Goal: Task Accomplishment & Management: Use online tool/utility

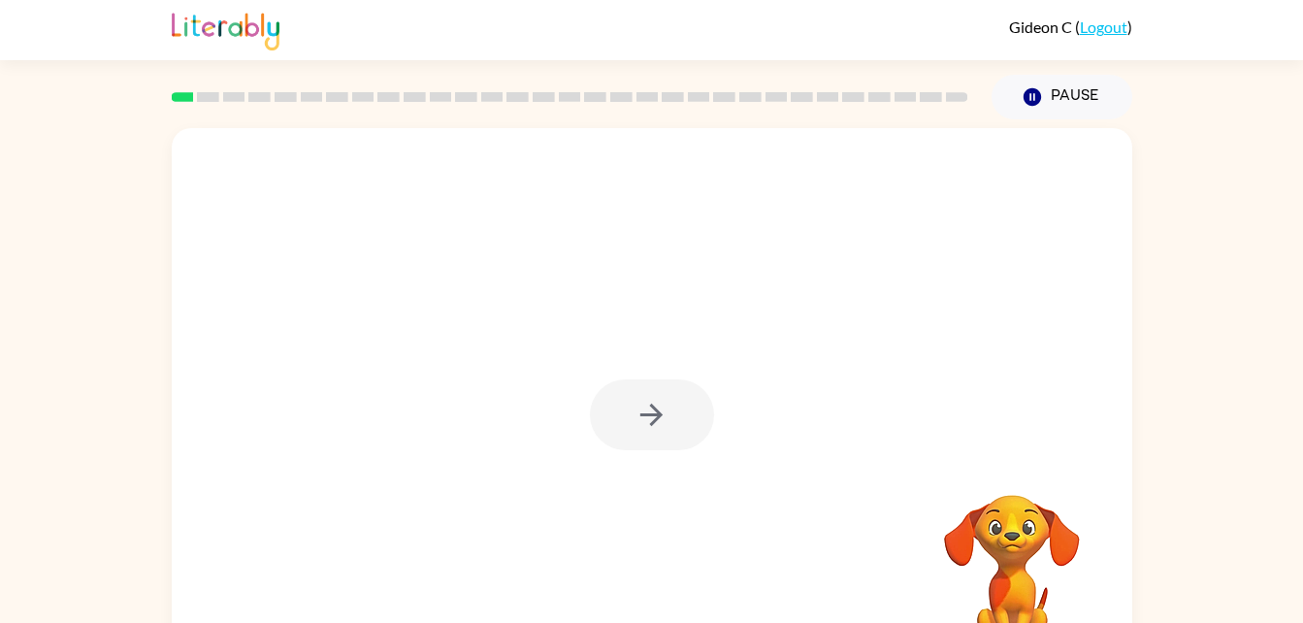
click at [635, 408] on div at bounding box center [652, 414] width 124 height 71
click at [636, 408] on div at bounding box center [652, 414] width 124 height 71
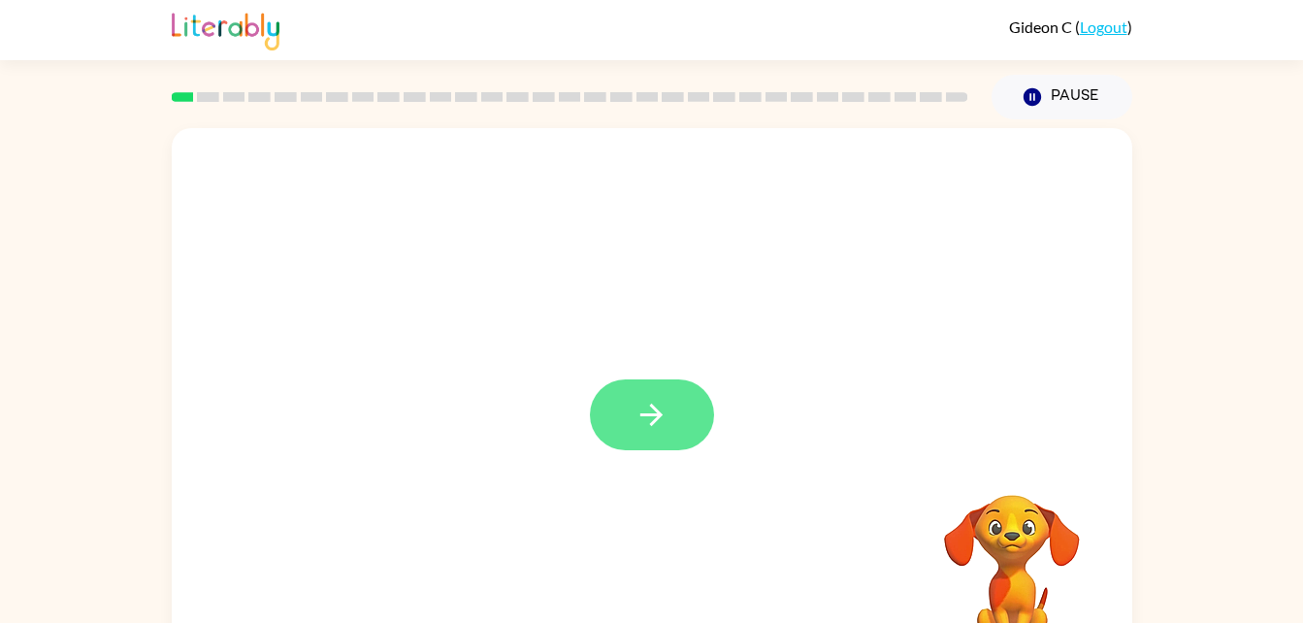
click at [681, 438] on button "button" at bounding box center [652, 414] width 124 height 71
click at [681, 437] on div at bounding box center [652, 414] width 124 height 71
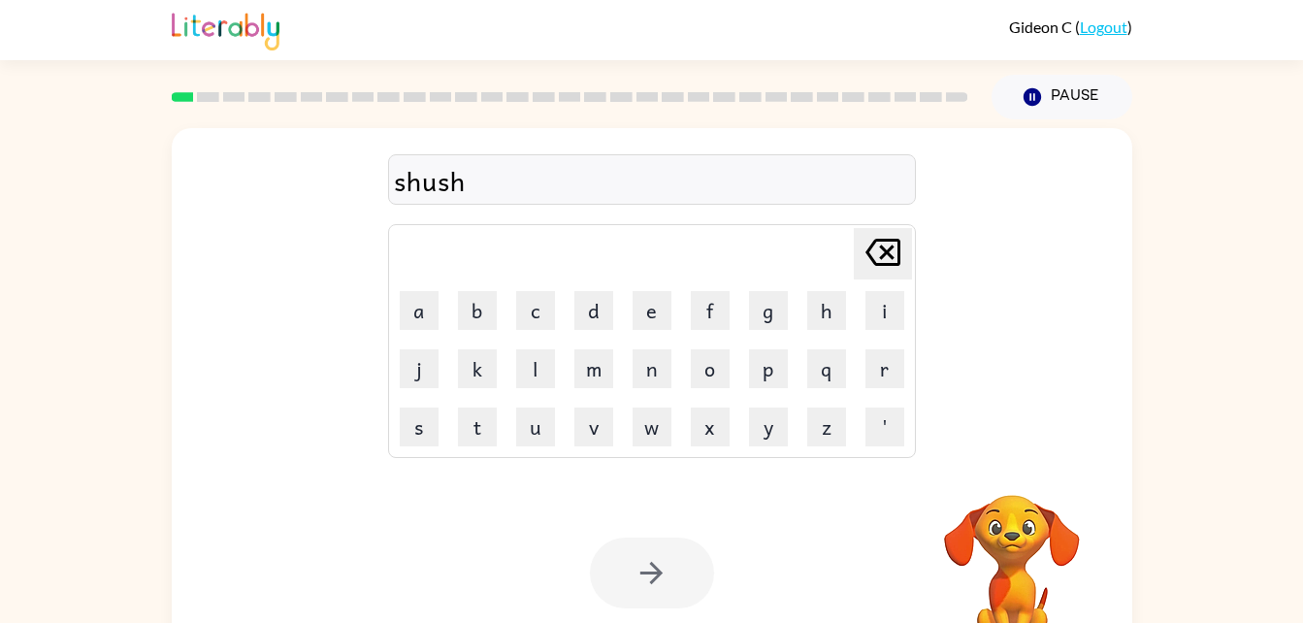
click at [649, 552] on div at bounding box center [652, 573] width 124 height 71
click at [648, 557] on div at bounding box center [652, 573] width 124 height 71
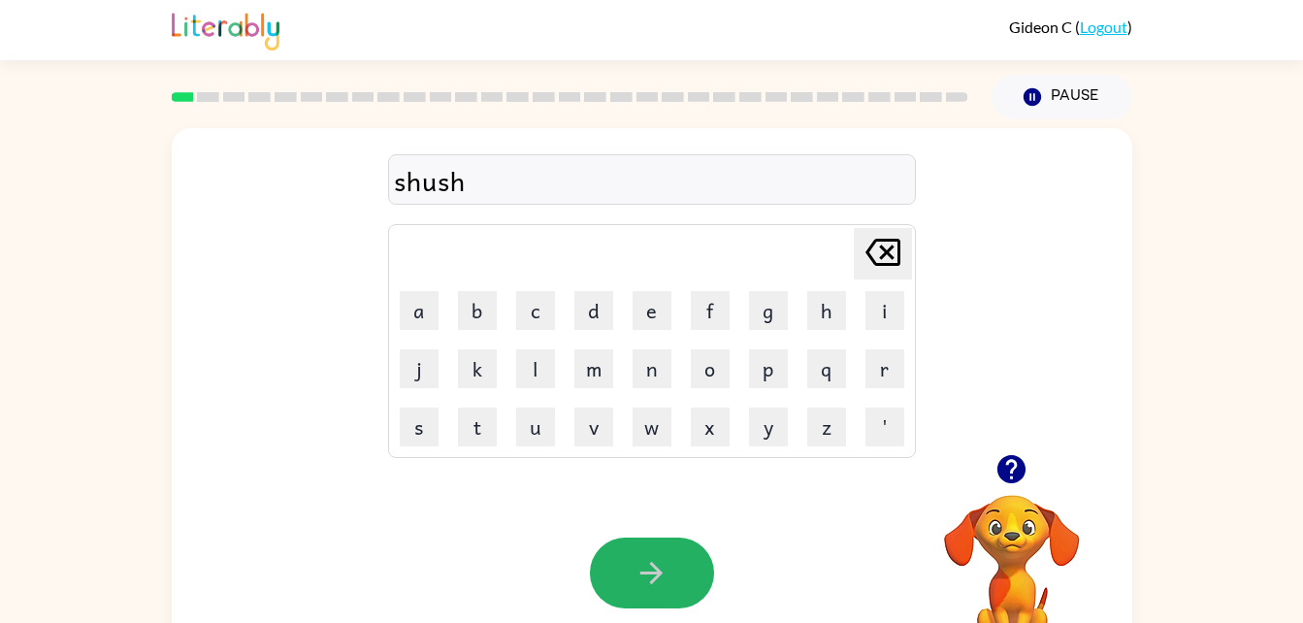
click at [649, 574] on icon "button" at bounding box center [651, 573] width 22 height 22
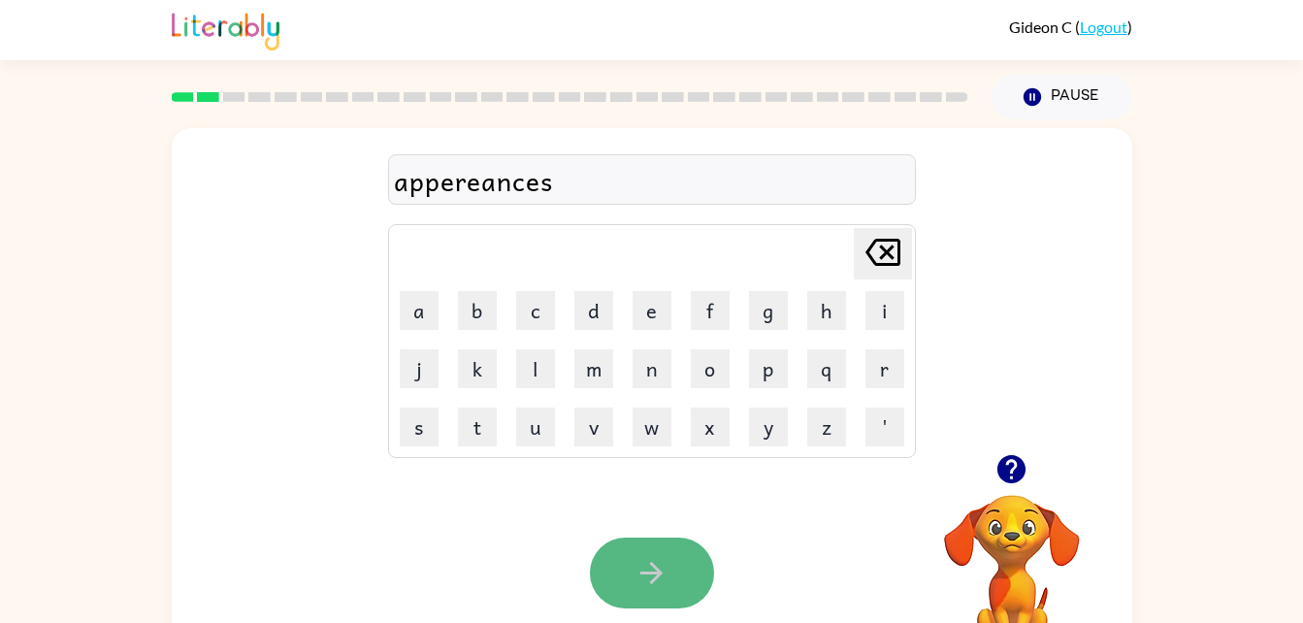
click at [646, 568] on icon "button" at bounding box center [652, 573] width 34 height 34
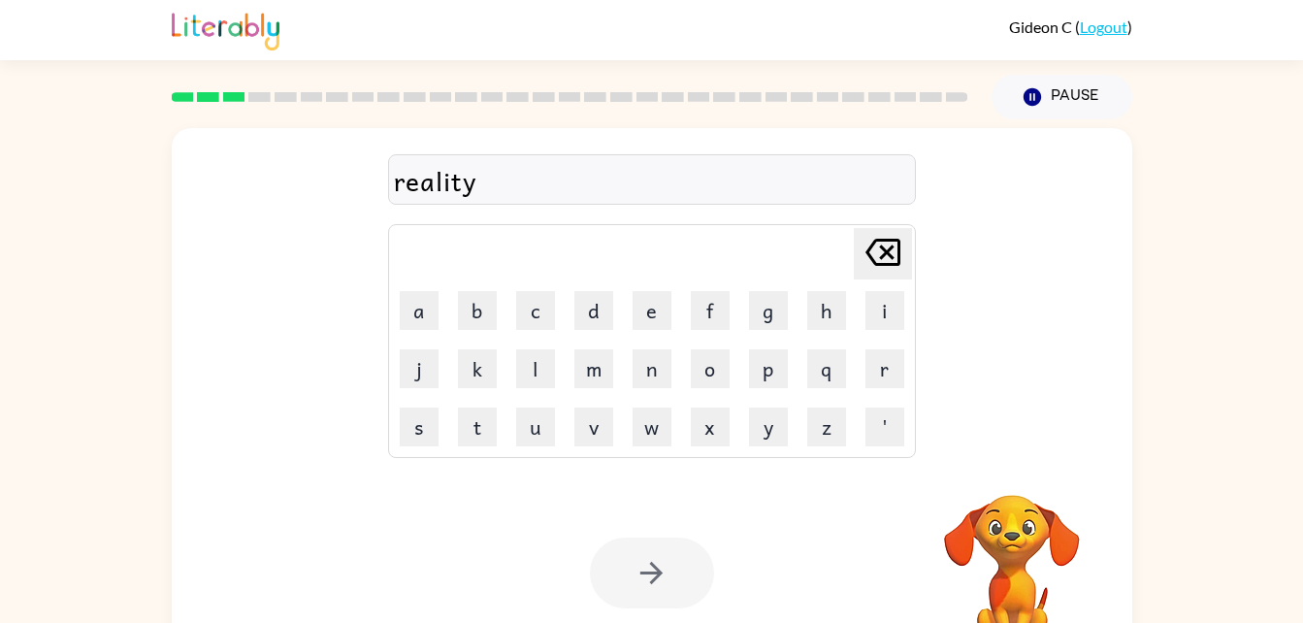
click at [646, 568] on div at bounding box center [652, 573] width 124 height 71
click at [654, 568] on div at bounding box center [652, 573] width 124 height 71
click at [647, 568] on div at bounding box center [652, 573] width 124 height 71
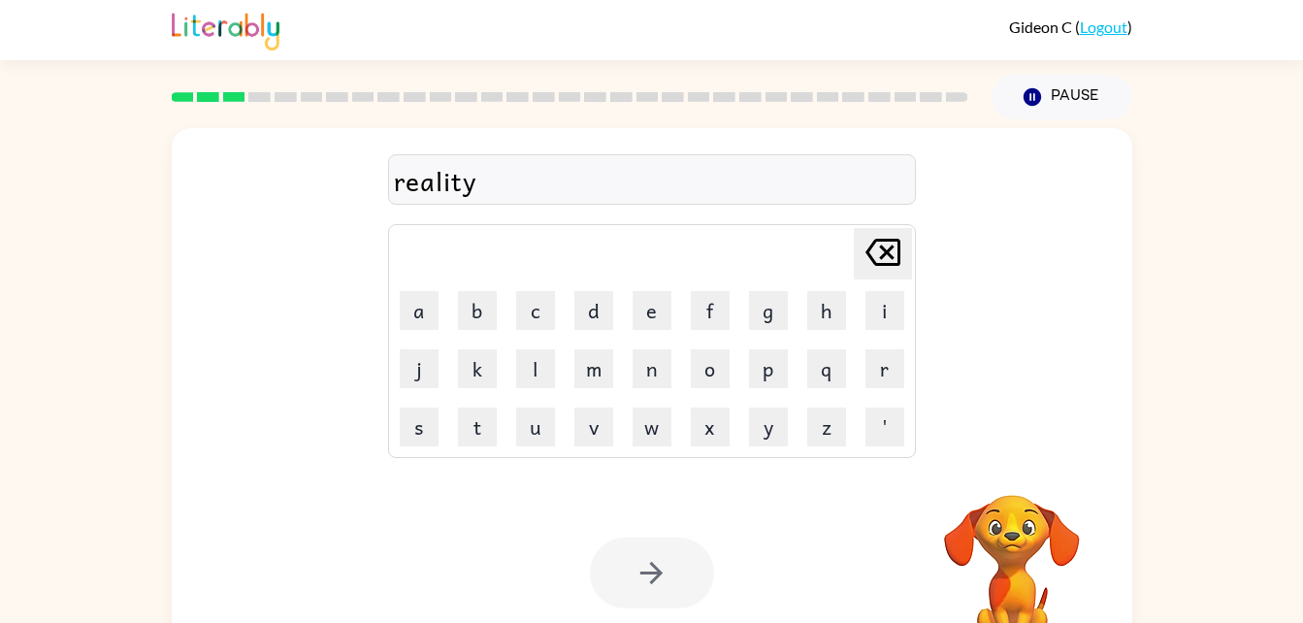
click at [648, 569] on div at bounding box center [652, 573] width 124 height 71
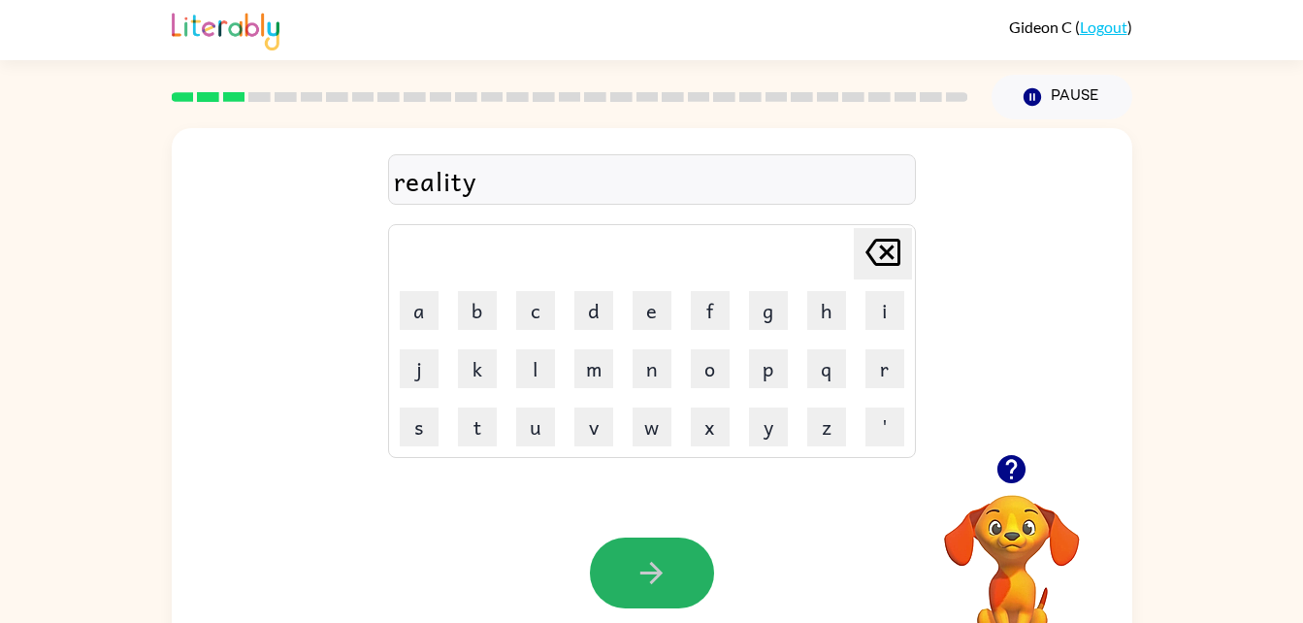
click at [648, 569] on icon "button" at bounding box center [652, 573] width 34 height 34
click at [648, 569] on div at bounding box center [652, 573] width 124 height 71
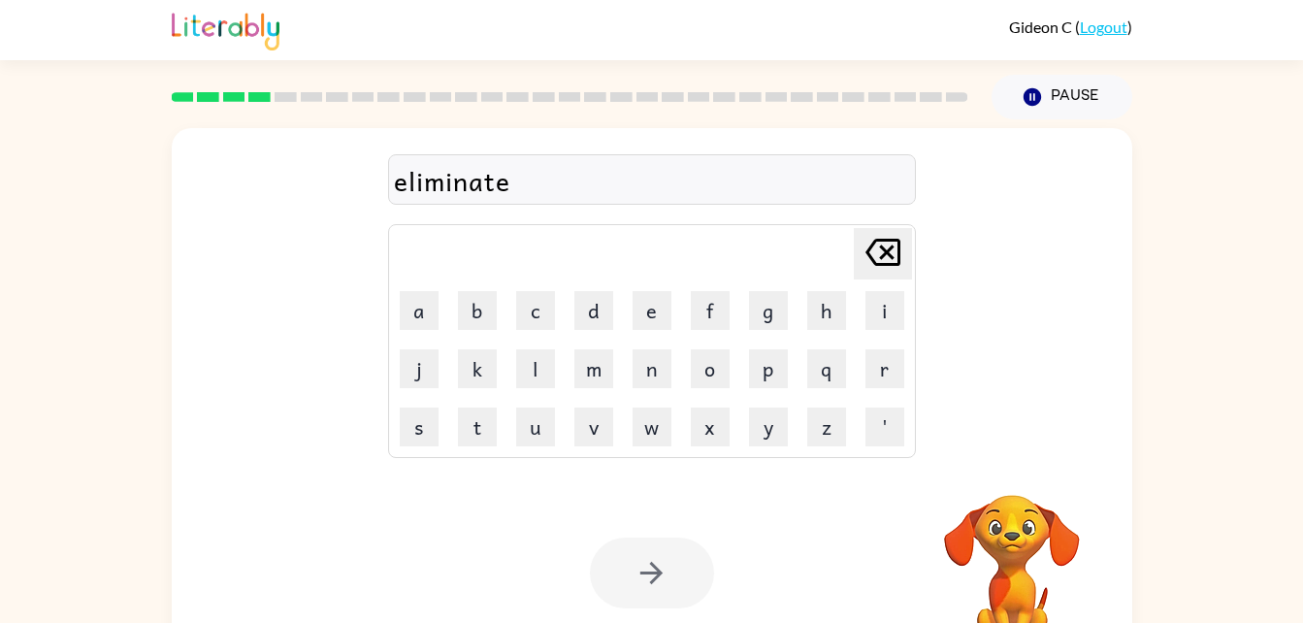
click at [648, 569] on div at bounding box center [652, 573] width 124 height 71
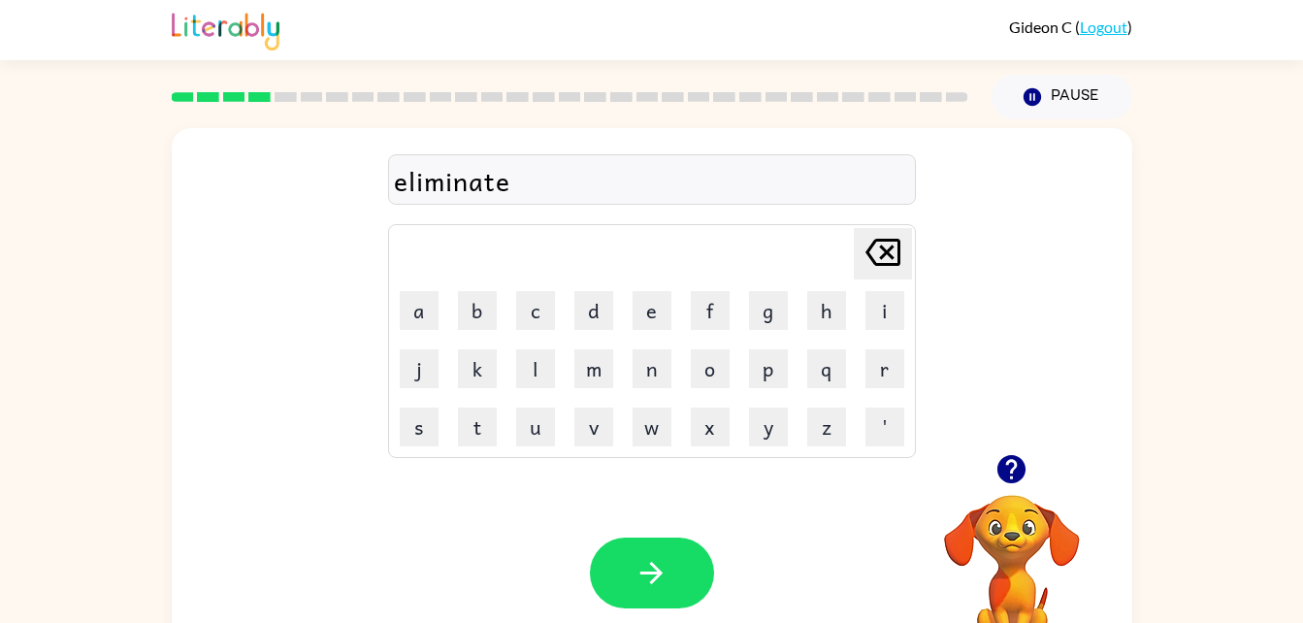
click at [648, 569] on icon "button" at bounding box center [652, 573] width 34 height 34
click at [648, 569] on div at bounding box center [652, 573] width 124 height 71
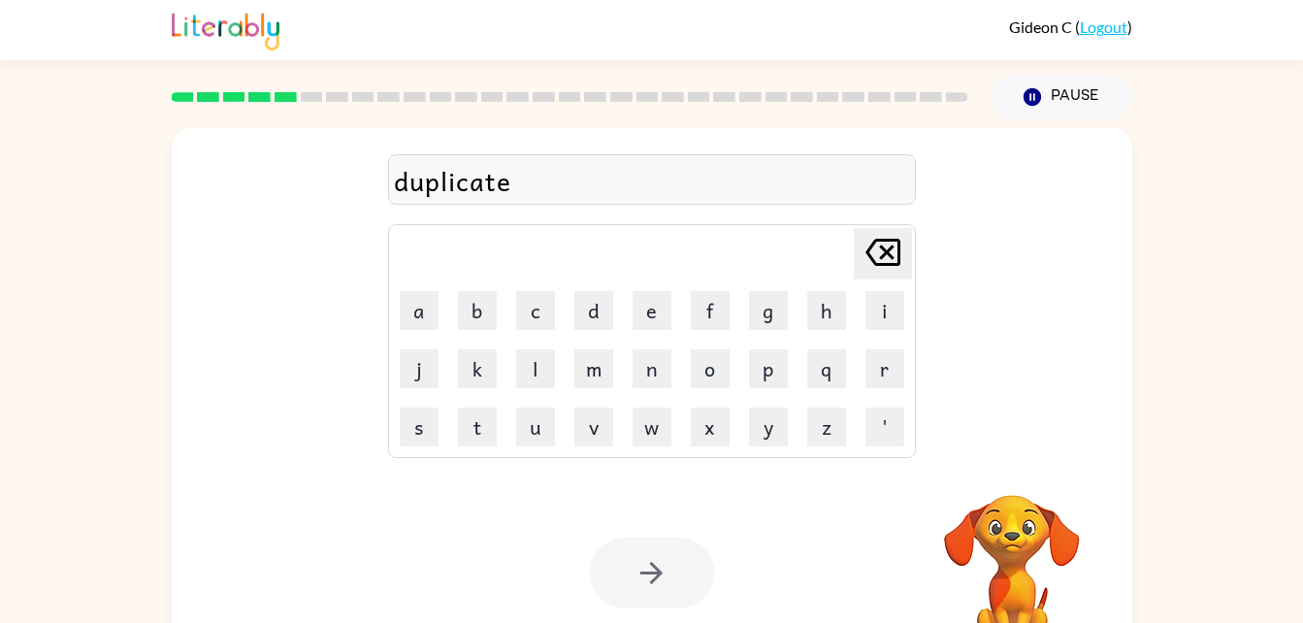
click at [648, 569] on icon "button" at bounding box center [652, 573] width 34 height 34
click at [648, 569] on div at bounding box center [652, 573] width 124 height 71
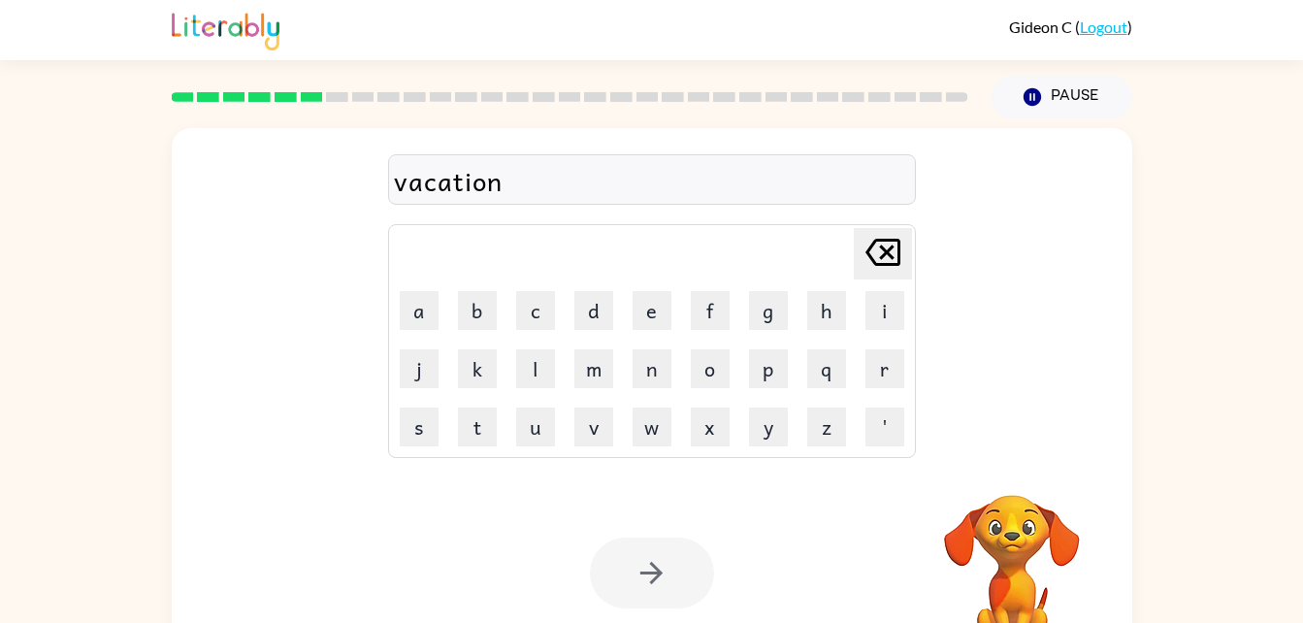
click at [648, 569] on div at bounding box center [652, 573] width 124 height 71
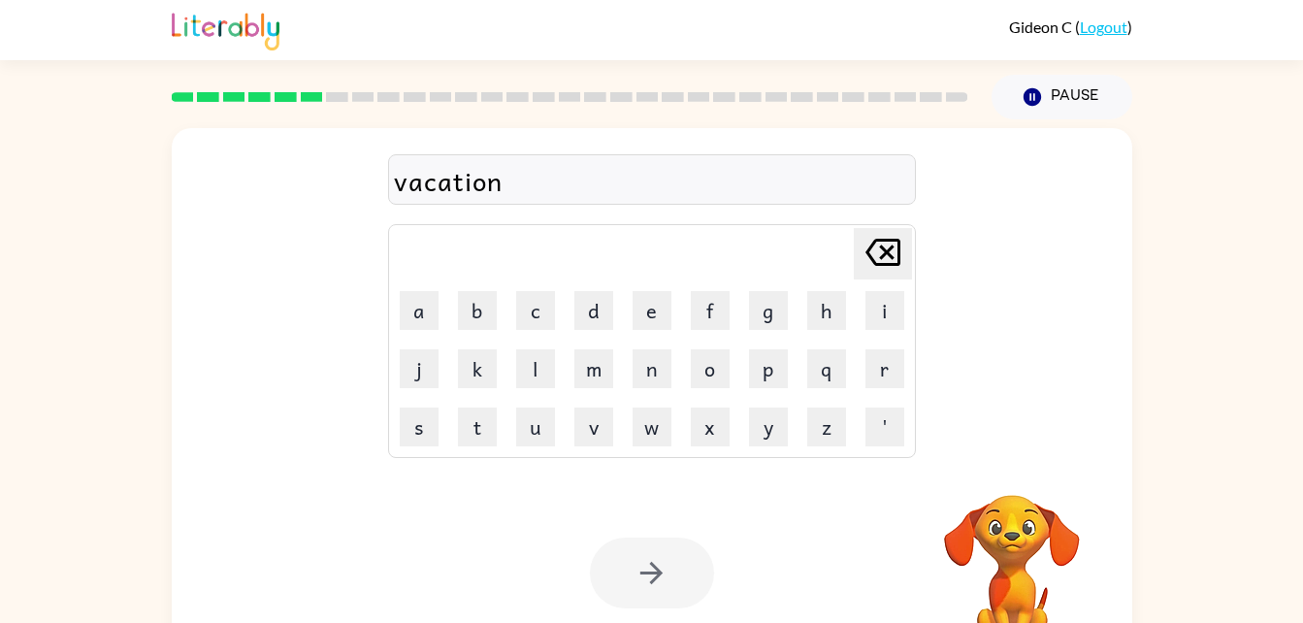
click at [648, 569] on div at bounding box center [652, 573] width 124 height 71
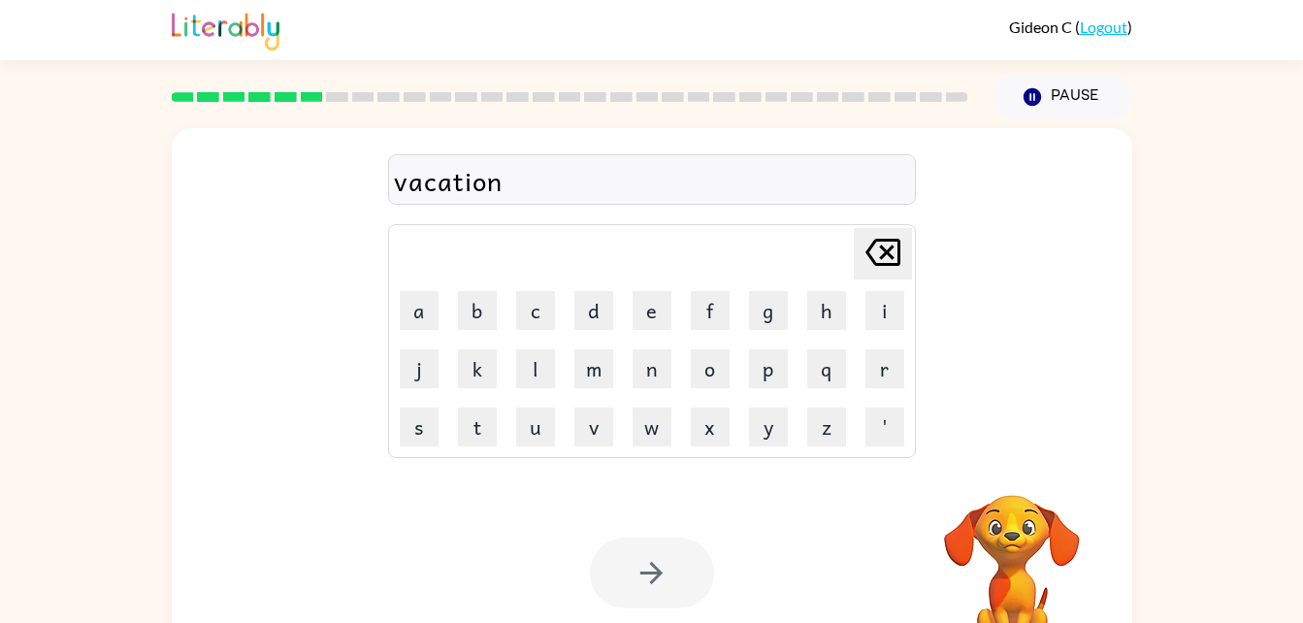
click at [648, 569] on div at bounding box center [652, 573] width 124 height 71
click at [648, 569] on icon "button" at bounding box center [652, 573] width 34 height 34
click at [648, 569] on div at bounding box center [652, 573] width 124 height 71
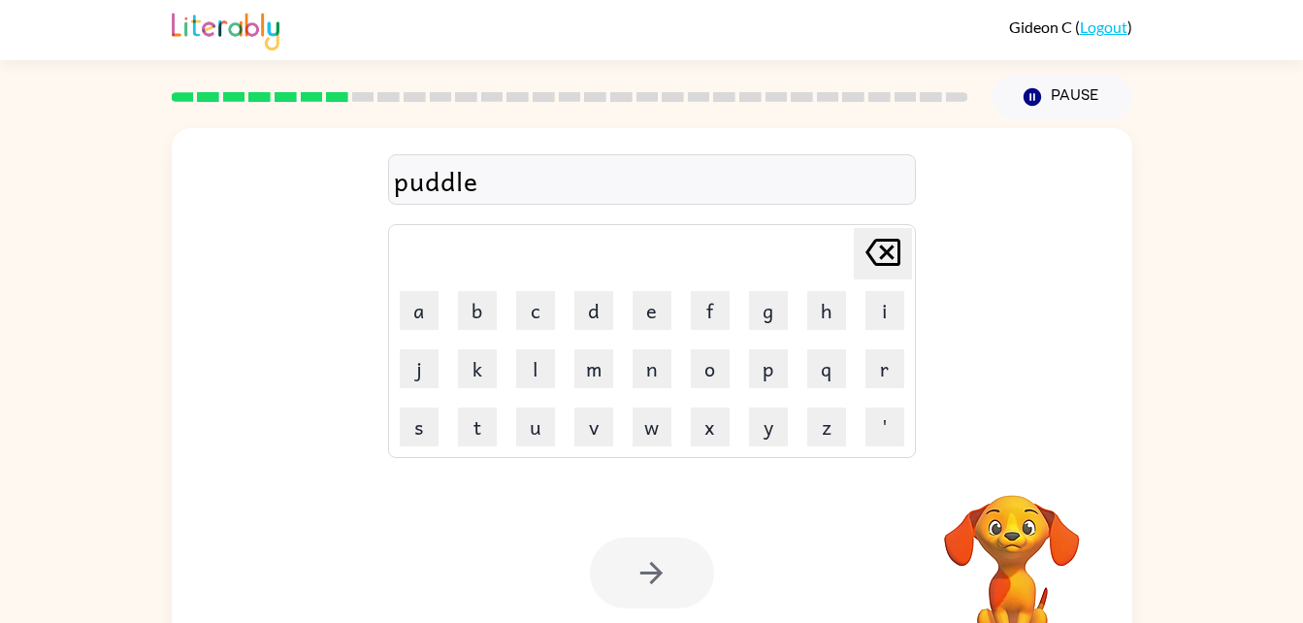
click at [648, 569] on div at bounding box center [652, 573] width 124 height 71
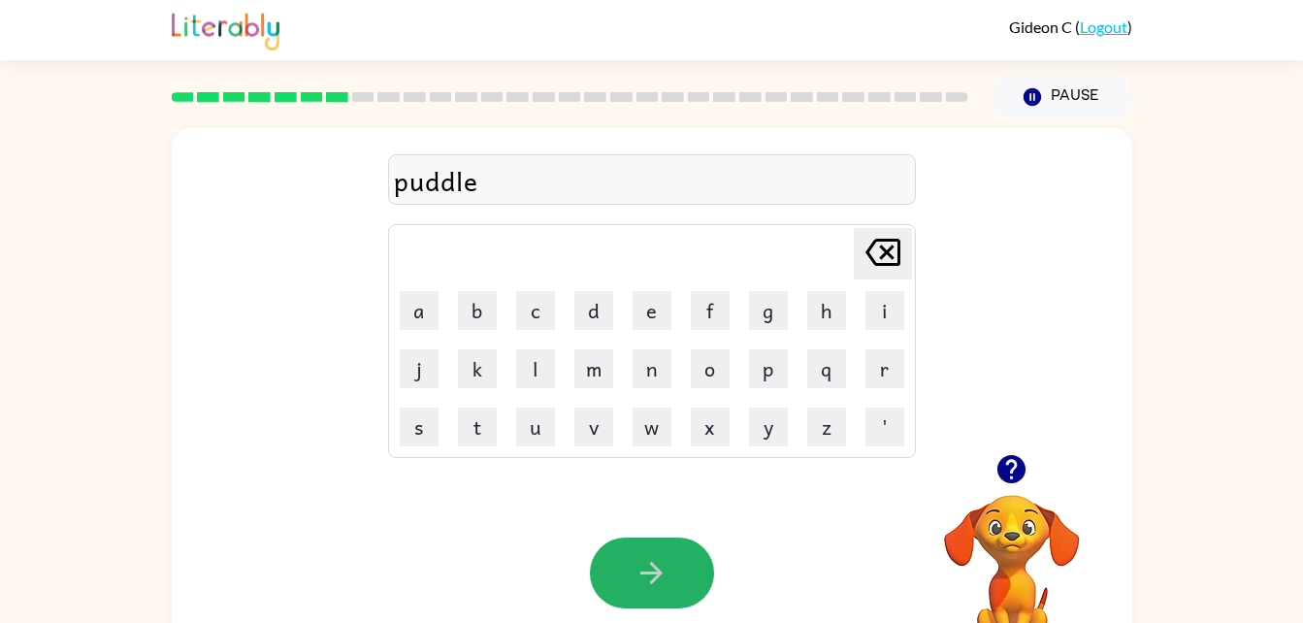
click at [648, 569] on icon "button" at bounding box center [652, 573] width 34 height 34
click at [648, 569] on div at bounding box center [652, 573] width 124 height 71
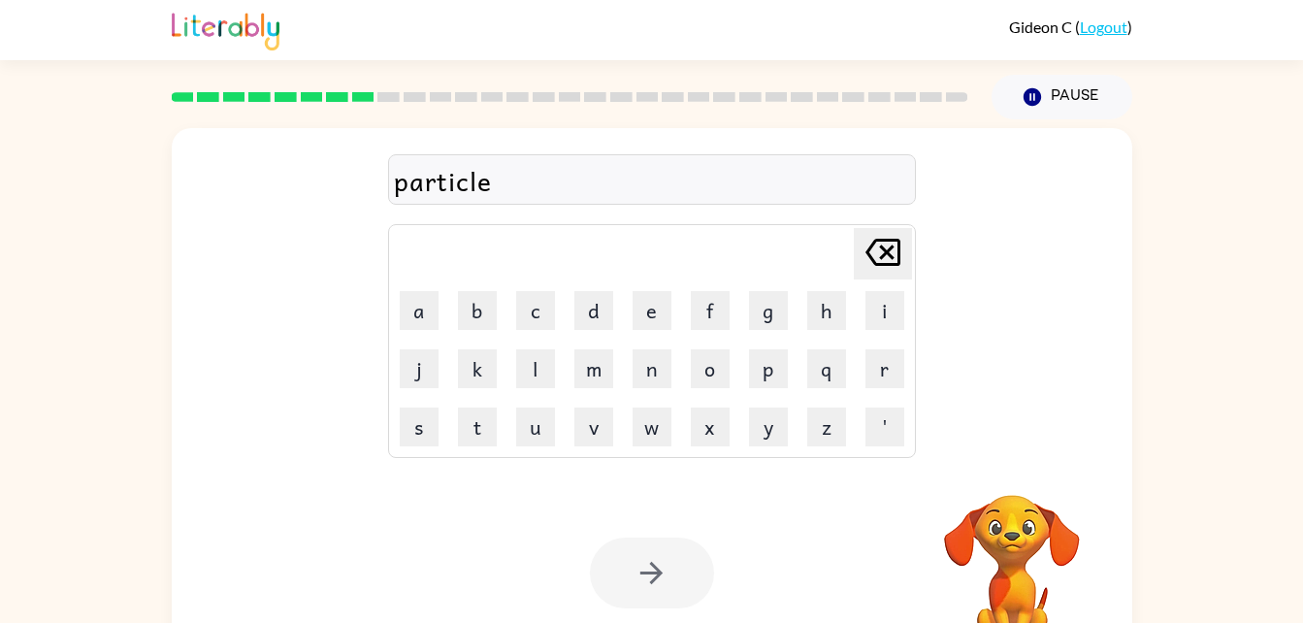
click at [648, 569] on div at bounding box center [652, 573] width 124 height 71
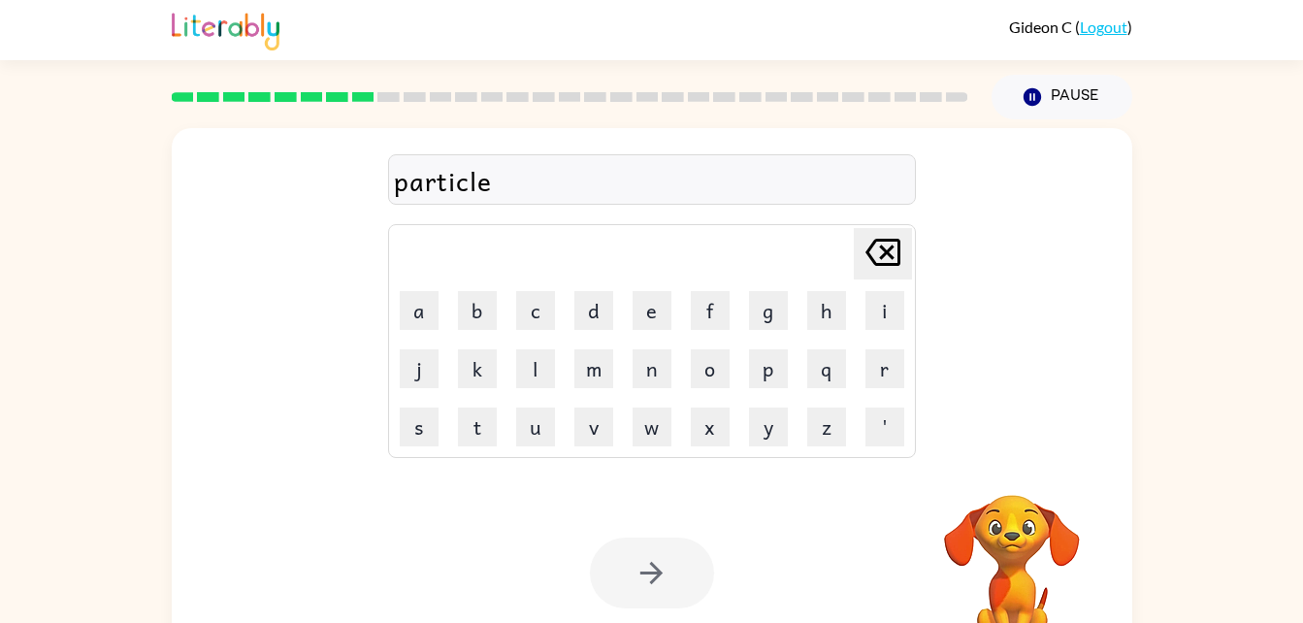
click at [648, 569] on div at bounding box center [652, 573] width 124 height 71
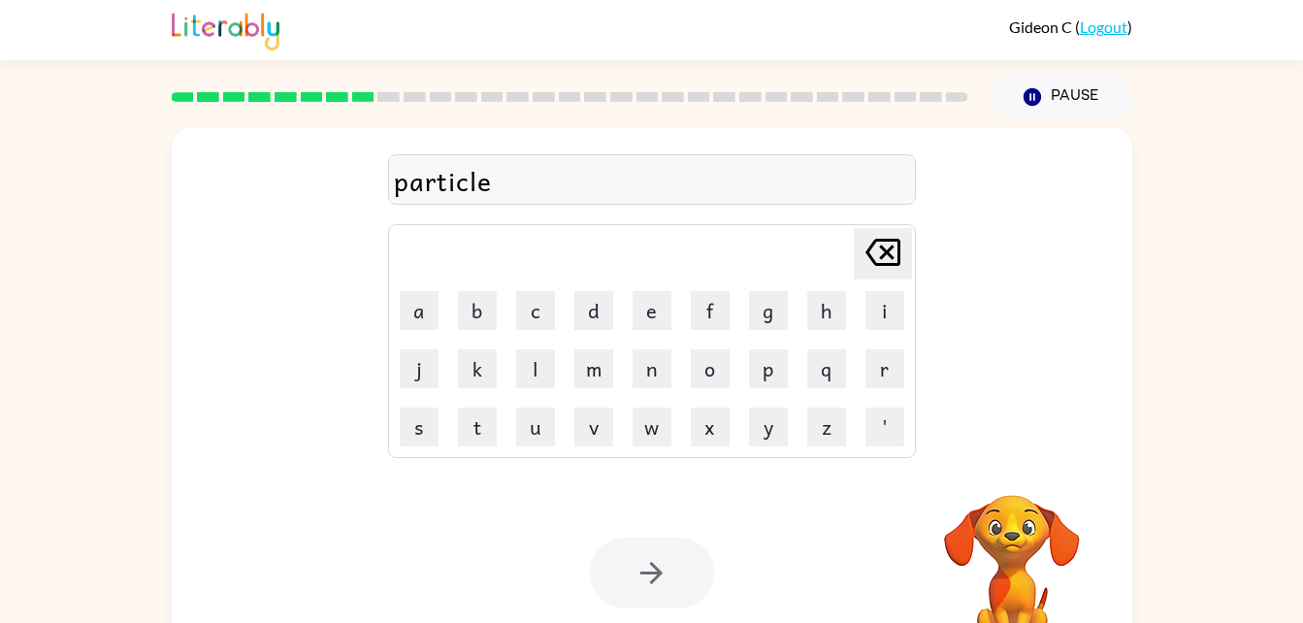
click at [648, 569] on div at bounding box center [652, 573] width 124 height 71
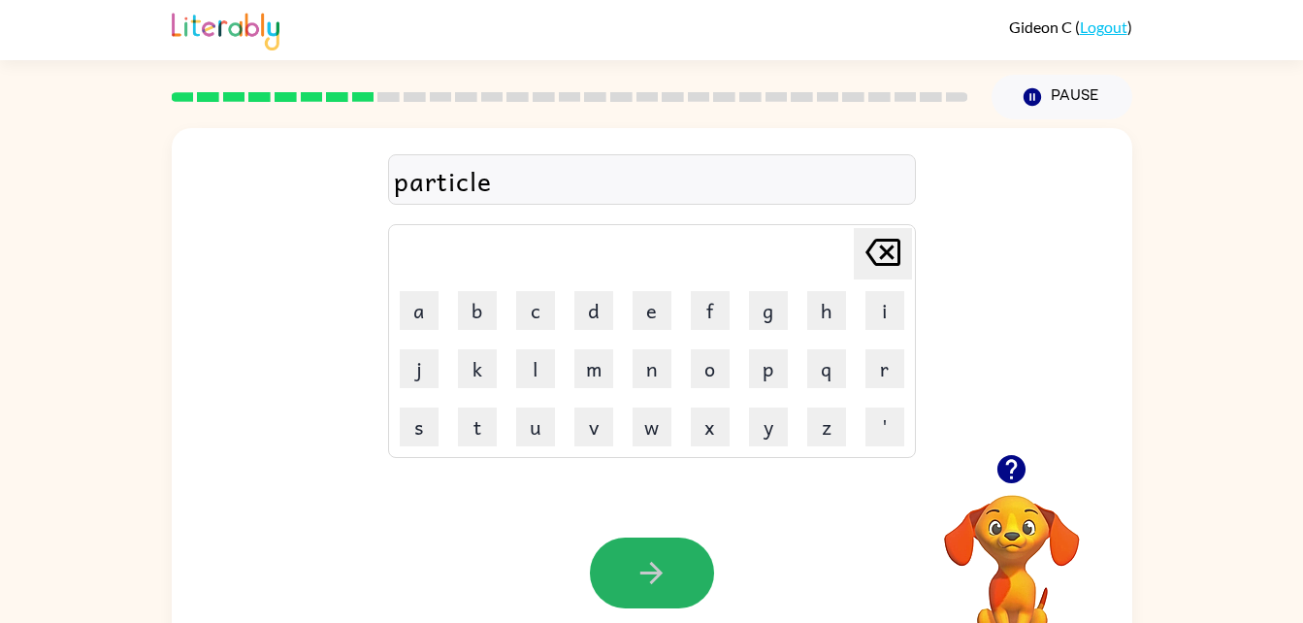
click at [648, 569] on icon "button" at bounding box center [652, 573] width 34 height 34
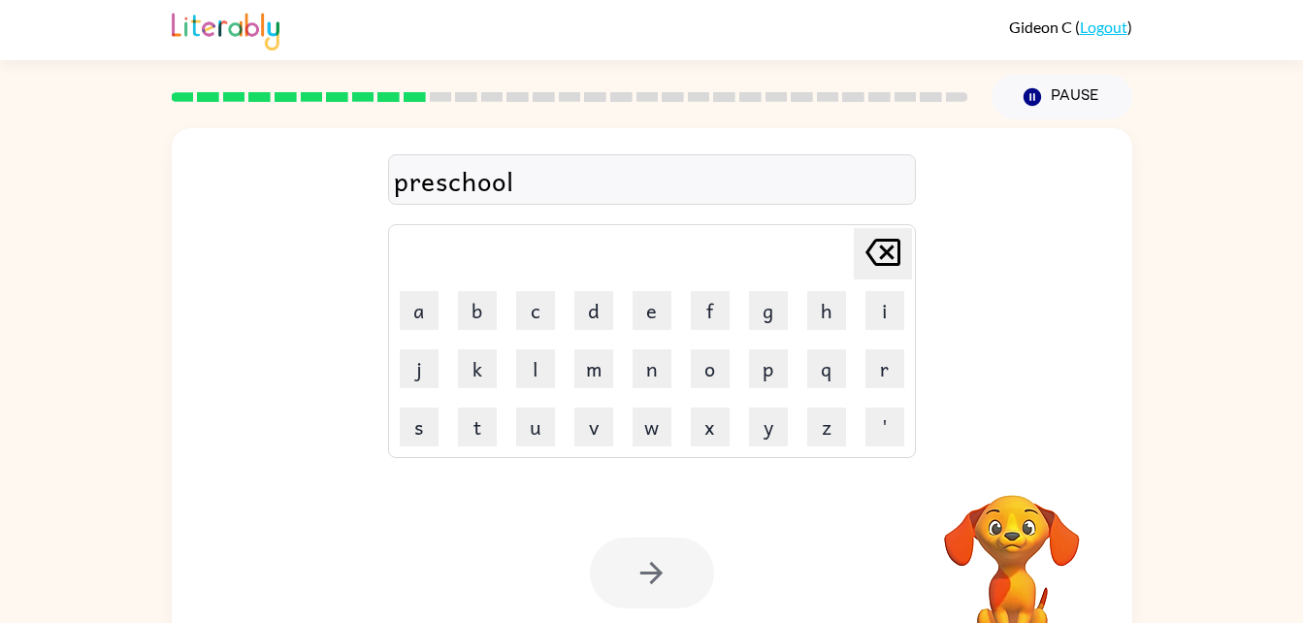
click at [648, 569] on div at bounding box center [652, 573] width 124 height 71
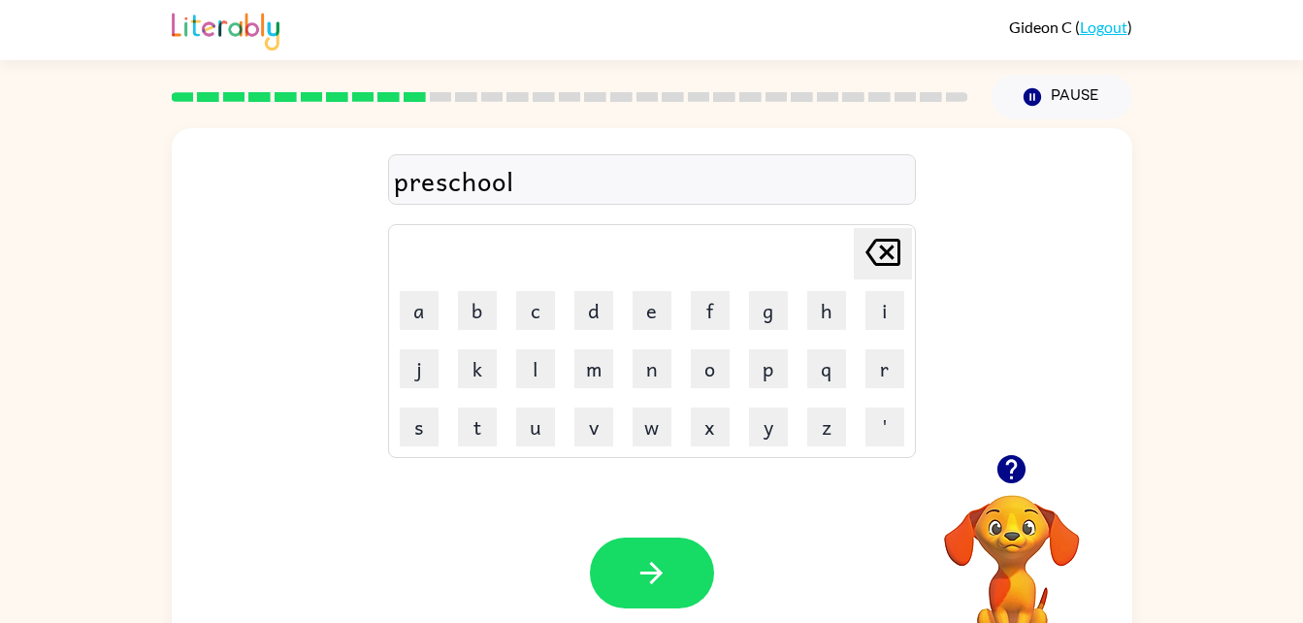
click at [648, 569] on icon "button" at bounding box center [652, 573] width 34 height 34
click at [648, 569] on div at bounding box center [652, 573] width 124 height 71
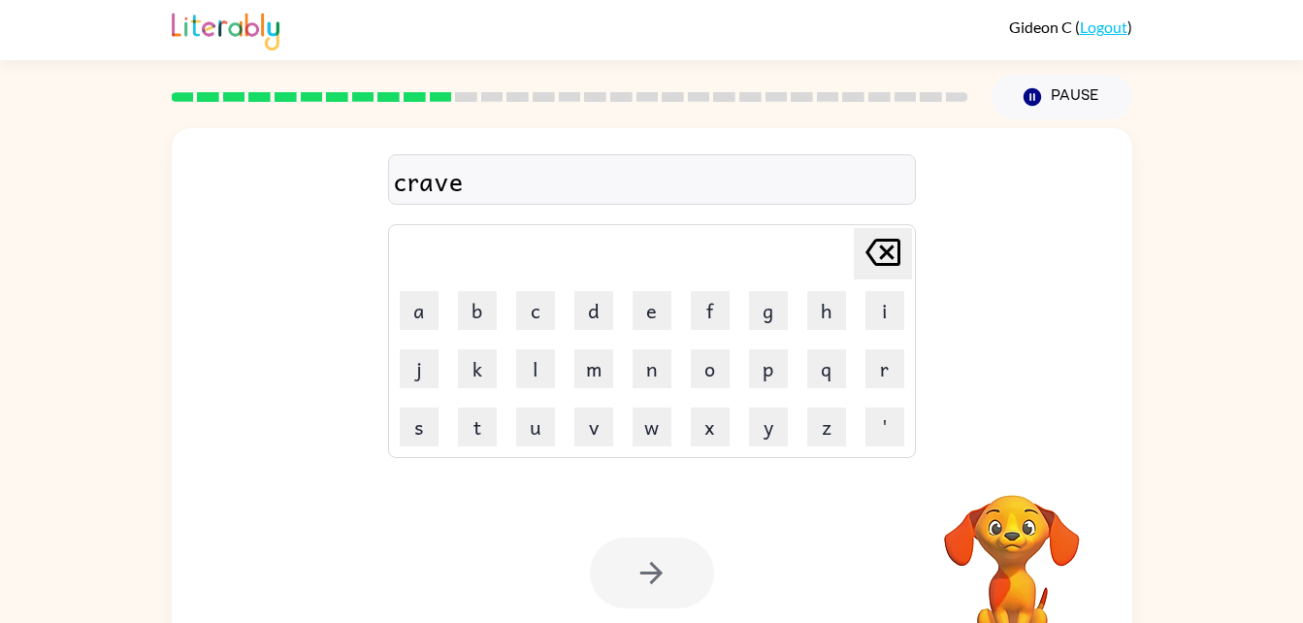
click at [648, 569] on div at bounding box center [652, 573] width 124 height 71
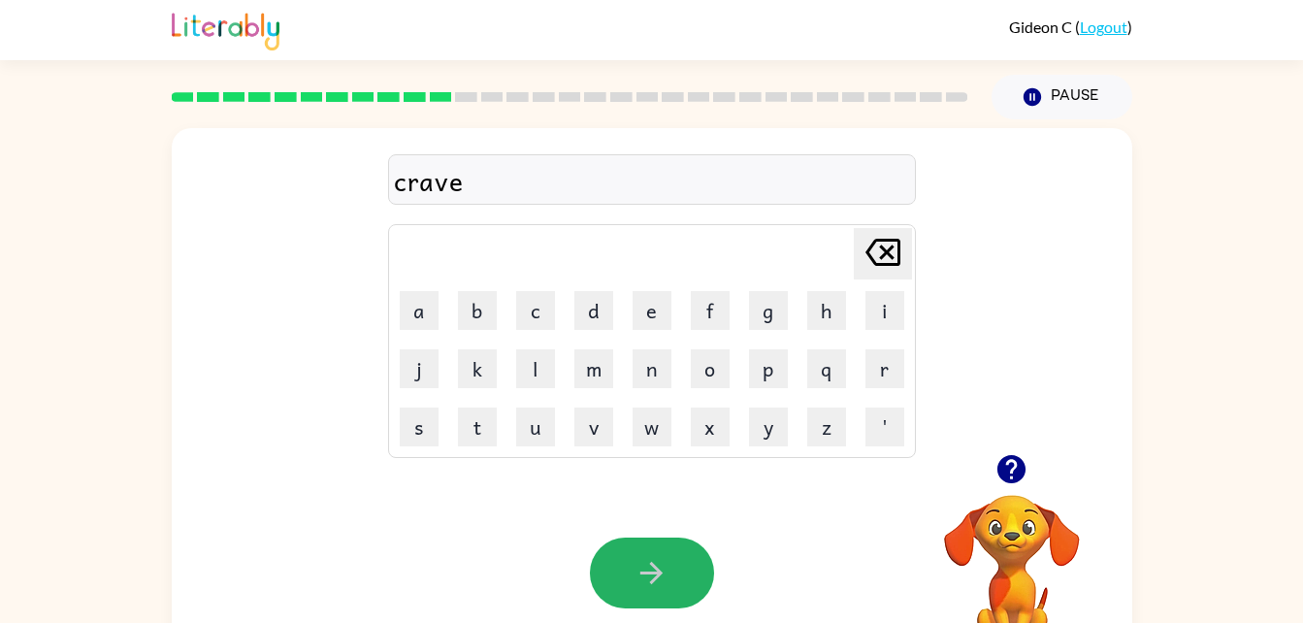
click at [648, 569] on icon "button" at bounding box center [652, 573] width 34 height 34
click at [648, 569] on div at bounding box center [652, 573] width 124 height 71
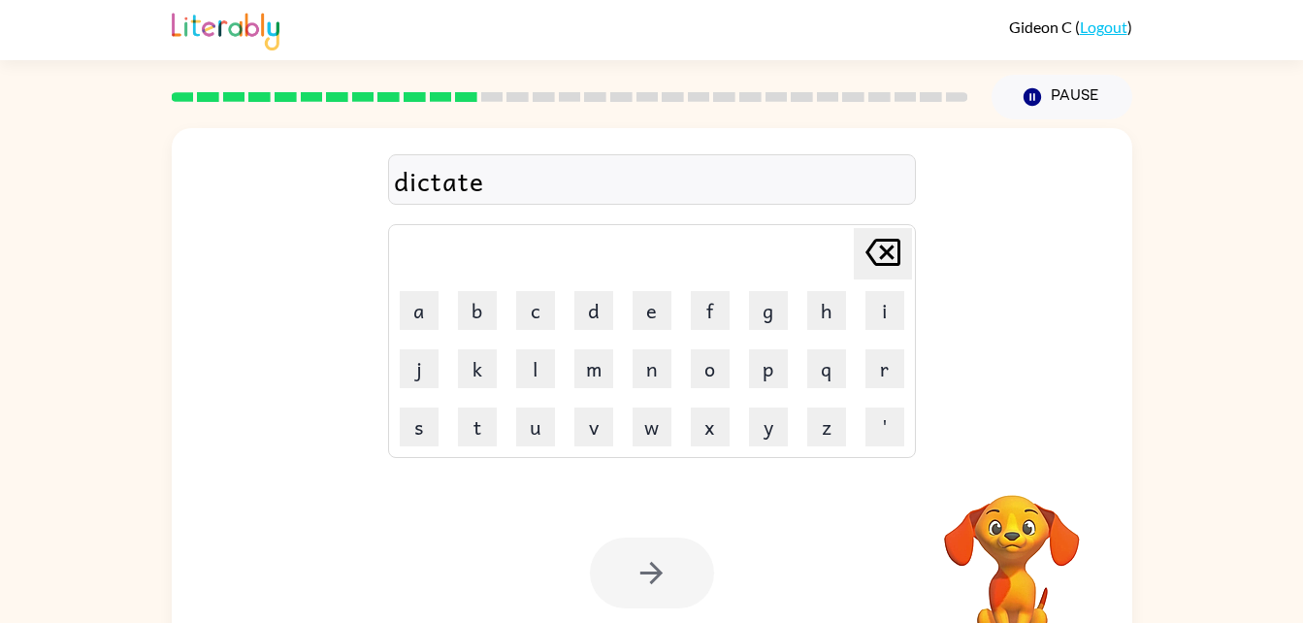
click at [648, 569] on div at bounding box center [652, 573] width 124 height 71
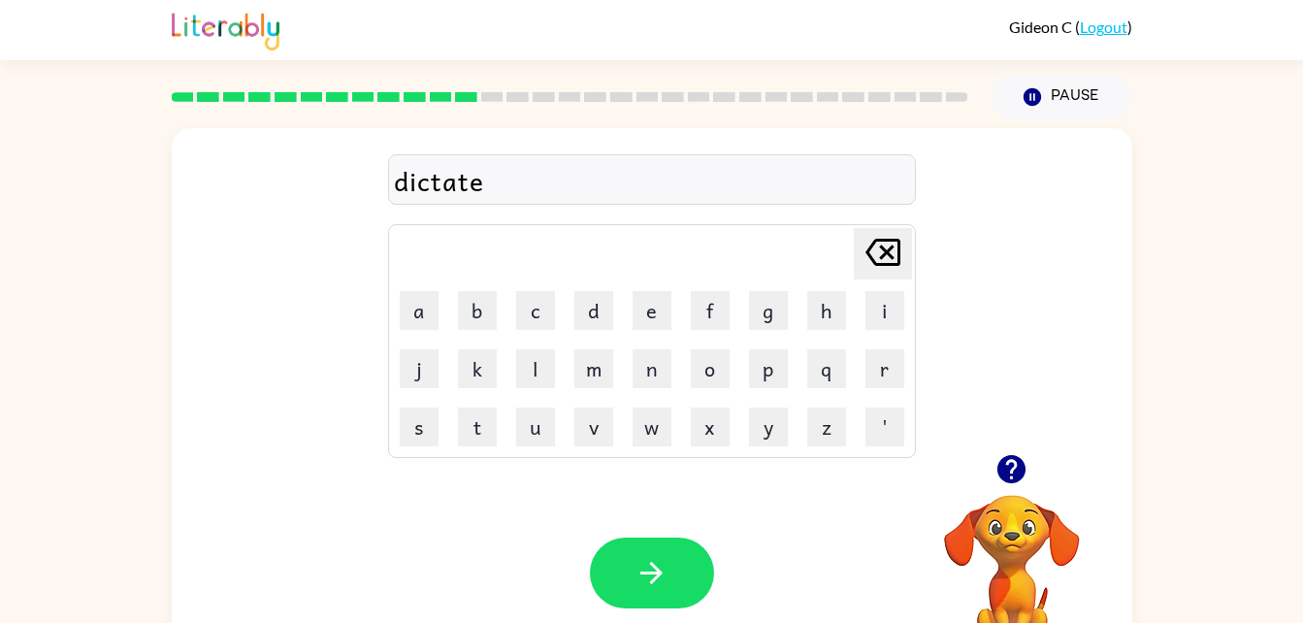
click at [648, 569] on icon "button" at bounding box center [652, 573] width 34 height 34
click at [648, 569] on div at bounding box center [652, 573] width 124 height 71
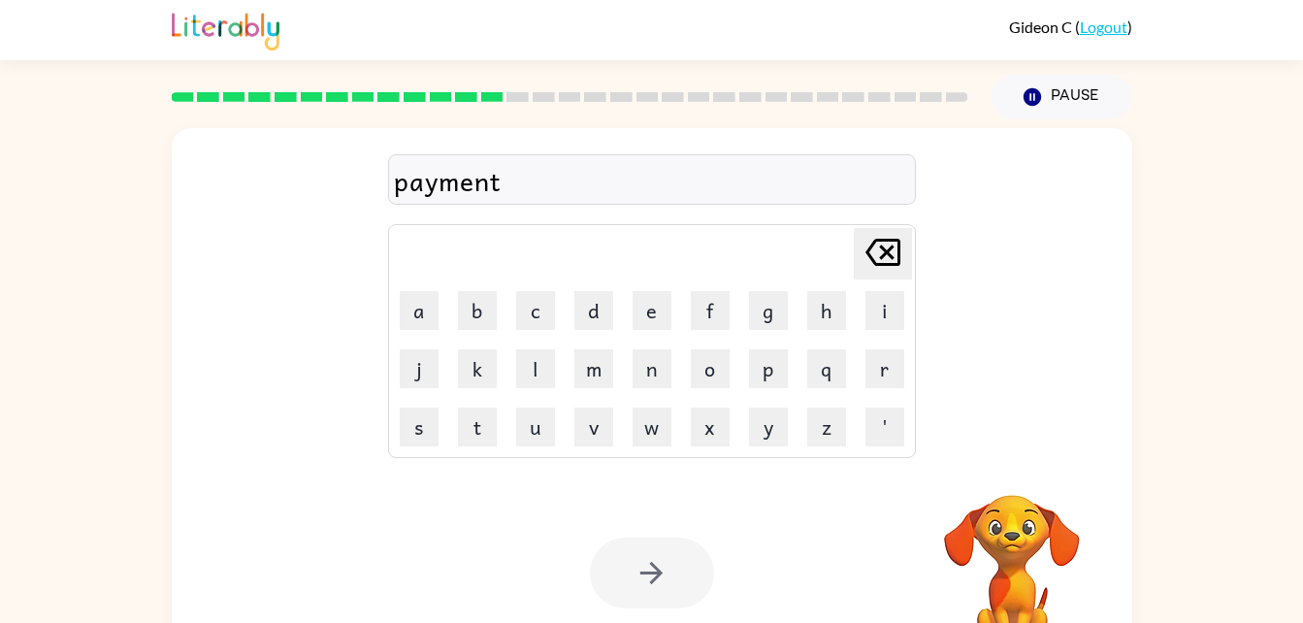
click at [648, 569] on div at bounding box center [652, 573] width 124 height 71
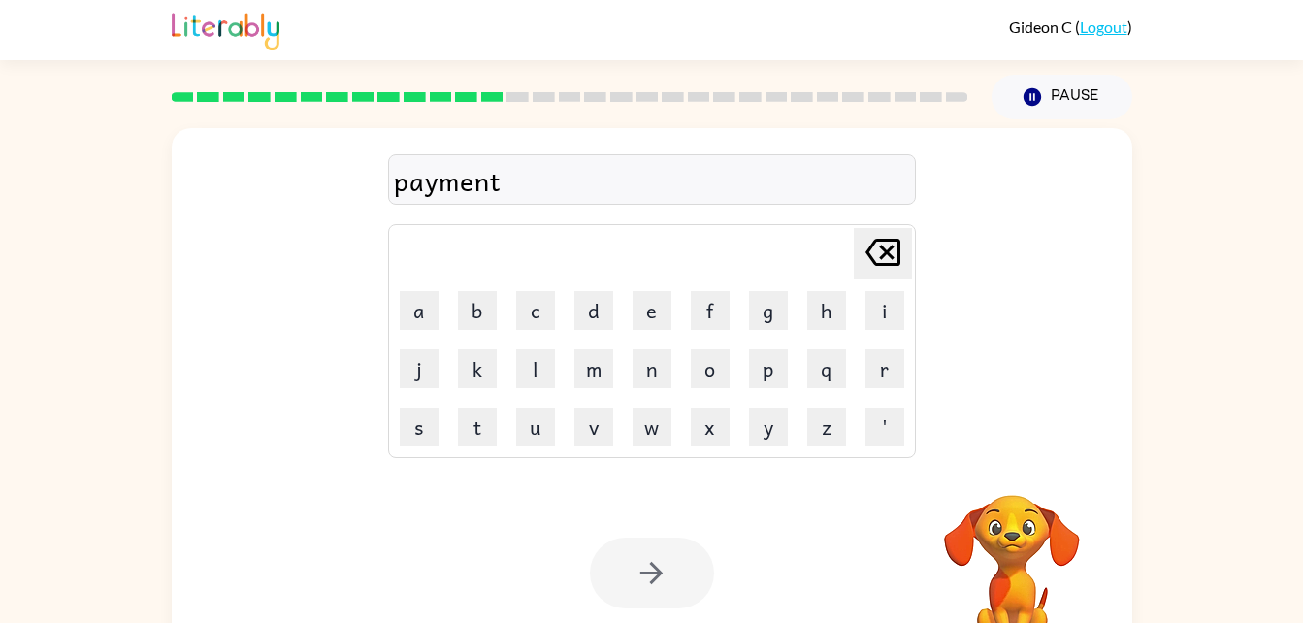
click at [648, 569] on div at bounding box center [652, 573] width 124 height 71
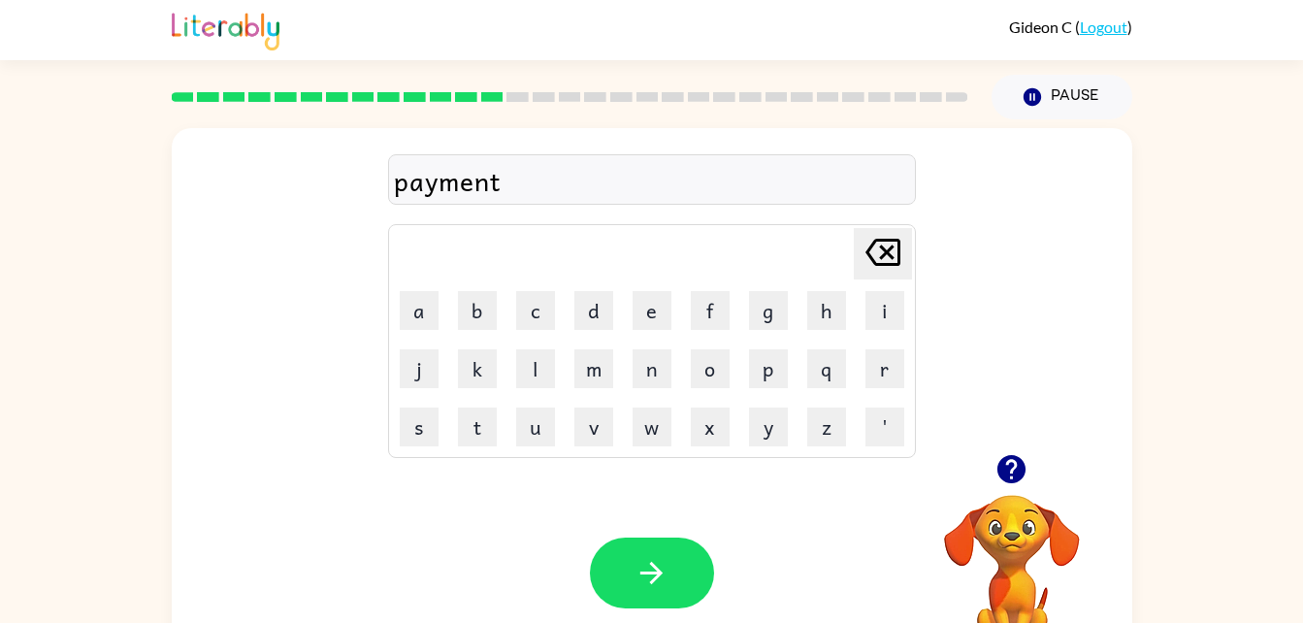
click at [648, 569] on icon "button" at bounding box center [652, 573] width 34 height 34
click at [648, 569] on div at bounding box center [652, 573] width 124 height 71
click at [648, 569] on icon "button" at bounding box center [652, 573] width 34 height 34
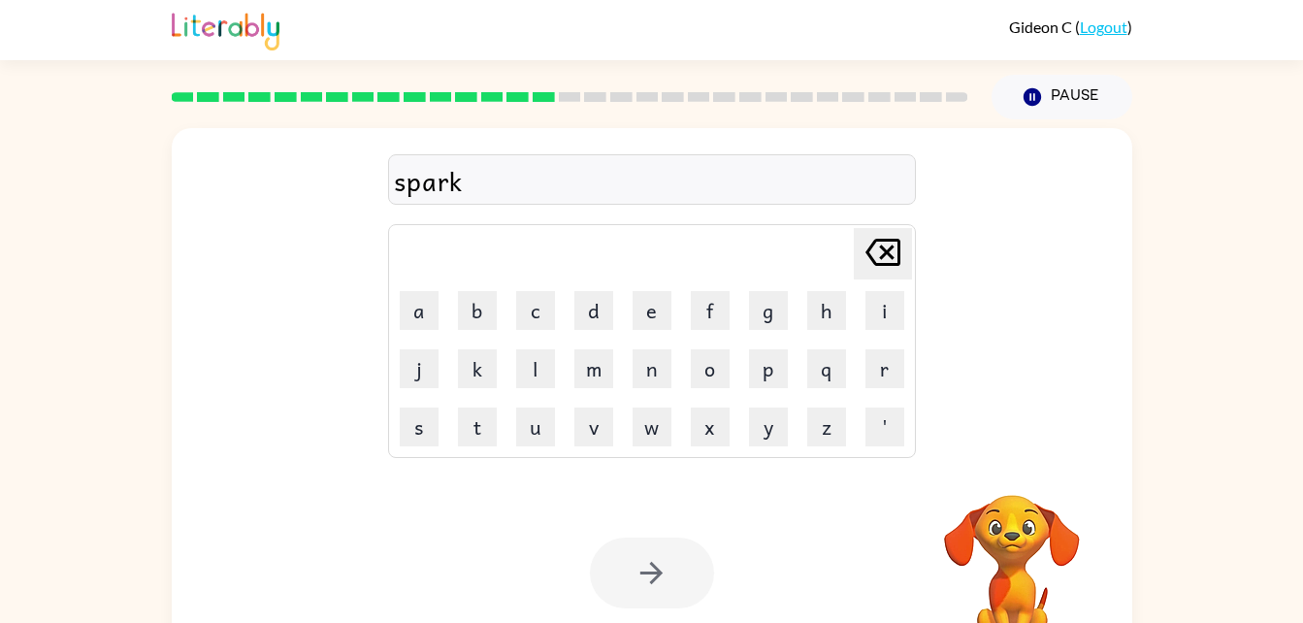
click at [648, 569] on div at bounding box center [652, 573] width 124 height 71
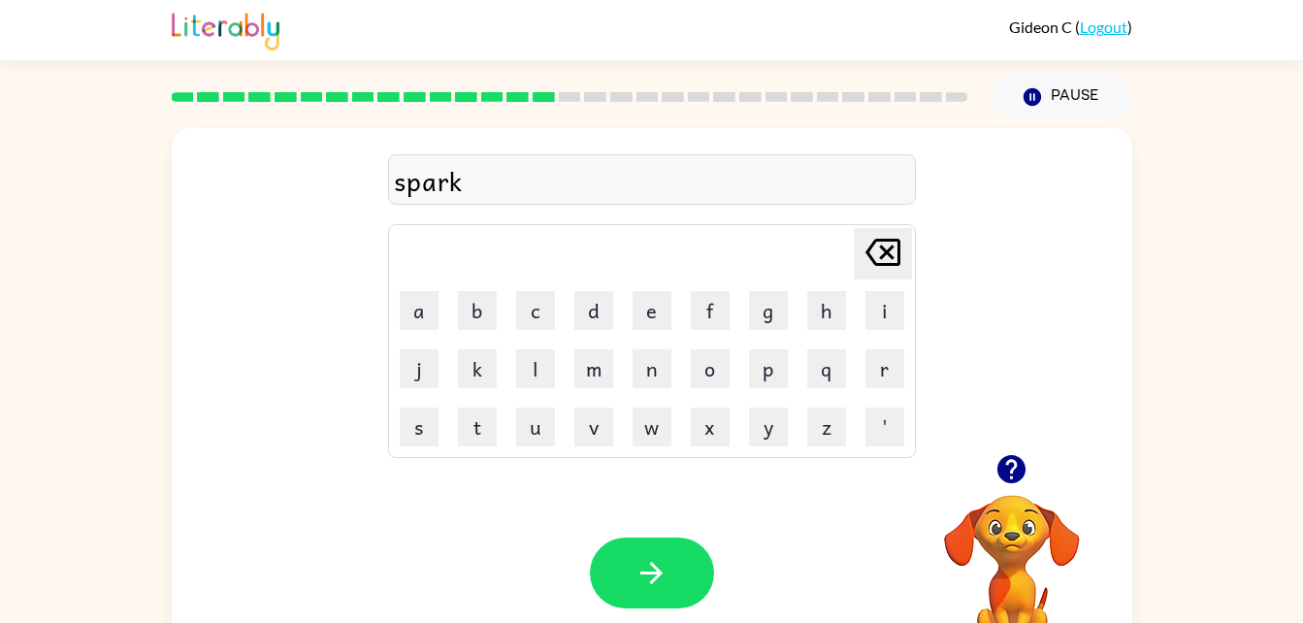
click at [648, 569] on div at bounding box center [652, 573] width 124 height 71
click at [648, 569] on icon "button" at bounding box center [652, 573] width 34 height 34
click at [648, 569] on div at bounding box center [652, 573] width 124 height 71
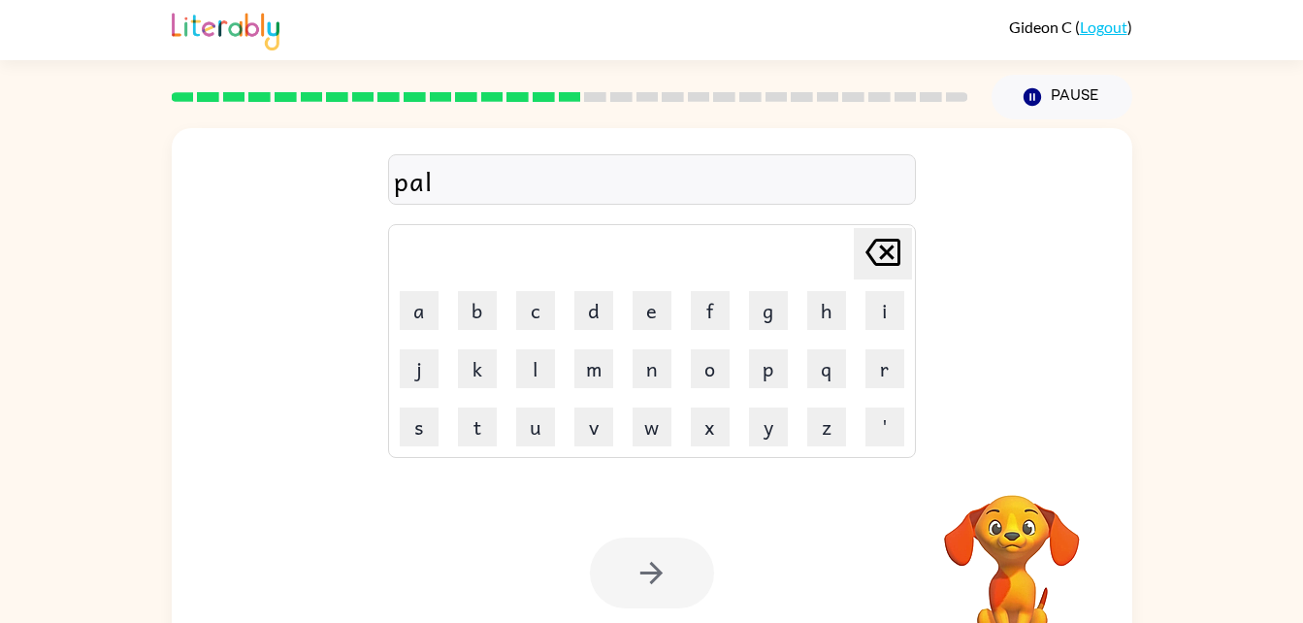
click at [648, 569] on div at bounding box center [652, 573] width 124 height 71
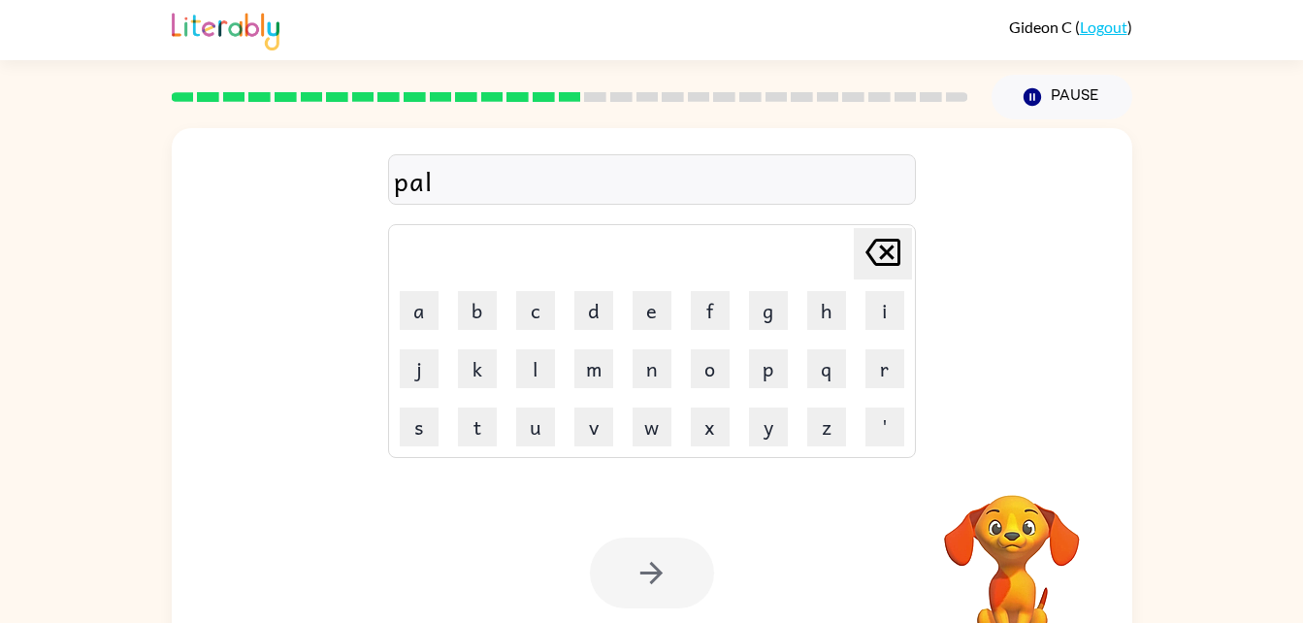
click at [648, 569] on div at bounding box center [652, 573] width 124 height 71
click at [648, 569] on icon "button" at bounding box center [652, 573] width 34 height 34
click at [648, 569] on div at bounding box center [652, 573] width 124 height 71
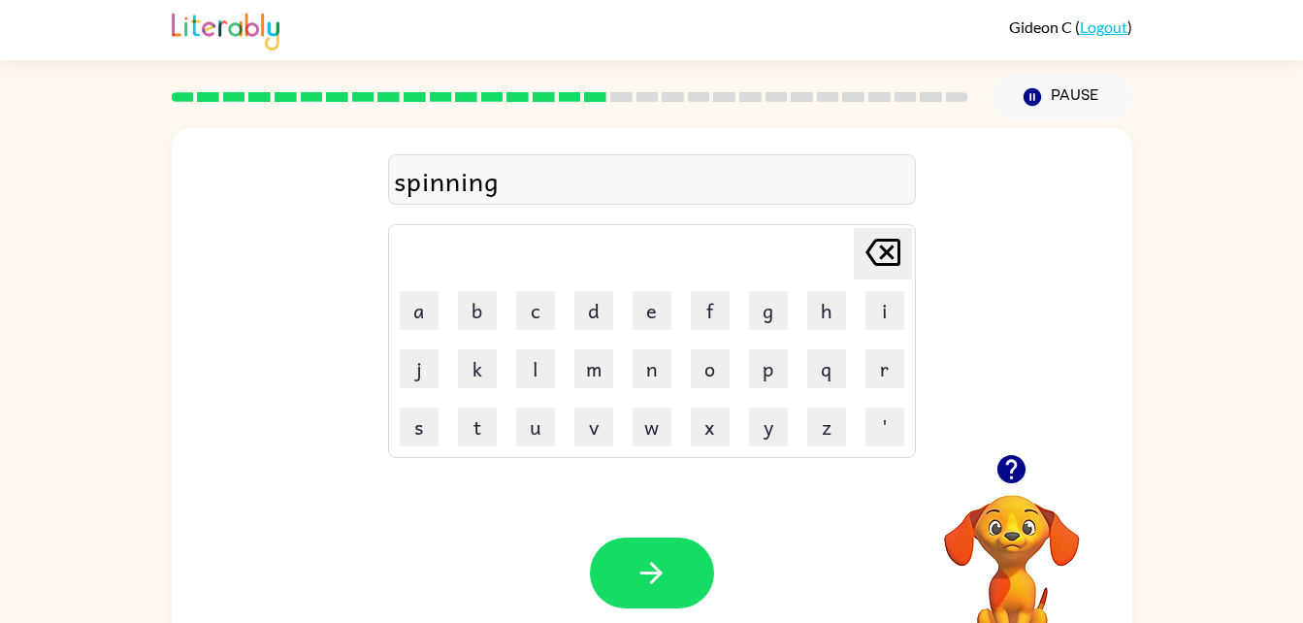
click at [649, 569] on icon "button" at bounding box center [652, 573] width 34 height 34
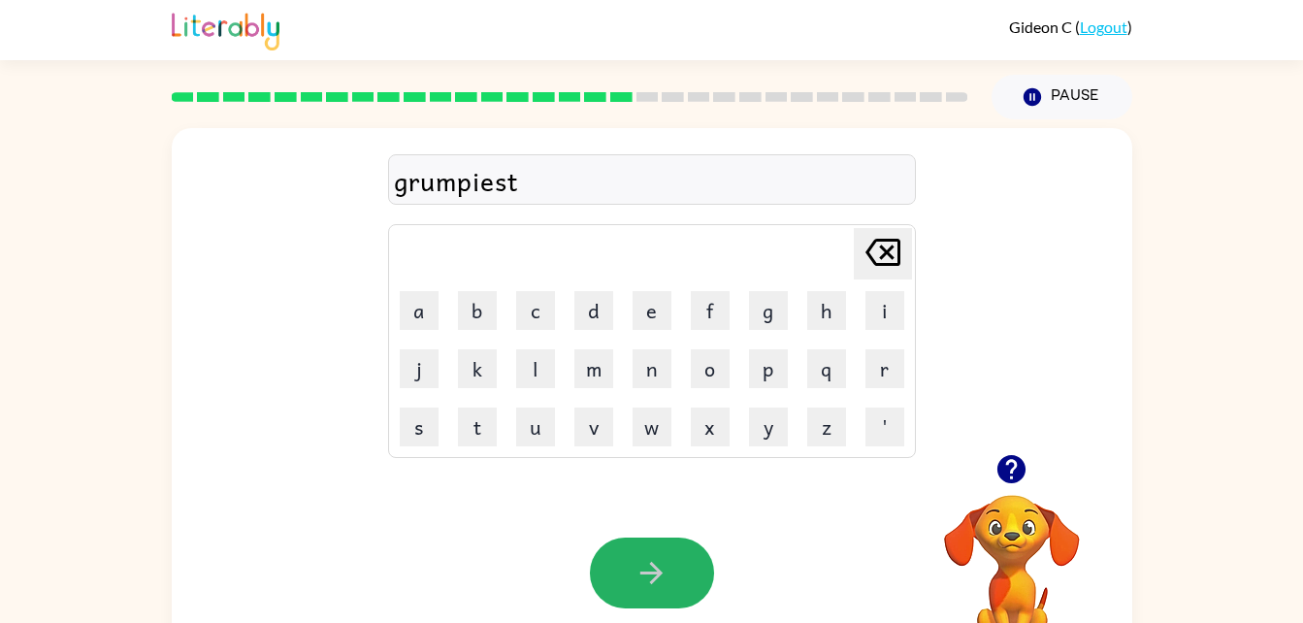
click at [649, 569] on icon "button" at bounding box center [652, 573] width 34 height 34
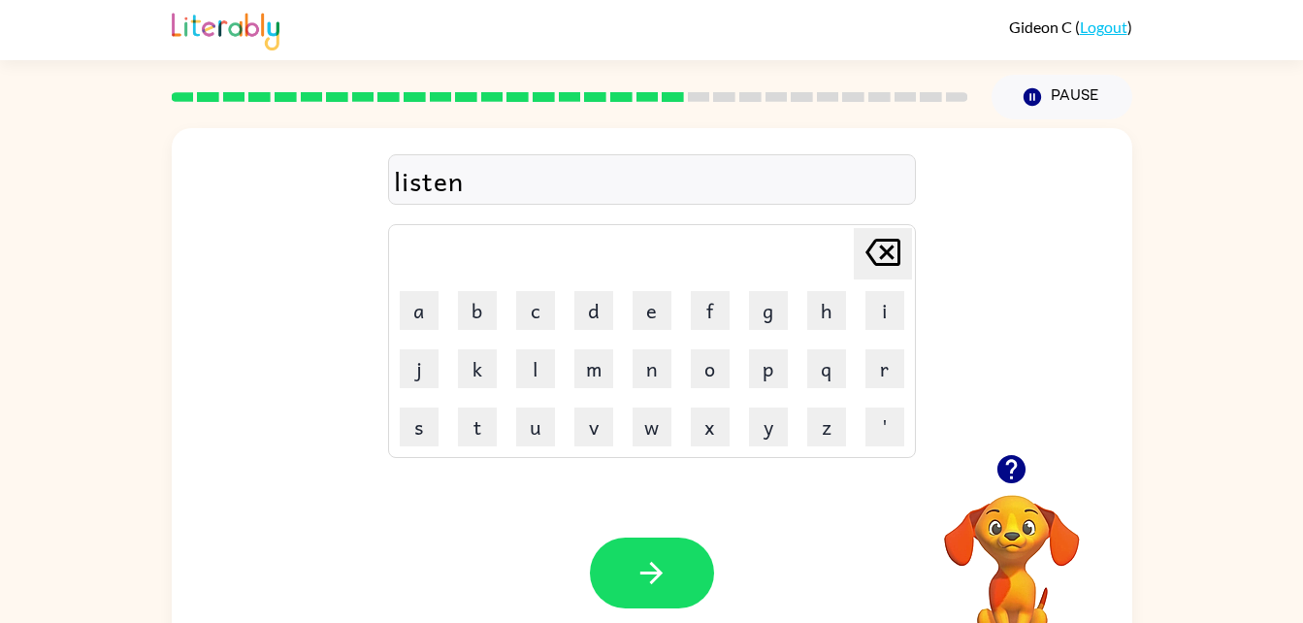
click at [649, 569] on icon "button" at bounding box center [652, 573] width 34 height 34
click at [649, 569] on div at bounding box center [652, 573] width 124 height 71
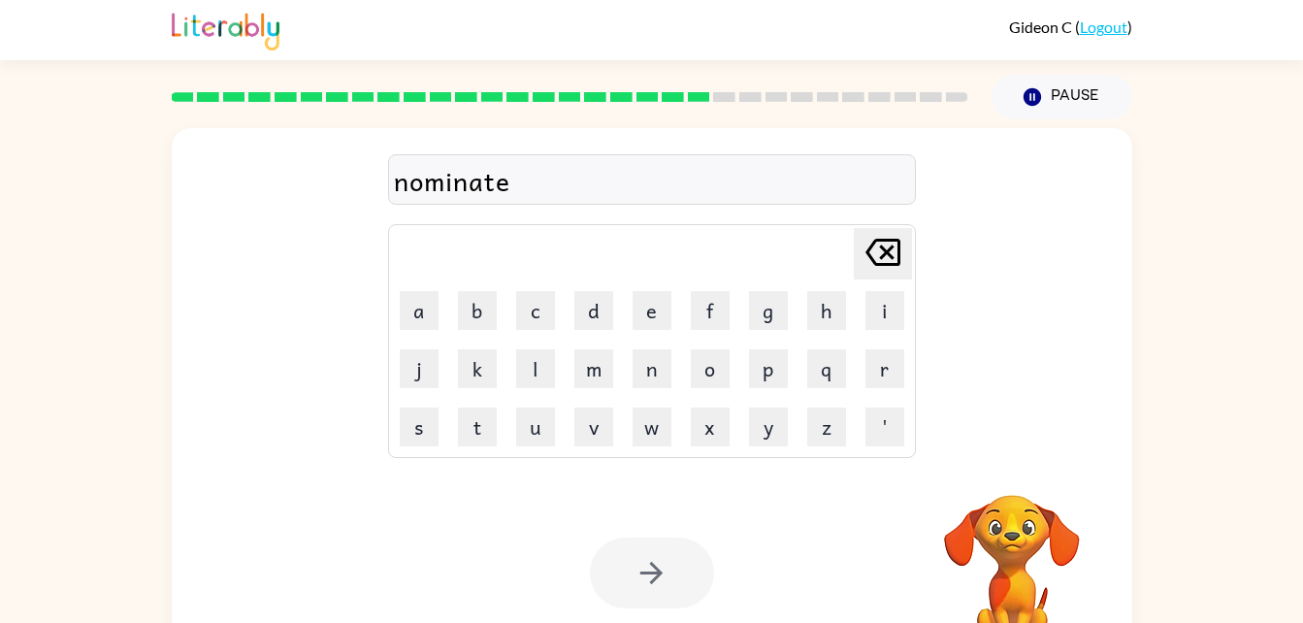
click at [652, 571] on div at bounding box center [652, 573] width 124 height 71
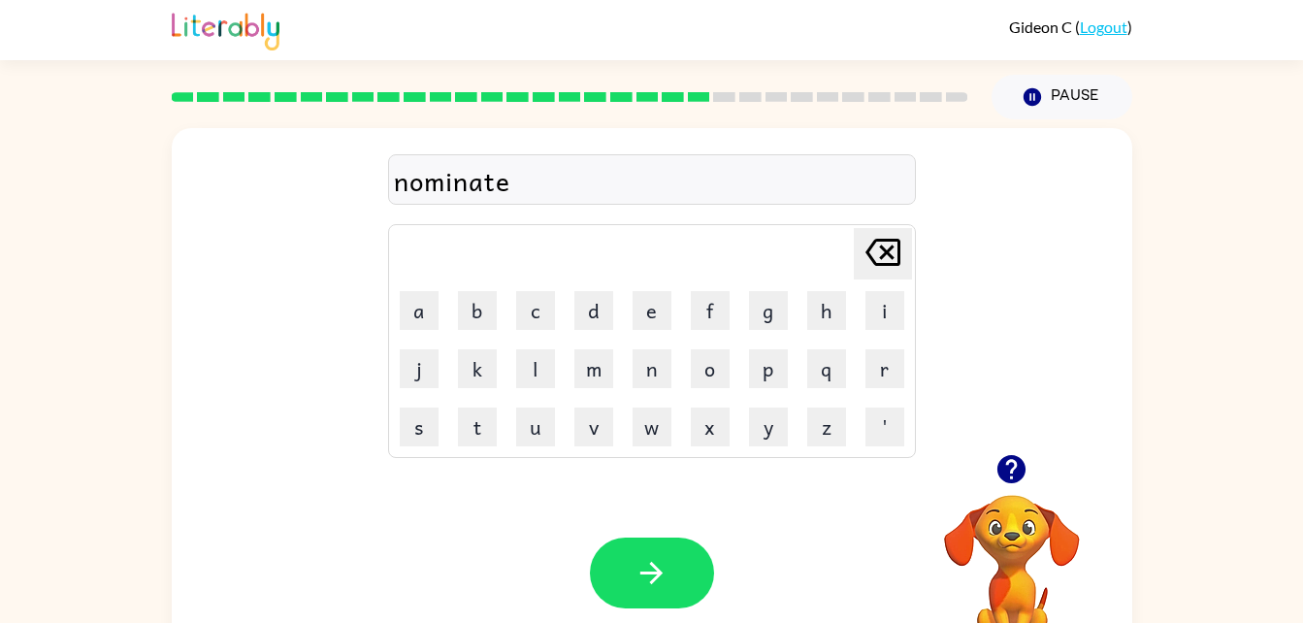
click at [652, 571] on icon "button" at bounding box center [652, 573] width 34 height 34
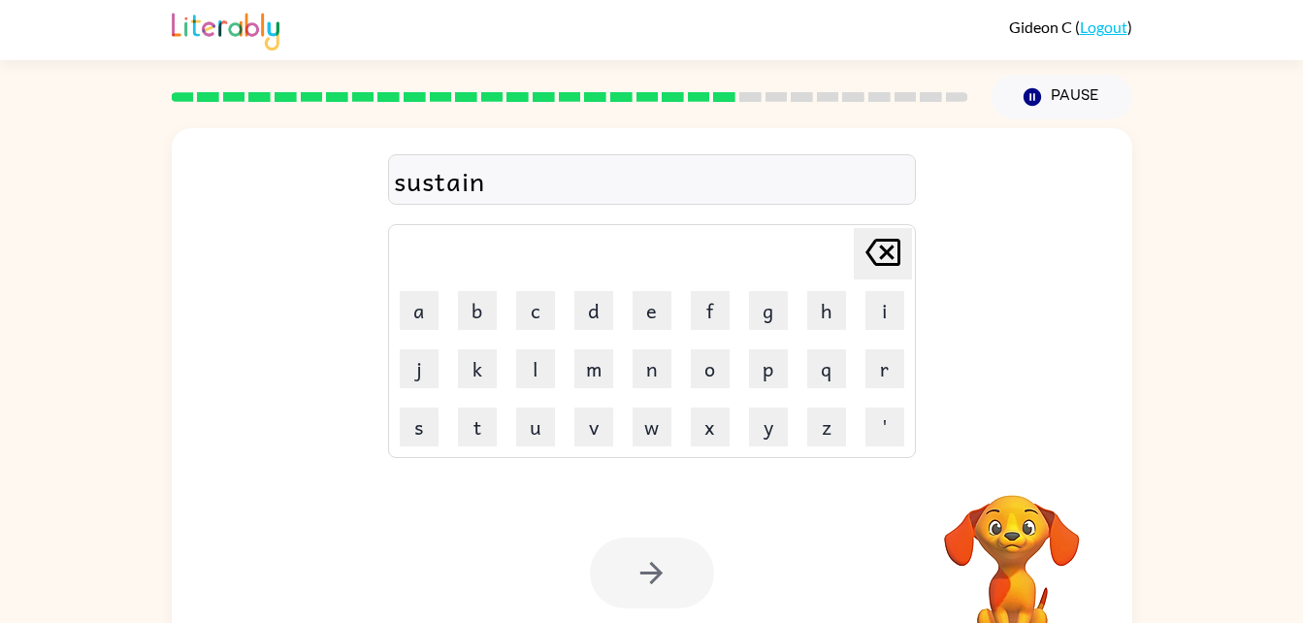
click at [652, 569] on div at bounding box center [652, 573] width 124 height 71
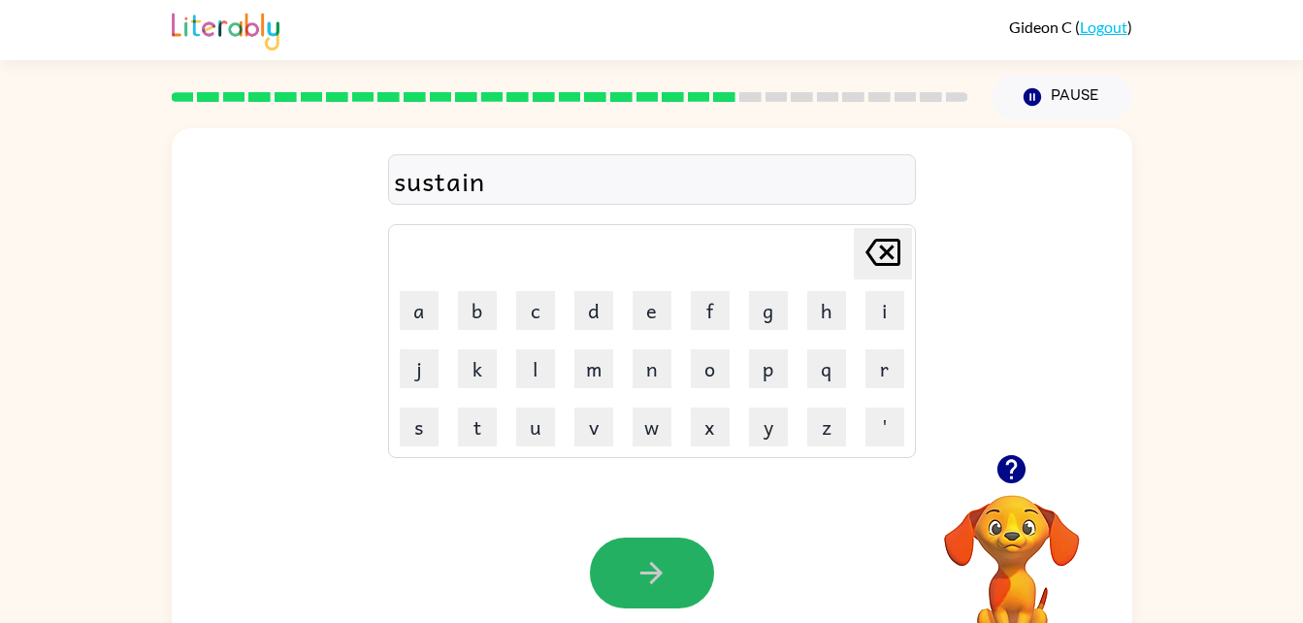
click at [652, 569] on icon "button" at bounding box center [652, 573] width 34 height 34
click at [652, 569] on div at bounding box center [652, 573] width 124 height 71
click at [652, 569] on icon "button" at bounding box center [652, 573] width 34 height 34
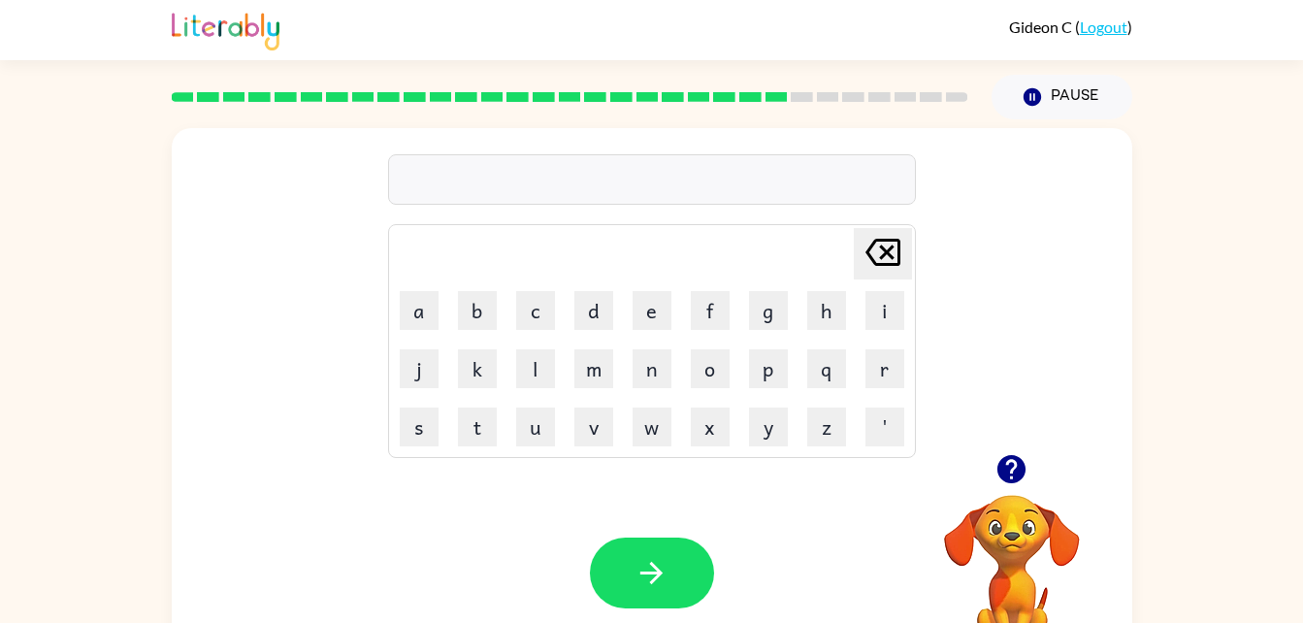
click at [1012, 474] on icon "button" at bounding box center [1012, 469] width 34 height 34
click at [969, 451] on div "realated Delete Delete last character input a b c d e f g h i j k l m n o p q r…" at bounding box center [652, 405] width 961 height 554
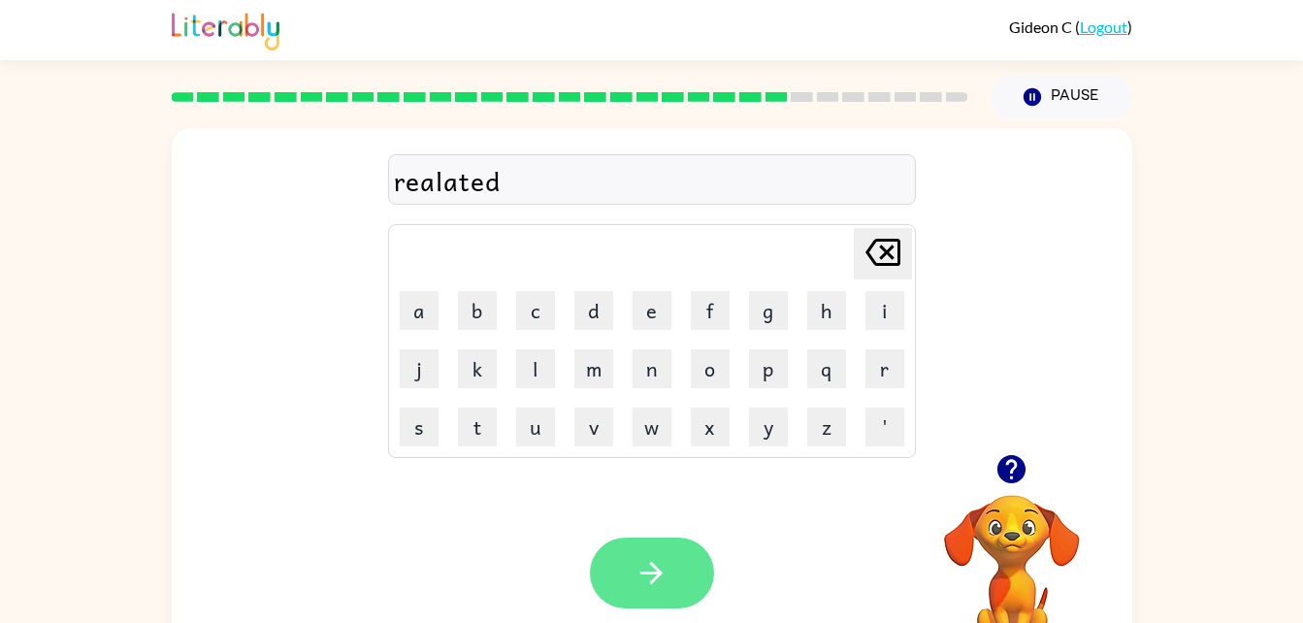
click at [652, 591] on button "button" at bounding box center [652, 573] width 124 height 71
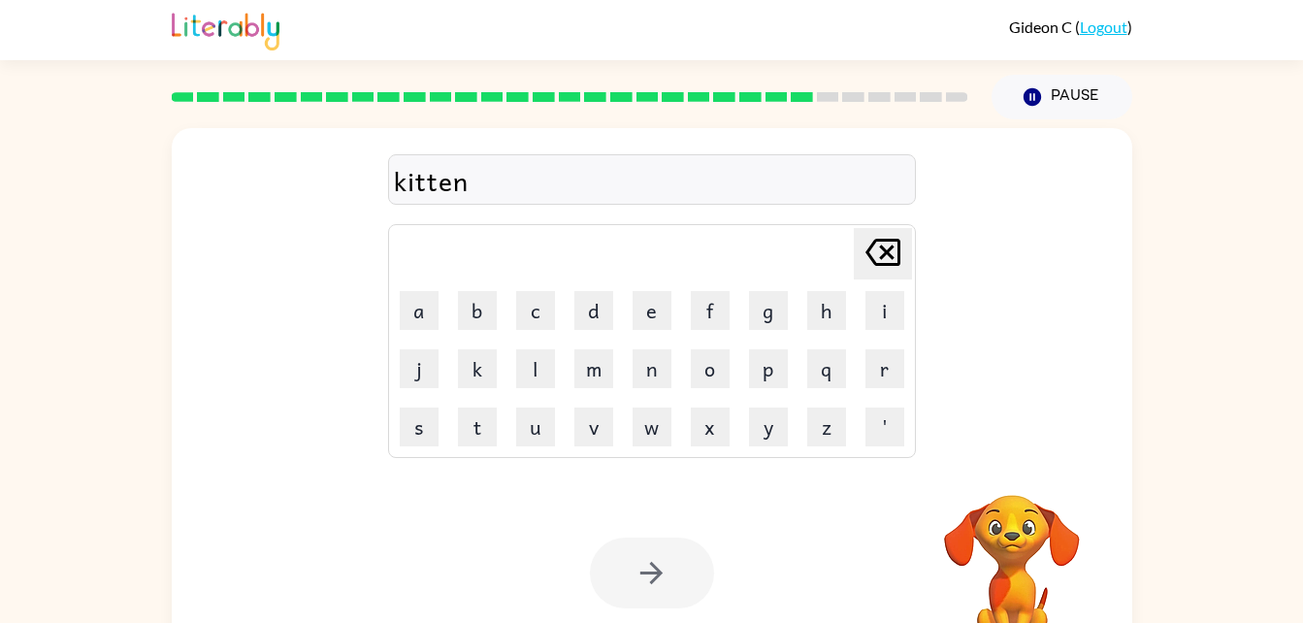
click at [652, 591] on div at bounding box center [652, 573] width 124 height 71
click at [647, 563] on div at bounding box center [652, 573] width 124 height 71
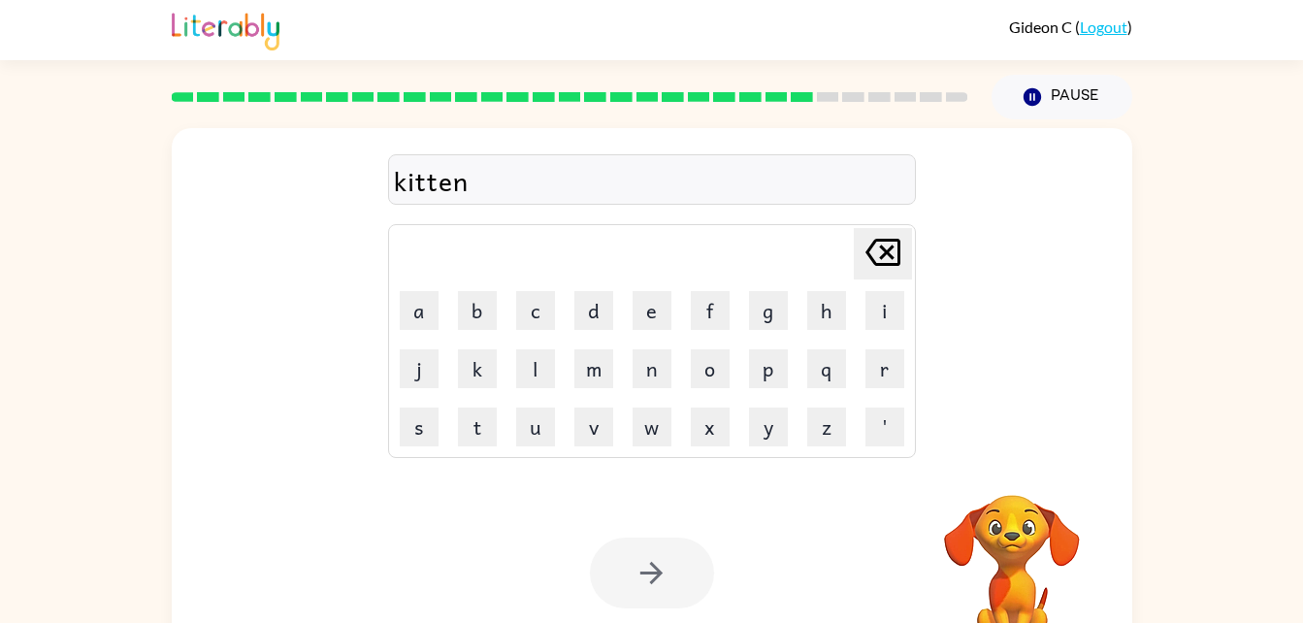
click at [647, 563] on div at bounding box center [652, 573] width 124 height 71
click at [649, 563] on div at bounding box center [652, 573] width 124 height 71
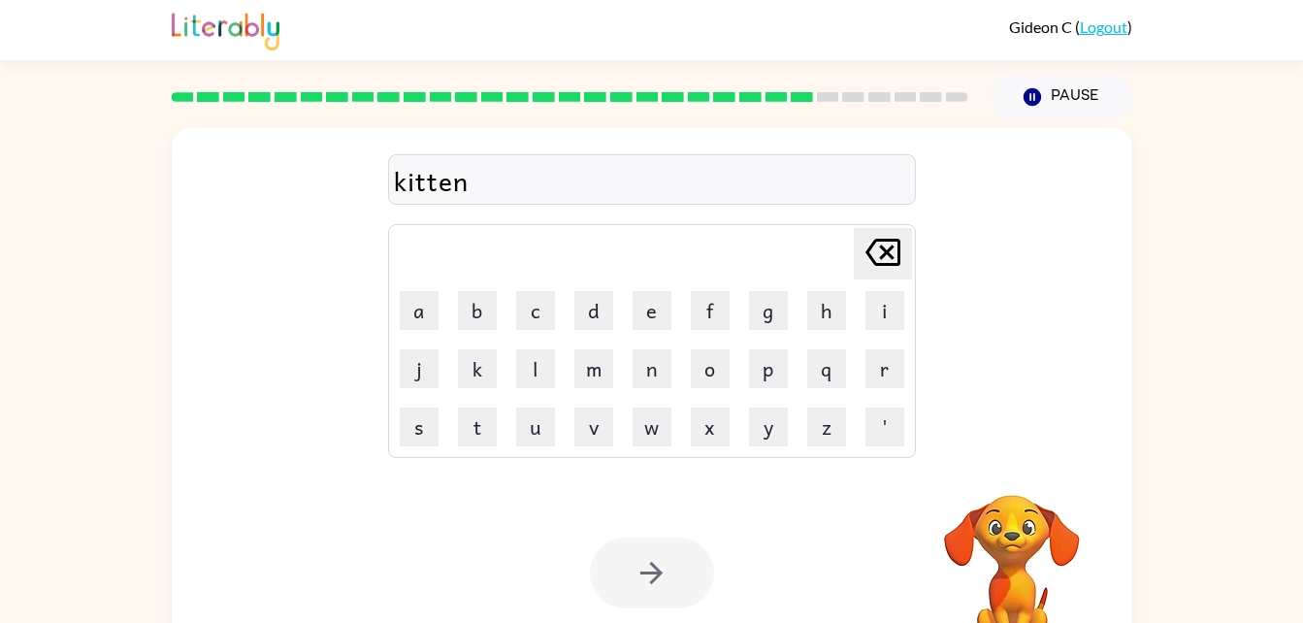
click at [649, 563] on div at bounding box center [652, 573] width 124 height 71
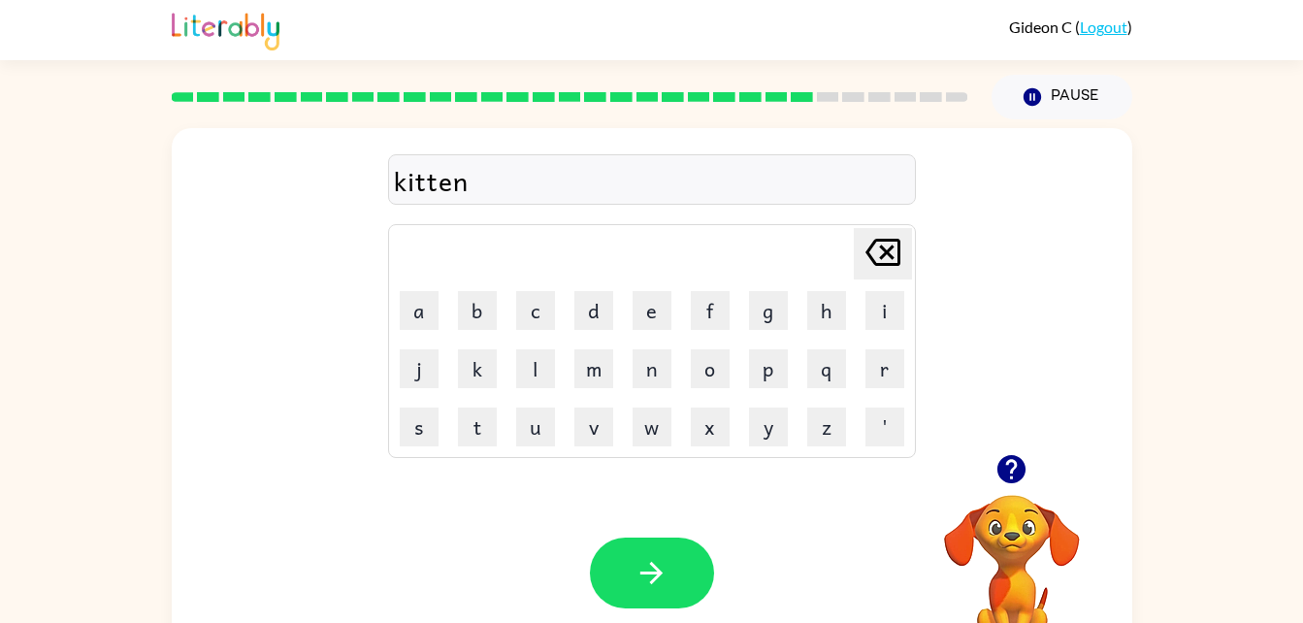
click at [649, 563] on icon "button" at bounding box center [652, 573] width 34 height 34
click at [649, 563] on div at bounding box center [652, 573] width 124 height 71
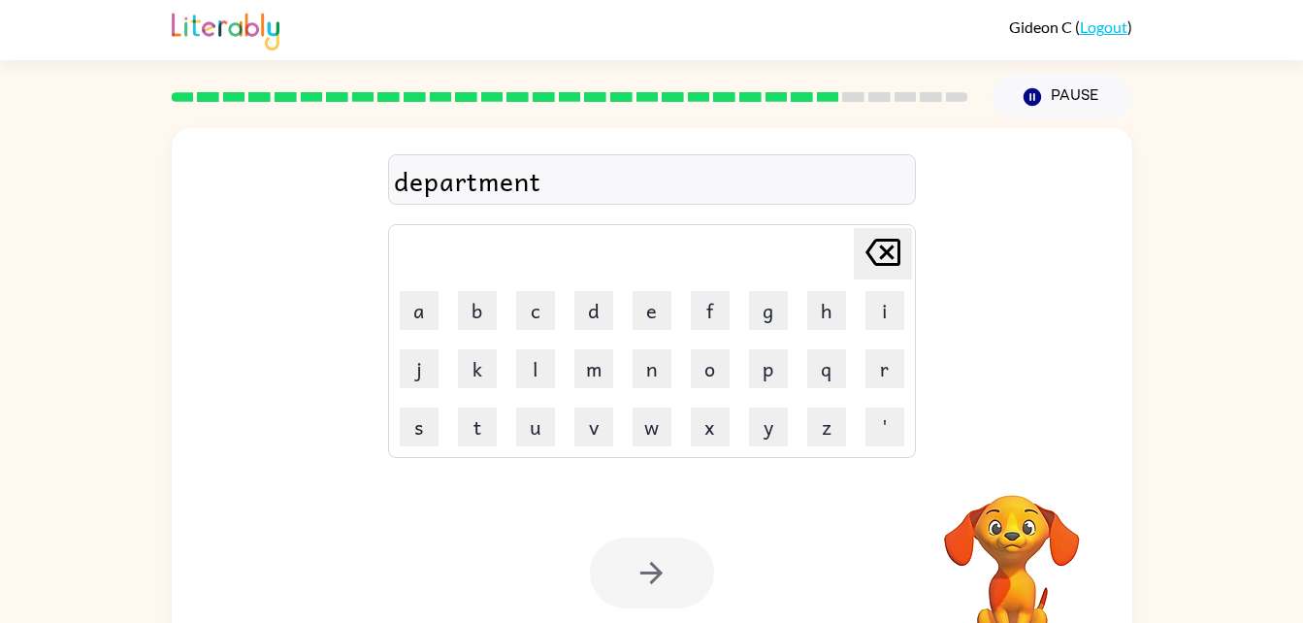
click at [649, 563] on div at bounding box center [652, 573] width 124 height 71
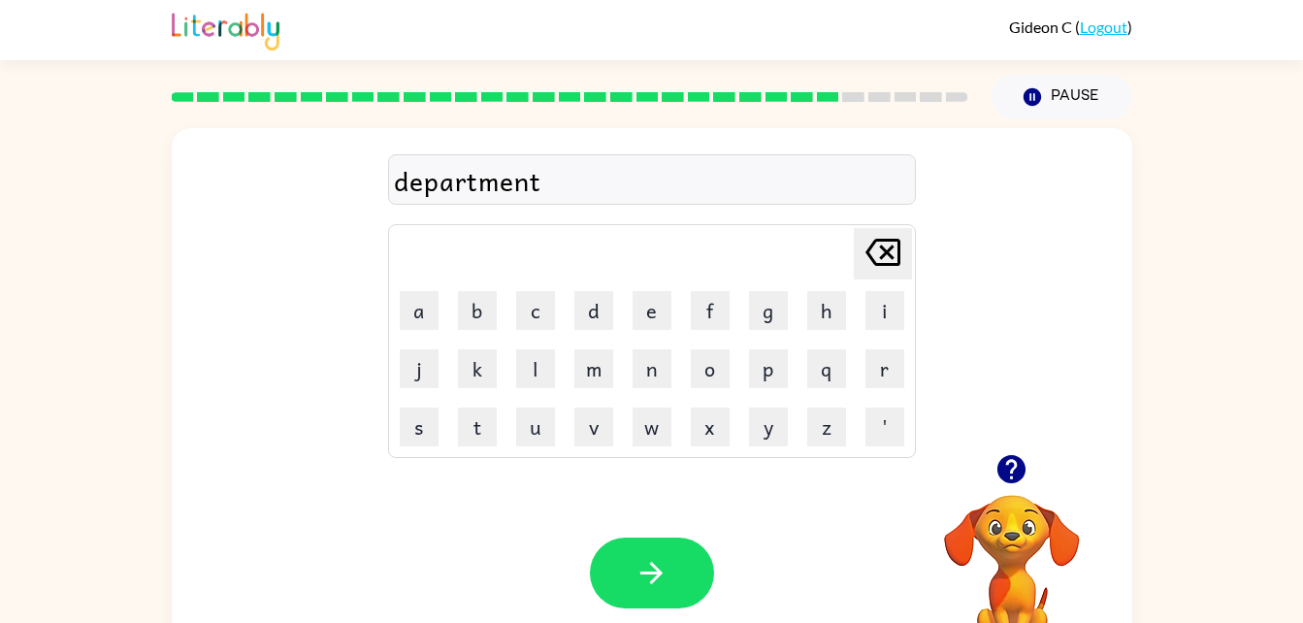
click at [649, 563] on icon "button" at bounding box center [652, 573] width 34 height 34
click at [649, 563] on div at bounding box center [652, 573] width 124 height 71
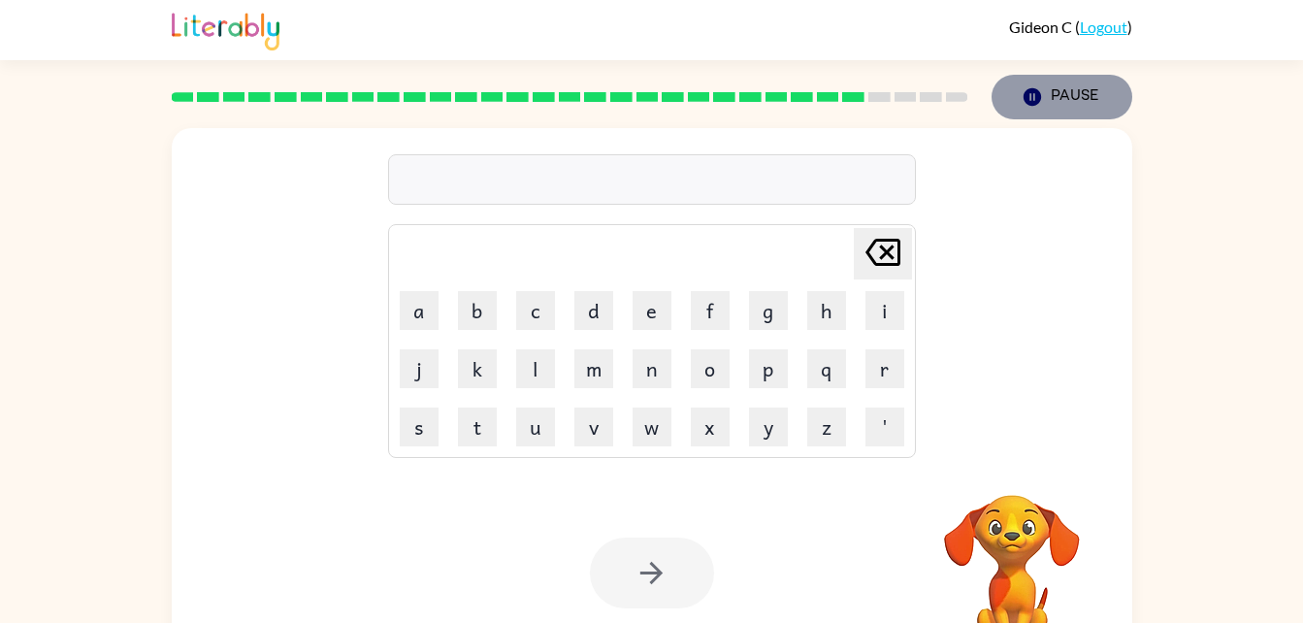
click at [1052, 86] on button "Pause Pause" at bounding box center [1062, 97] width 141 height 45
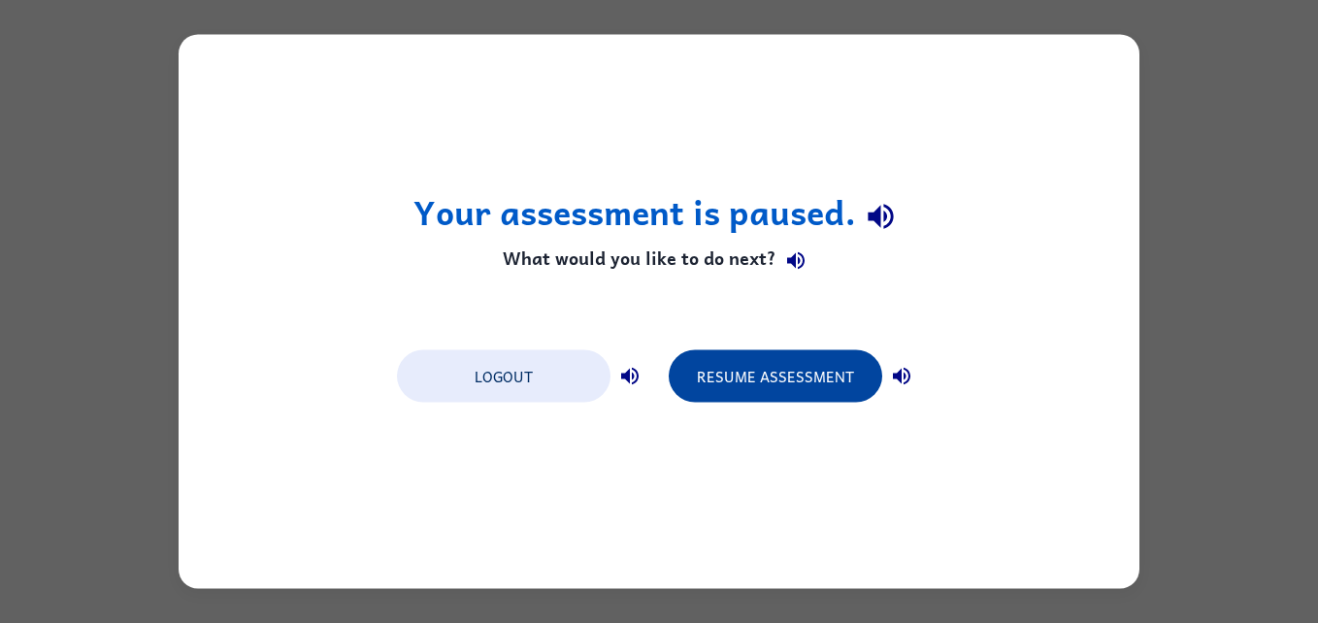
click at [744, 376] on button "Resume Assessment" at bounding box center [775, 376] width 213 height 52
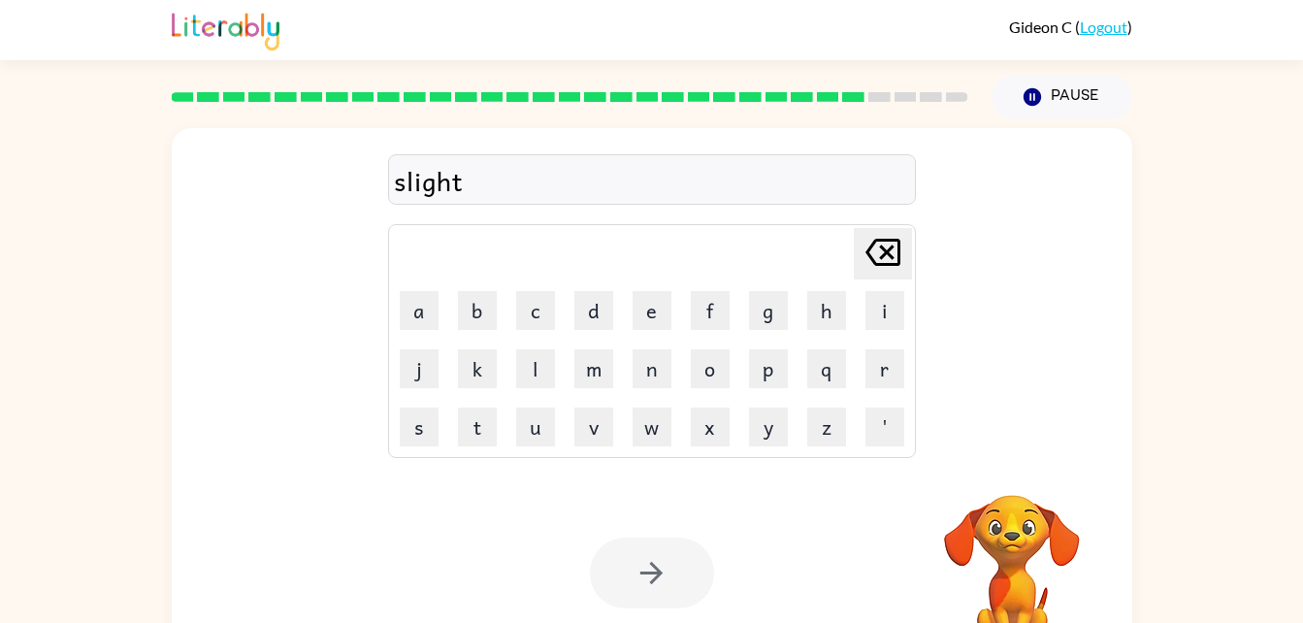
click at [659, 517] on div "Your browser must support playing .mp4 files to use Literably. Please try using…" at bounding box center [652, 573] width 961 height 218
click at [654, 550] on div at bounding box center [652, 573] width 124 height 71
click at [656, 573] on div at bounding box center [652, 573] width 124 height 71
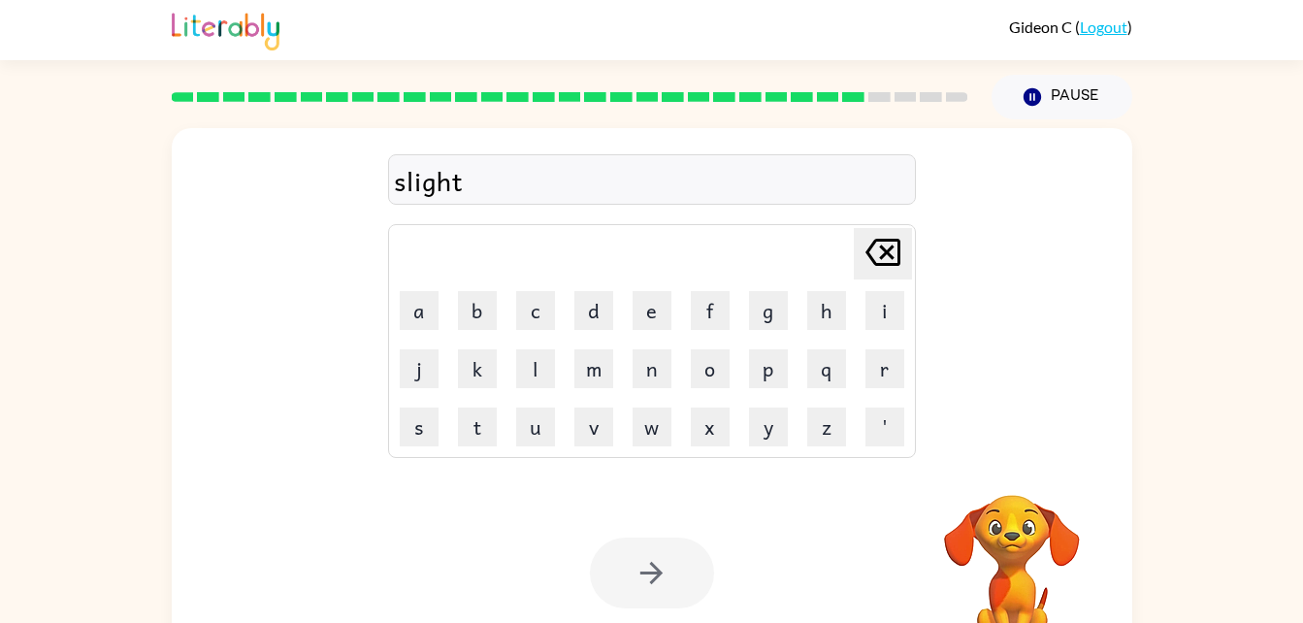
click at [656, 573] on div at bounding box center [652, 573] width 124 height 71
click at [654, 573] on div at bounding box center [652, 573] width 124 height 71
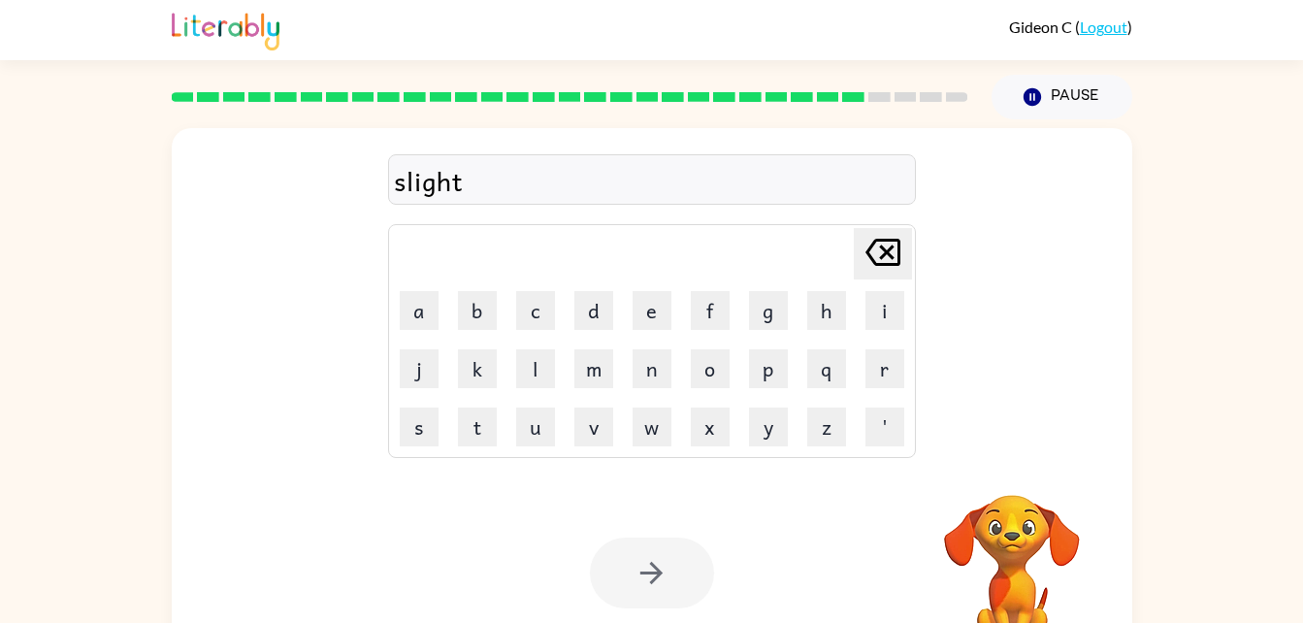
click at [654, 573] on div at bounding box center [652, 573] width 124 height 71
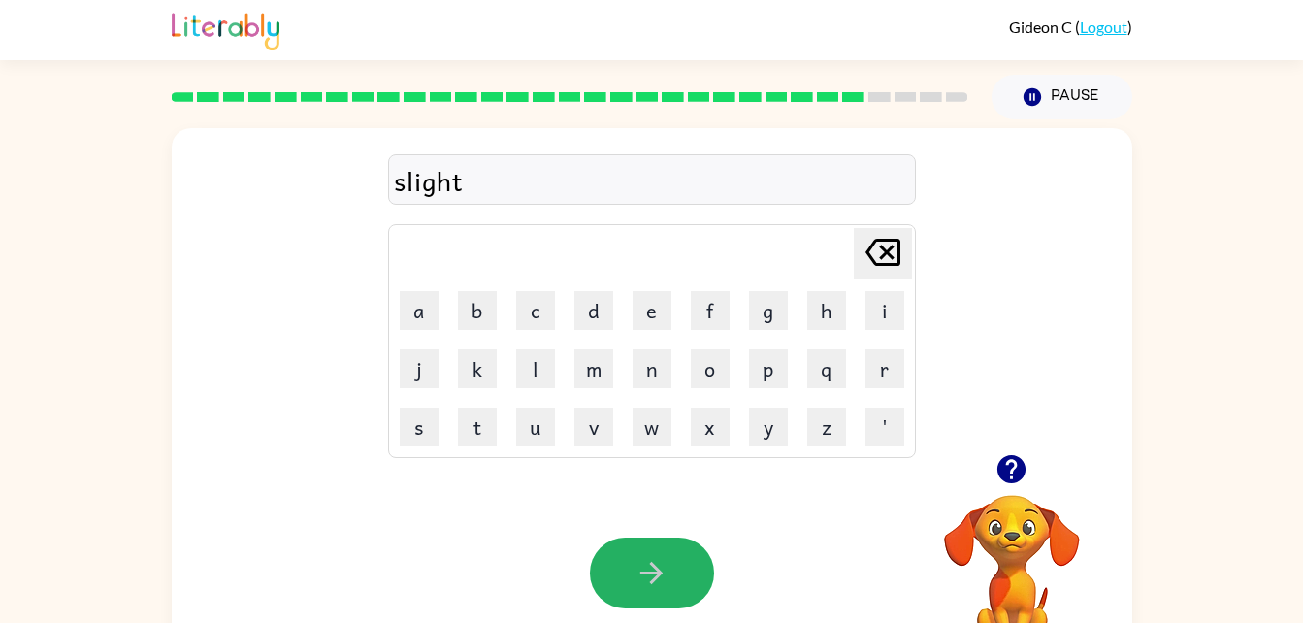
click at [654, 573] on icon "button" at bounding box center [651, 573] width 22 height 22
click at [654, 573] on div at bounding box center [652, 573] width 124 height 71
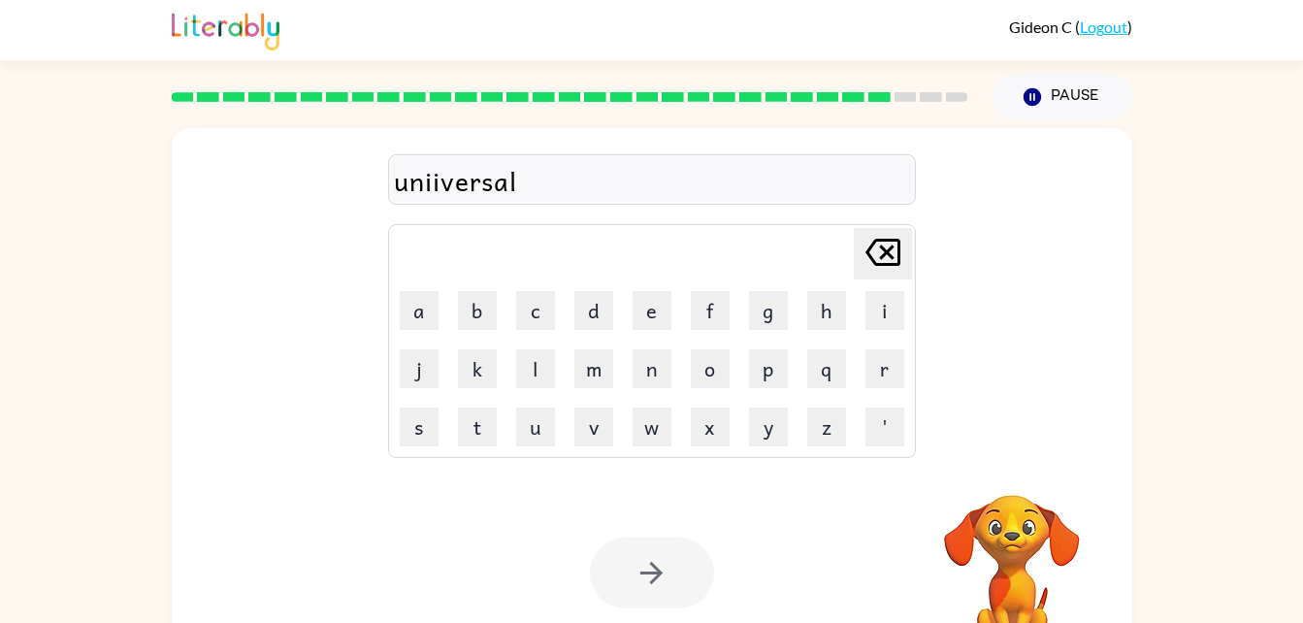
click at [654, 573] on div at bounding box center [652, 573] width 124 height 71
click at [430, 193] on div "uniiversal" at bounding box center [652, 180] width 516 height 41
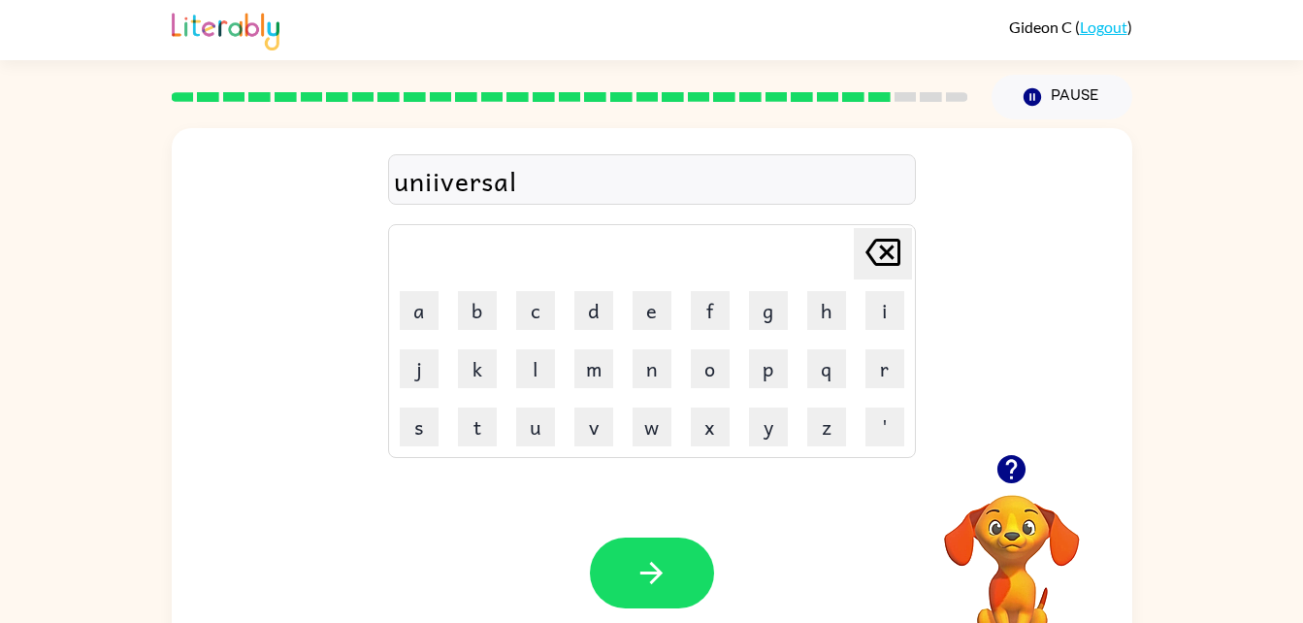
click at [434, 186] on div "uniiversal" at bounding box center [652, 180] width 516 height 41
click at [449, 192] on div "uniiversal" at bounding box center [652, 180] width 516 height 41
click at [674, 543] on button "button" at bounding box center [652, 573] width 124 height 71
click at [682, 561] on button "button" at bounding box center [652, 573] width 124 height 71
click at [645, 622] on html "Gideon C ( Logout ) Pause Pause encounter Delete Delete last character input a …" at bounding box center [651, 341] width 1303 height 682
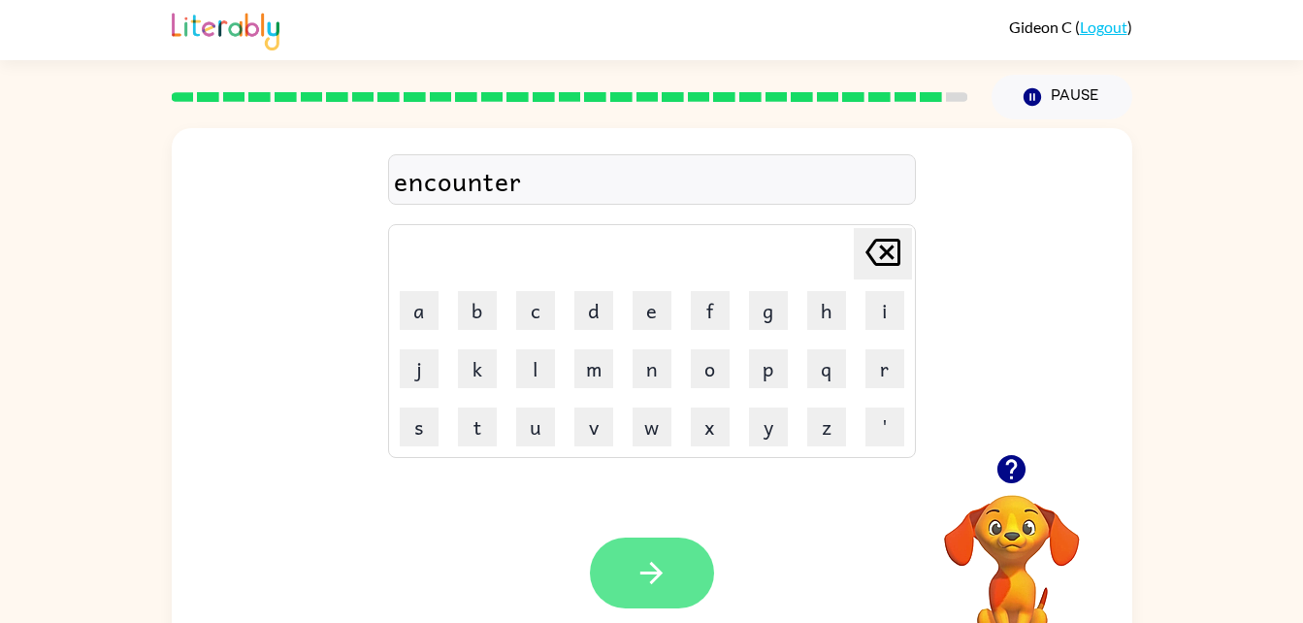
click at [637, 600] on button "button" at bounding box center [652, 573] width 124 height 71
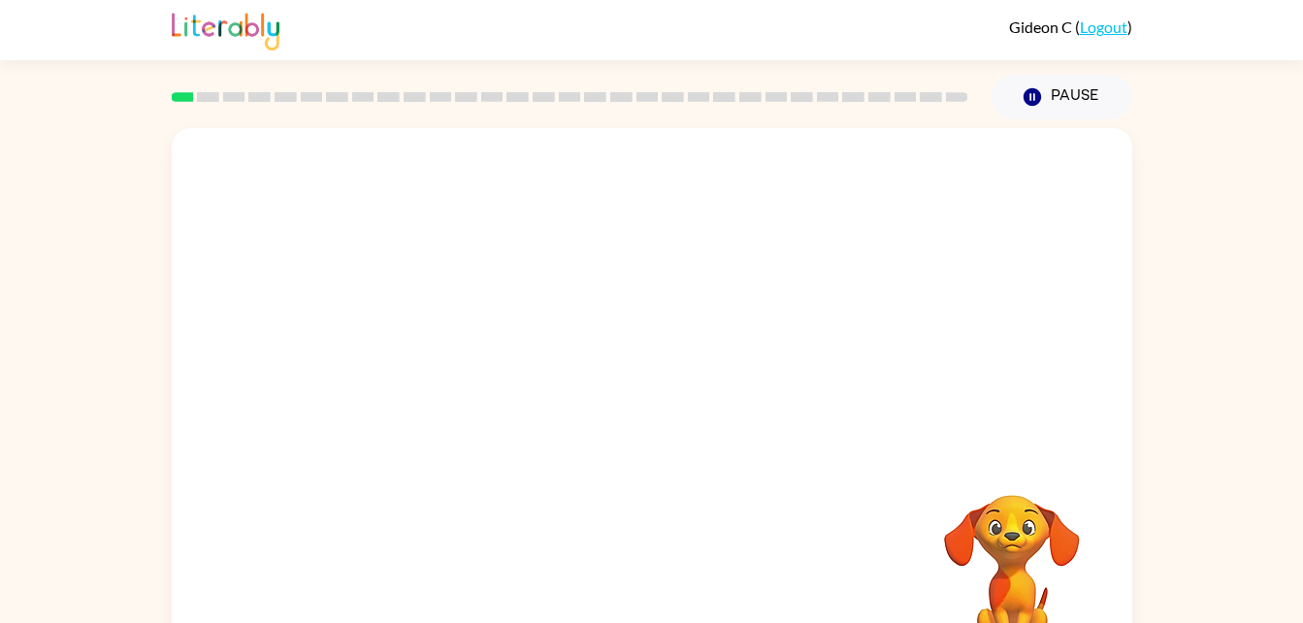
click at [415, 366] on video "Your browser must support playing .mp4 files to use Literably. Please try using…" at bounding box center [652, 291] width 961 height 326
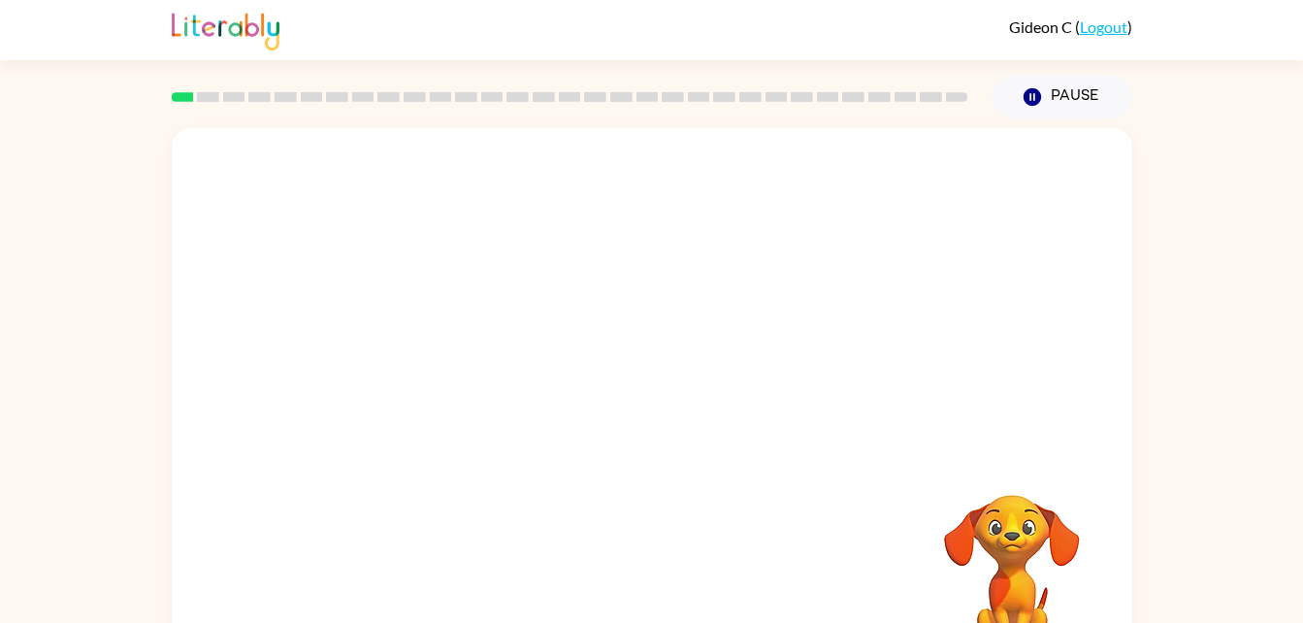
click at [415, 366] on video "Your browser must support playing .mp4 files to use Literably. Please try using…" at bounding box center [652, 291] width 961 height 326
click at [412, 369] on video "Your browser must support playing .mp4 files to use Literably. Please try using…" at bounding box center [652, 291] width 961 height 326
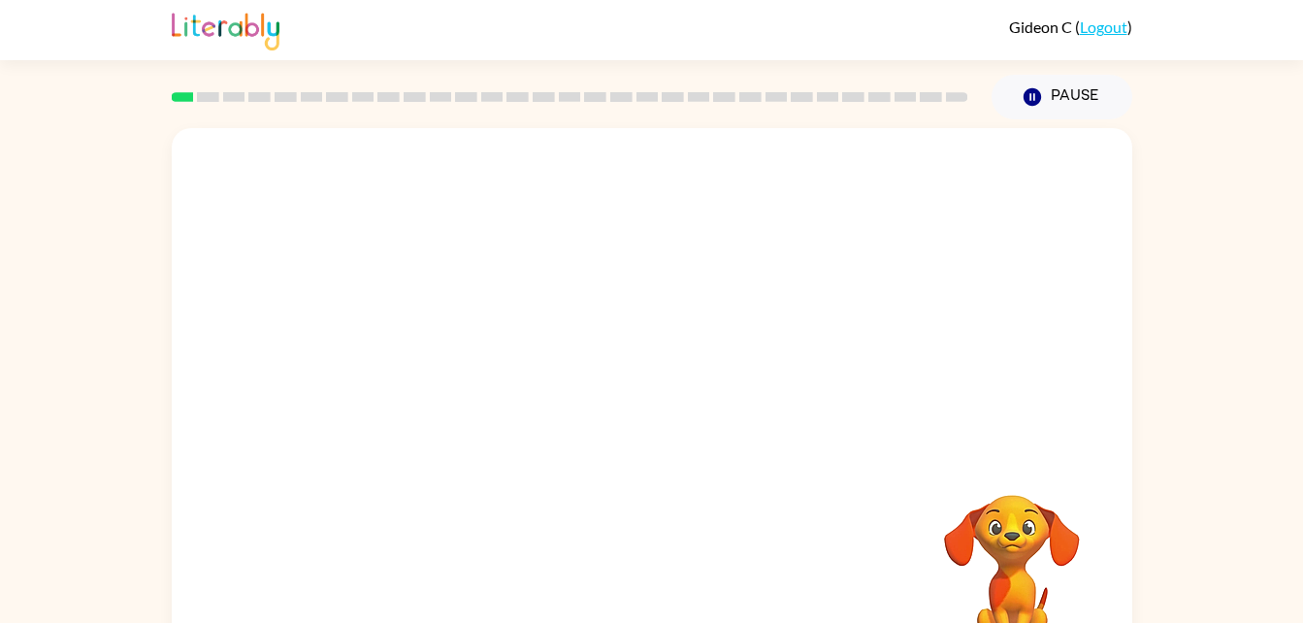
click at [412, 369] on video "Your browser must support playing .mp4 files to use Literably. Please try using…" at bounding box center [652, 291] width 961 height 326
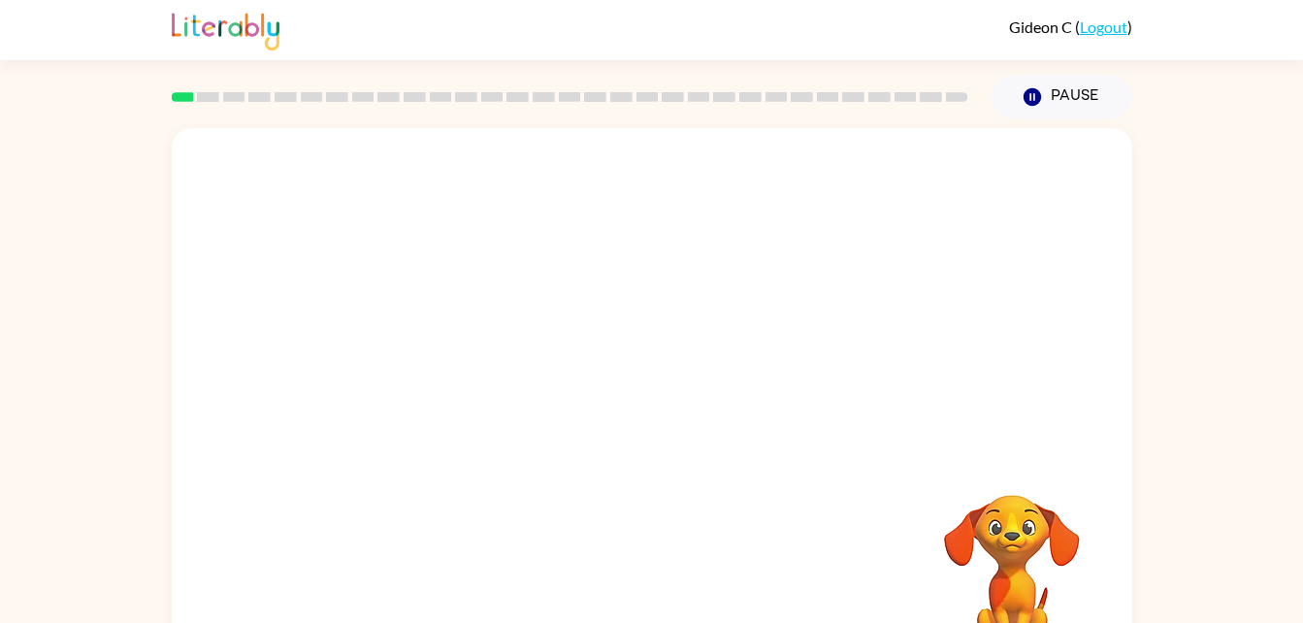
click at [412, 369] on video "Your browser must support playing .mp4 files to use Literably. Please try using…" at bounding box center [652, 291] width 961 height 326
click at [437, 368] on video "Your browser must support playing .mp4 files to use Literably. Please try using…" at bounding box center [652, 291] width 961 height 326
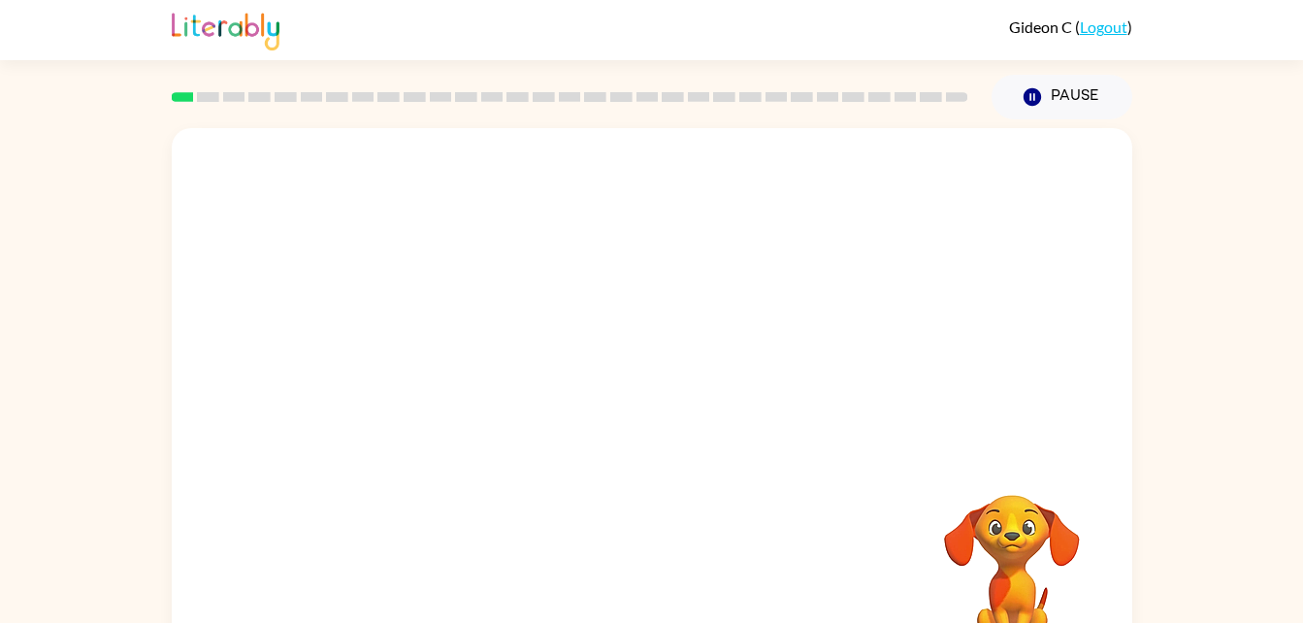
click at [437, 368] on video "Your browser must support playing .mp4 files to use Literably. Please try using…" at bounding box center [652, 291] width 961 height 326
drag, startPoint x: 437, startPoint y: 368, endPoint x: 443, endPoint y: 377, distance: 11.8
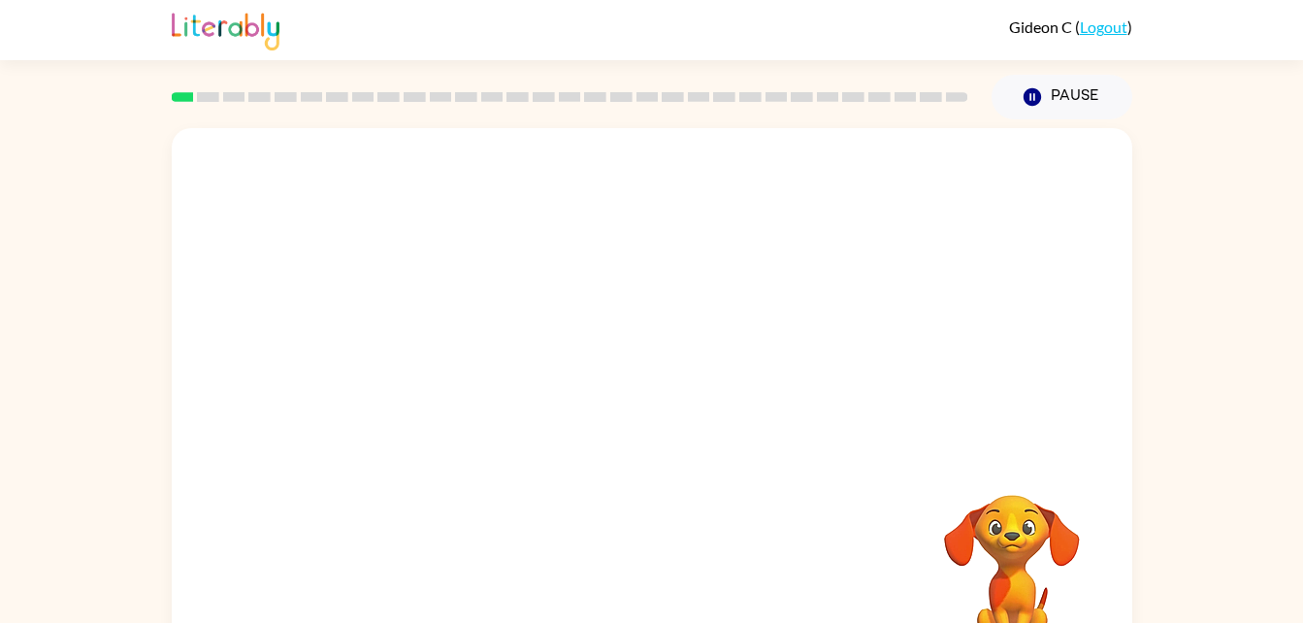
click at [443, 377] on video "Your browser must support playing .mp4 files to use Literably. Please try using…" at bounding box center [652, 291] width 961 height 326
click at [445, 378] on video "Your browser must support playing .mp4 files to use Literably. Please try using…" at bounding box center [652, 291] width 961 height 326
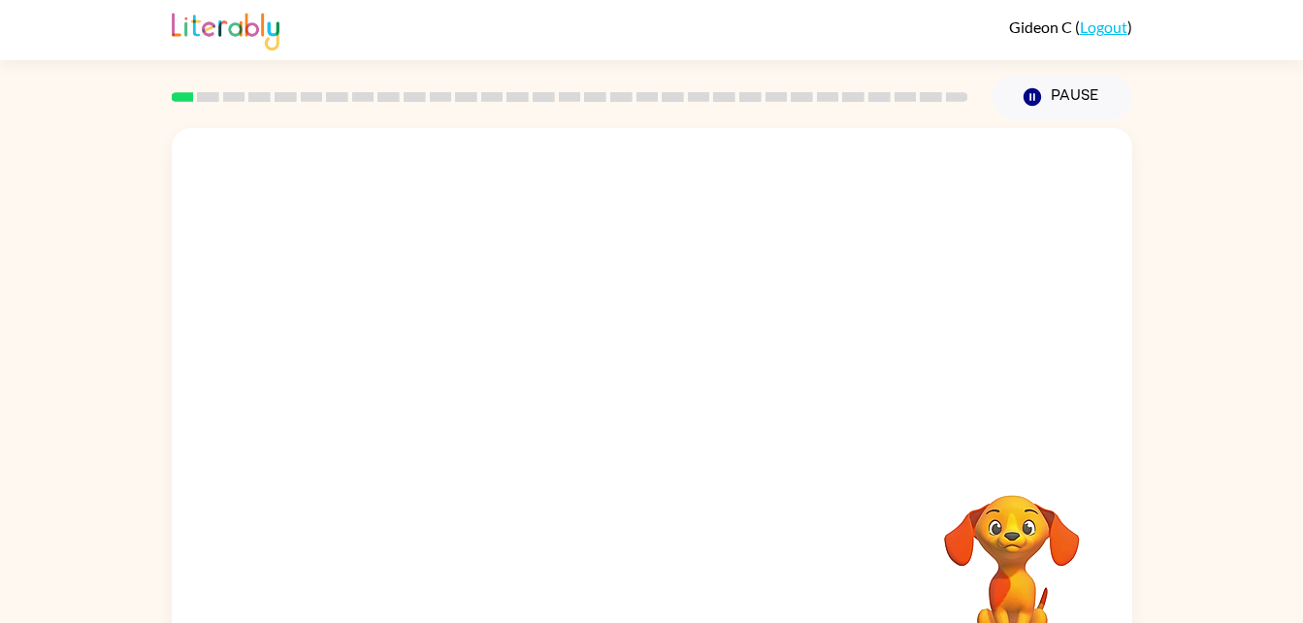
click at [445, 378] on video "Your browser must support playing .mp4 files to use Literably. Please try using…" at bounding box center [652, 291] width 961 height 326
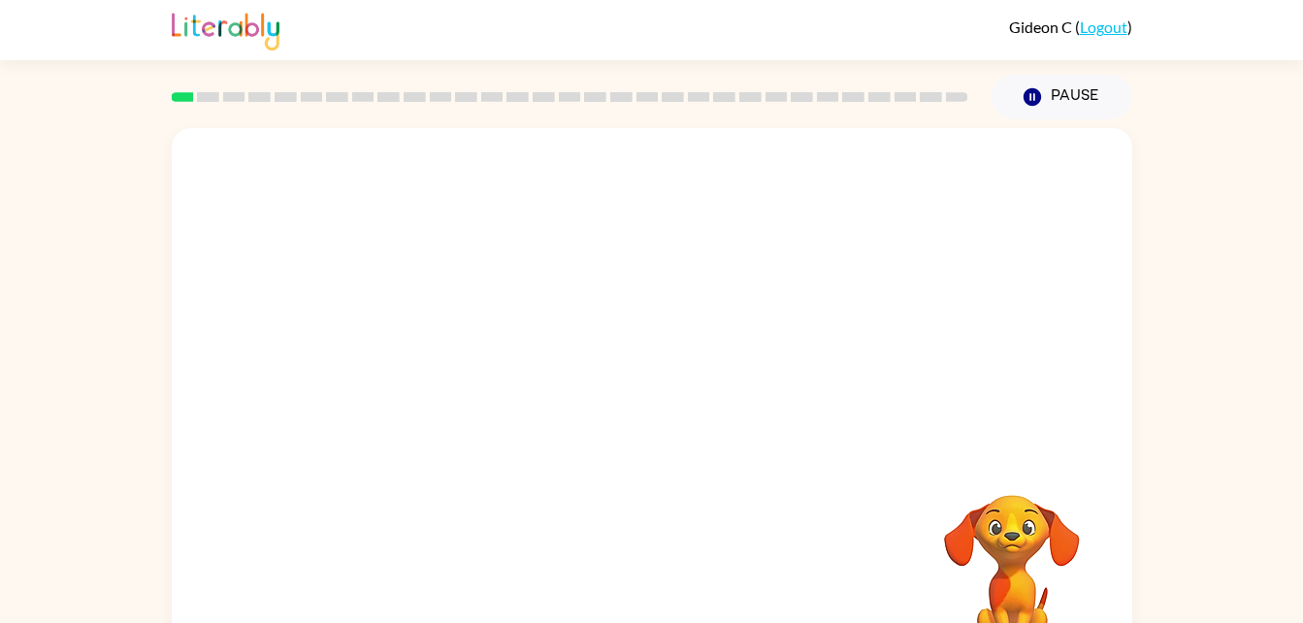
click at [445, 378] on video "Your browser must support playing .mp4 files to use Literably. Please try using…" at bounding box center [652, 291] width 961 height 326
drag, startPoint x: 445, startPoint y: 378, endPoint x: 464, endPoint y: 404, distance: 31.3
click at [464, 404] on video "Your browser must support playing .mp4 files to use Literably. Please try using…" at bounding box center [652, 291] width 961 height 326
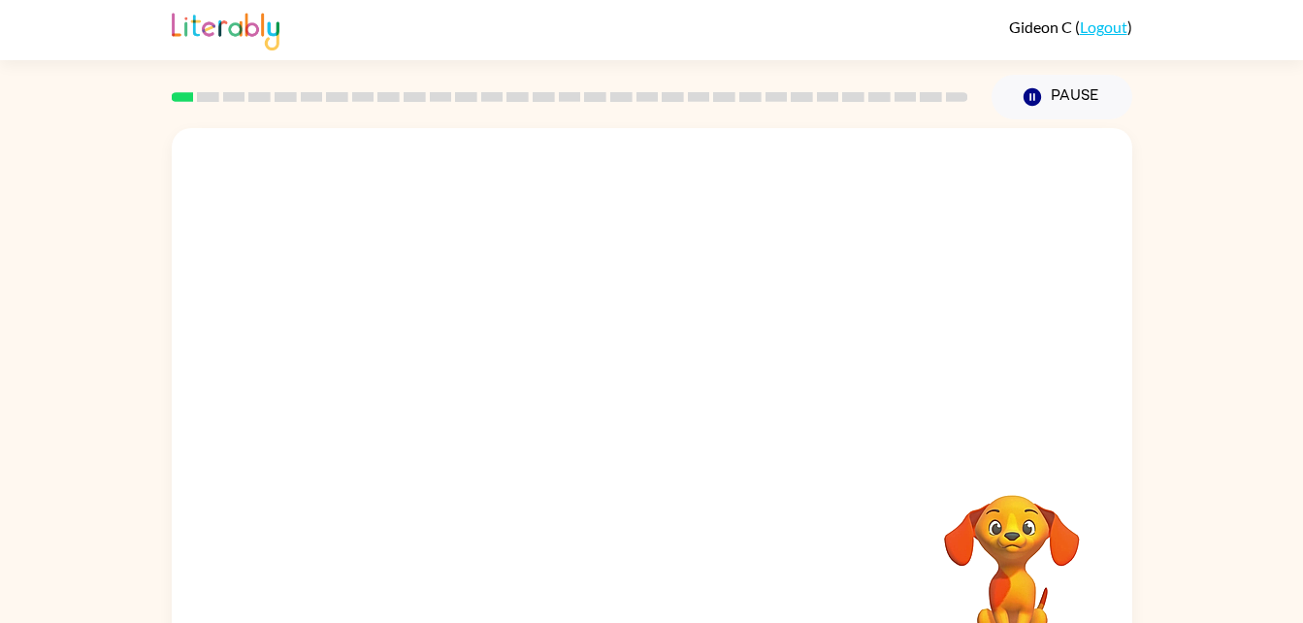
click at [464, 404] on video "Your browser must support playing .mp4 files to use Literably. Please try using…" at bounding box center [652, 291] width 961 height 326
drag, startPoint x: 464, startPoint y: 404, endPoint x: 531, endPoint y: 472, distance: 95.4
click at [531, 472] on div "Your browser must support playing .mp4 files to use Literably. Please try using…" at bounding box center [652, 405] width 961 height 554
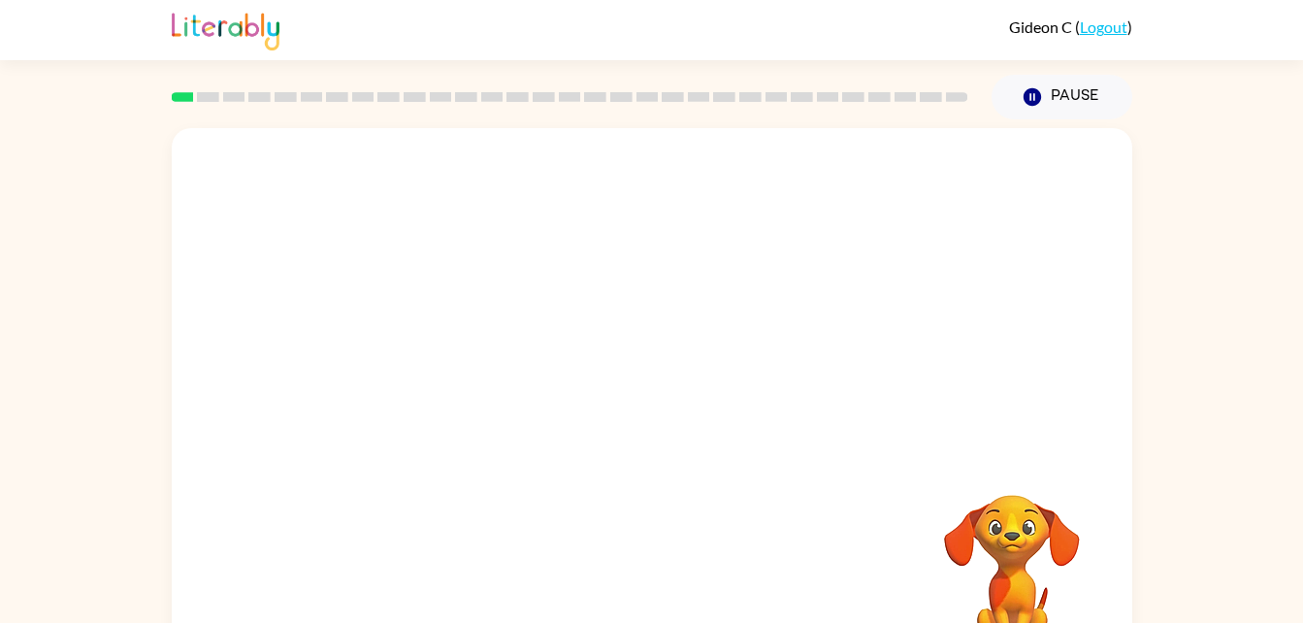
click at [531, 472] on div "Your browser must support playing .mp4 files to use Literably. Please try using…" at bounding box center [652, 405] width 961 height 554
drag, startPoint x: 531, startPoint y: 472, endPoint x: 524, endPoint y: 491, distance: 20.6
click at [524, 491] on div "Your browser must support playing .mp4 files to use Literably. Please try using…" at bounding box center [652, 405] width 961 height 554
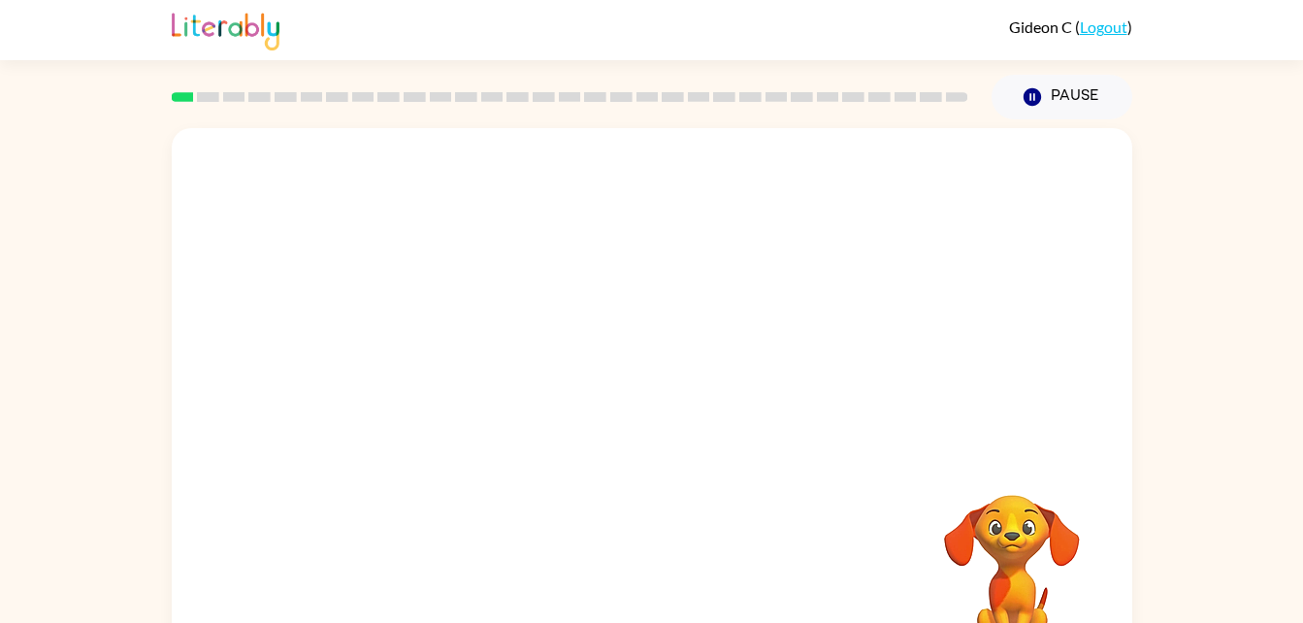
drag, startPoint x: 524, startPoint y: 491, endPoint x: 647, endPoint y: 673, distance: 219.4
click at [647, 622] on html "Gideon C ( Logout ) Pause Pause Your browser must support playing .mp4 files to…" at bounding box center [651, 341] width 1303 height 682
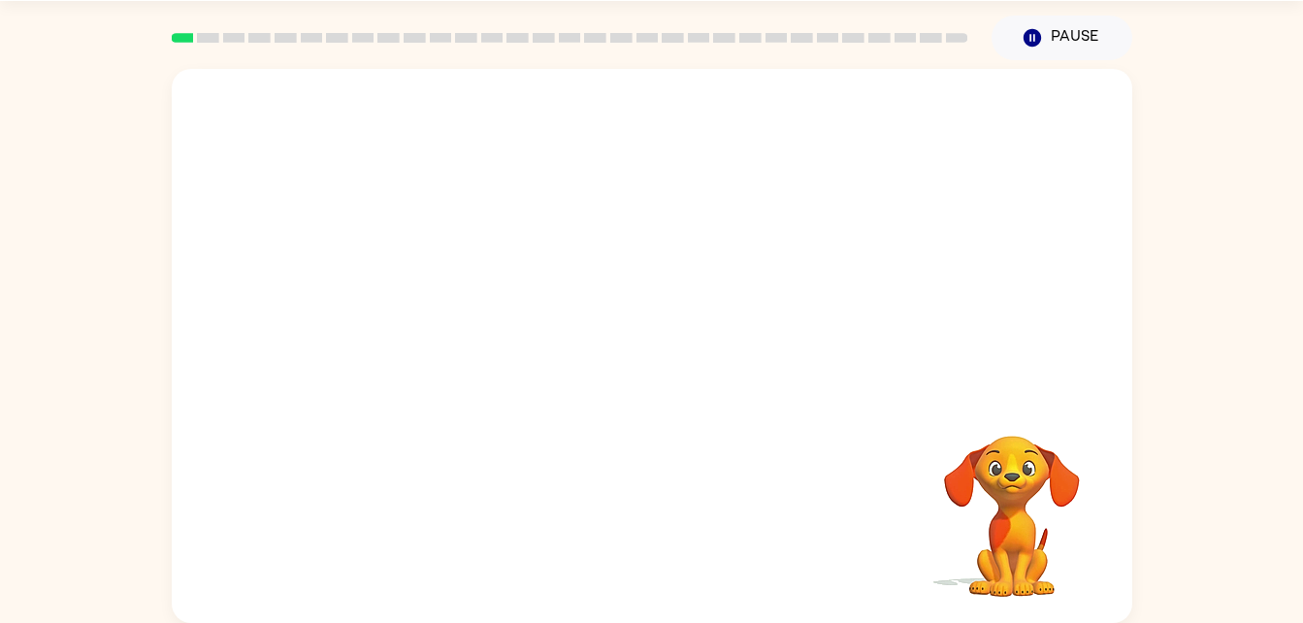
click at [424, 304] on video "Your browser must support playing .mp4 files to use Literably. Please try using…" at bounding box center [652, 232] width 961 height 326
click at [640, 360] on div at bounding box center [652, 355] width 124 height 71
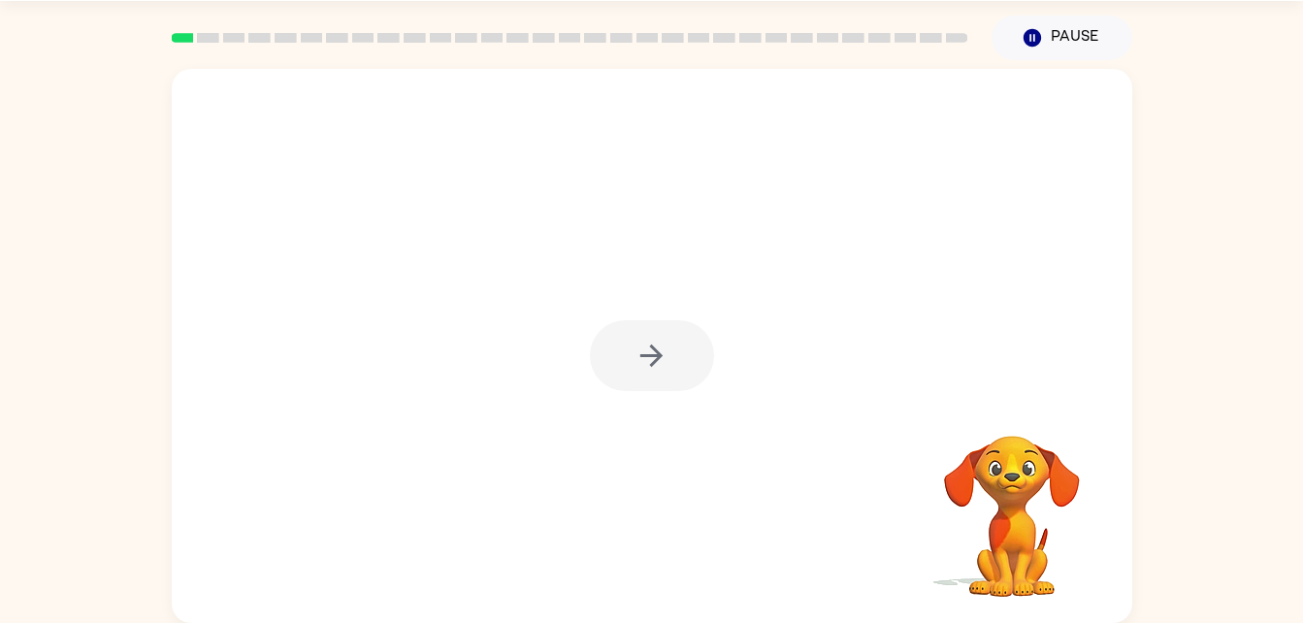
click at [640, 360] on div at bounding box center [652, 355] width 124 height 71
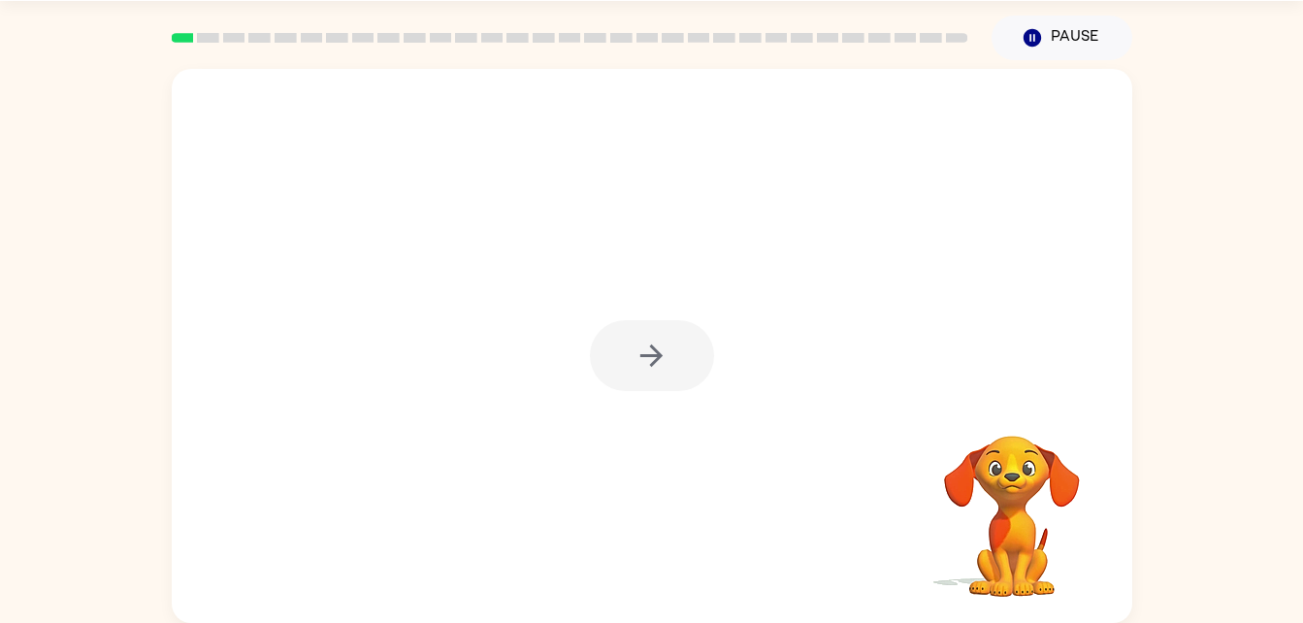
click at [640, 360] on div at bounding box center [652, 355] width 124 height 71
click at [640, 360] on icon "button" at bounding box center [652, 356] width 34 height 34
click at [640, 360] on div at bounding box center [652, 355] width 124 height 71
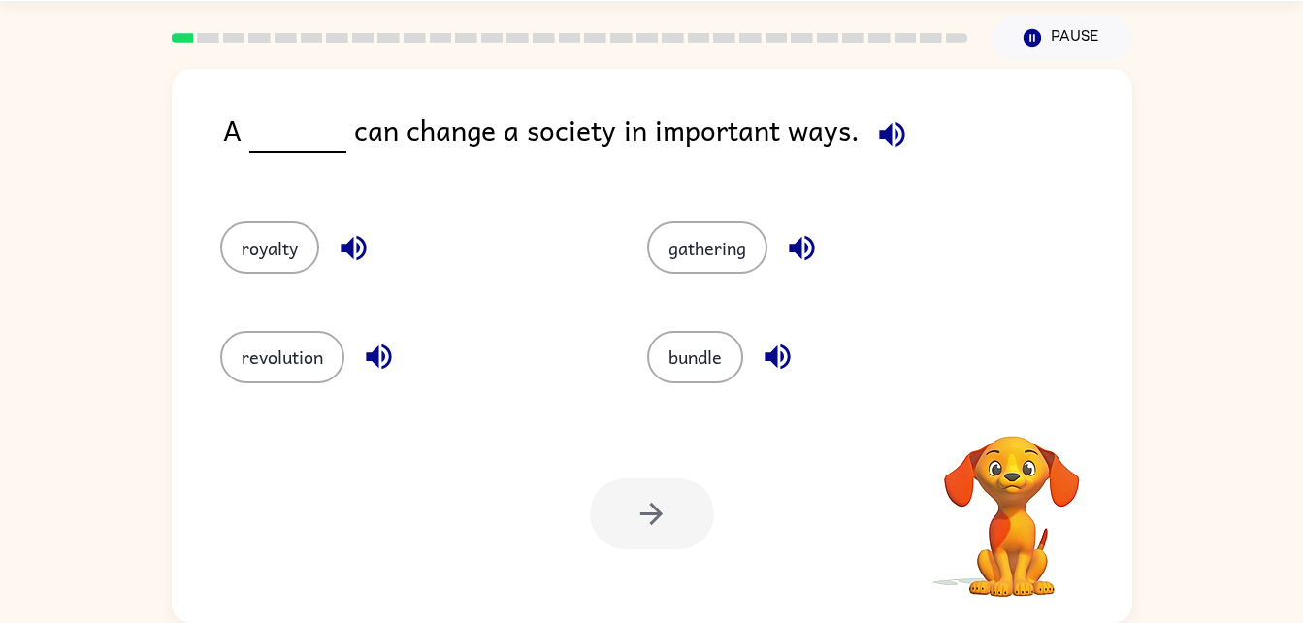
click at [640, 360] on div "bundle" at bounding box center [824, 348] width 428 height 109
click at [261, 372] on button "revolution" at bounding box center [282, 357] width 124 height 52
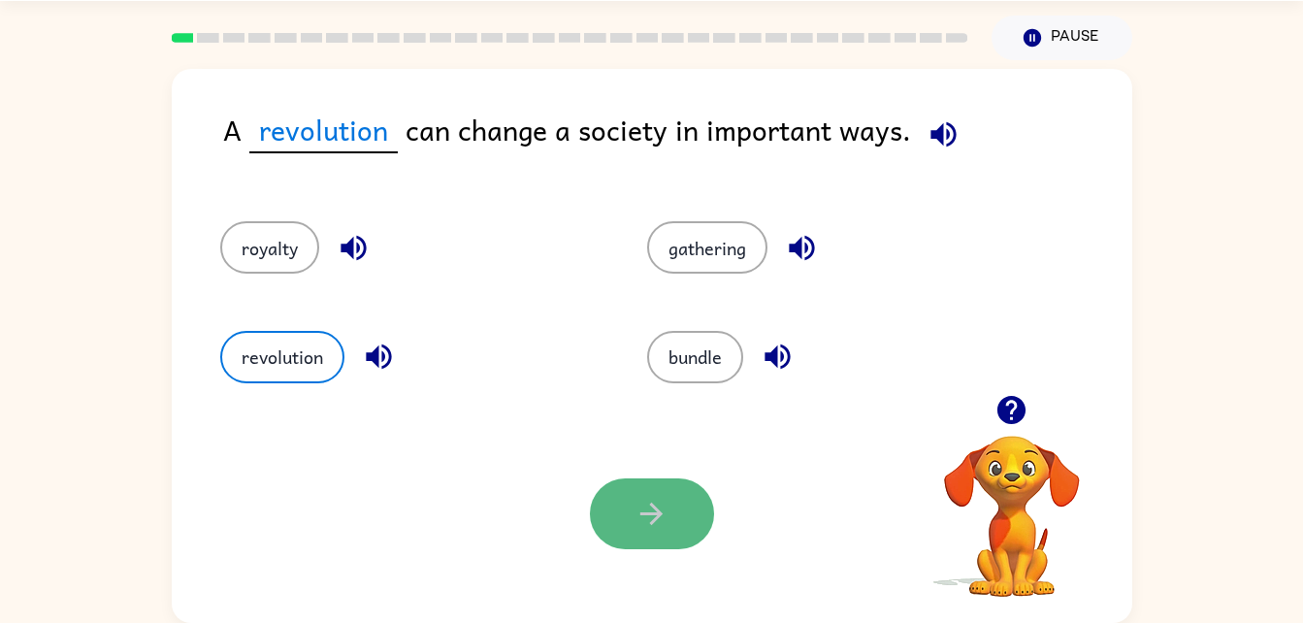
click at [634, 509] on button "button" at bounding box center [652, 513] width 124 height 71
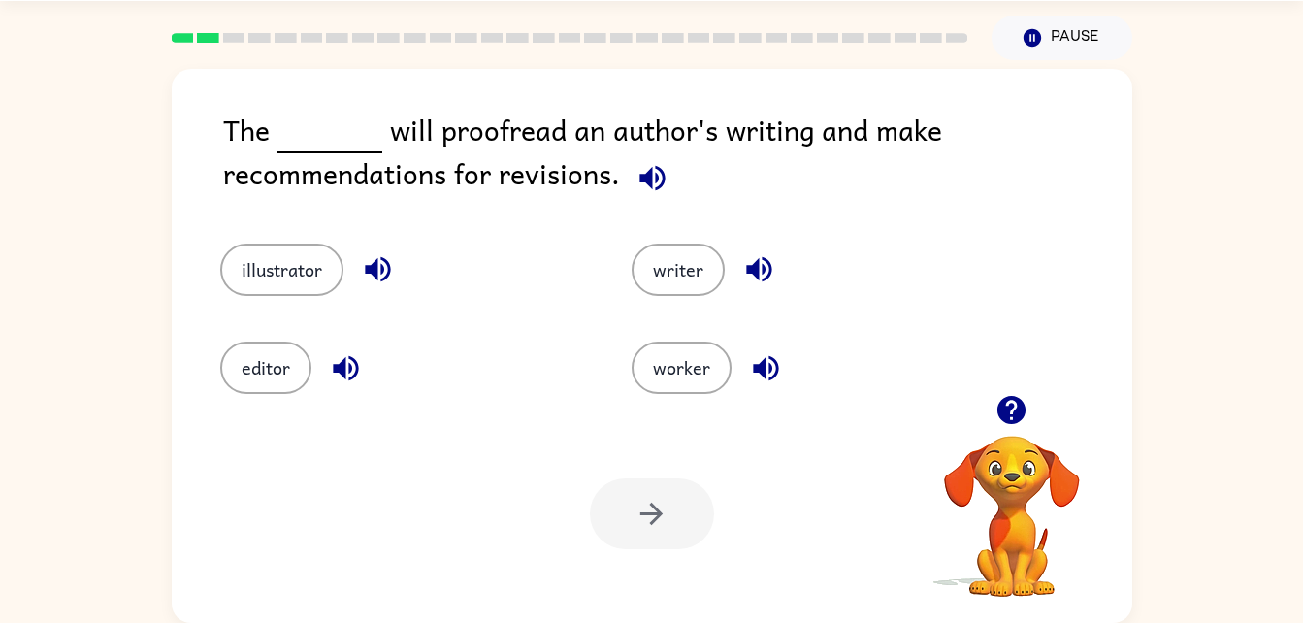
click at [1014, 392] on button "button" at bounding box center [1011, 409] width 49 height 49
click at [1014, 392] on div "illustrator writer editor worker" at bounding box center [652, 304] width 922 height 180
click at [1015, 401] on div "The will proofread an author's writing and make recommendations for revisions. …" at bounding box center [652, 346] width 961 height 554
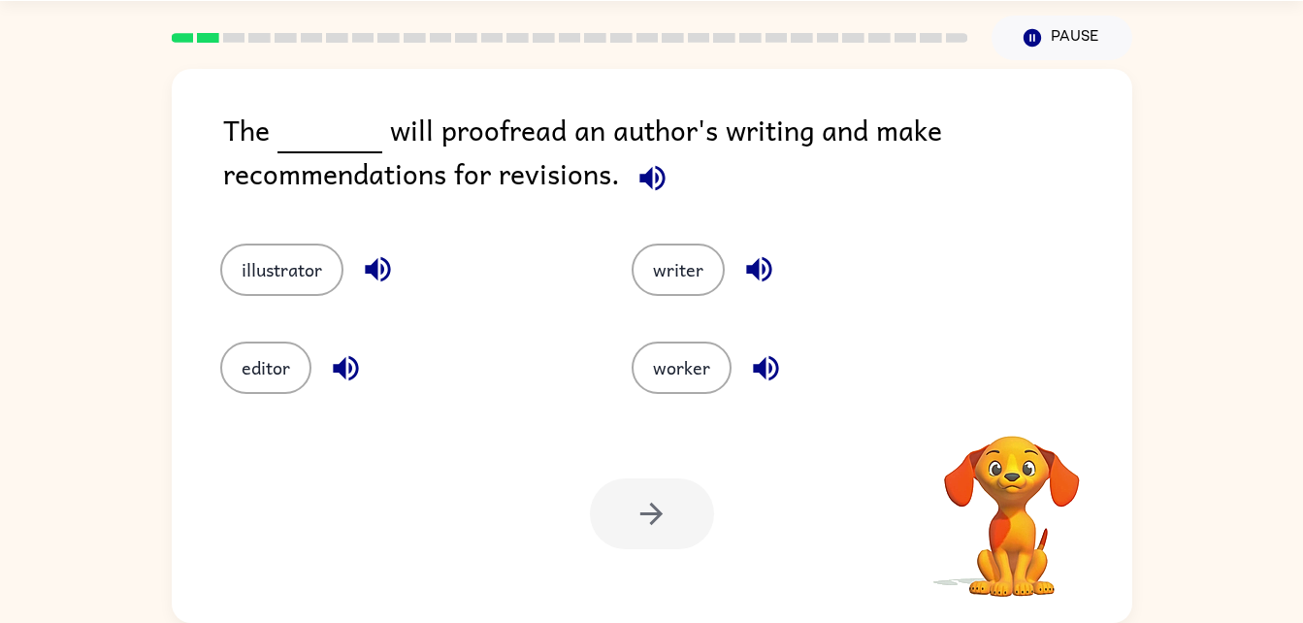
click at [1015, 401] on div "The will proofread an author's writing and make recommendations for revisions. …" at bounding box center [652, 346] width 961 height 554
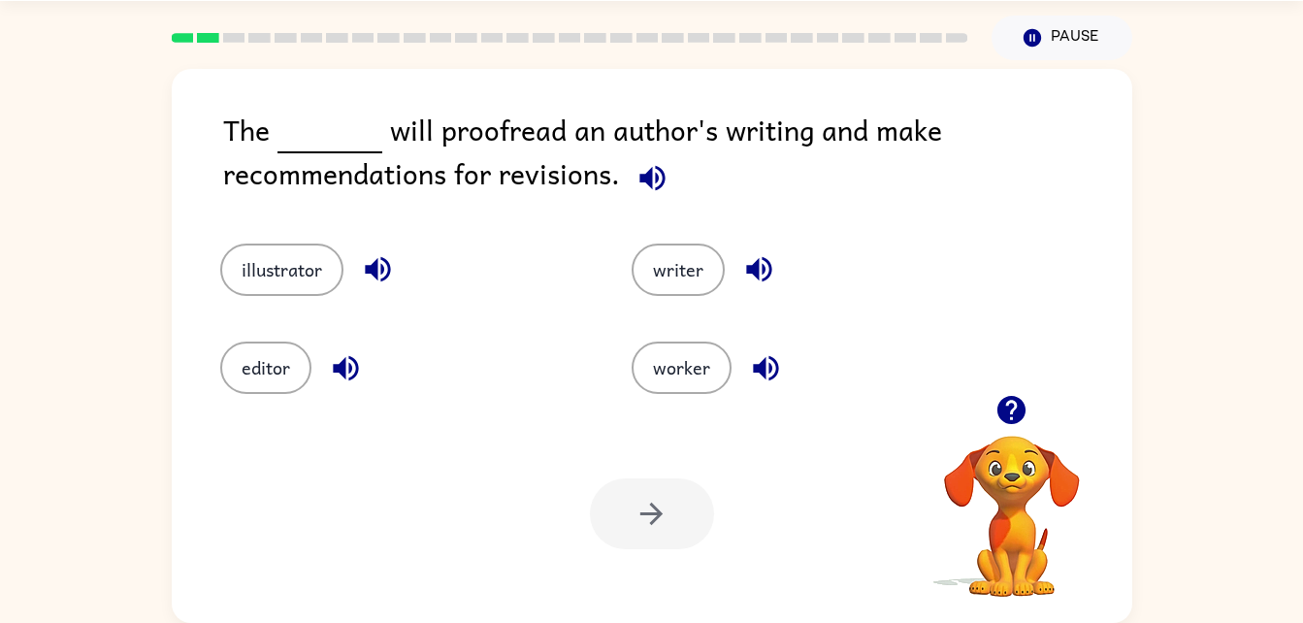
click at [1014, 401] on icon "button" at bounding box center [1012, 410] width 28 height 28
click at [1014, 401] on div "The will proofread an author's writing and make recommendations for revisions. …" at bounding box center [652, 346] width 961 height 554
click at [1015, 403] on icon "button" at bounding box center [1012, 410] width 34 height 34
click at [1015, 403] on div "The will proofread an author's writing and make recommendations for revisions. …" at bounding box center [652, 346] width 961 height 554
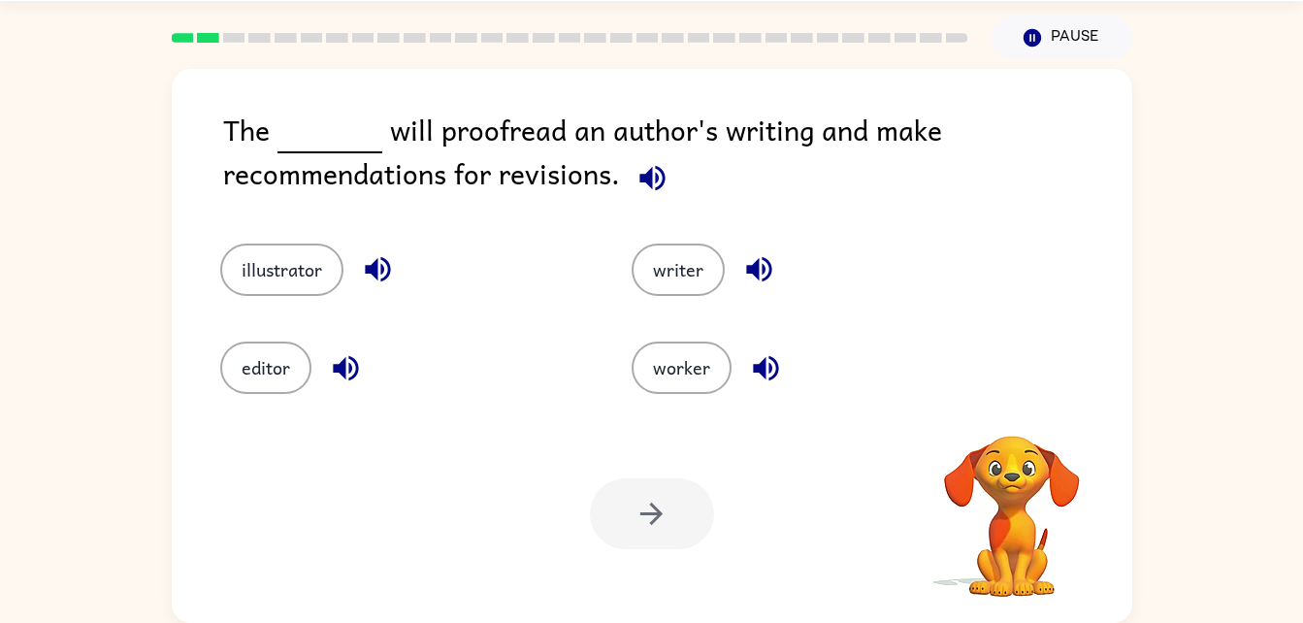
click at [1015, 403] on div "The will proofread an author's writing and make recommendations for revisions. …" at bounding box center [652, 346] width 961 height 554
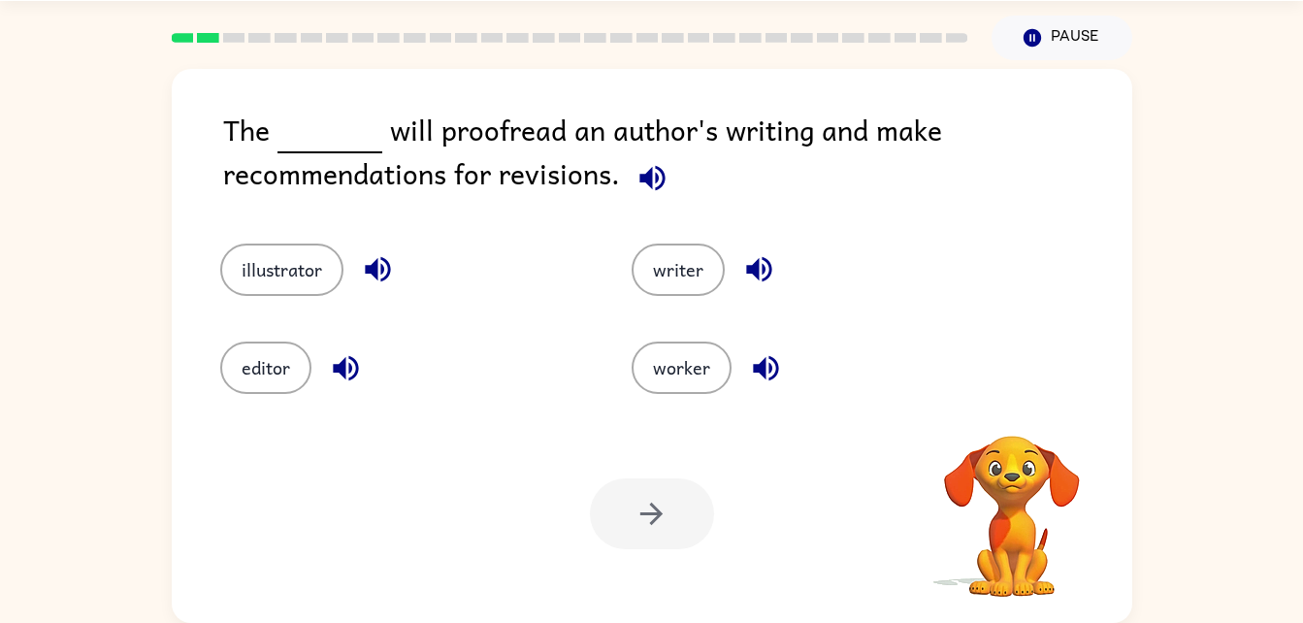
click at [1015, 403] on div "The will proofread an author's writing and make recommendations for revisions. …" at bounding box center [652, 346] width 961 height 554
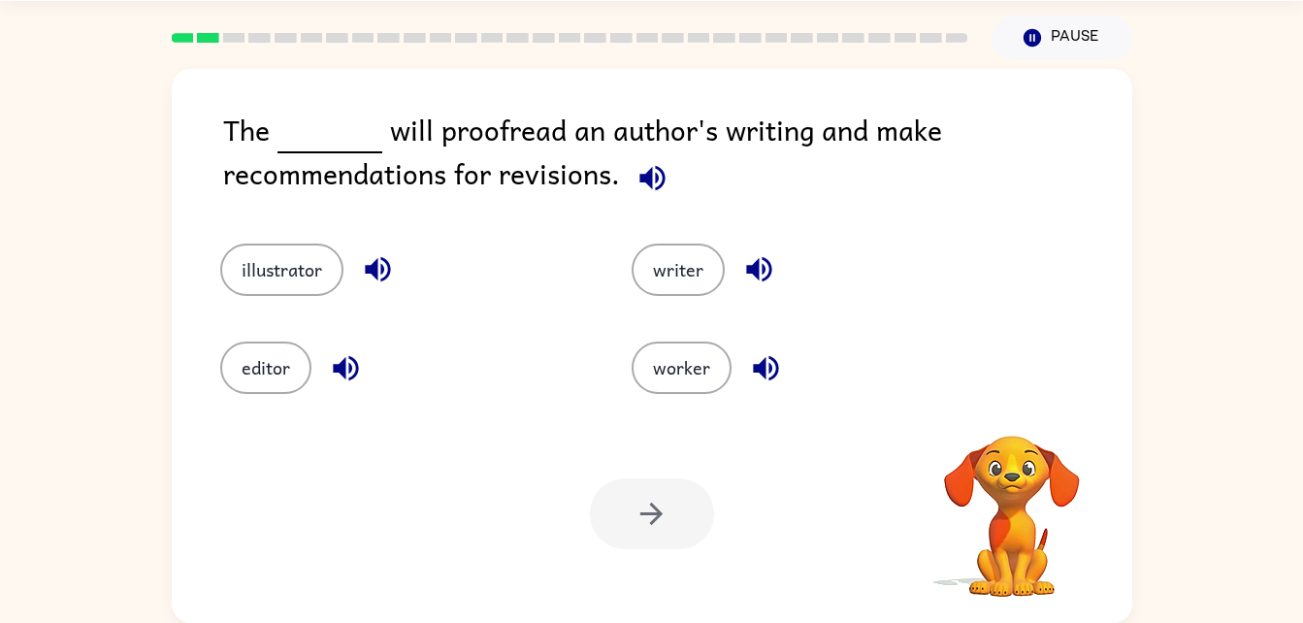
click at [1015, 403] on div "The will proofread an author's writing and make recommendations for revisions. …" at bounding box center [652, 346] width 961 height 554
click at [1015, 403] on icon "button" at bounding box center [1012, 410] width 34 height 34
click at [1015, 403] on div "The will proofread an author's writing and make recommendations for revisions. …" at bounding box center [652, 346] width 961 height 554
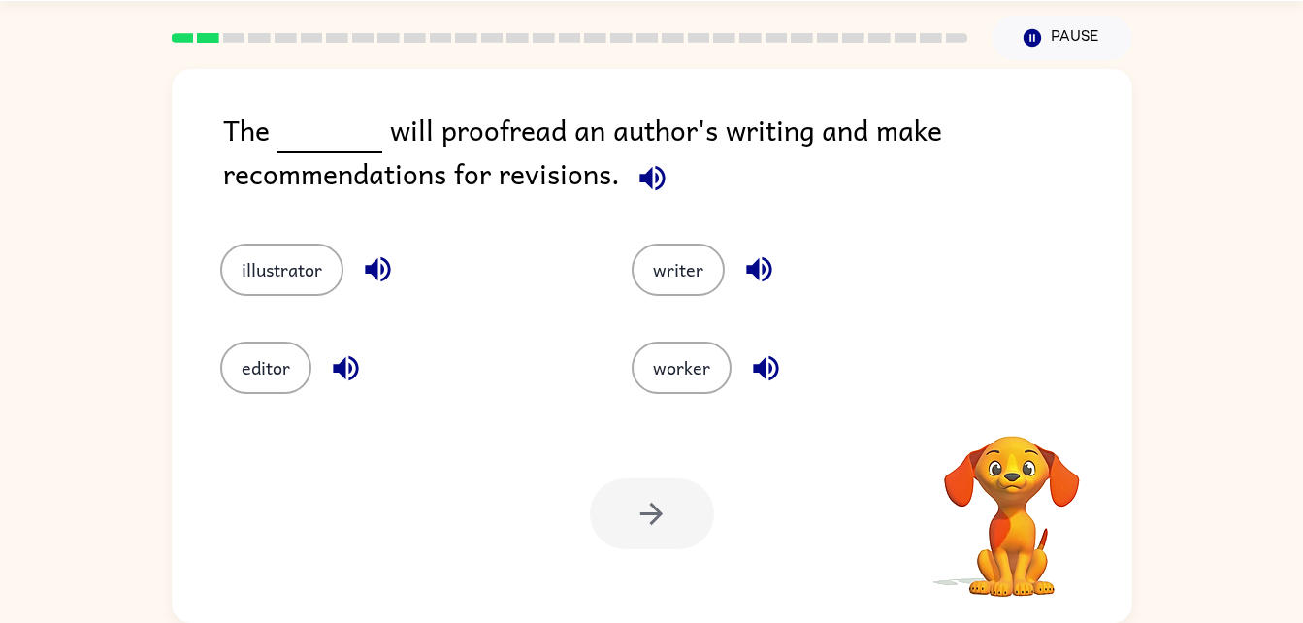
click at [1015, 403] on div "The will proofread an author's writing and make recommendations for revisions. …" at bounding box center [652, 346] width 961 height 554
click at [1015, 403] on icon "button" at bounding box center [1012, 410] width 34 height 34
click at [1015, 403] on div "The will proofread an author's writing and make recommendations for revisions. …" at bounding box center [652, 346] width 961 height 554
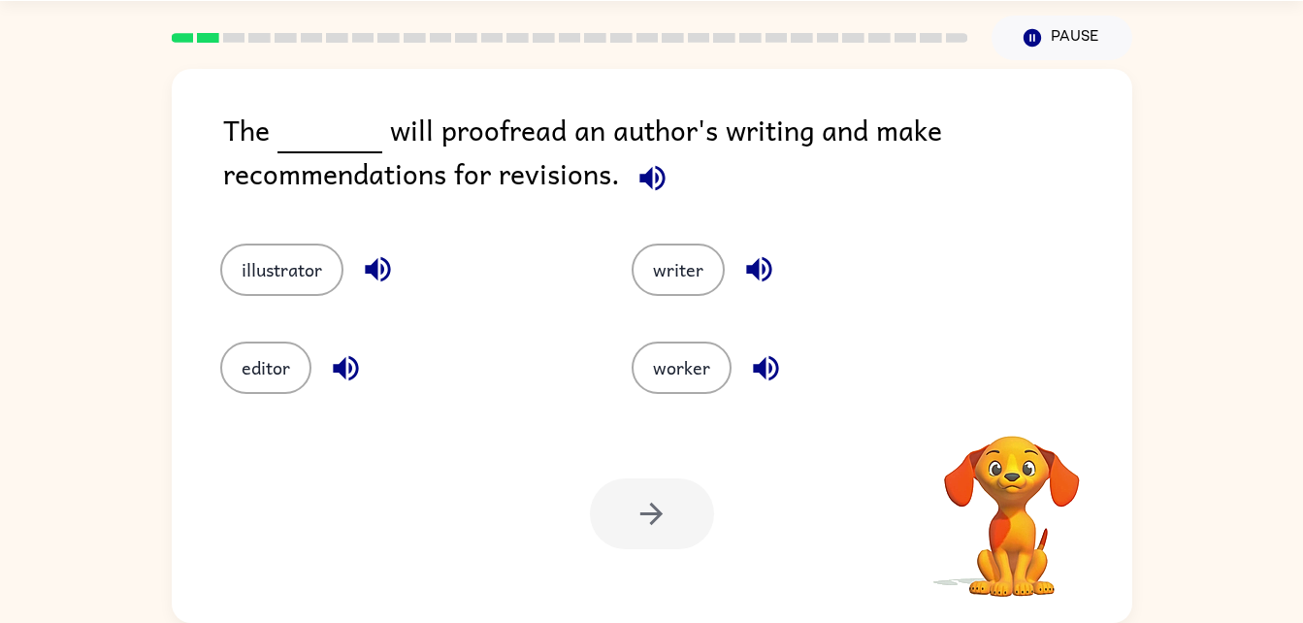
click at [1015, 403] on div "The will proofread an author's writing and make recommendations for revisions. …" at bounding box center [652, 346] width 961 height 554
click at [1015, 403] on icon "button" at bounding box center [1012, 410] width 34 height 34
click at [1015, 403] on div "The will proofread an author's writing and make recommendations for revisions. …" at bounding box center [652, 346] width 961 height 554
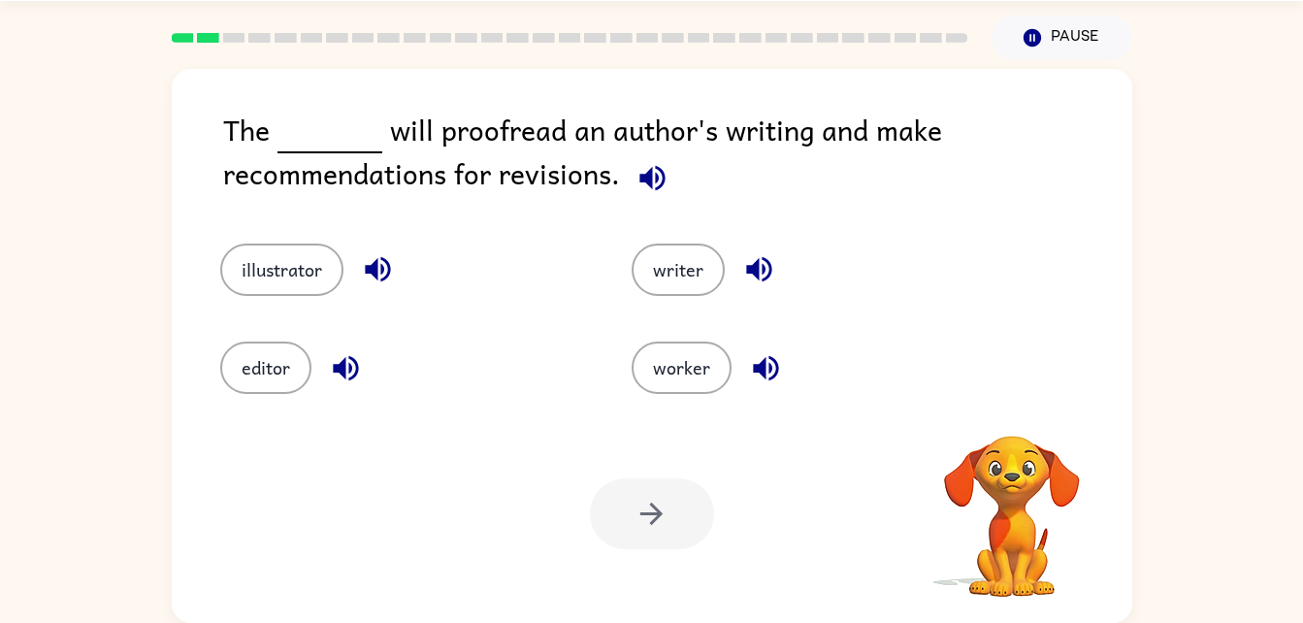
click at [1015, 403] on div "The will proofread an author's writing and make recommendations for revisions. …" at bounding box center [652, 346] width 961 height 554
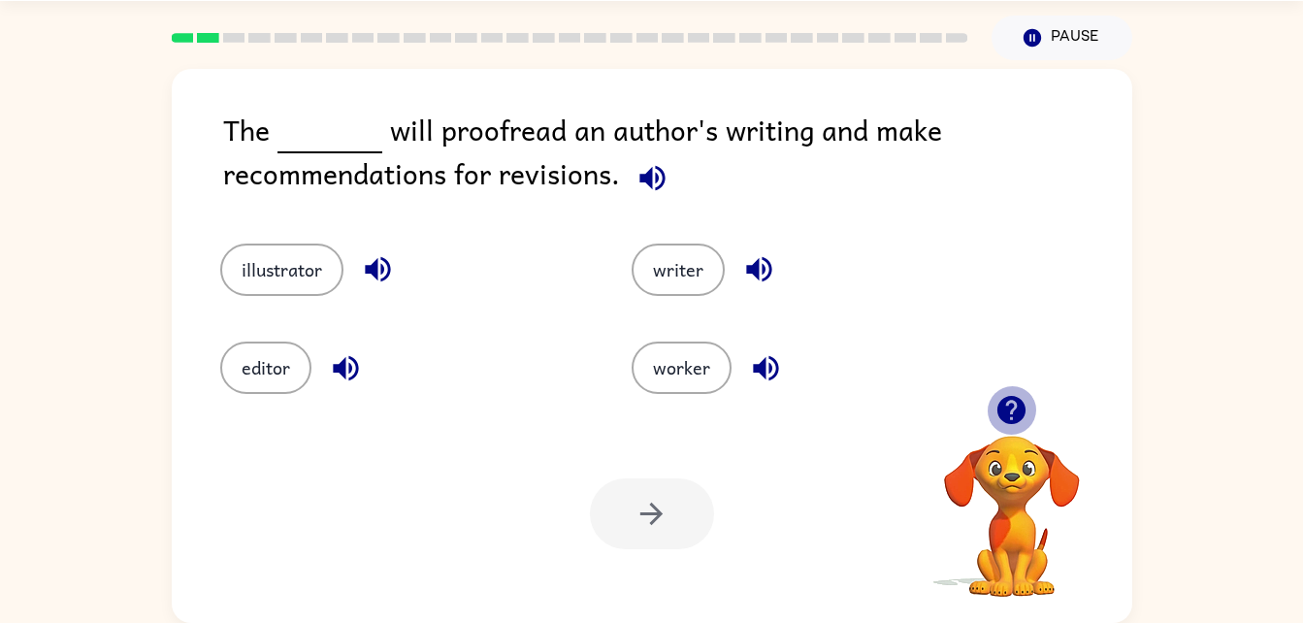
click at [1015, 403] on icon "button" at bounding box center [1012, 410] width 34 height 34
click at [1015, 403] on div "The will proofread an author's writing and make recommendations for revisions. …" at bounding box center [652, 346] width 961 height 554
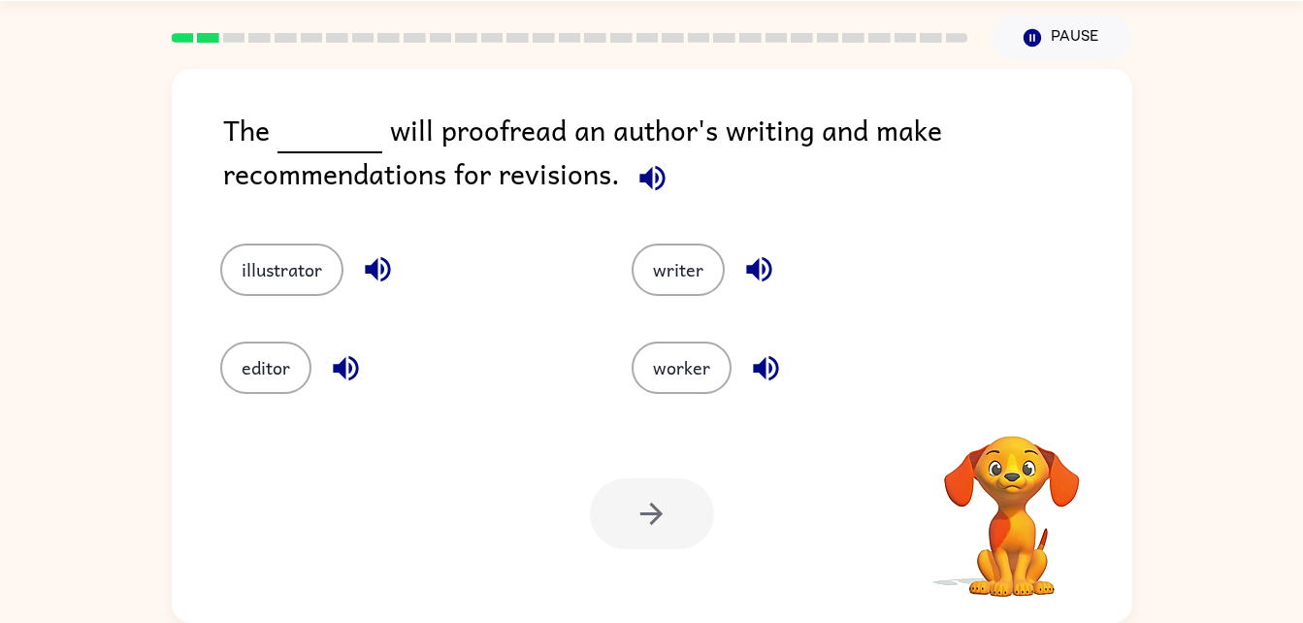
click at [1015, 403] on div "The will proofread an author's writing and make recommendations for revisions. …" at bounding box center [652, 346] width 961 height 554
click at [1015, 403] on icon "button" at bounding box center [1012, 410] width 34 height 34
click at [1015, 403] on div "The will proofread an author's writing and make recommendations for revisions. …" at bounding box center [652, 346] width 961 height 554
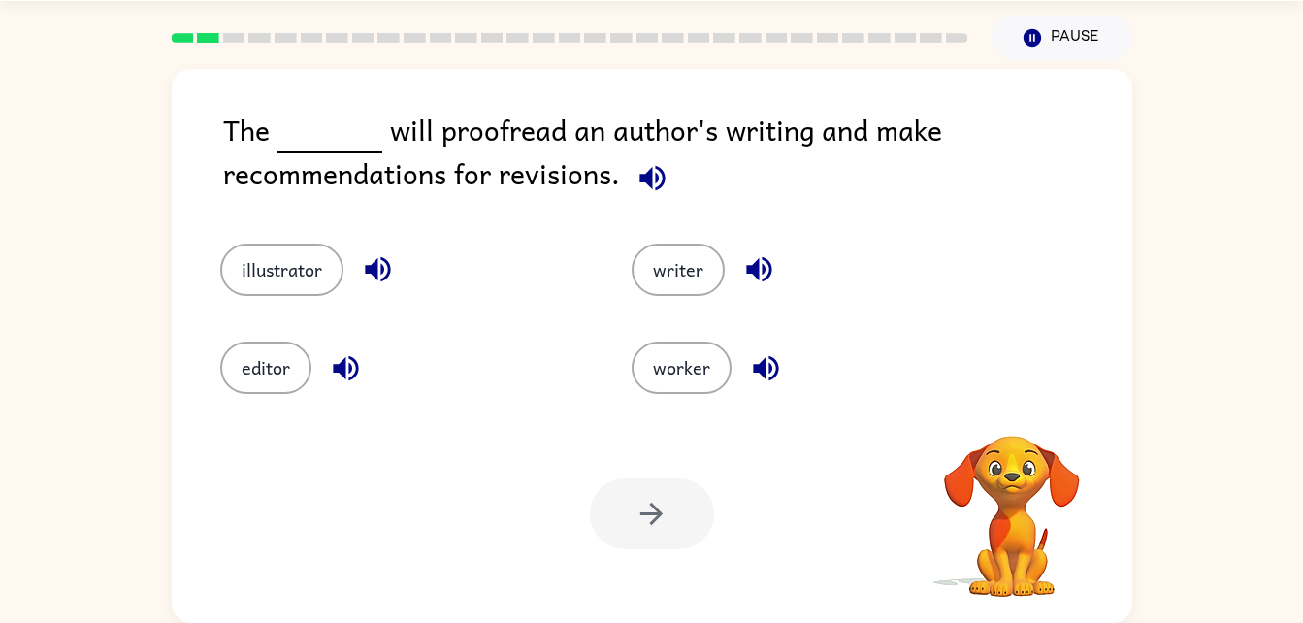
click at [1015, 403] on div "The will proofread an author's writing and make recommendations for revisions. …" at bounding box center [652, 346] width 961 height 554
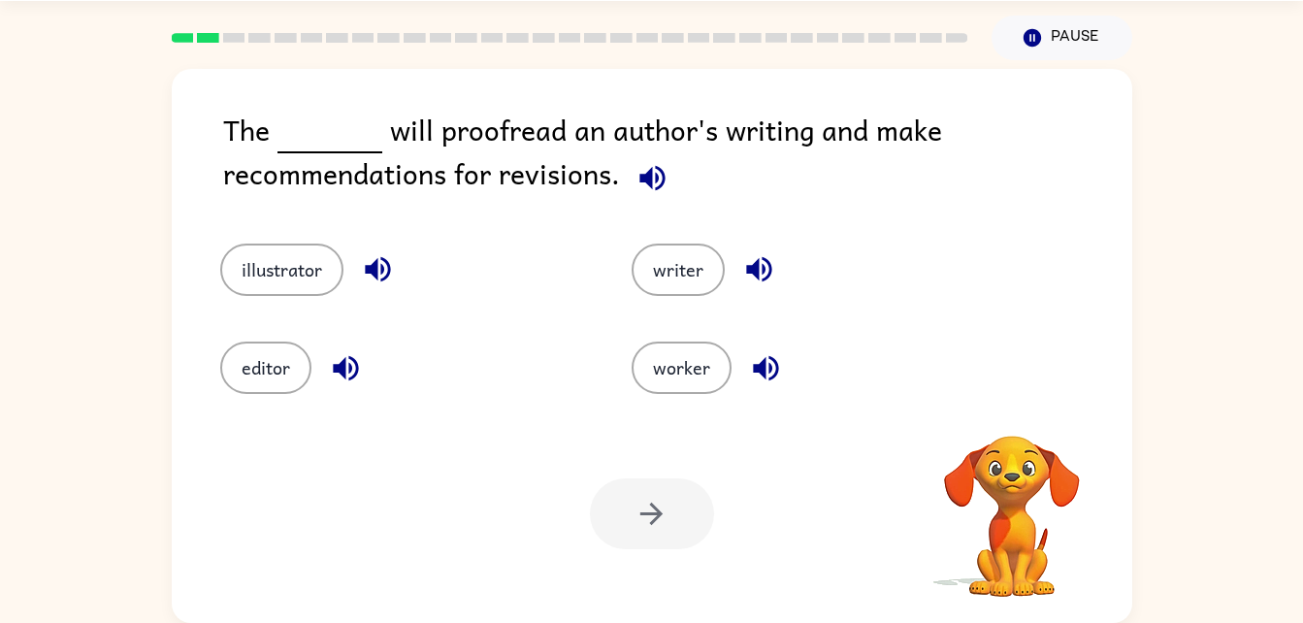
click at [1015, 403] on div "The will proofread an author's writing and make recommendations for revisions. …" at bounding box center [652, 346] width 961 height 554
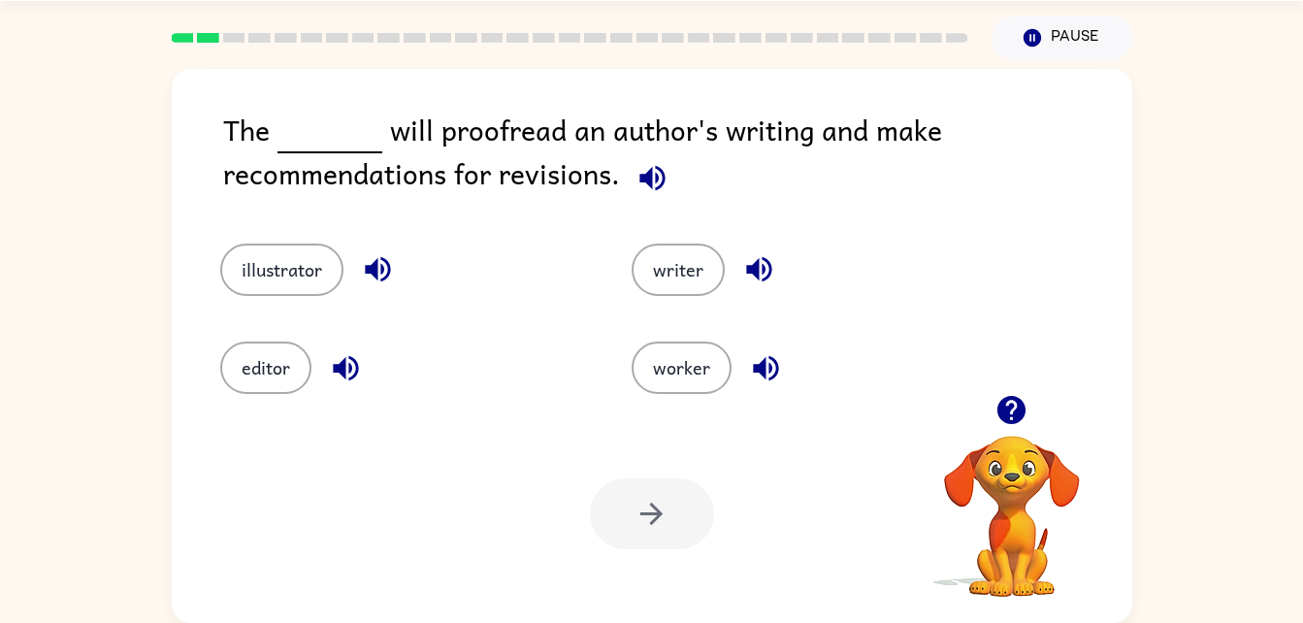
click at [1015, 403] on icon "button" at bounding box center [1012, 410] width 34 height 34
click at [1015, 403] on div "The will proofread an author's writing and make recommendations for revisions. …" at bounding box center [652, 346] width 961 height 554
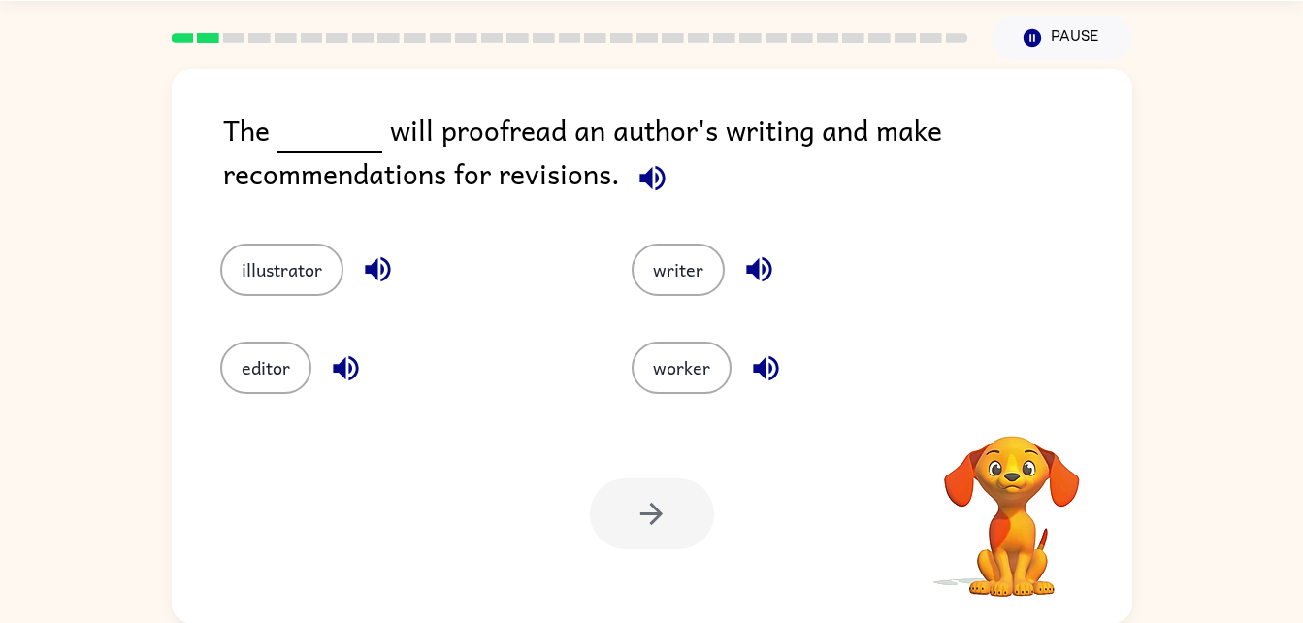
click at [1015, 403] on div "The will proofread an author's writing and make recommendations for revisions. …" at bounding box center [652, 346] width 961 height 554
click at [1015, 403] on icon "button" at bounding box center [1012, 410] width 34 height 34
click at [1015, 403] on div "The will proofread an author's writing and make recommendations for revisions. …" at bounding box center [652, 346] width 961 height 554
click at [243, 346] on button "editor" at bounding box center [265, 368] width 91 height 52
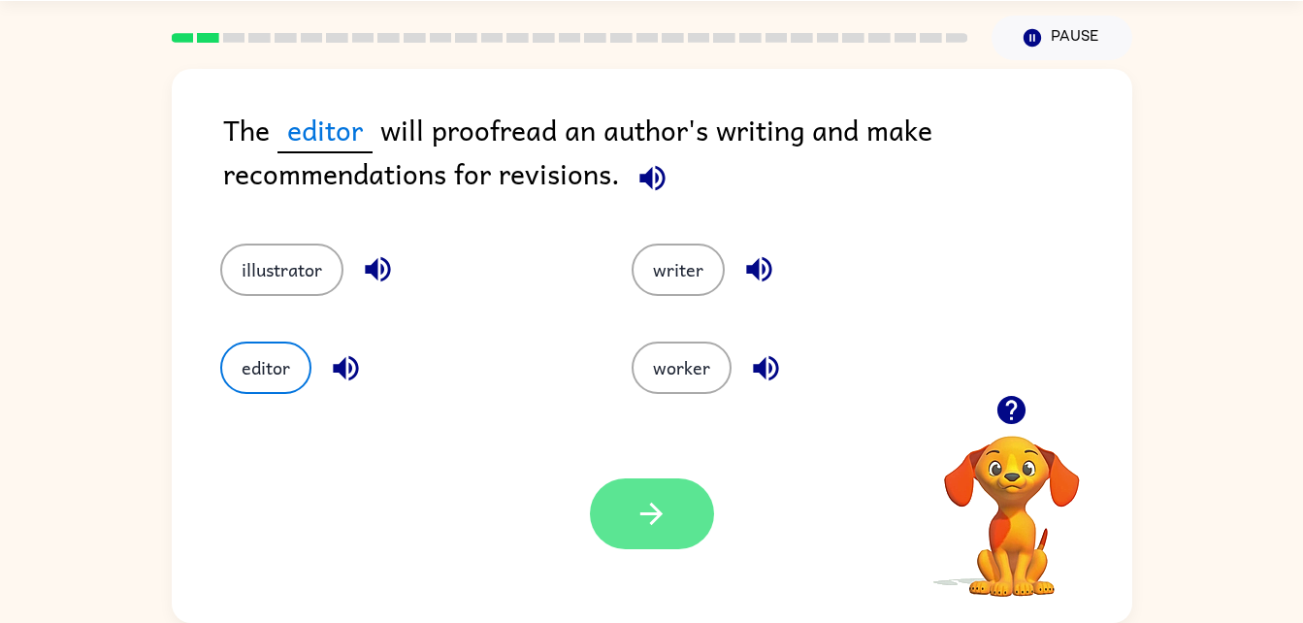
click at [639, 513] on icon "button" at bounding box center [652, 514] width 34 height 34
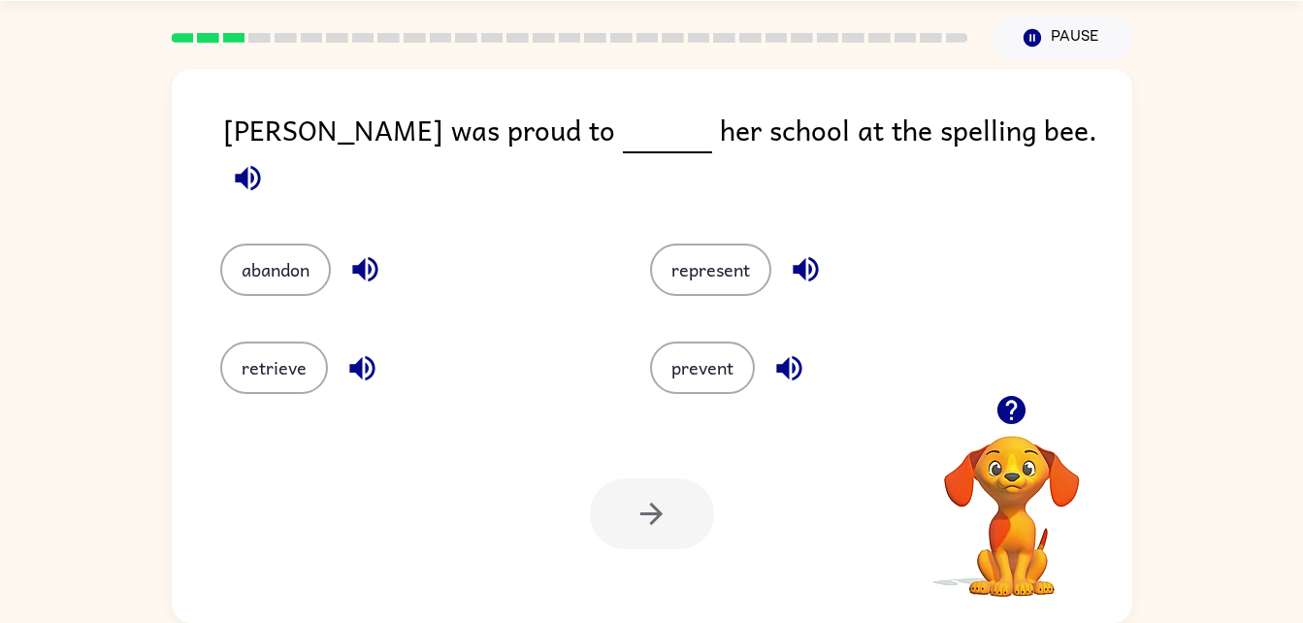
click at [1008, 396] on icon "button" at bounding box center [1012, 410] width 34 height 34
click at [1008, 396] on div "prevent" at bounding box center [828, 354] width 430 height 98
click at [1008, 396] on icon "button" at bounding box center [1012, 410] width 34 height 34
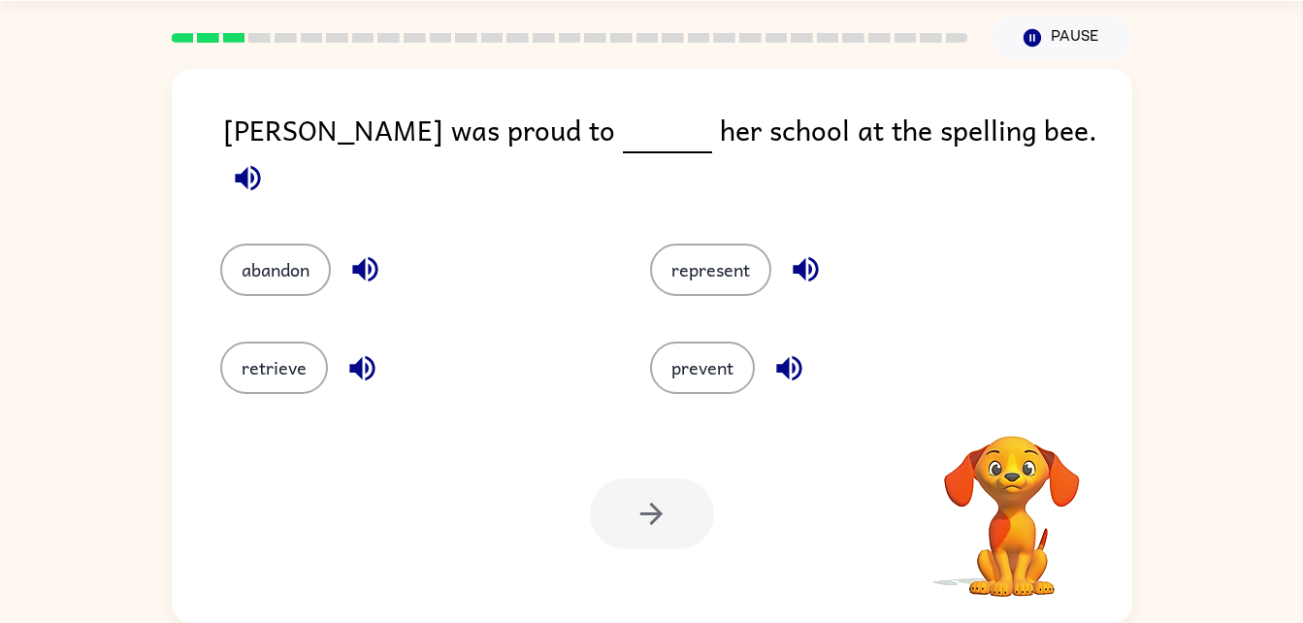
click at [1008, 396] on div "prevent" at bounding box center [828, 354] width 430 height 98
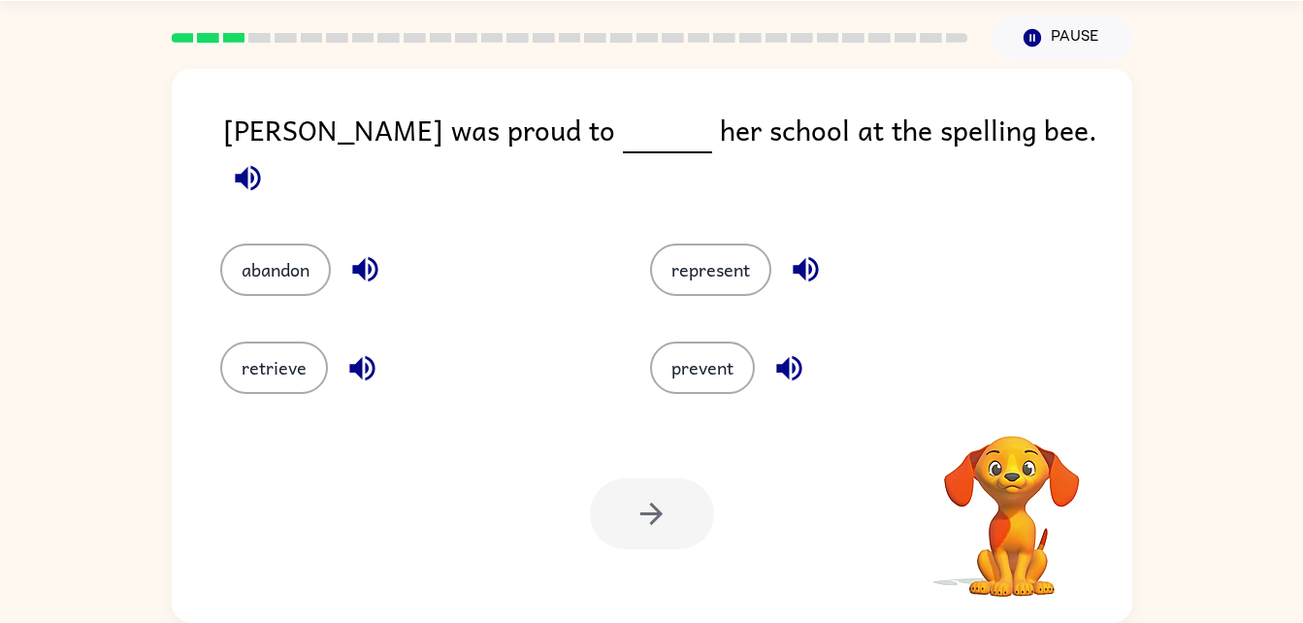
click at [1008, 396] on div "prevent" at bounding box center [828, 354] width 430 height 98
click at [1008, 396] on icon "button" at bounding box center [1012, 410] width 34 height 34
click at [1008, 396] on div "prevent" at bounding box center [828, 354] width 430 height 98
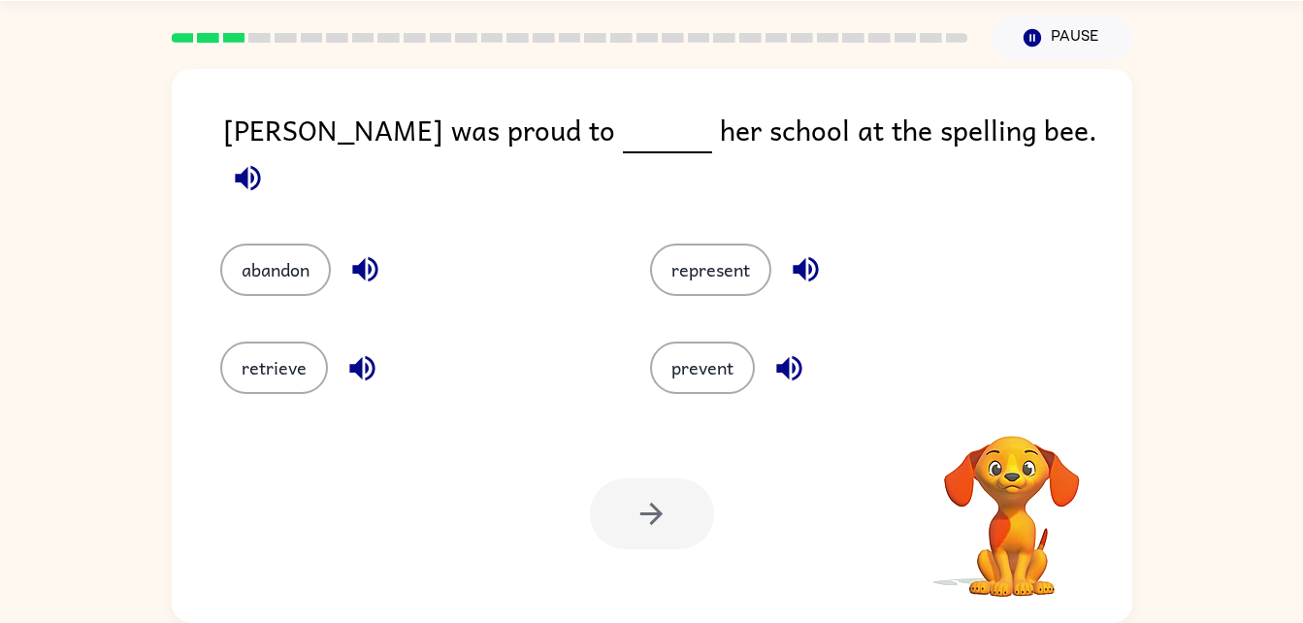
click at [1008, 396] on div "Maya was proud to her school at the spelling bee. abandon represent retrieve pr…" at bounding box center [652, 346] width 961 height 554
click at [1008, 396] on icon "button" at bounding box center [1012, 410] width 34 height 34
click at [1008, 396] on div "prevent" at bounding box center [828, 354] width 430 height 98
click at [999, 390] on button "button" at bounding box center [1011, 409] width 49 height 49
click at [1013, 397] on icon "button" at bounding box center [1012, 410] width 28 height 28
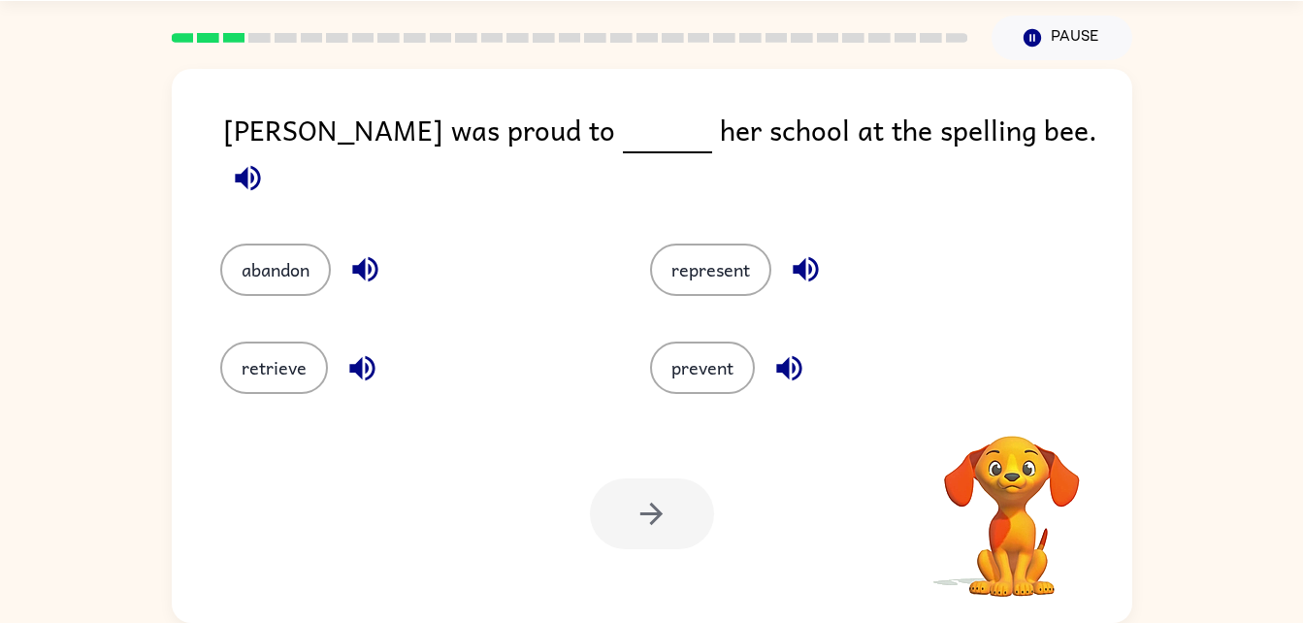
click at [1013, 397] on div "prevent" at bounding box center [828, 354] width 430 height 98
click at [1013, 397] on icon "button" at bounding box center [1012, 410] width 28 height 28
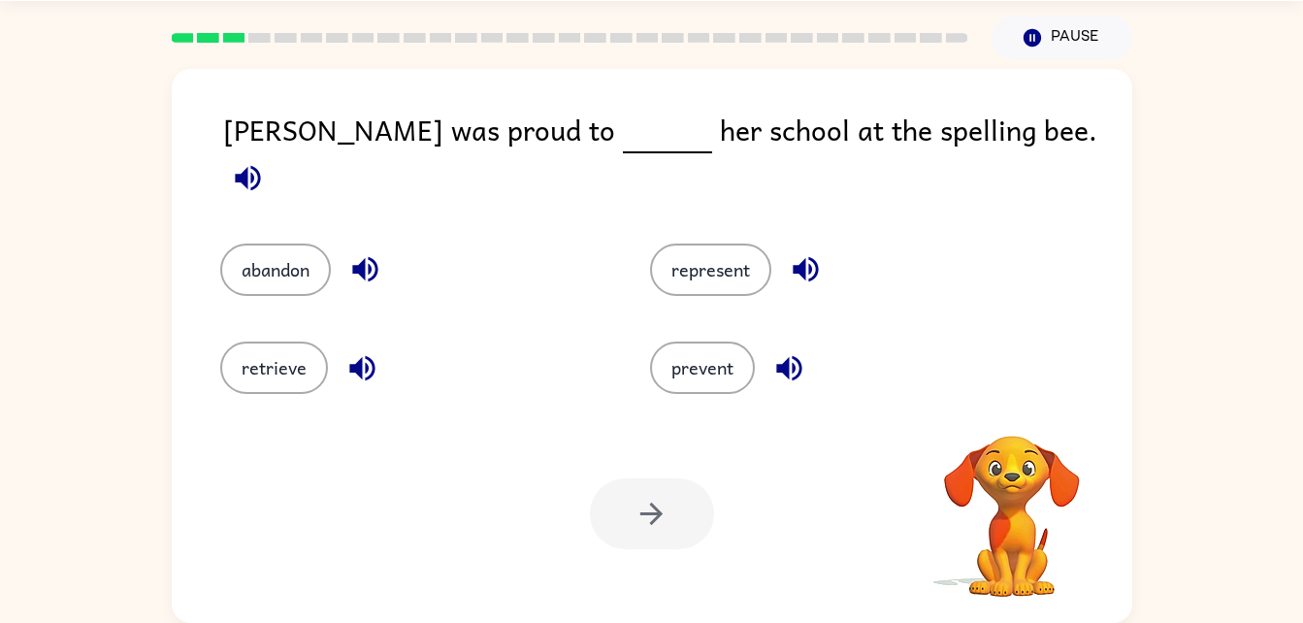
click at [1013, 397] on div "prevent" at bounding box center [828, 354] width 430 height 98
click at [677, 244] on button "represent" at bounding box center [710, 270] width 121 height 52
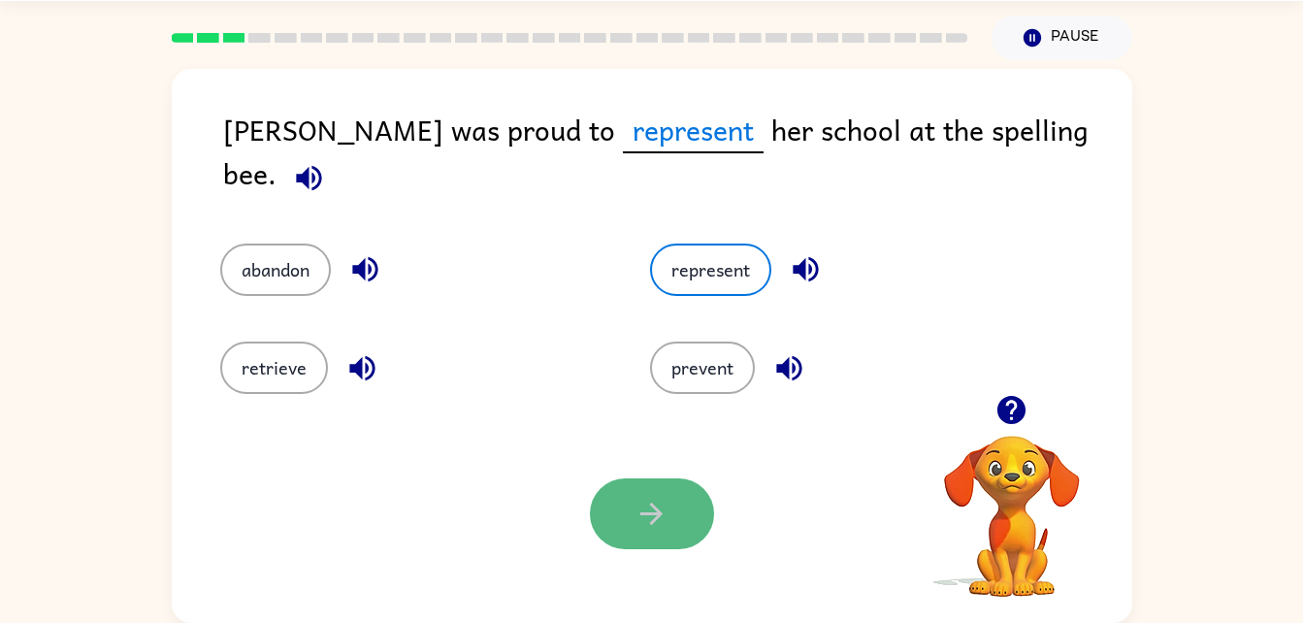
click at [637, 526] on icon "button" at bounding box center [652, 514] width 34 height 34
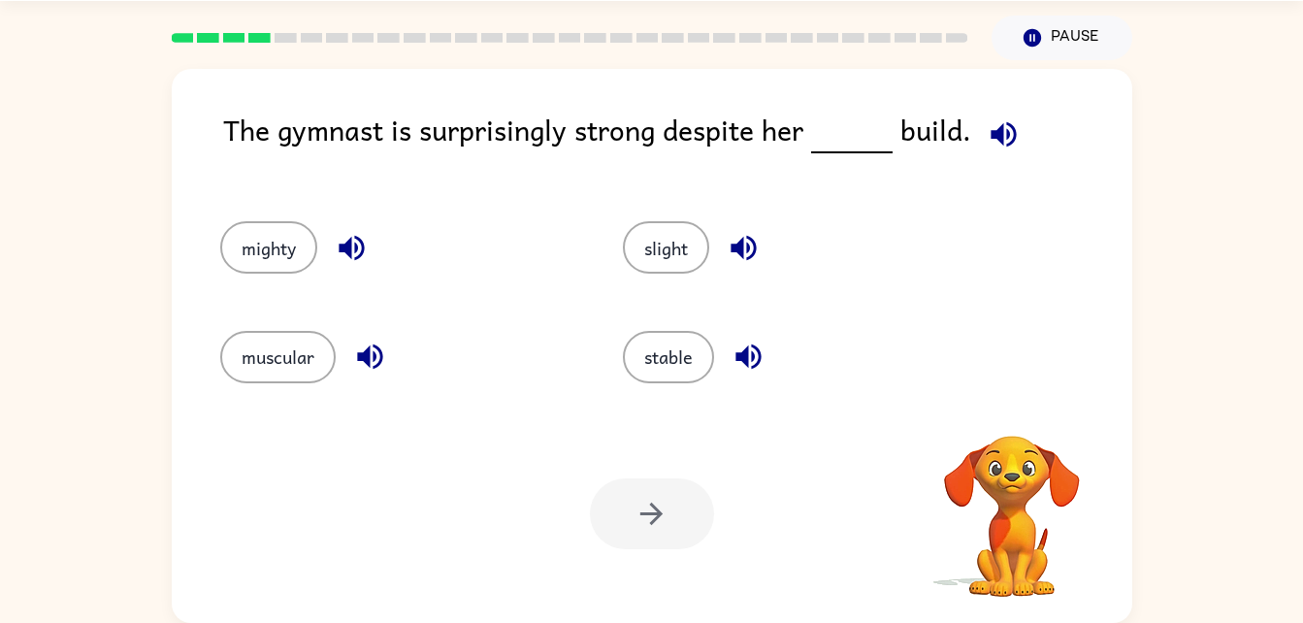
click at [1008, 406] on video "Your browser must support playing .mp4 files to use Literably. Please try using…" at bounding box center [1012, 503] width 194 height 194
click at [1023, 410] on icon "button" at bounding box center [1012, 410] width 28 height 28
click at [1012, 398] on div "The gymnast is surprisingly strong despite her build. mighty slight muscular st…" at bounding box center [652, 346] width 961 height 554
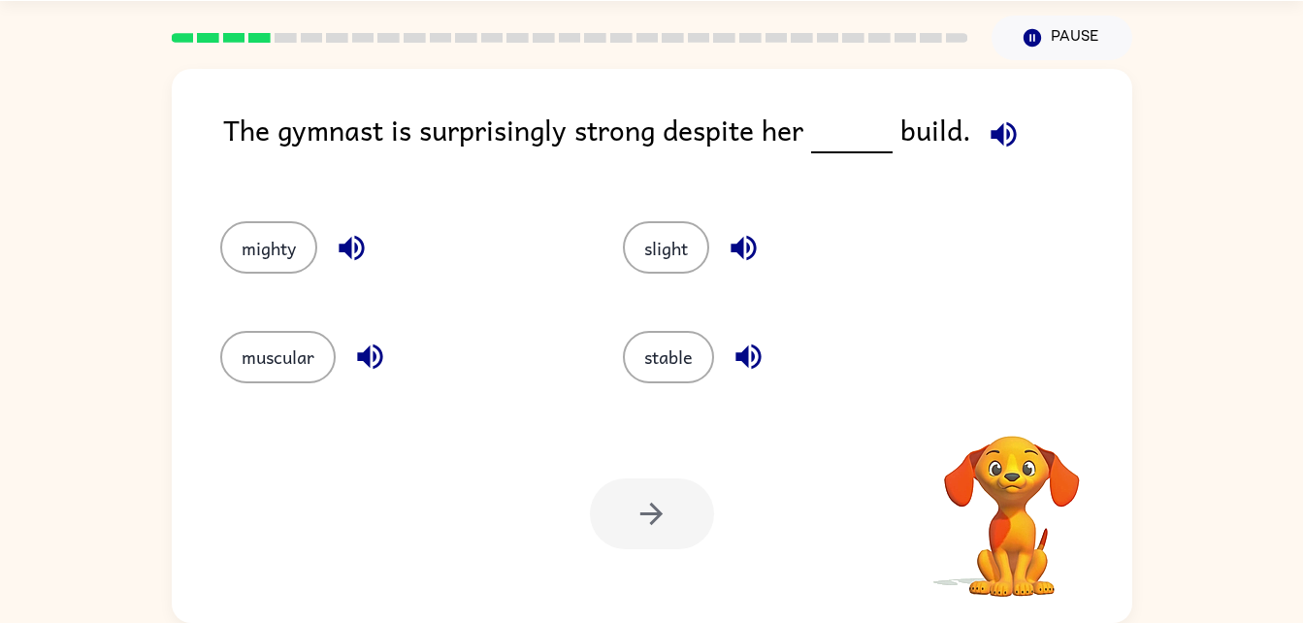
click at [1012, 398] on div "The gymnast is surprisingly strong despite her build. mighty slight muscular st…" at bounding box center [652, 346] width 961 height 554
click at [1017, 398] on icon "button" at bounding box center [1012, 410] width 28 height 28
click at [1017, 398] on div "The gymnast is surprisingly strong despite her build. mighty slight muscular st…" at bounding box center [652, 346] width 961 height 554
click at [1012, 411] on video "Your browser must support playing .mp4 files to use Literably. Please try using…" at bounding box center [1012, 503] width 194 height 194
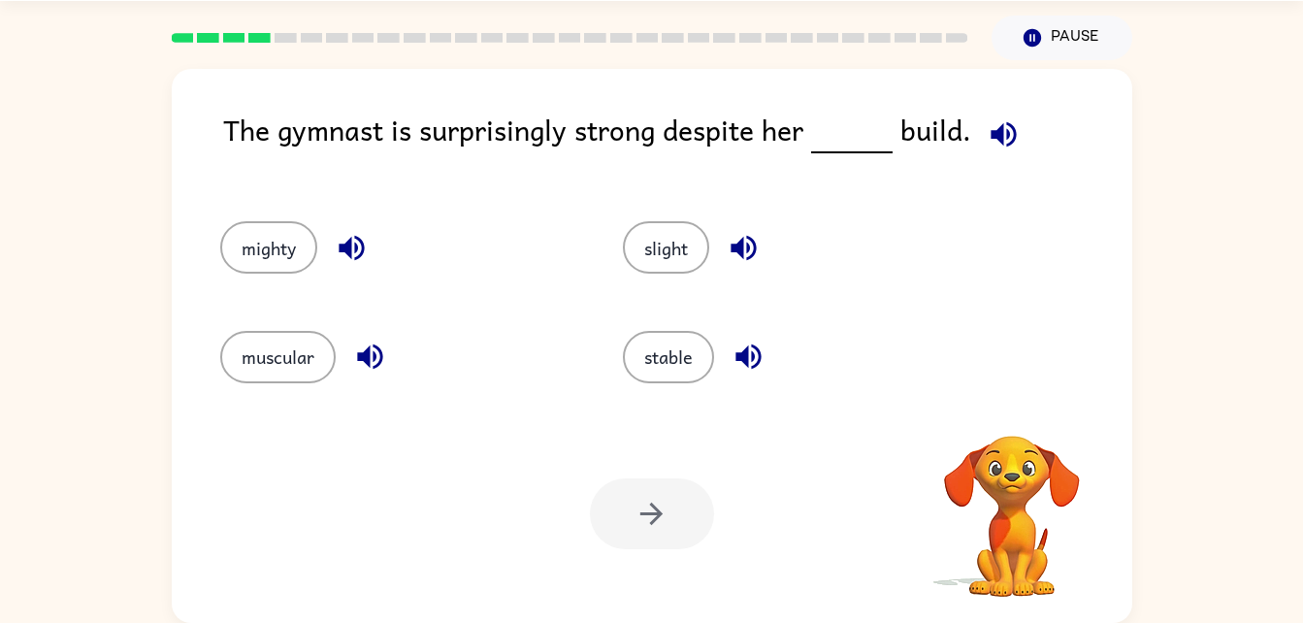
click at [1012, 411] on video "Your browser must support playing .mp4 files to use Literably. Please try using…" at bounding box center [1012, 503] width 194 height 194
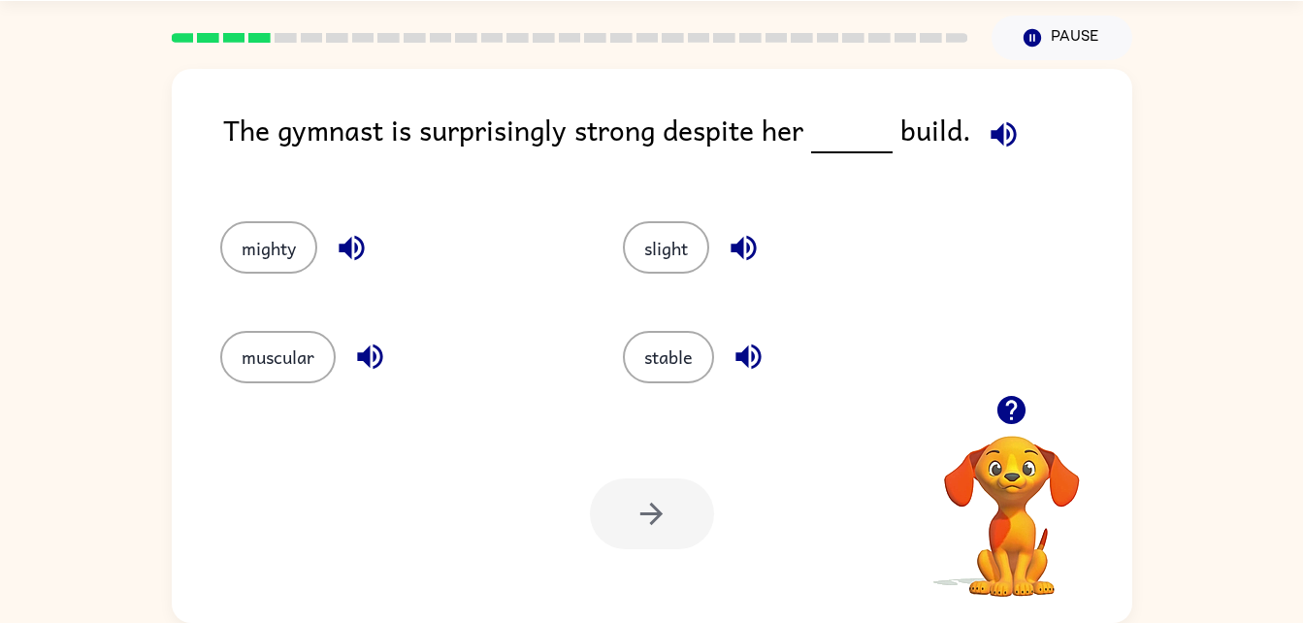
click at [1012, 411] on div "Your browser must support playing .mp4 files to use Literably. Please try using…" at bounding box center [1012, 492] width 194 height 214
click at [1012, 411] on icon "button" at bounding box center [1012, 410] width 34 height 34
click at [1012, 411] on video "Your browser must support playing .mp4 files to use Literably. Please try using…" at bounding box center [1012, 503] width 194 height 194
click at [263, 363] on button "muscular" at bounding box center [277, 357] width 115 height 52
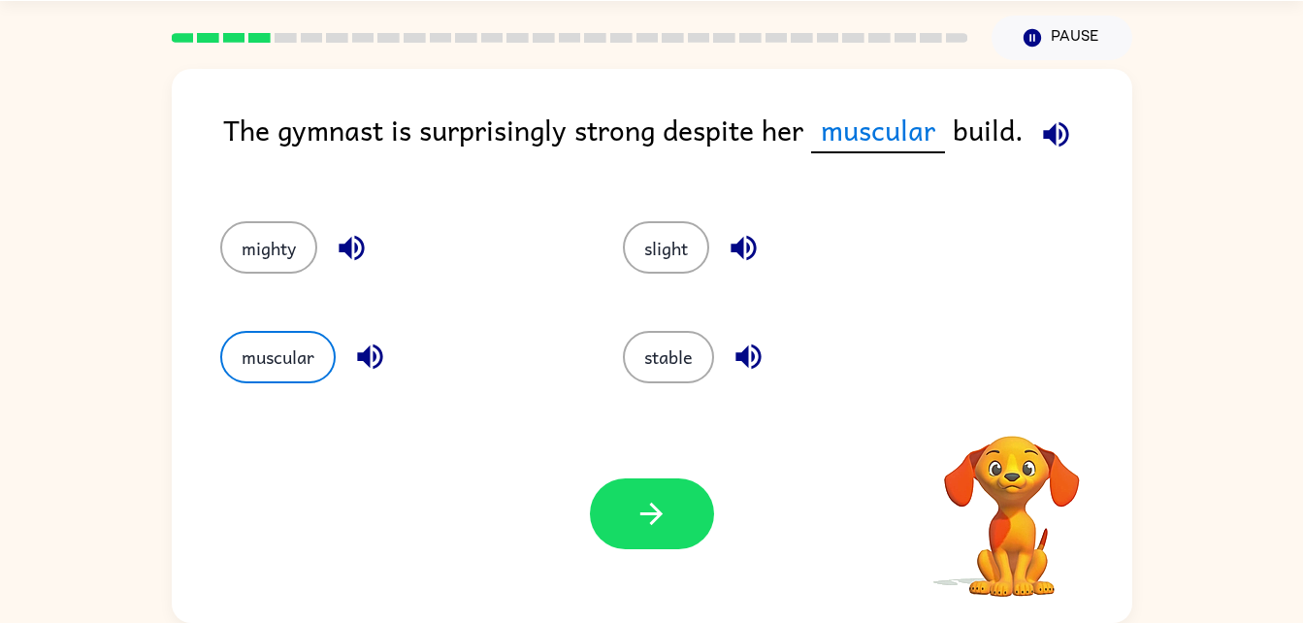
click at [570, 500] on div "Your browser must support playing .mp4 files to use Literably. Please try using…" at bounding box center [652, 514] width 961 height 218
click at [607, 509] on button "button" at bounding box center [652, 513] width 124 height 71
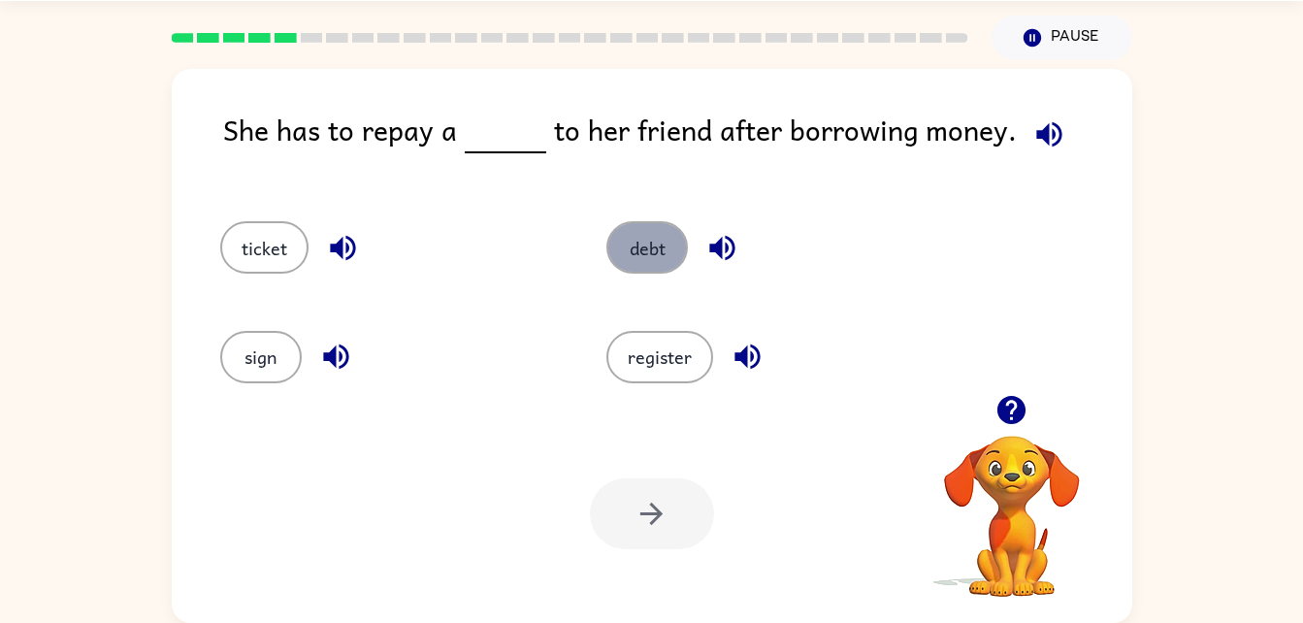
click at [662, 267] on button "debt" at bounding box center [648, 247] width 82 height 52
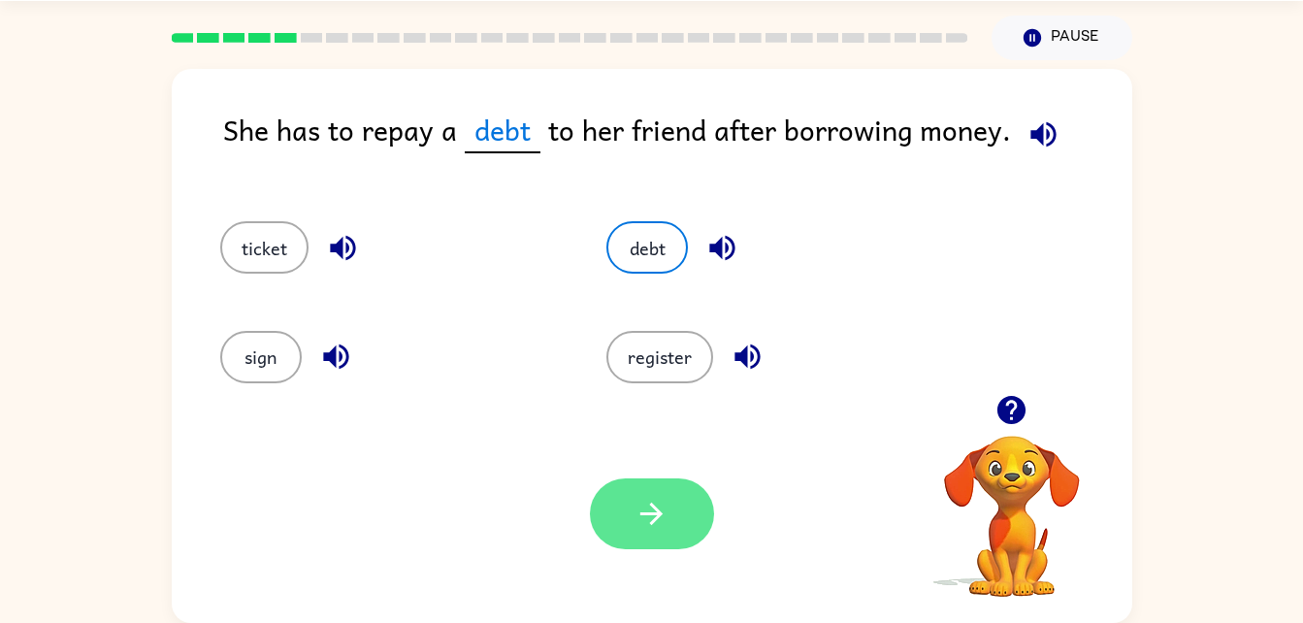
click at [668, 511] on icon "button" at bounding box center [652, 514] width 34 height 34
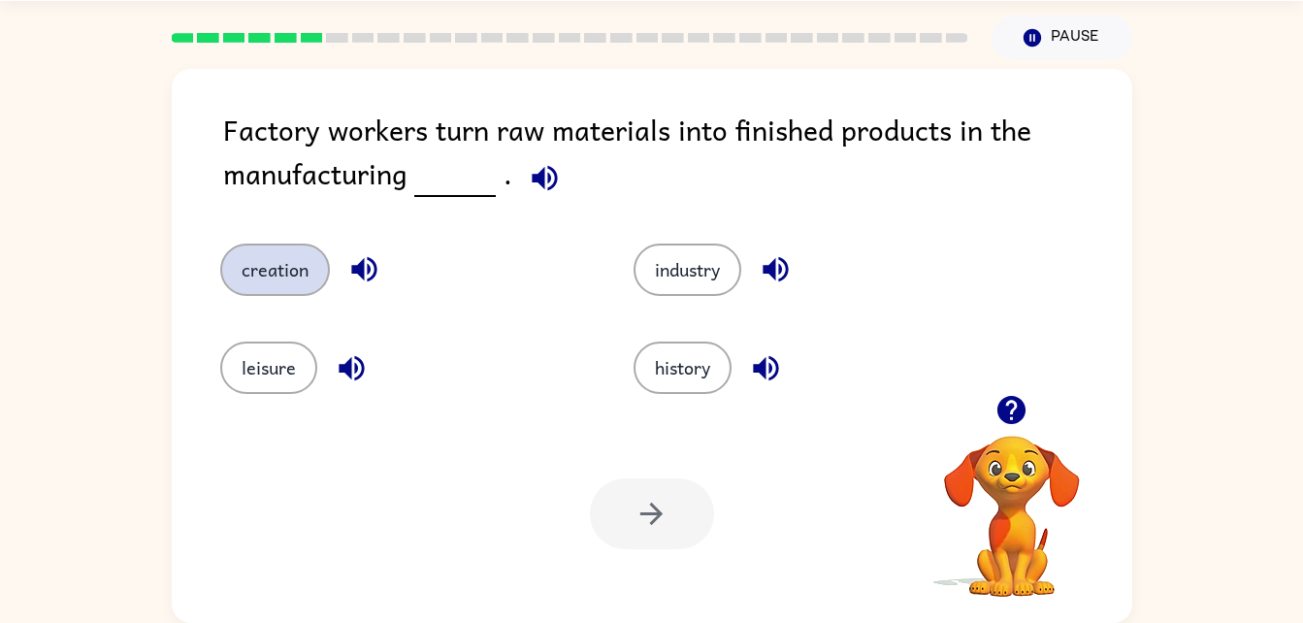
click at [270, 282] on button "creation" at bounding box center [275, 270] width 110 height 52
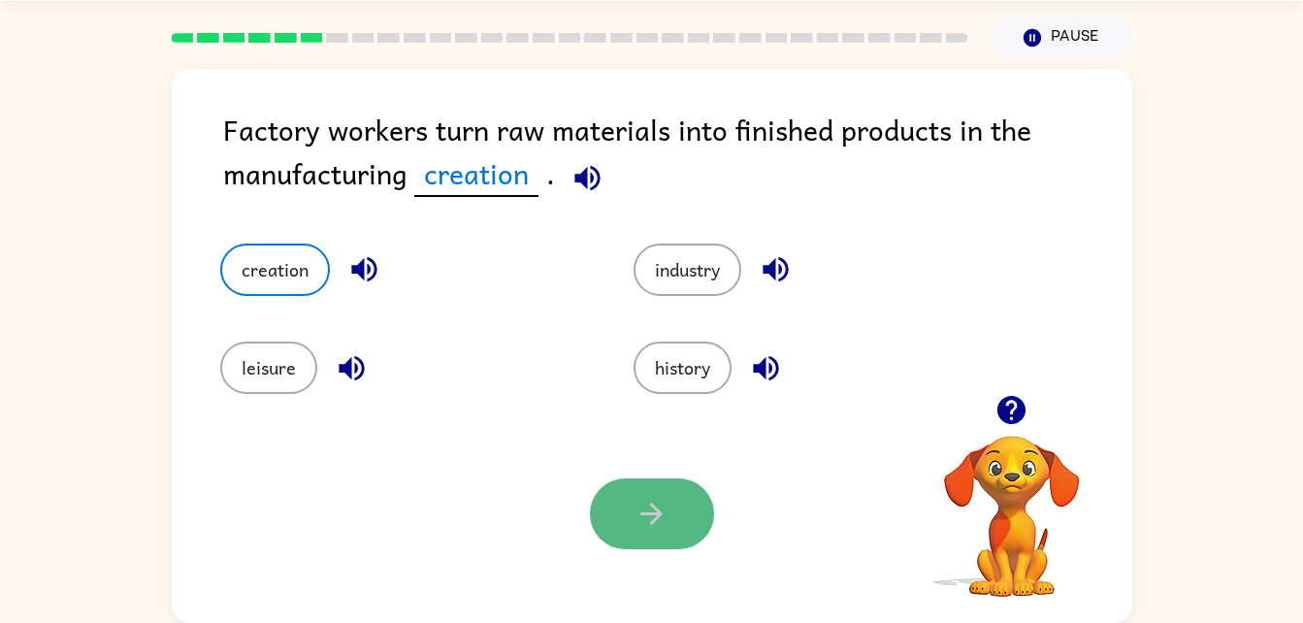
click at [684, 490] on button "button" at bounding box center [652, 513] width 124 height 71
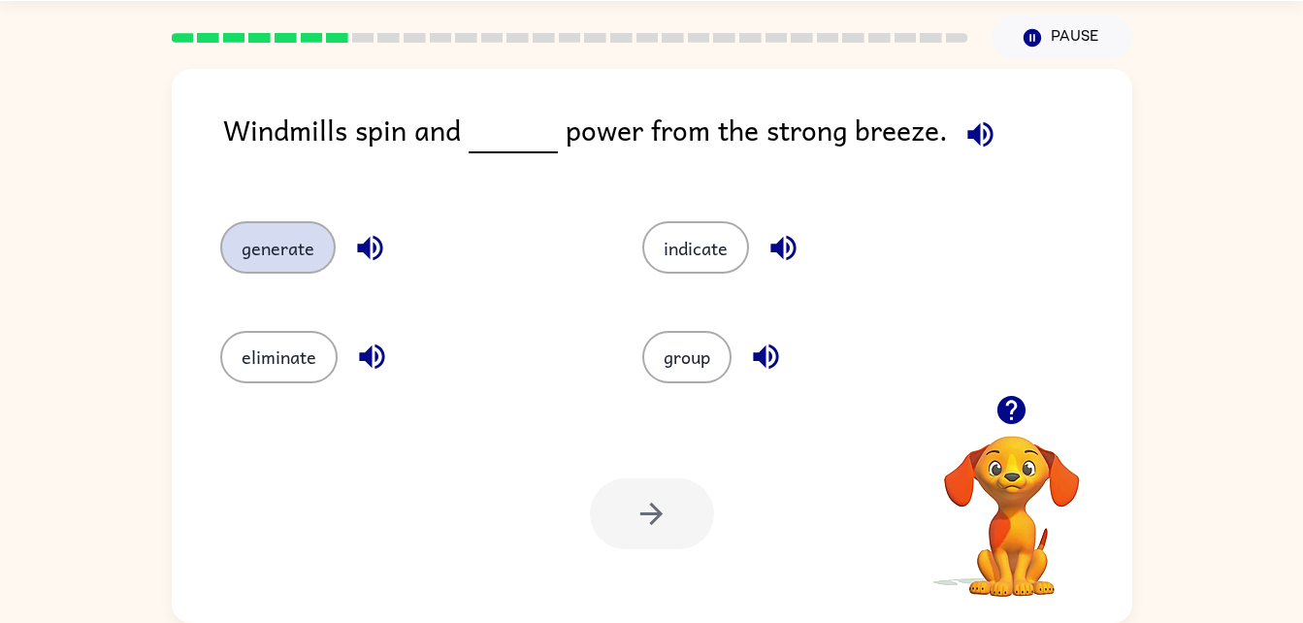
click at [308, 270] on button "generate" at bounding box center [277, 247] width 115 height 52
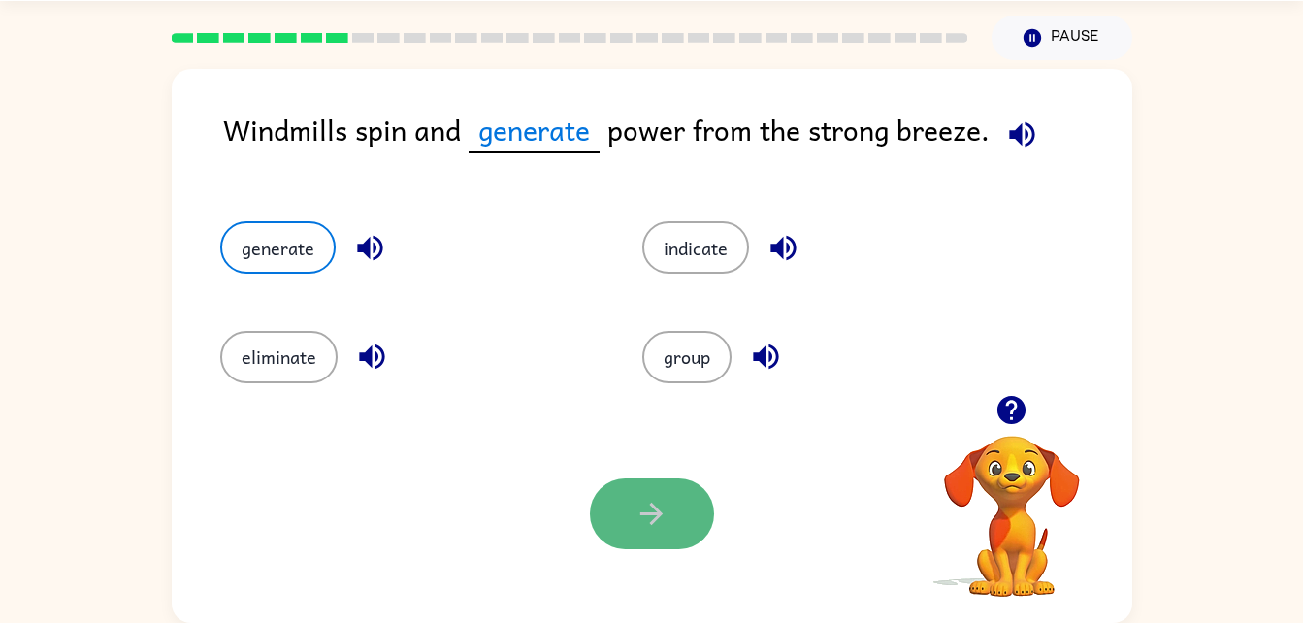
click at [622, 500] on button "button" at bounding box center [652, 513] width 124 height 71
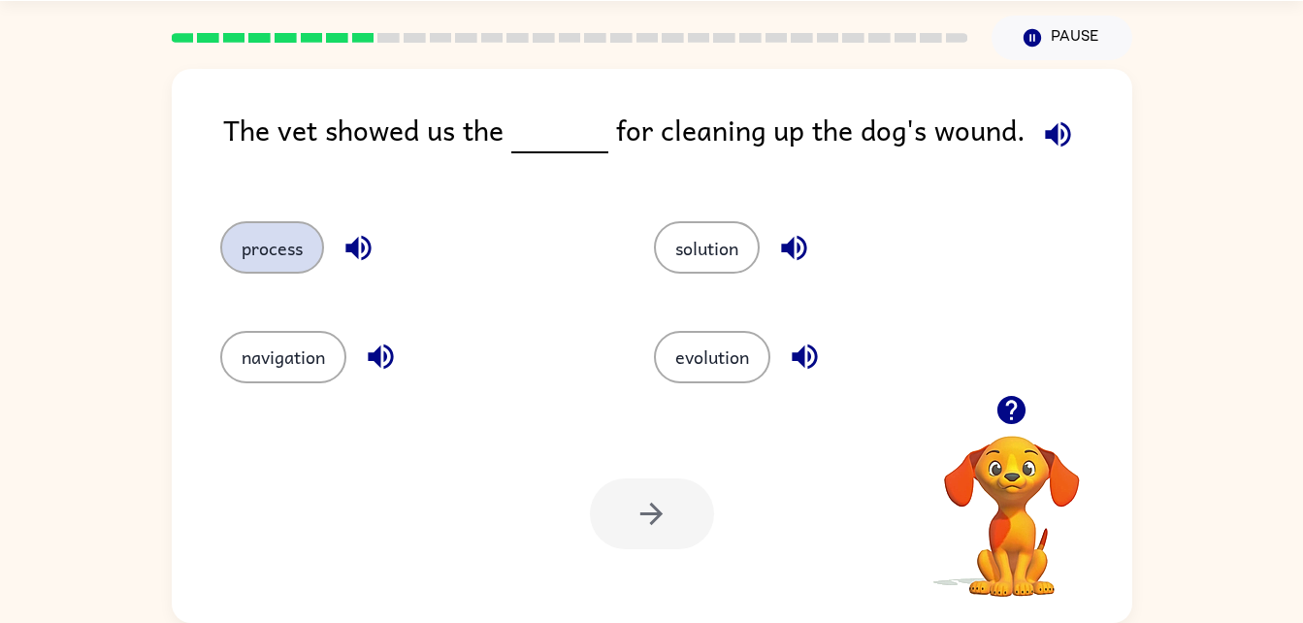
click at [280, 264] on button "process" at bounding box center [272, 247] width 104 height 52
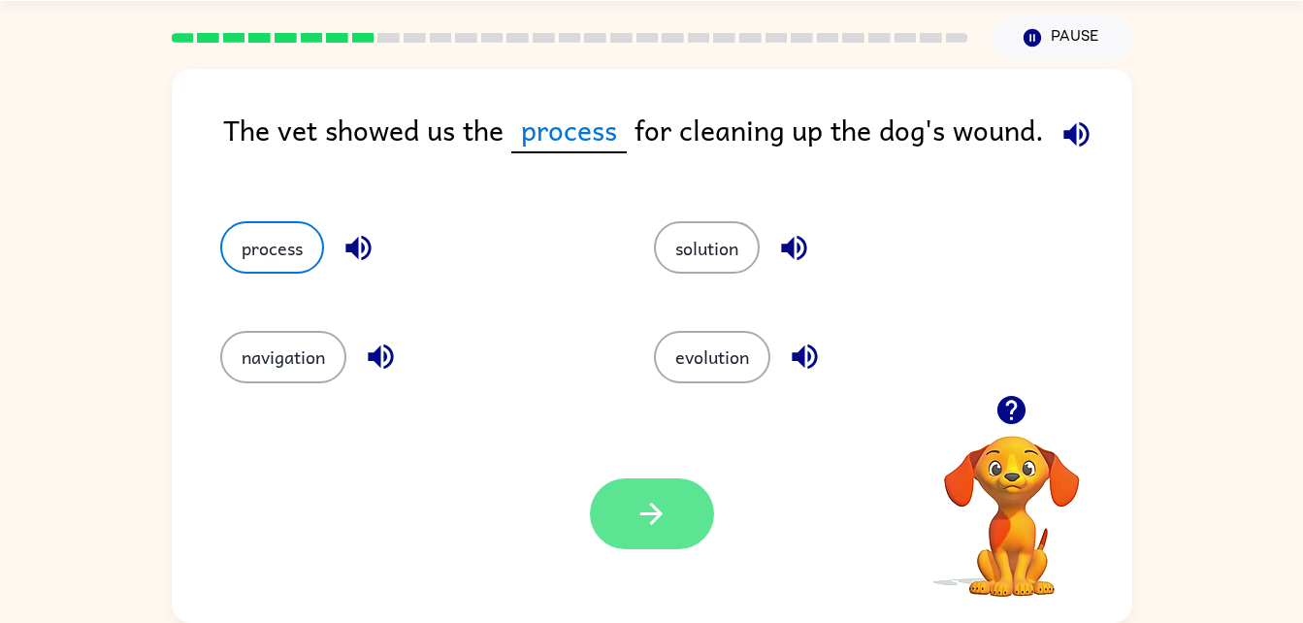
click at [649, 493] on button "button" at bounding box center [652, 513] width 124 height 71
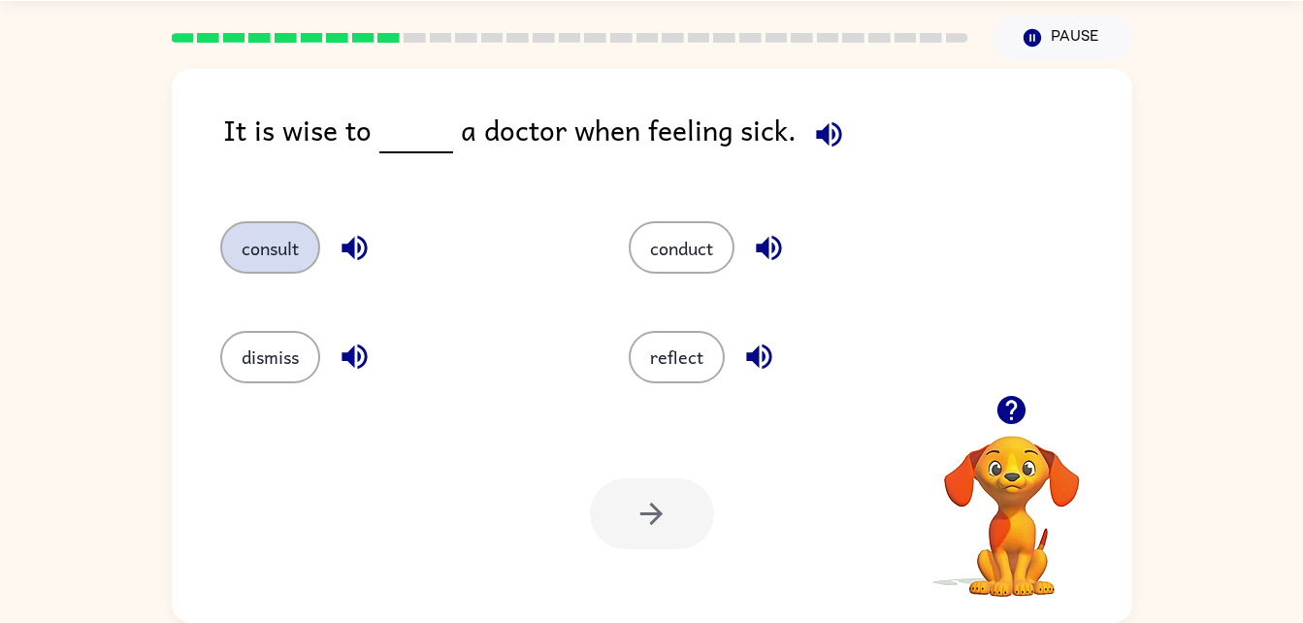
click at [281, 248] on button "consult" at bounding box center [270, 247] width 100 height 52
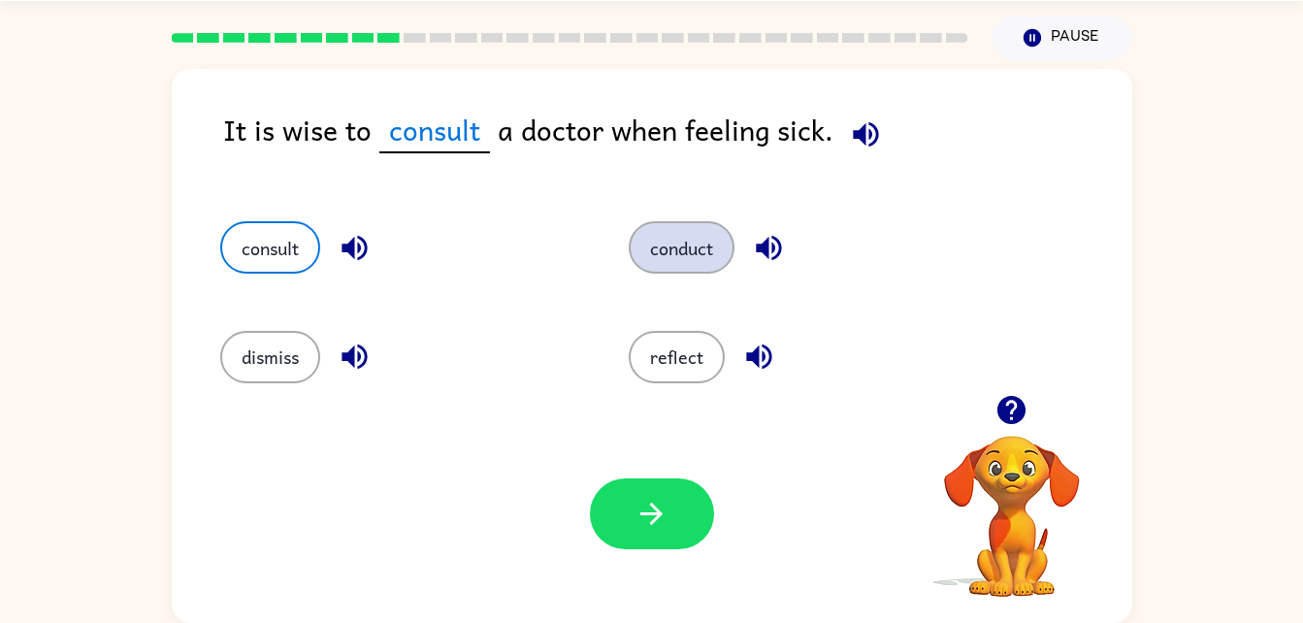
click at [650, 239] on button "conduct" at bounding box center [682, 247] width 106 height 52
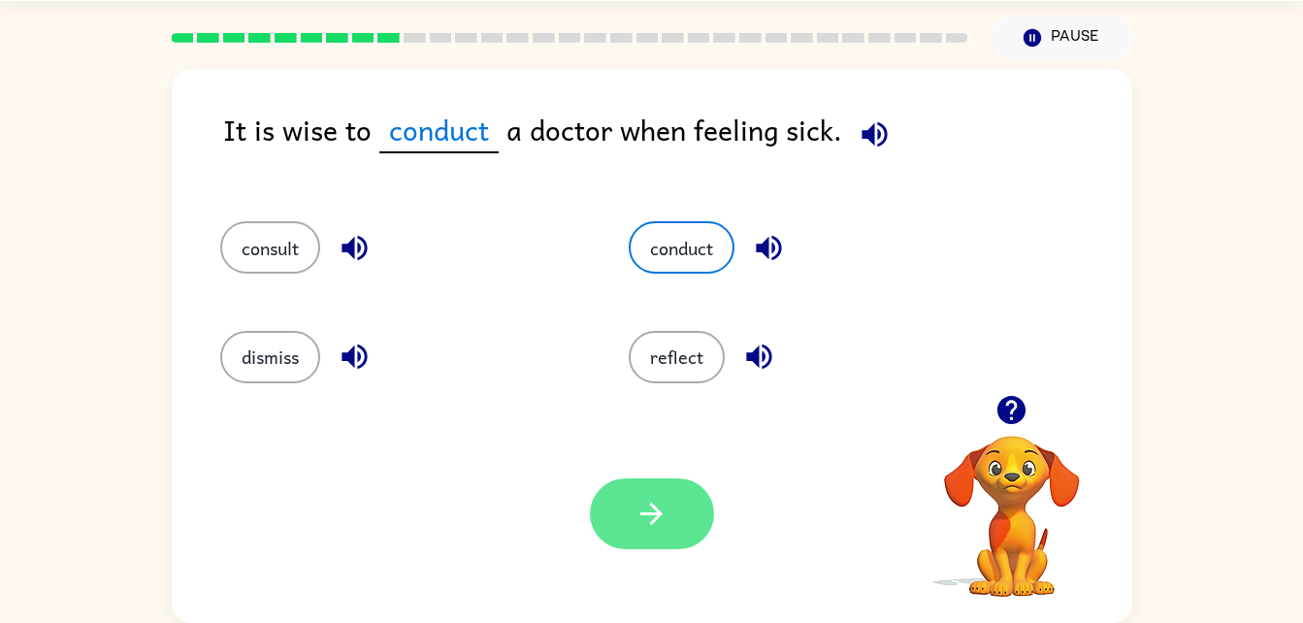
click at [673, 510] on button "button" at bounding box center [652, 513] width 124 height 71
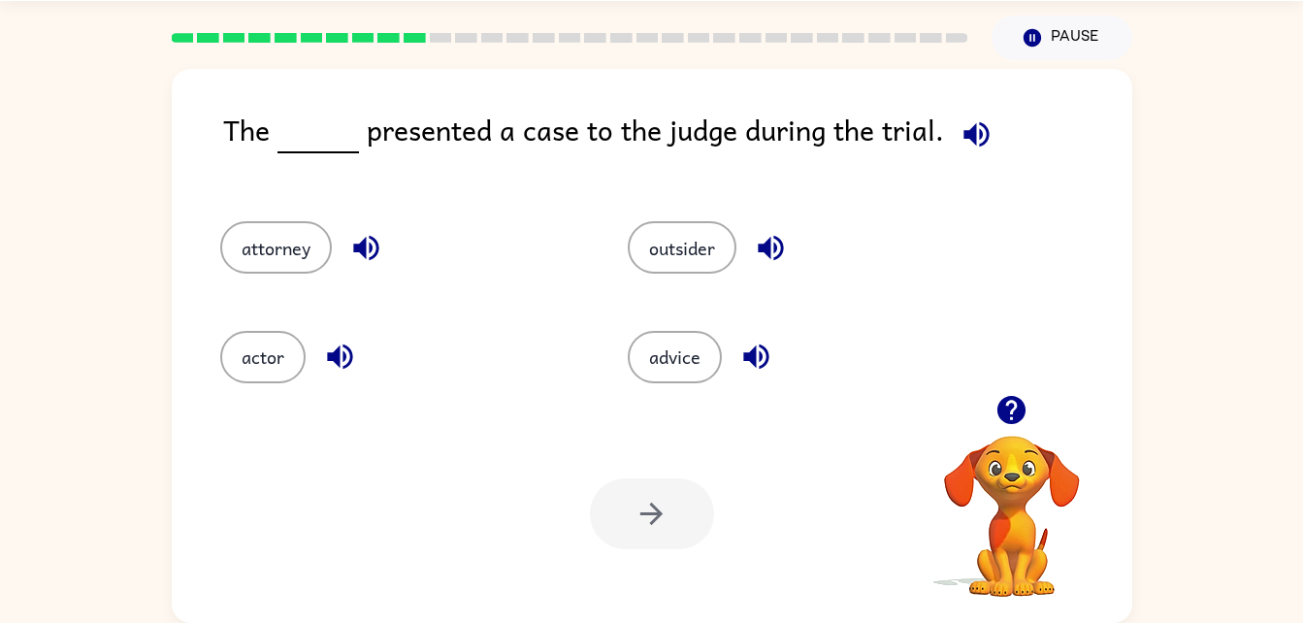
click at [1011, 410] on icon "button" at bounding box center [1012, 410] width 28 height 28
click at [1011, 410] on video "Your browser must support playing .mp4 files to use Literably. Please try using…" at bounding box center [1012, 503] width 194 height 194
drag, startPoint x: 1011, startPoint y: 410, endPoint x: 1027, endPoint y: 419, distance: 17.8
click at [1027, 419] on video "Your browser must support playing .mp4 files to use Literably. Please try using…" at bounding box center [1012, 503] width 194 height 194
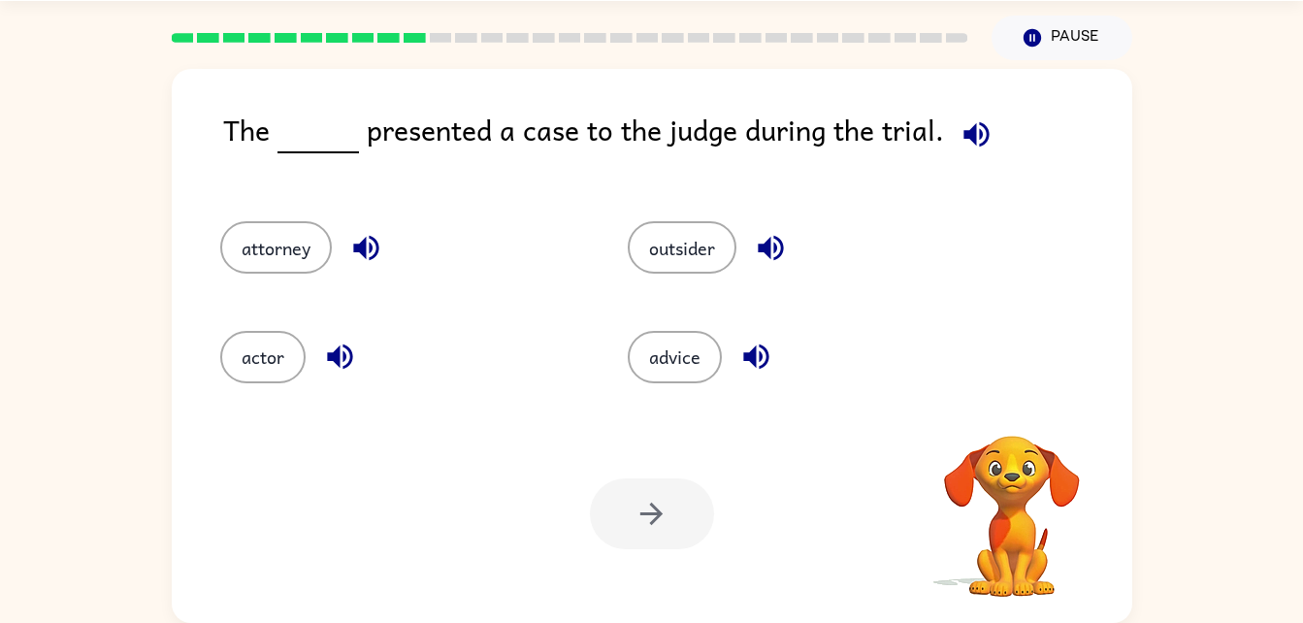
click at [1028, 425] on video "Your browser must support playing .mp4 files to use Literably. Please try using…" at bounding box center [1012, 503] width 194 height 194
click at [1028, 435] on div "Your browser must support playing .mp4 files to use Literably. Please try using…" at bounding box center [1012, 517] width 194 height 165
click at [1028, 425] on icon "button" at bounding box center [1012, 410] width 34 height 34
click at [1028, 425] on video "Your browser must support playing .mp4 files to use Literably. Please try using…" at bounding box center [1012, 503] width 194 height 194
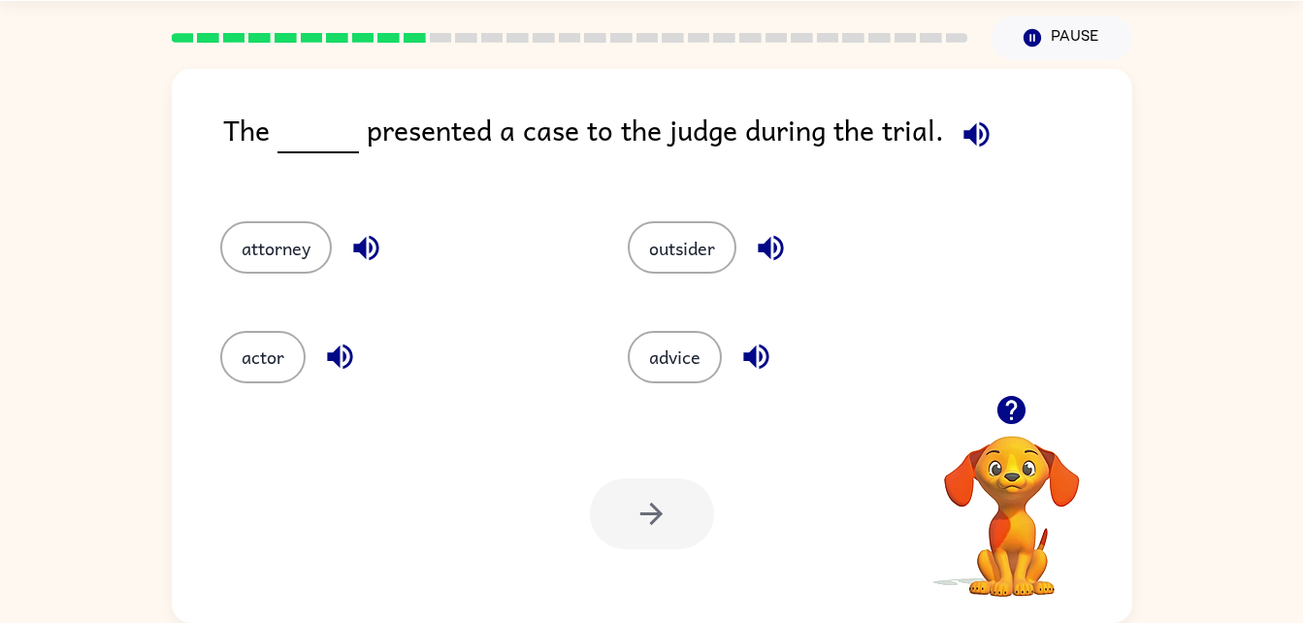
click at [1012, 410] on icon "button" at bounding box center [1012, 410] width 28 height 28
click at [681, 235] on button "outsider" at bounding box center [682, 247] width 109 height 52
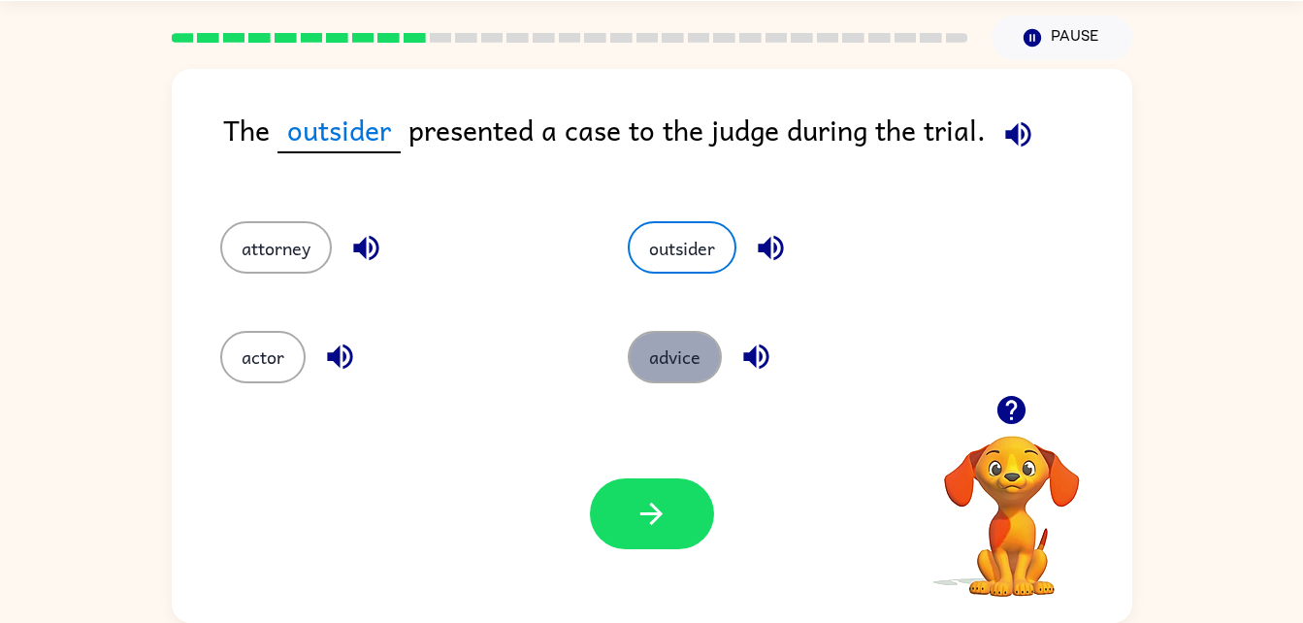
click at [673, 359] on button "advice" at bounding box center [675, 357] width 94 height 52
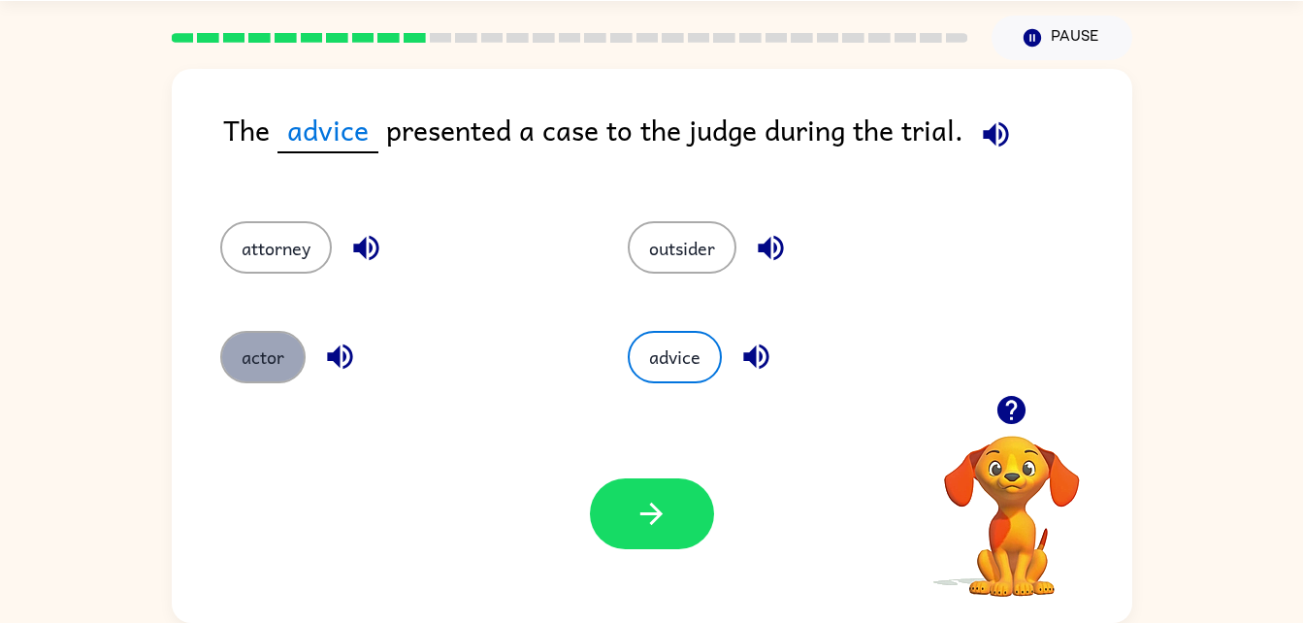
click at [236, 351] on button "actor" at bounding box center [262, 357] width 85 height 52
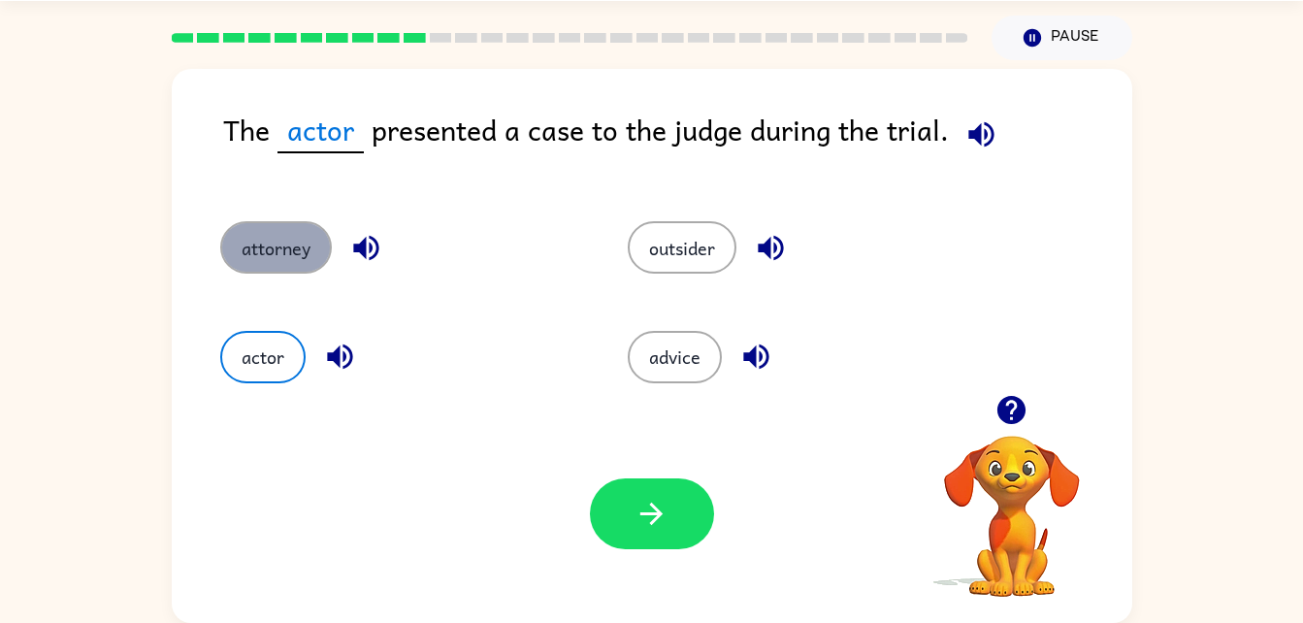
click at [278, 236] on button "attorney" at bounding box center [276, 247] width 112 height 52
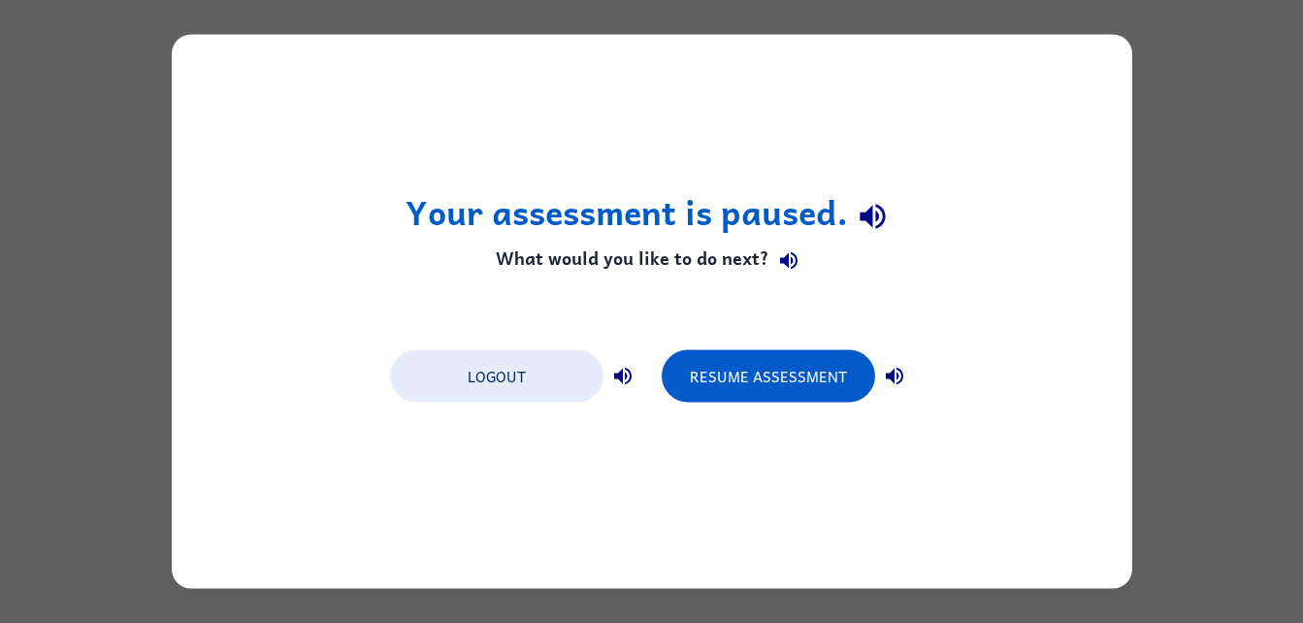
scroll to position [0, 0]
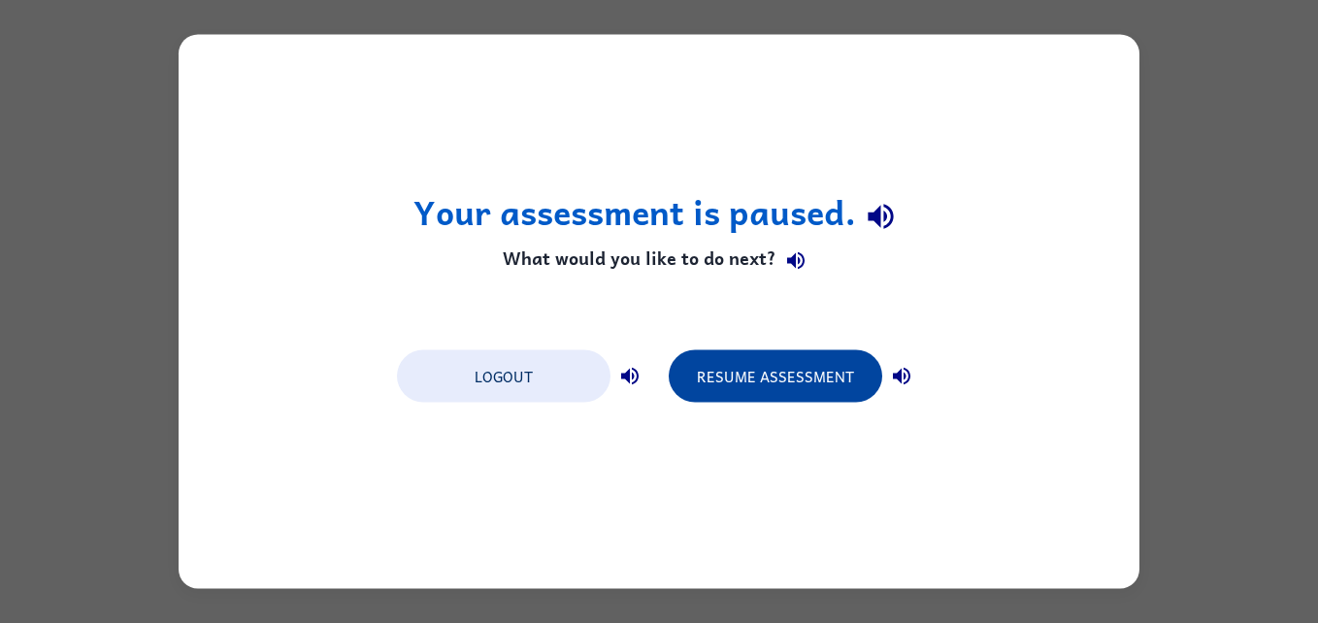
click at [721, 362] on button "Resume Assessment" at bounding box center [775, 376] width 213 height 52
click at [752, 397] on div "Logout Resume Assessment" at bounding box center [658, 375] width 543 height 74
click at [749, 384] on button "Resume Assessment" at bounding box center [775, 376] width 213 height 52
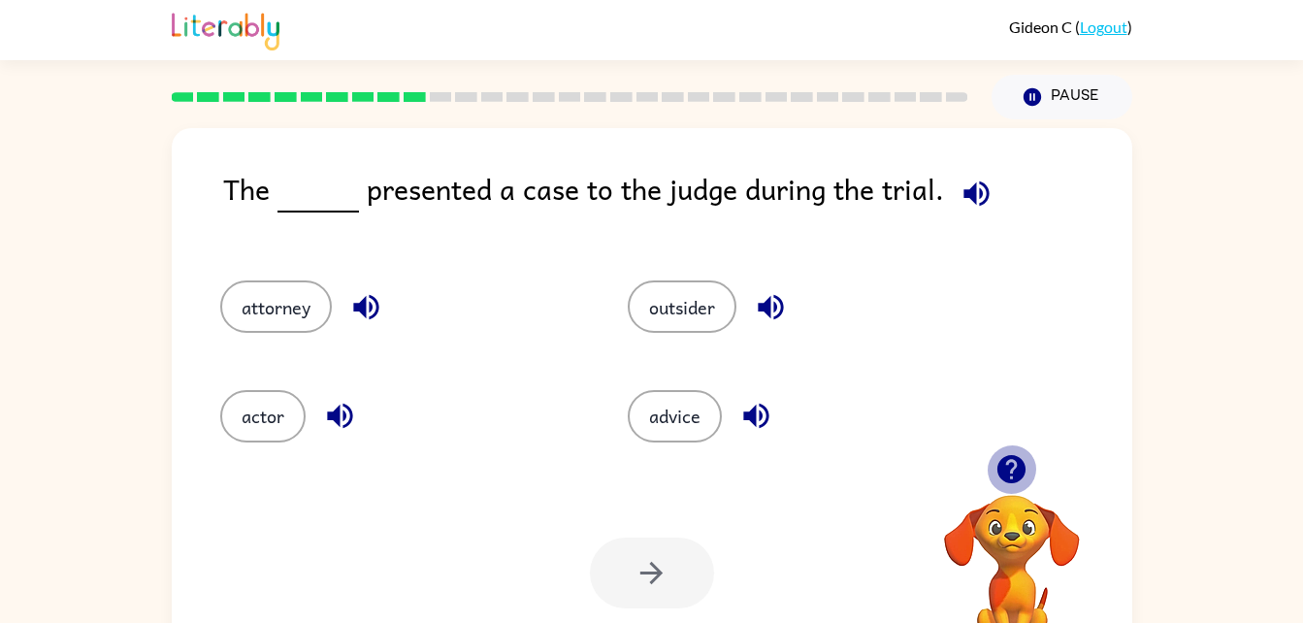
click at [1012, 468] on icon "button" at bounding box center [1012, 469] width 28 height 28
click at [1013, 468] on video "Your browser must support playing .mp4 files to use Literably. Please try using…" at bounding box center [1012, 562] width 194 height 194
click at [1013, 494] on div "Your browser must support playing .mp4 files to use Literably. Please try using…" at bounding box center [1012, 576] width 194 height 165
click at [1013, 468] on icon "button" at bounding box center [1012, 469] width 34 height 34
click at [1013, 468] on video "Your browser must support playing .mp4 files to use Literably. Please try using…" at bounding box center [1012, 562] width 194 height 194
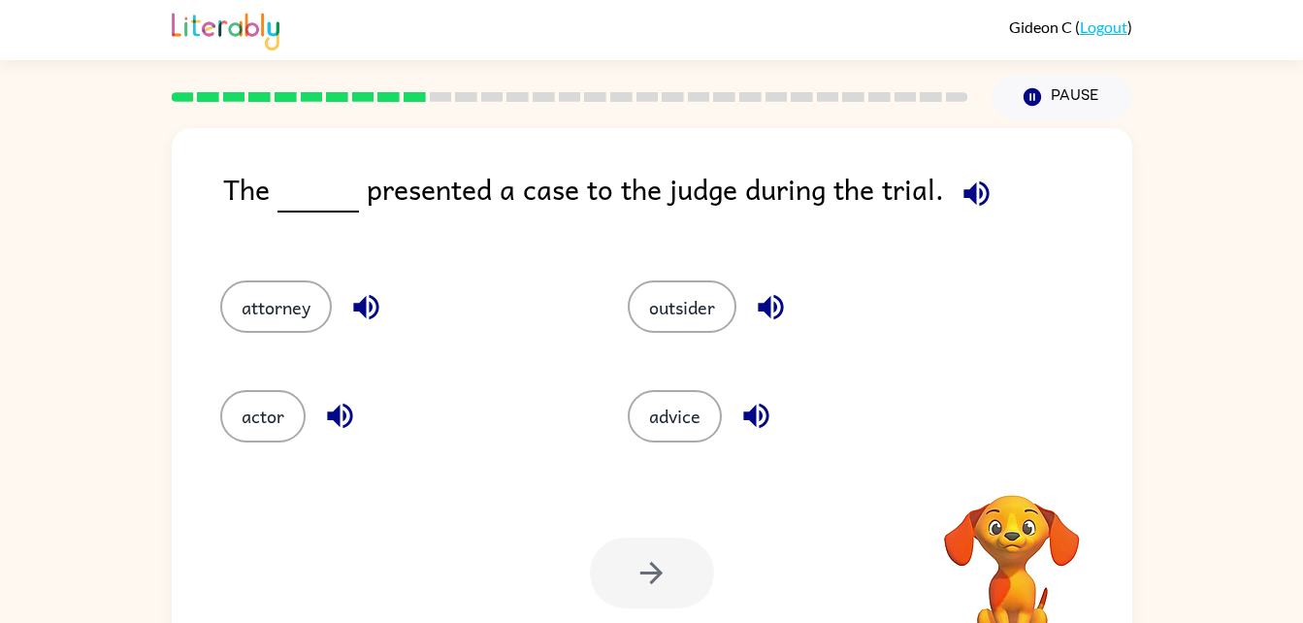
click at [1013, 468] on video "Your browser must support playing .mp4 files to use Literably. Please try using…" at bounding box center [1012, 562] width 194 height 194
click at [1013, 494] on div "Your browser must support playing .mp4 files to use Literably. Please try using…" at bounding box center [1012, 576] width 194 height 165
click at [1013, 468] on icon "button" at bounding box center [1012, 469] width 34 height 34
click at [1013, 468] on video "Your browser must support playing .mp4 files to use Literably. Please try using…" at bounding box center [1012, 562] width 194 height 194
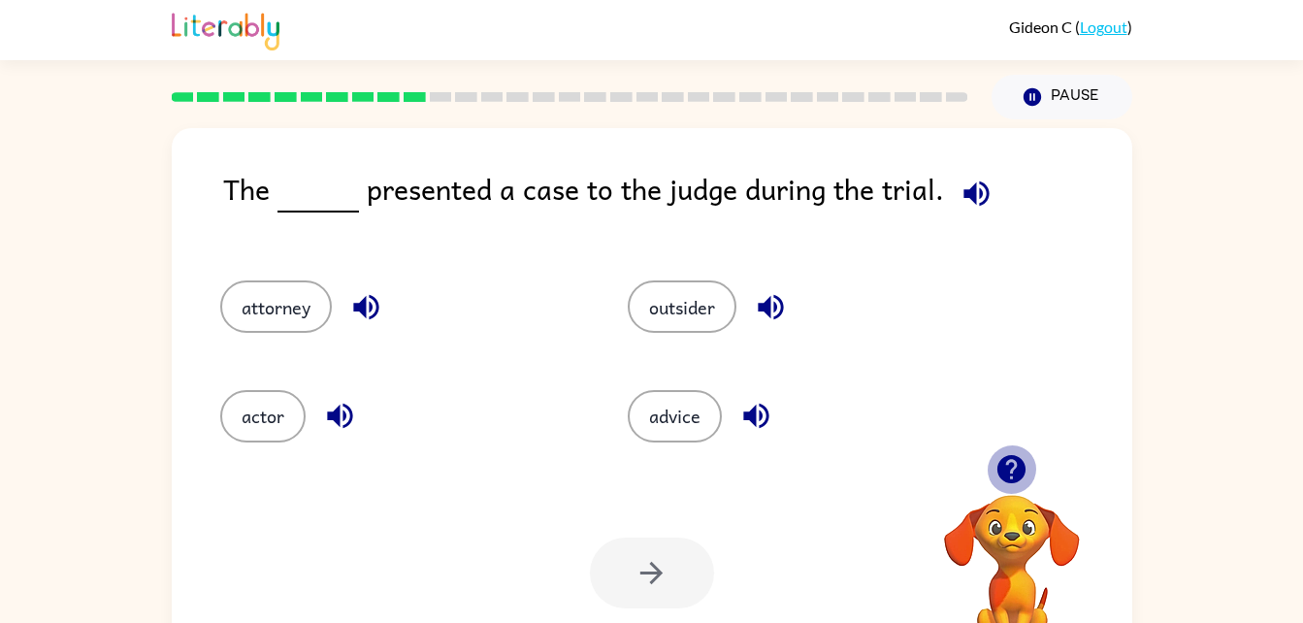
click at [1013, 468] on icon "button" at bounding box center [1012, 469] width 34 height 34
click at [1013, 468] on video "Your browser must support playing .mp4 files to use Literably. Please try using…" at bounding box center [1012, 562] width 194 height 194
click at [1013, 494] on div "Your browser must support playing .mp4 files to use Literably. Please try using…" at bounding box center [1012, 576] width 194 height 165
click at [1013, 468] on icon "button" at bounding box center [1012, 469] width 34 height 34
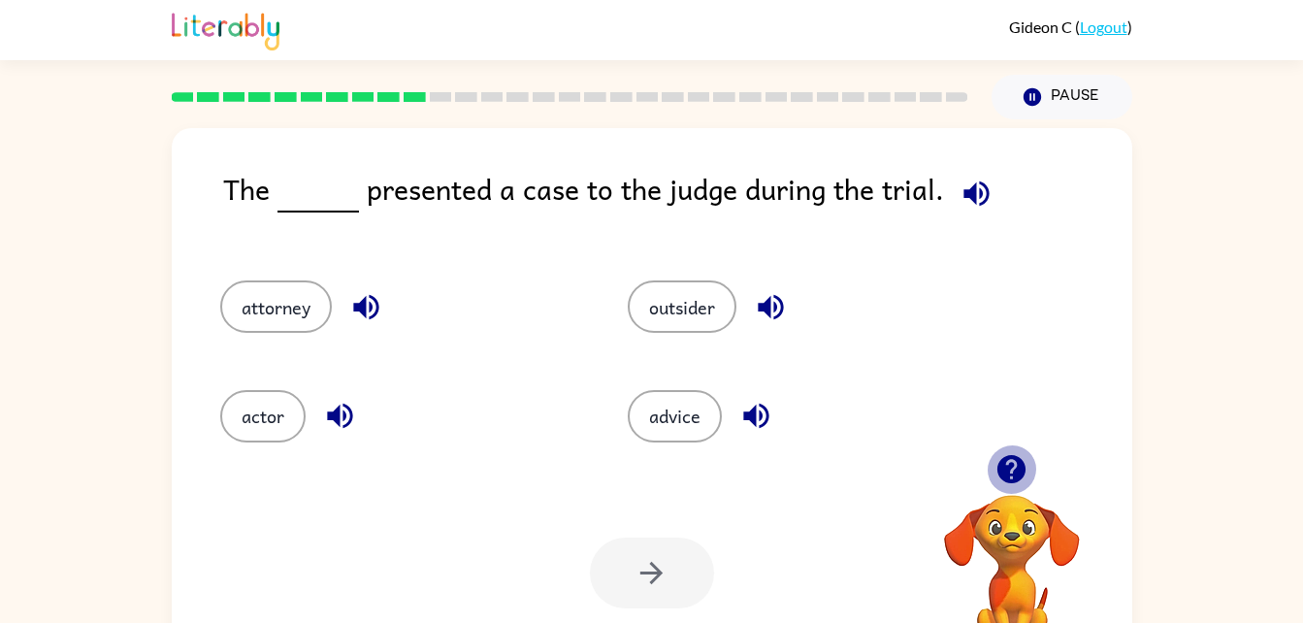
click at [1013, 468] on video "Your browser must support playing .mp4 files to use Literably. Please try using…" at bounding box center [1012, 562] width 194 height 194
click at [240, 305] on button "attorney" at bounding box center [276, 306] width 112 height 52
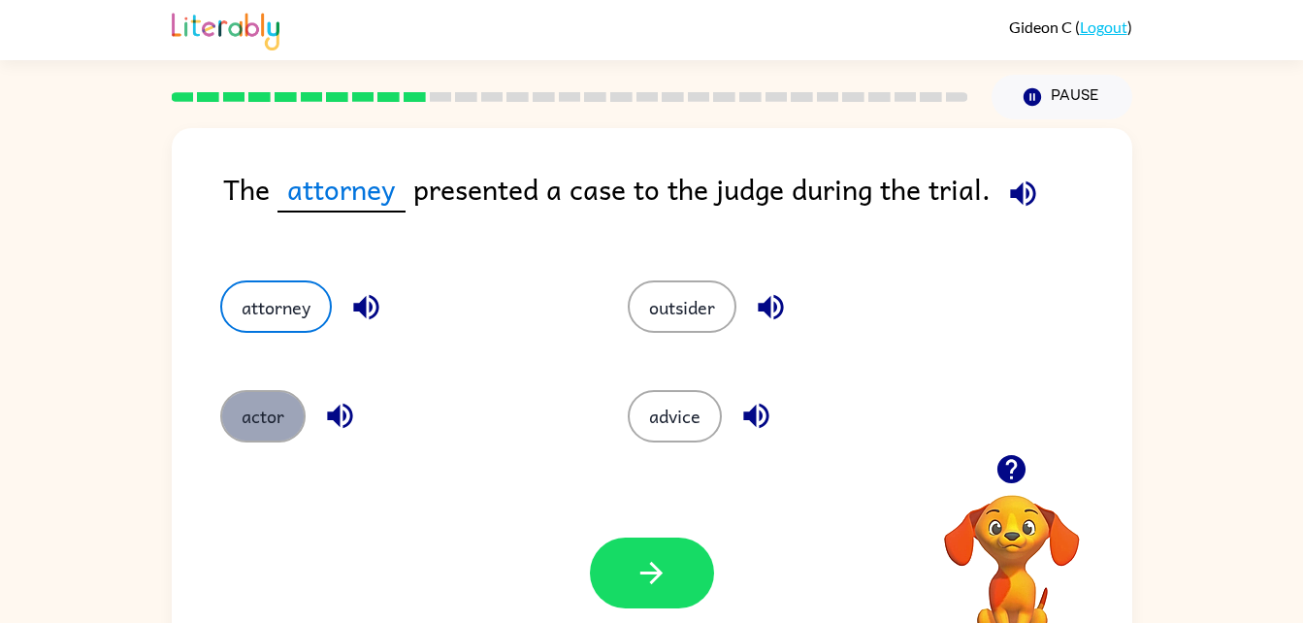
click at [276, 406] on button "actor" at bounding box center [262, 416] width 85 height 52
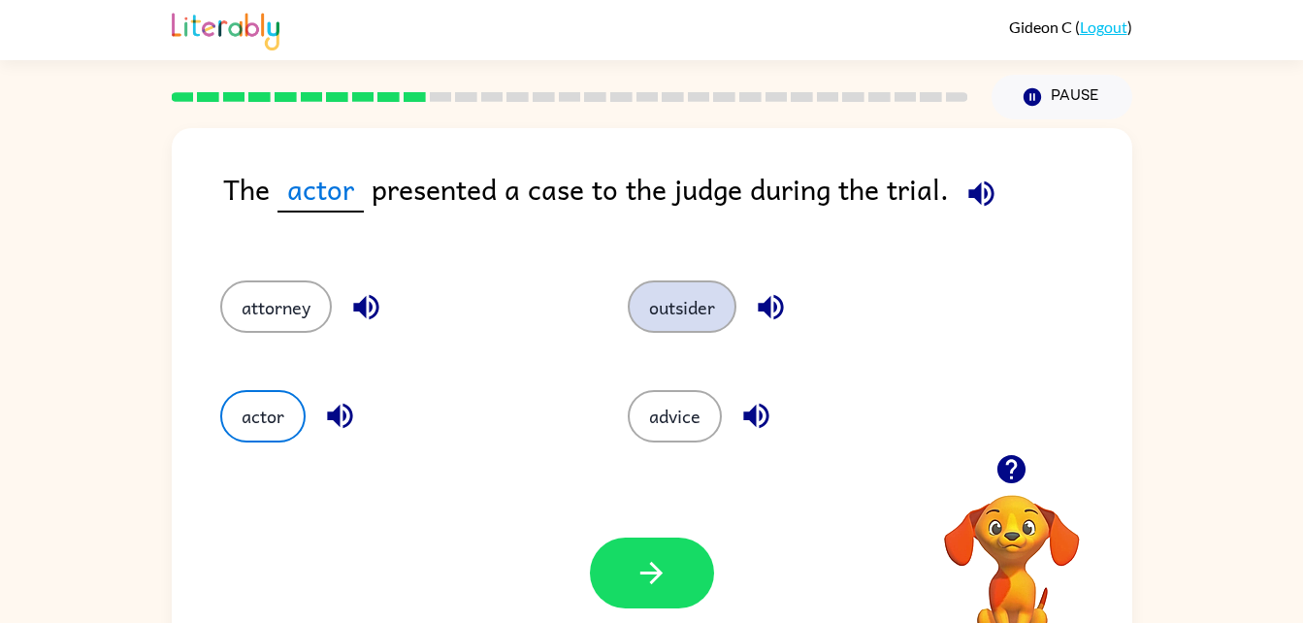
click at [688, 286] on button "outsider" at bounding box center [682, 306] width 109 height 52
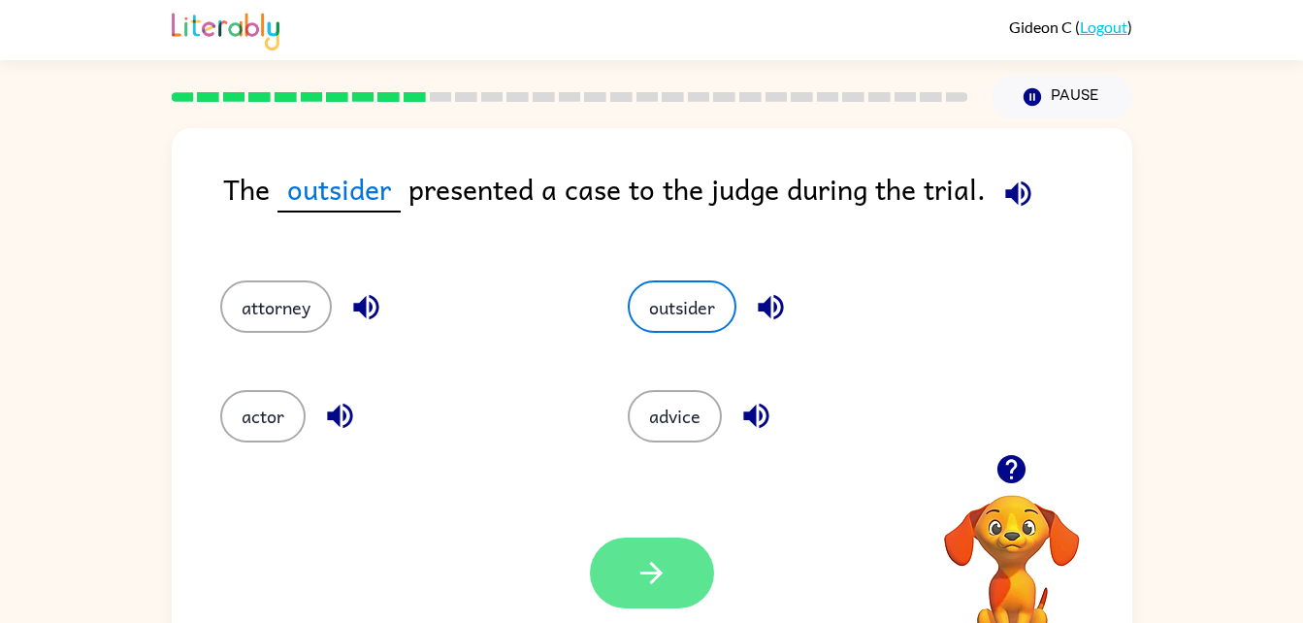
click at [668, 599] on button "button" at bounding box center [652, 573] width 124 height 71
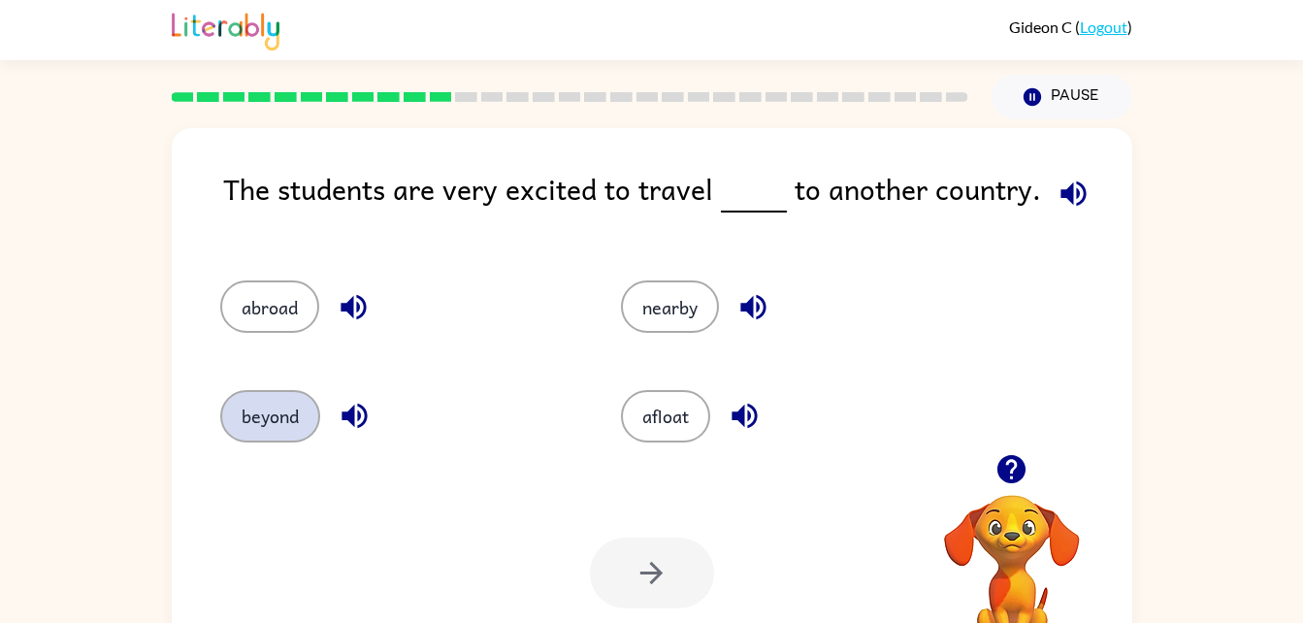
click at [245, 406] on button "beyond" at bounding box center [270, 416] width 100 height 52
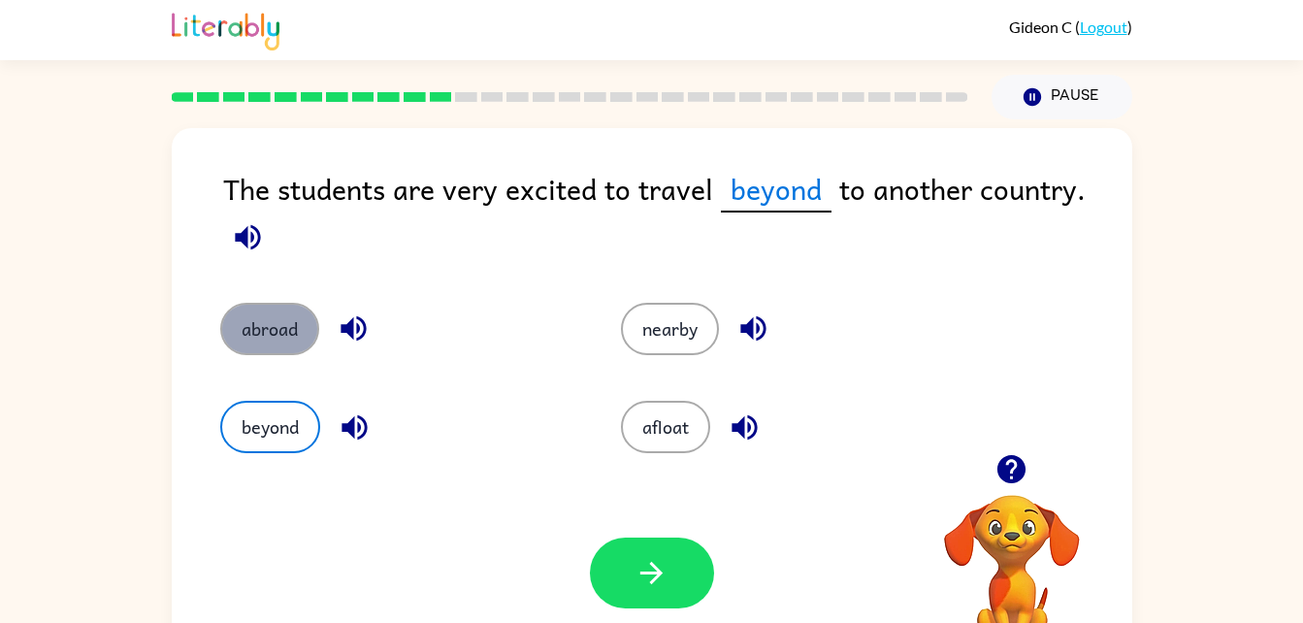
click at [278, 350] on button "abroad" at bounding box center [269, 329] width 99 height 52
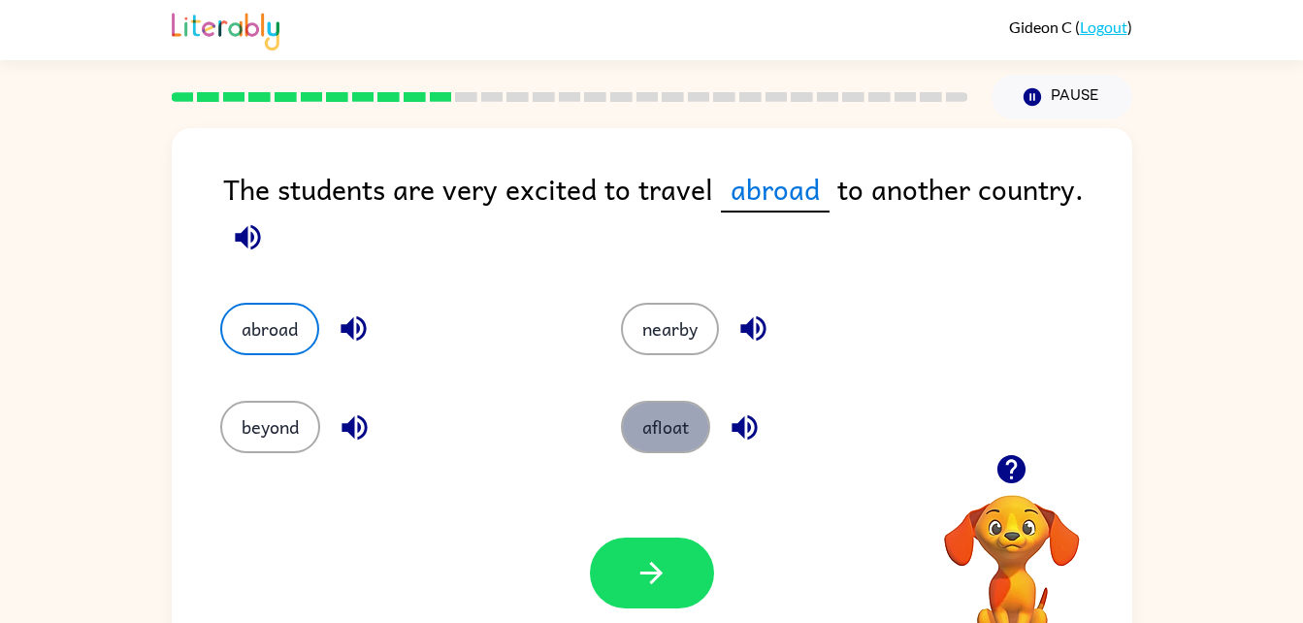
click at [633, 422] on button "afloat" at bounding box center [665, 427] width 89 height 52
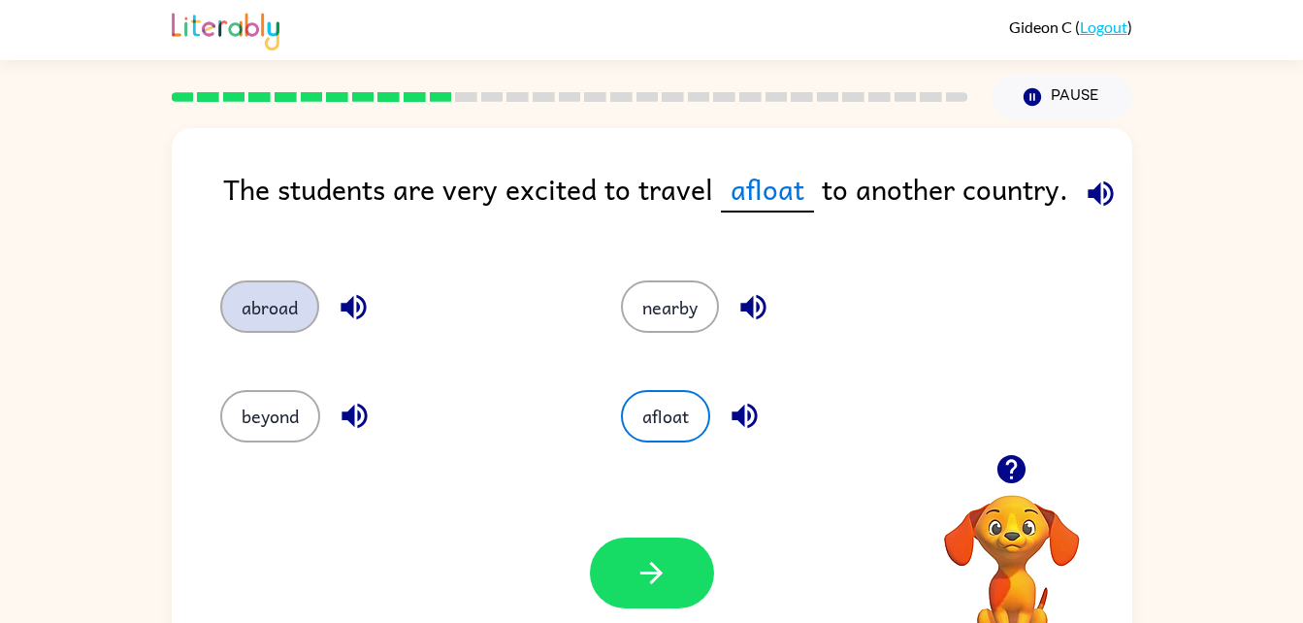
click at [268, 295] on button "abroad" at bounding box center [269, 306] width 99 height 52
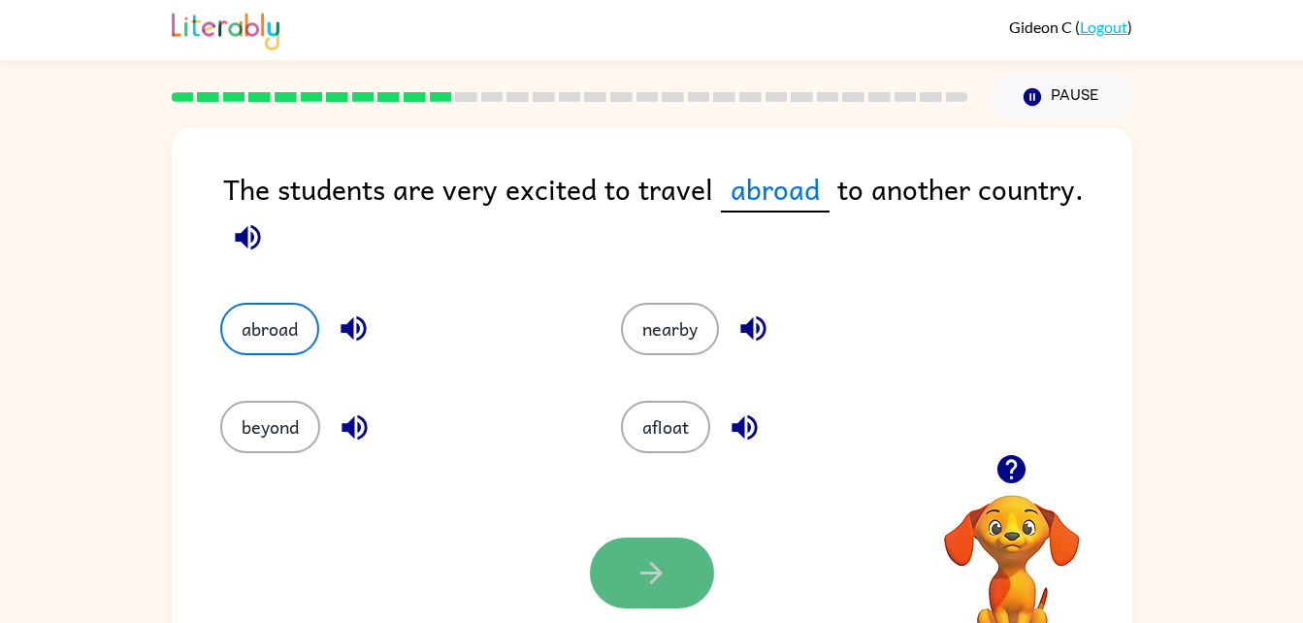
click at [592, 577] on button "button" at bounding box center [652, 573] width 124 height 71
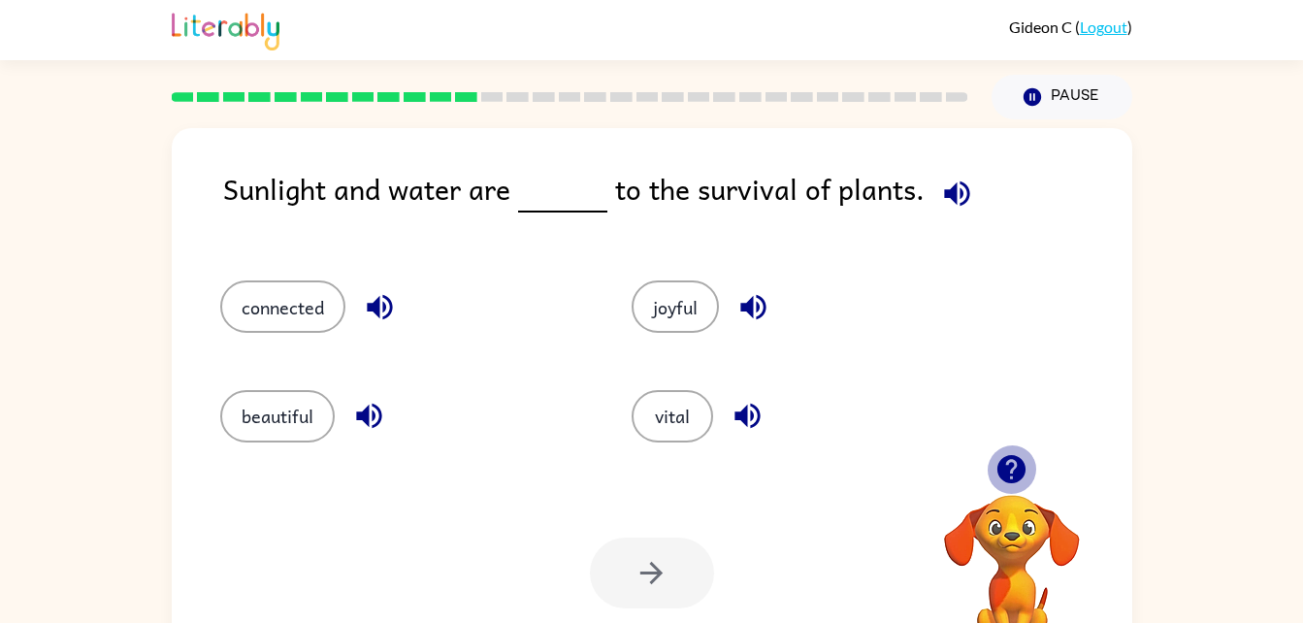
click at [1009, 470] on icon "button" at bounding box center [1012, 469] width 28 height 28
click at [1009, 470] on video "Your browser must support playing .mp4 files to use Literably. Please try using…" at bounding box center [1012, 562] width 194 height 194
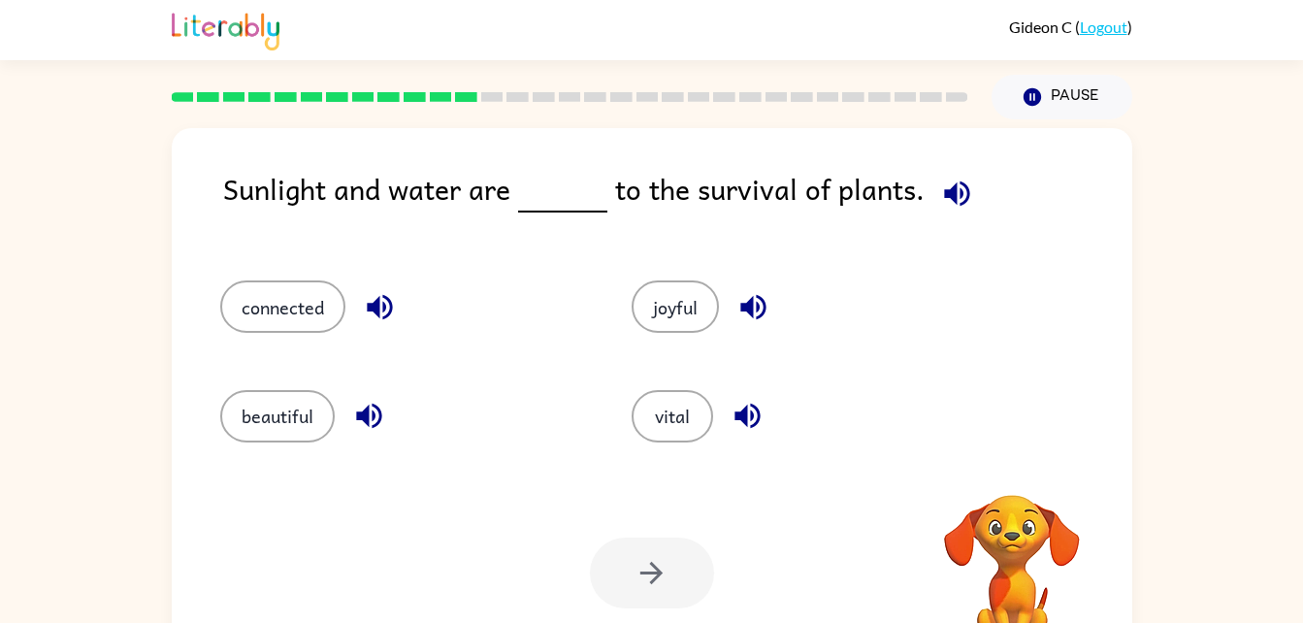
click at [1009, 470] on video "Your browser must support playing .mp4 files to use Literably. Please try using…" at bounding box center [1012, 562] width 194 height 194
click at [1009, 494] on div "Your browser must support playing .mp4 files to use Literably. Please try using…" at bounding box center [1012, 576] width 194 height 165
click at [1009, 470] on icon "button" at bounding box center [1012, 469] width 28 height 28
click at [259, 316] on button "connected" at bounding box center [282, 306] width 125 height 52
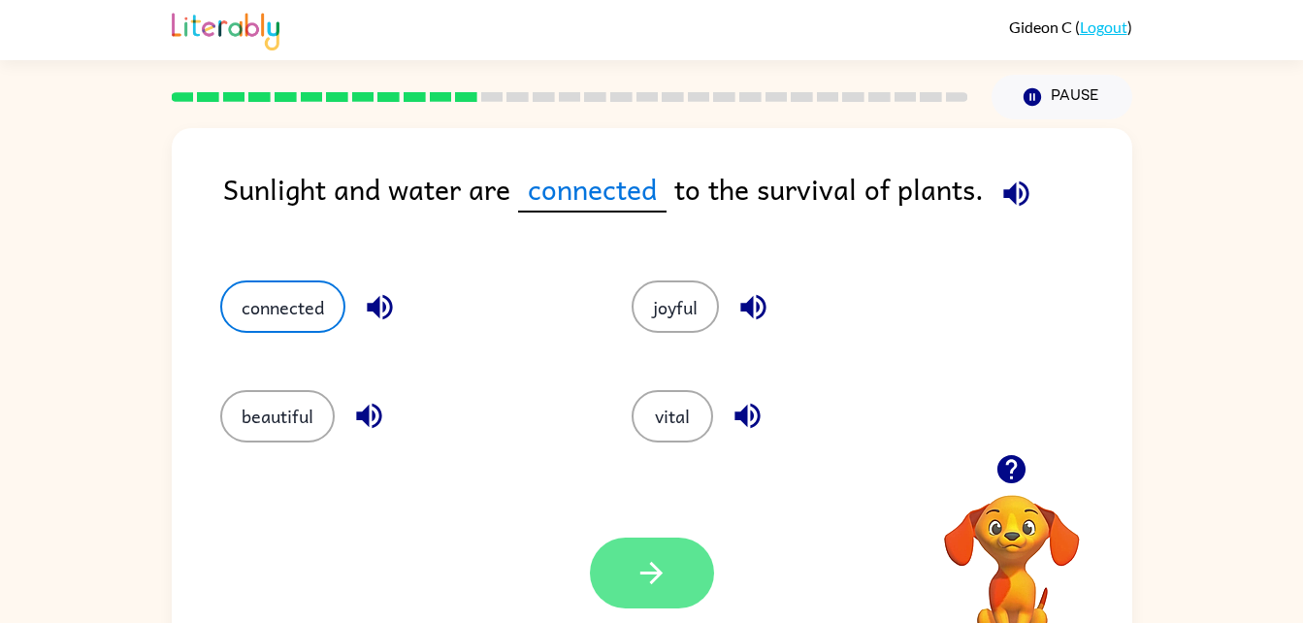
click at [685, 576] on button "button" at bounding box center [652, 573] width 124 height 71
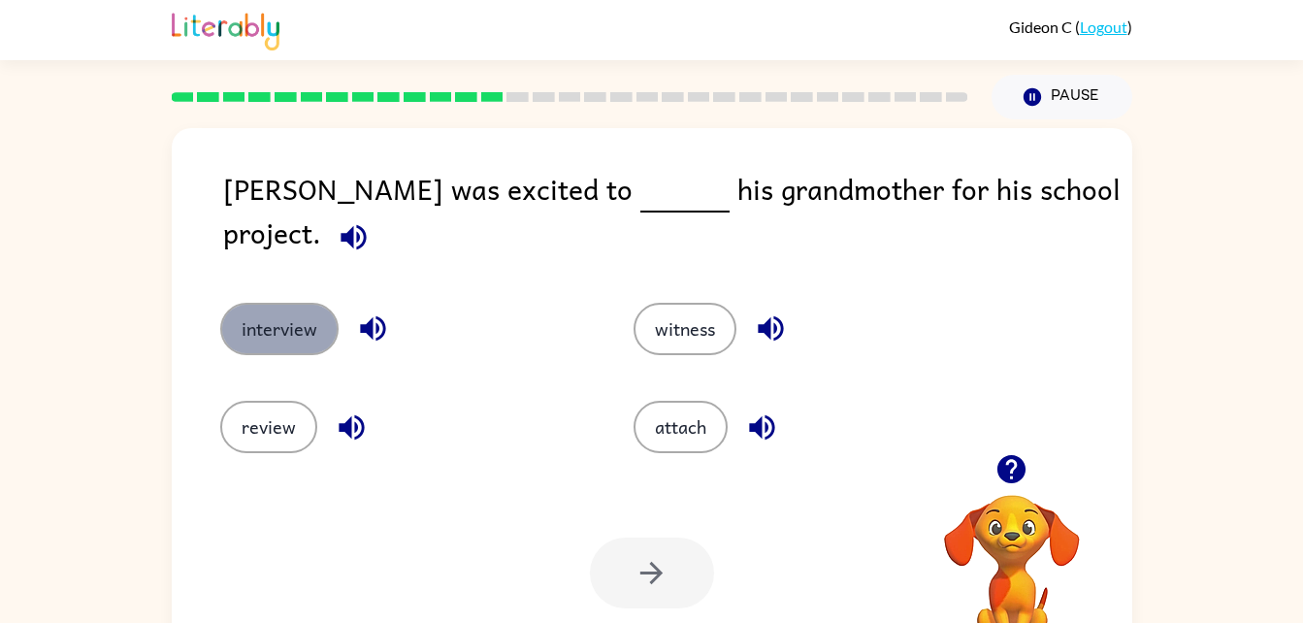
click at [278, 318] on button "interview" at bounding box center [279, 329] width 118 height 52
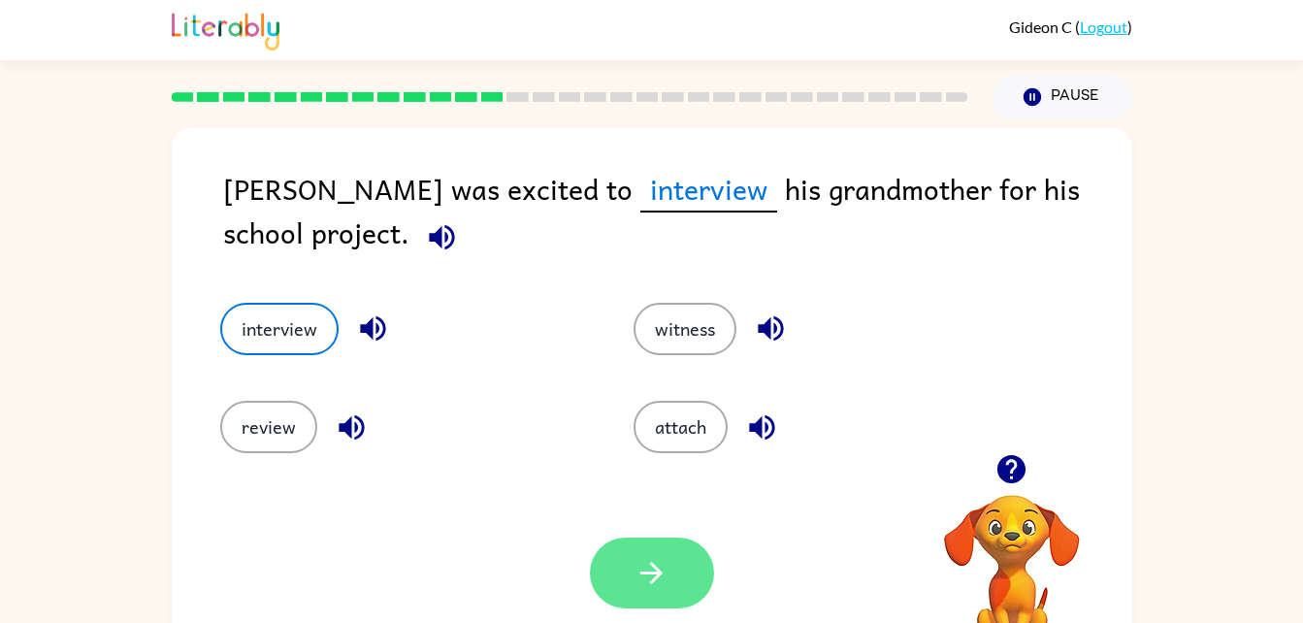
click at [660, 551] on button "button" at bounding box center [652, 573] width 124 height 71
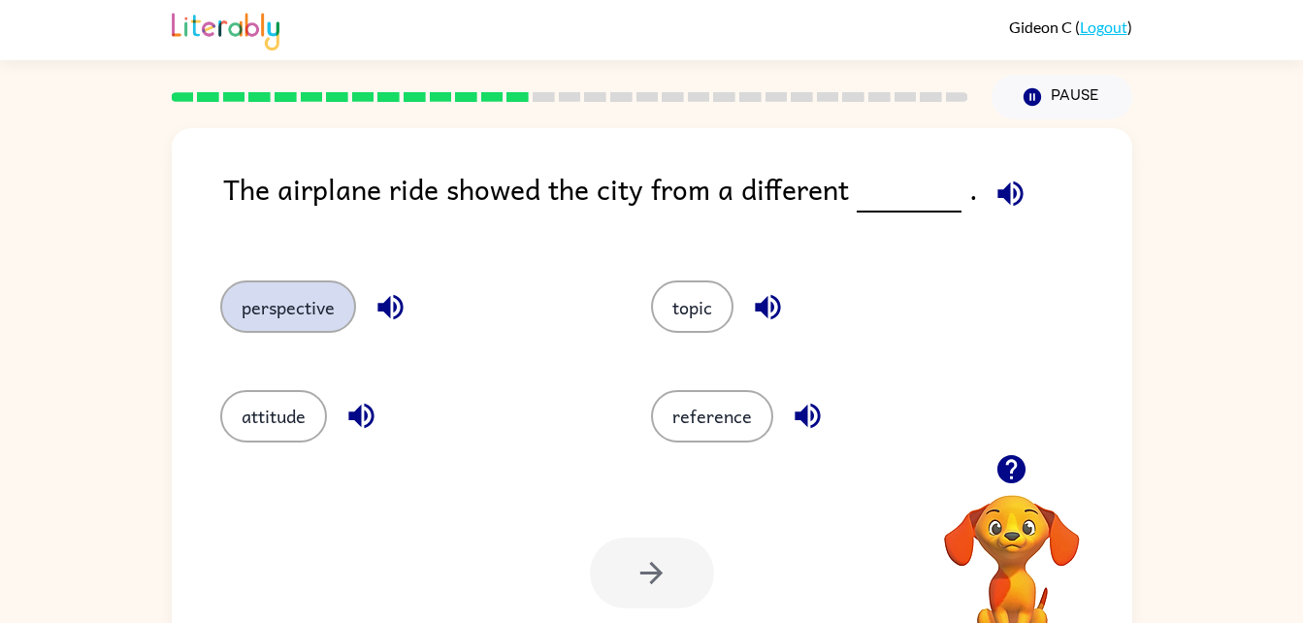
click at [315, 289] on button "perspective" at bounding box center [288, 306] width 136 height 52
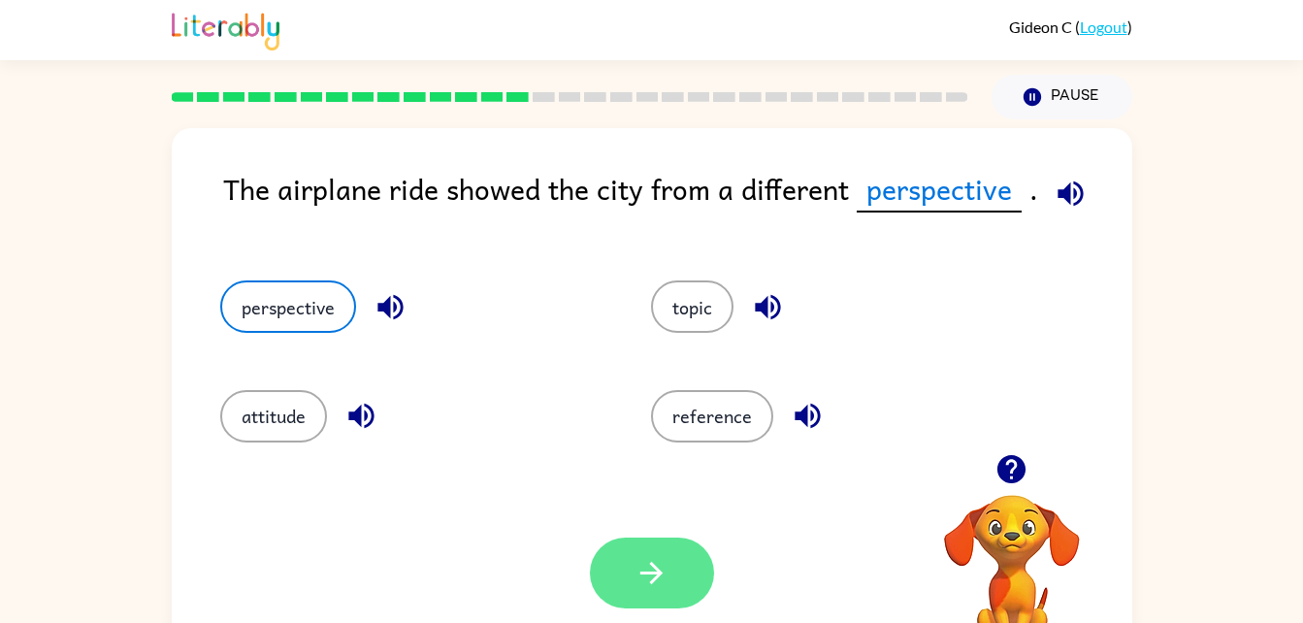
click at [662, 579] on icon "button" at bounding box center [652, 573] width 34 height 34
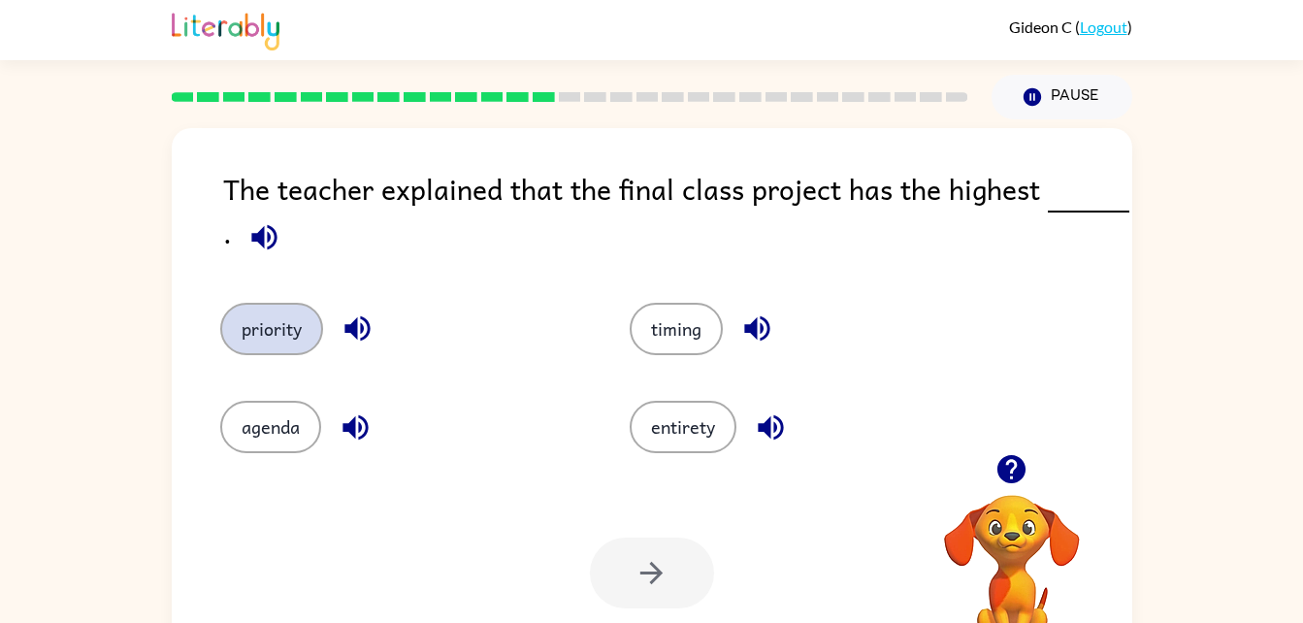
click at [270, 346] on button "priority" at bounding box center [271, 329] width 103 height 52
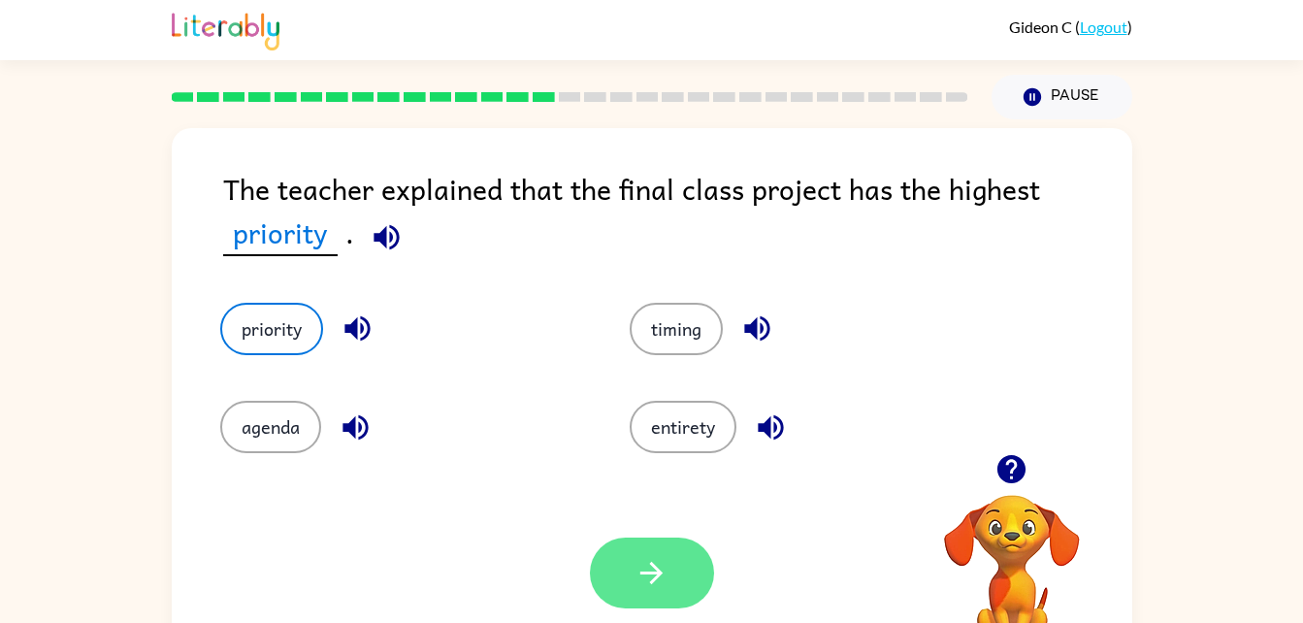
click at [664, 556] on icon "button" at bounding box center [652, 573] width 34 height 34
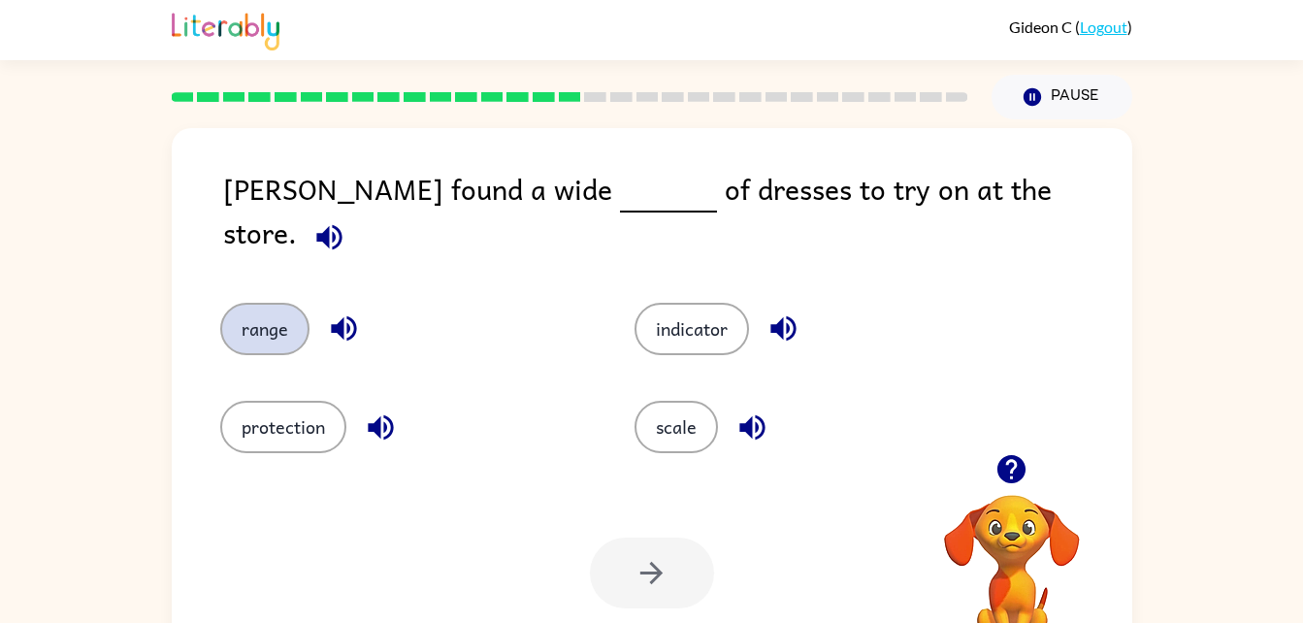
click at [270, 303] on button "range" at bounding box center [264, 329] width 89 height 52
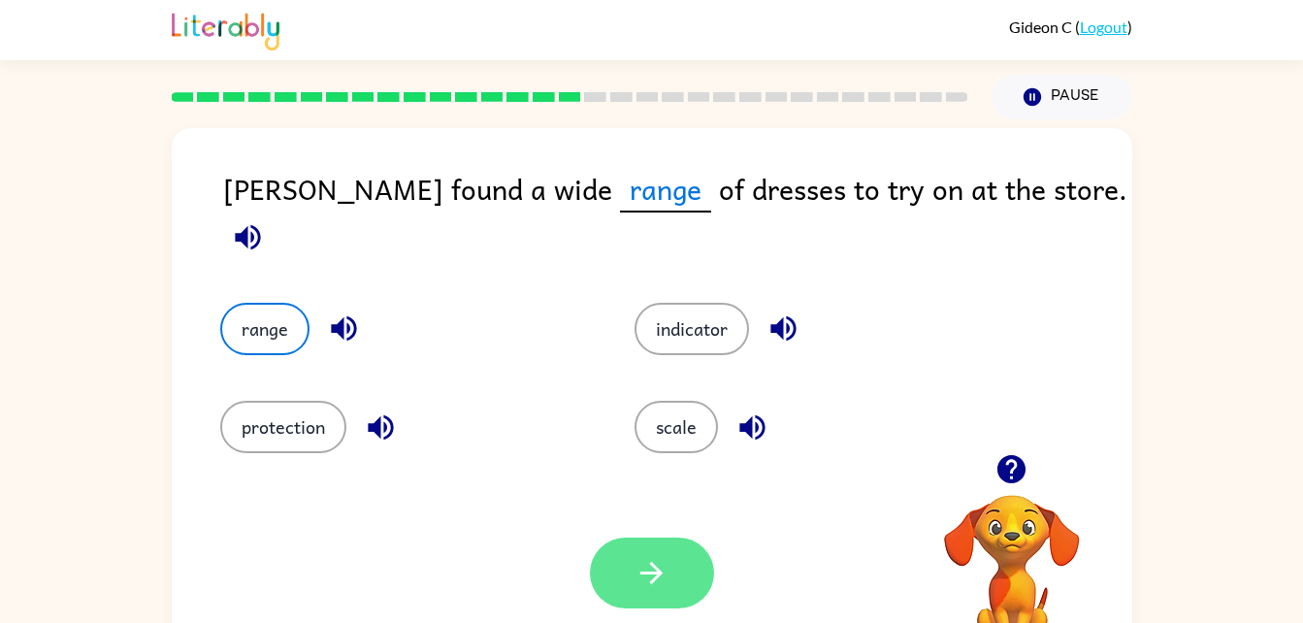
click at [681, 554] on button "button" at bounding box center [652, 573] width 124 height 71
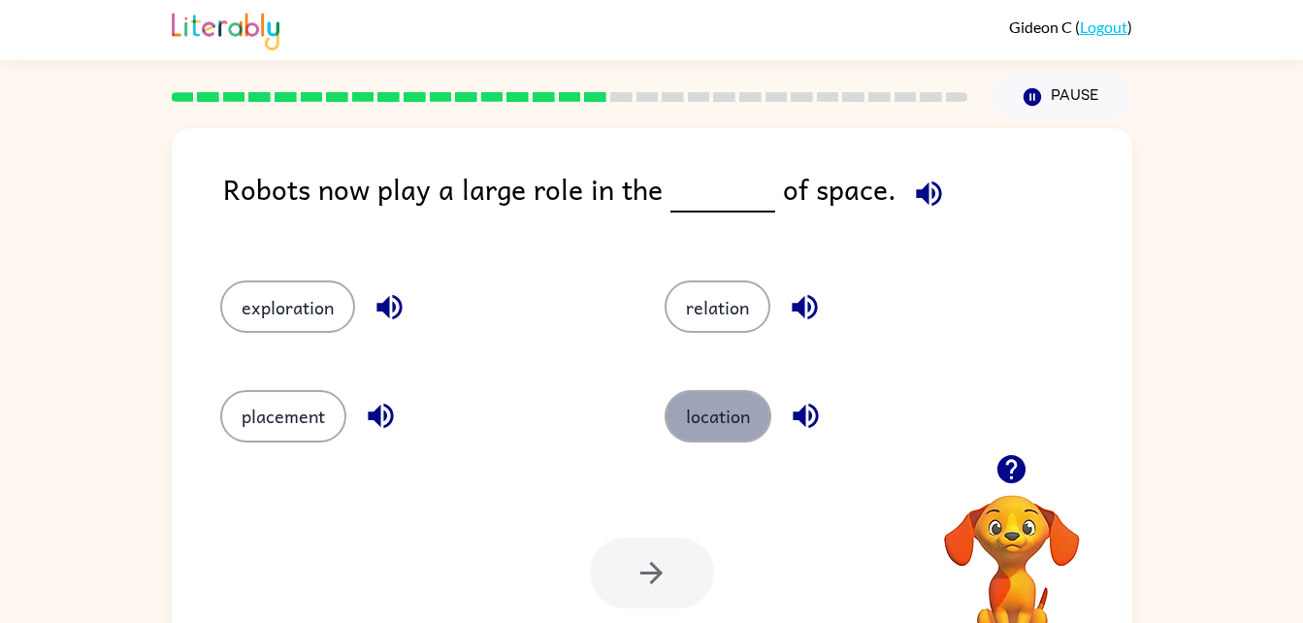
click at [727, 416] on button "location" at bounding box center [718, 416] width 107 height 52
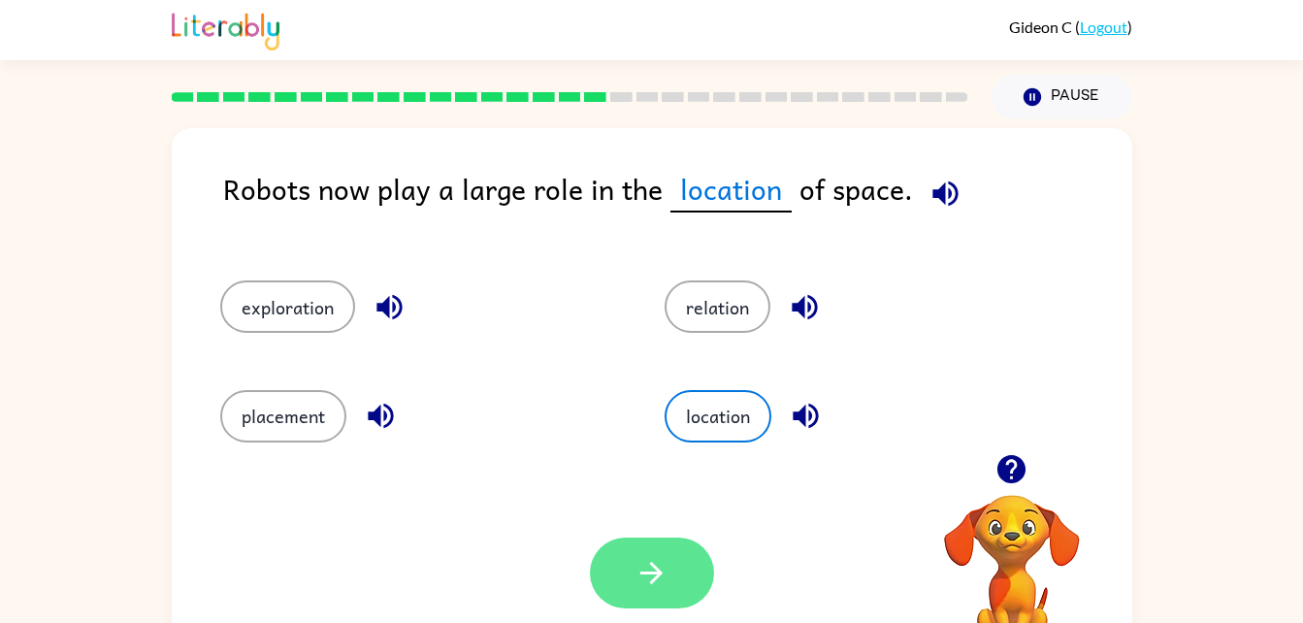
click at [640, 571] on icon "button" at bounding box center [652, 573] width 34 height 34
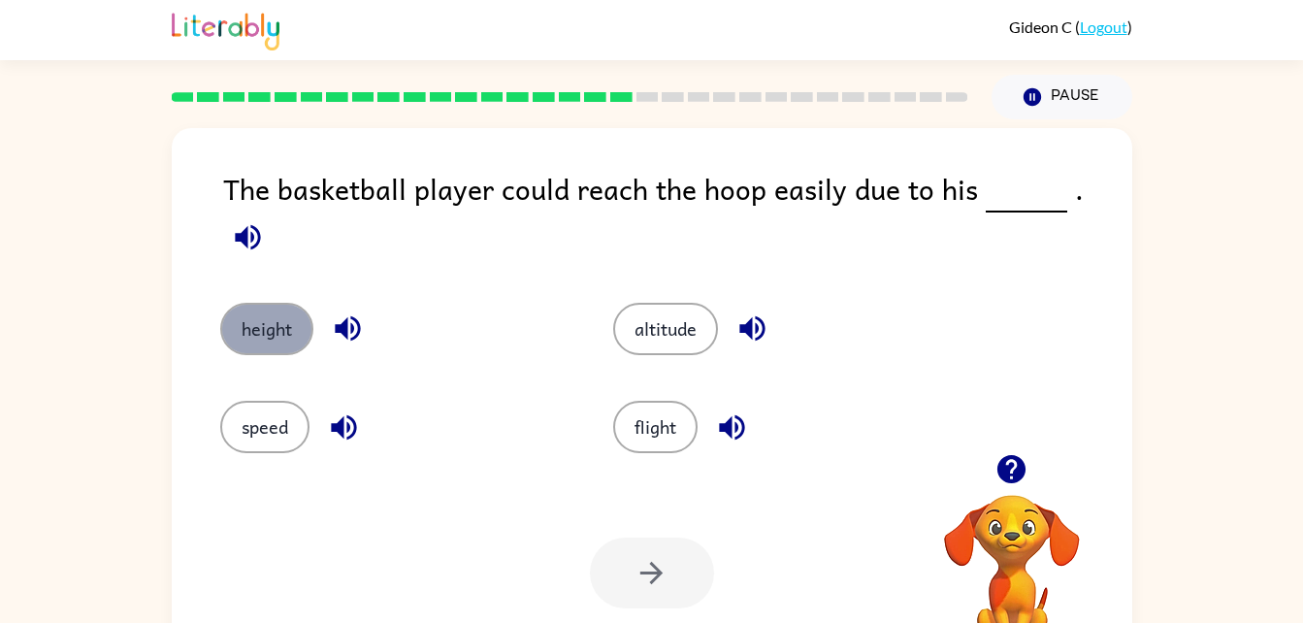
click at [270, 303] on button "height" at bounding box center [266, 329] width 93 height 52
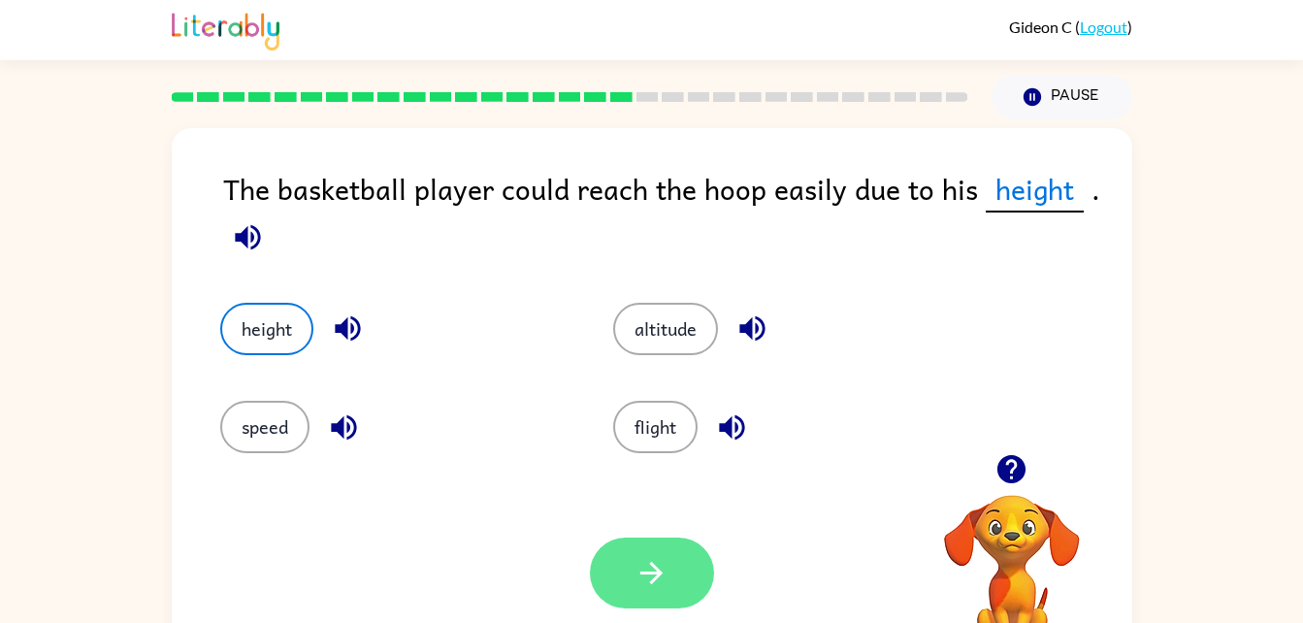
click at [636, 584] on icon "button" at bounding box center [652, 573] width 34 height 34
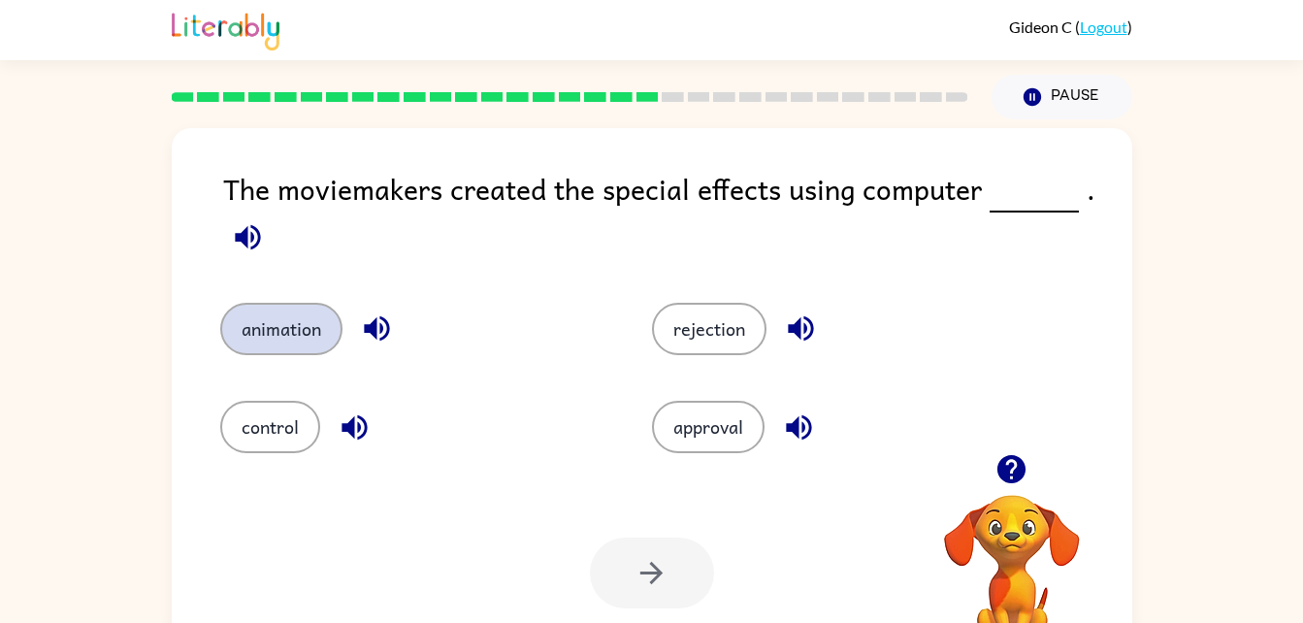
click at [251, 326] on button "animation" at bounding box center [281, 329] width 122 height 52
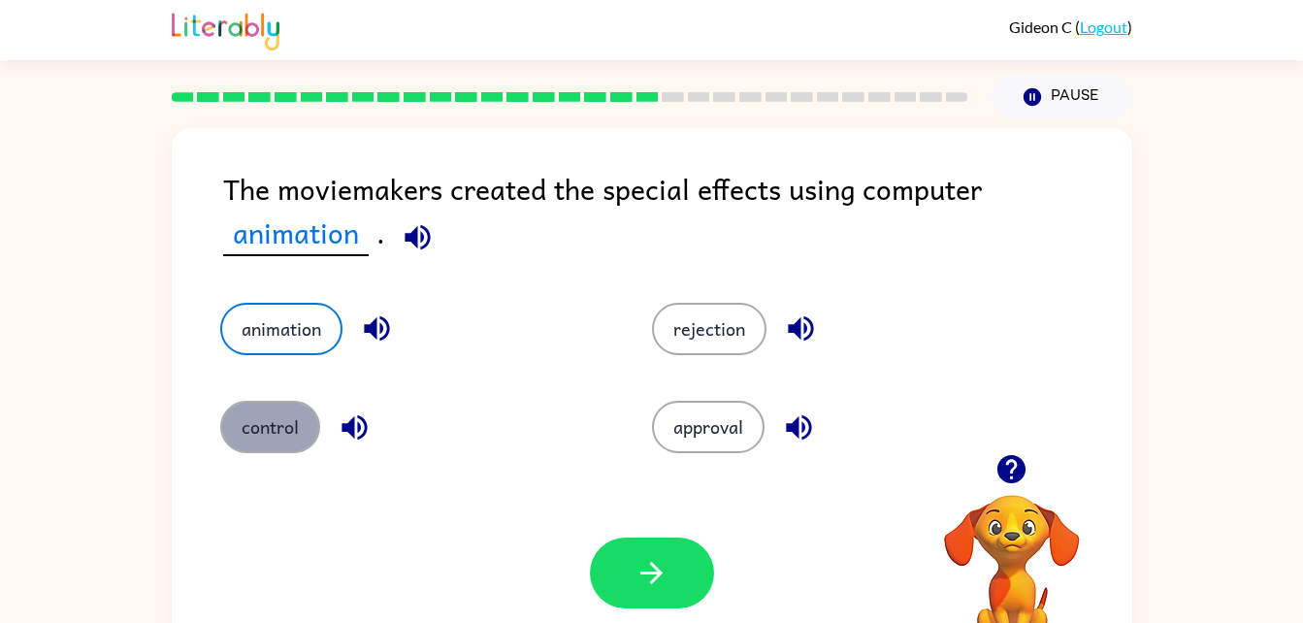
click at [270, 424] on button "control" at bounding box center [270, 427] width 100 height 52
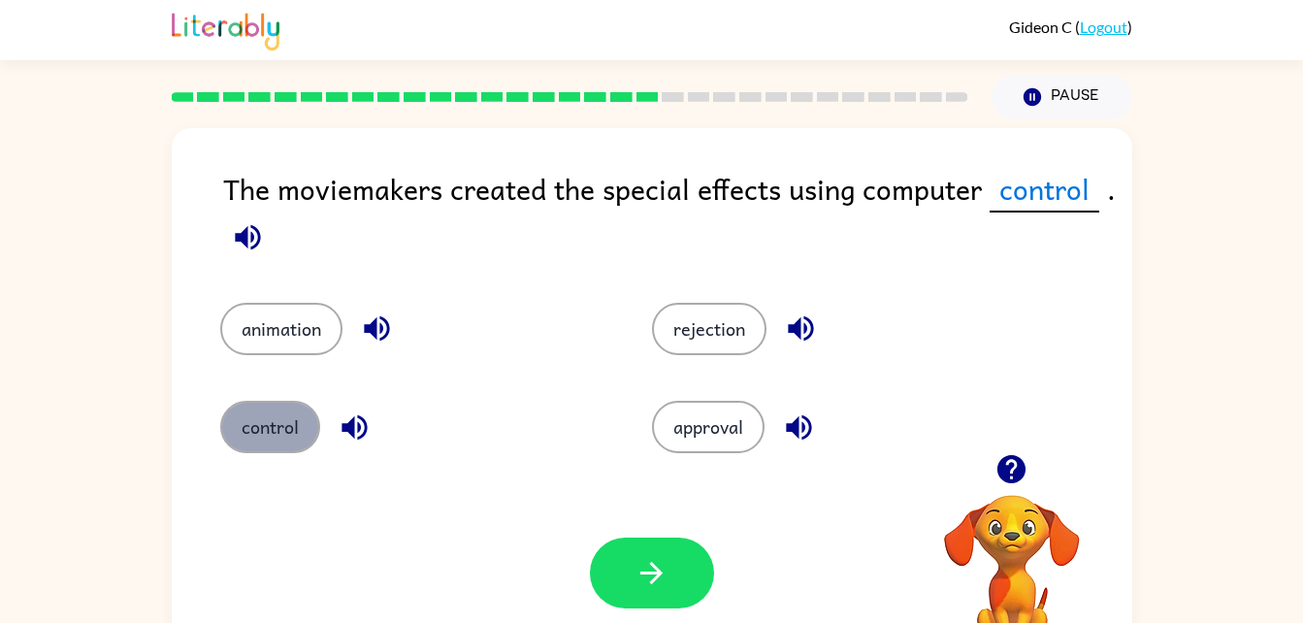
click at [270, 424] on button "control" at bounding box center [270, 427] width 100 height 52
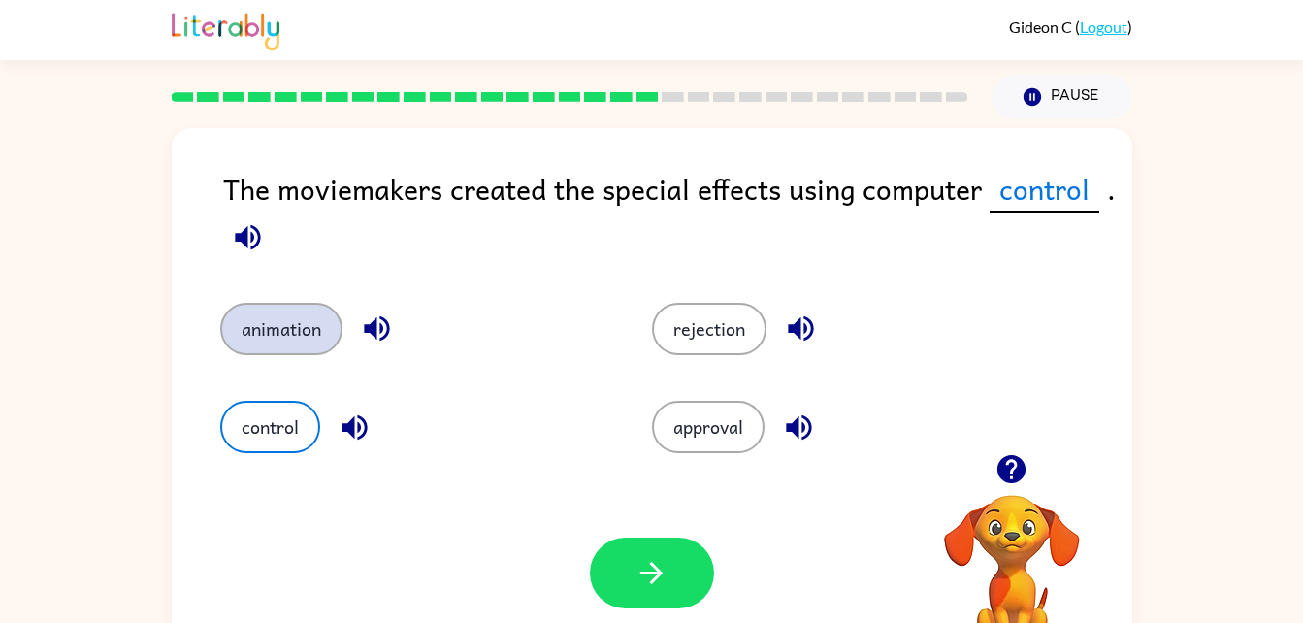
click at [236, 338] on button "animation" at bounding box center [281, 329] width 122 height 52
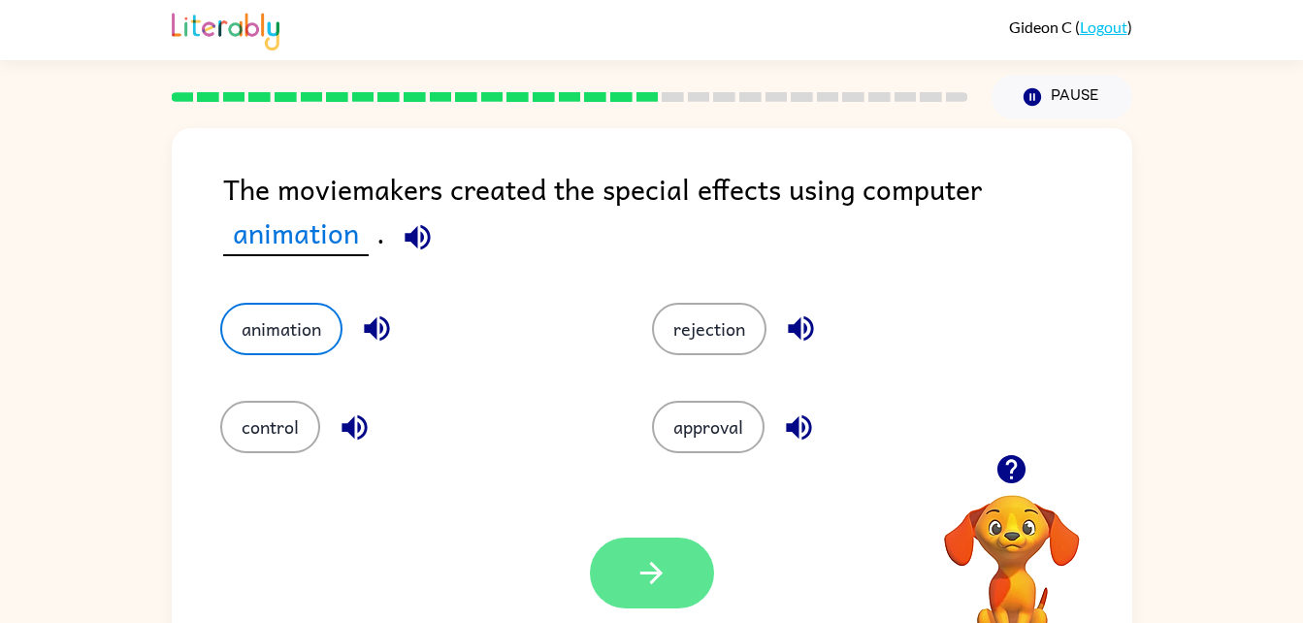
click at [660, 550] on button "button" at bounding box center [652, 573] width 124 height 71
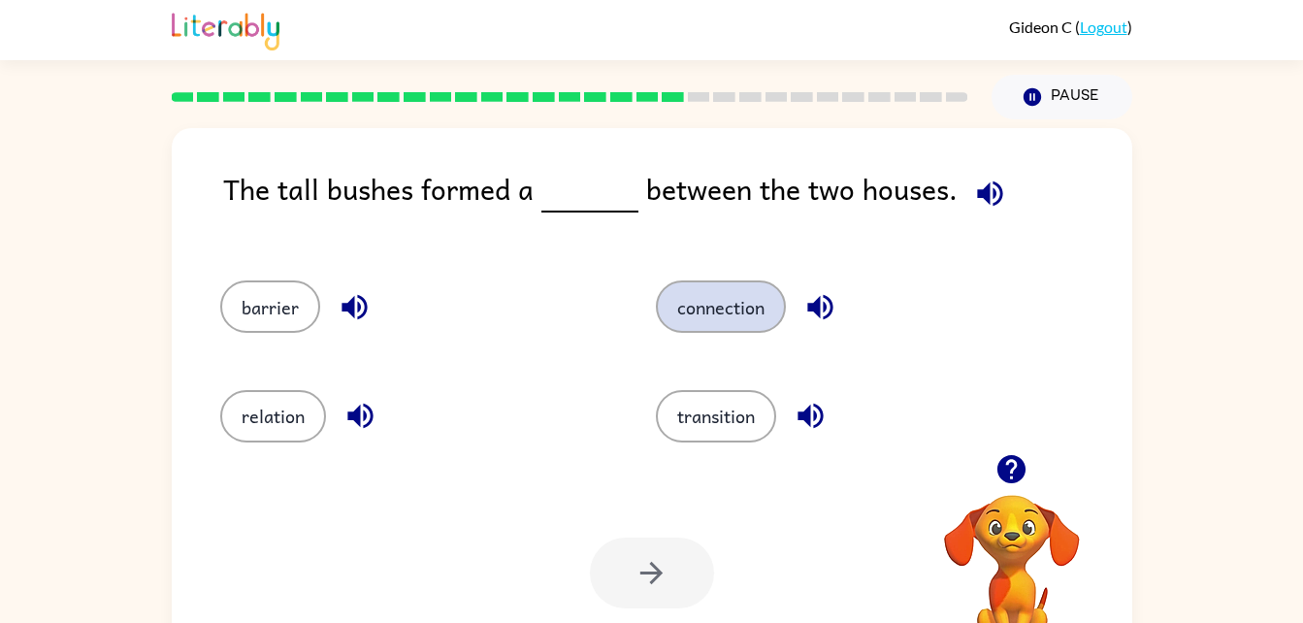
click at [714, 295] on button "connection" at bounding box center [721, 306] width 130 height 52
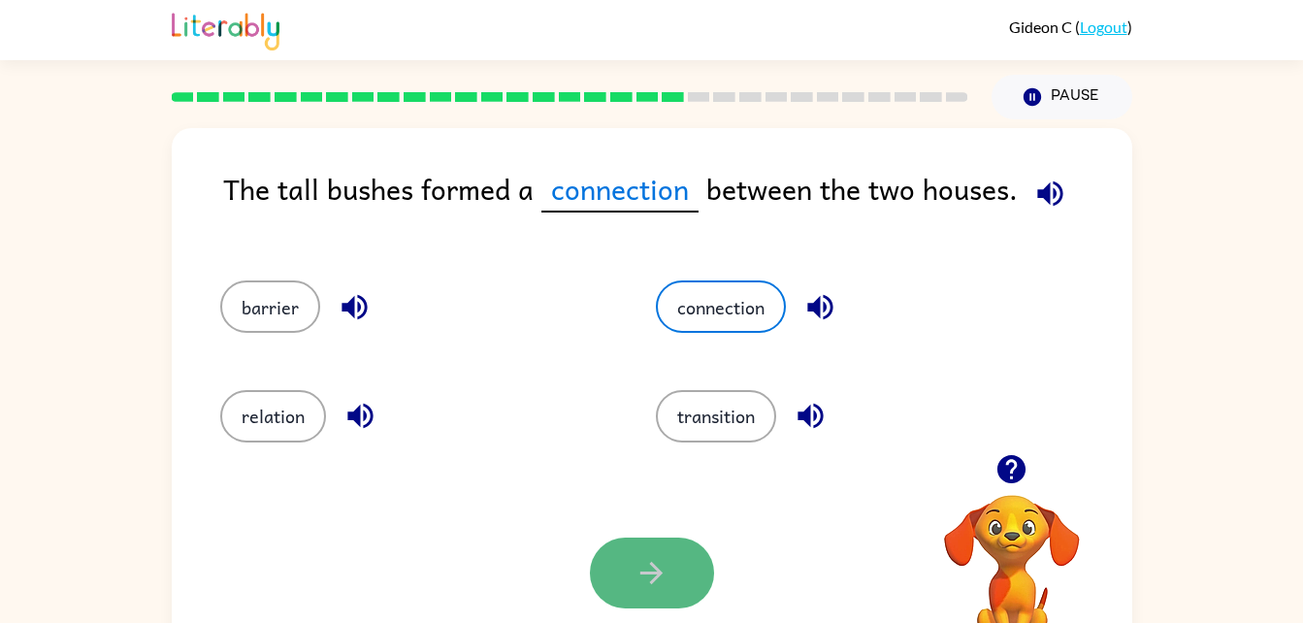
click at [637, 546] on button "button" at bounding box center [652, 573] width 124 height 71
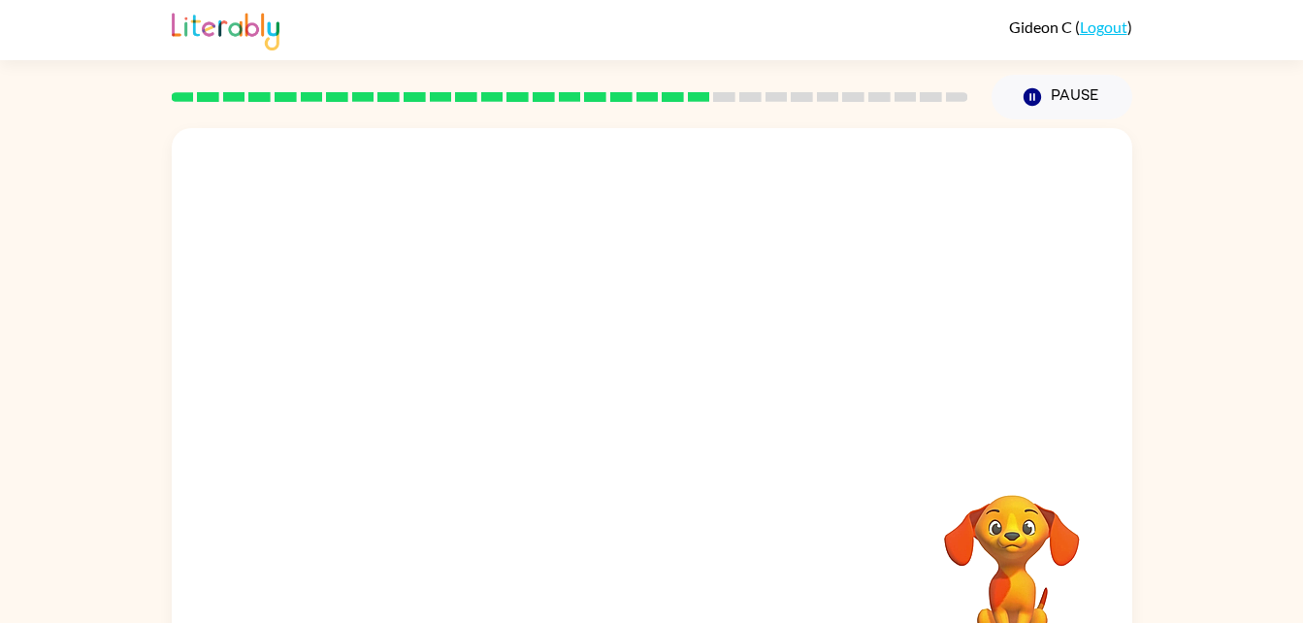
click at [484, 404] on video "Your browser must support playing .mp4 files to use Literably. Please try using…" at bounding box center [652, 291] width 961 height 326
click at [484, 403] on video "Your browser must support playing .mp4 files to use Literably. Please try using…" at bounding box center [652, 291] width 961 height 326
click at [750, 253] on div at bounding box center [652, 405] width 961 height 554
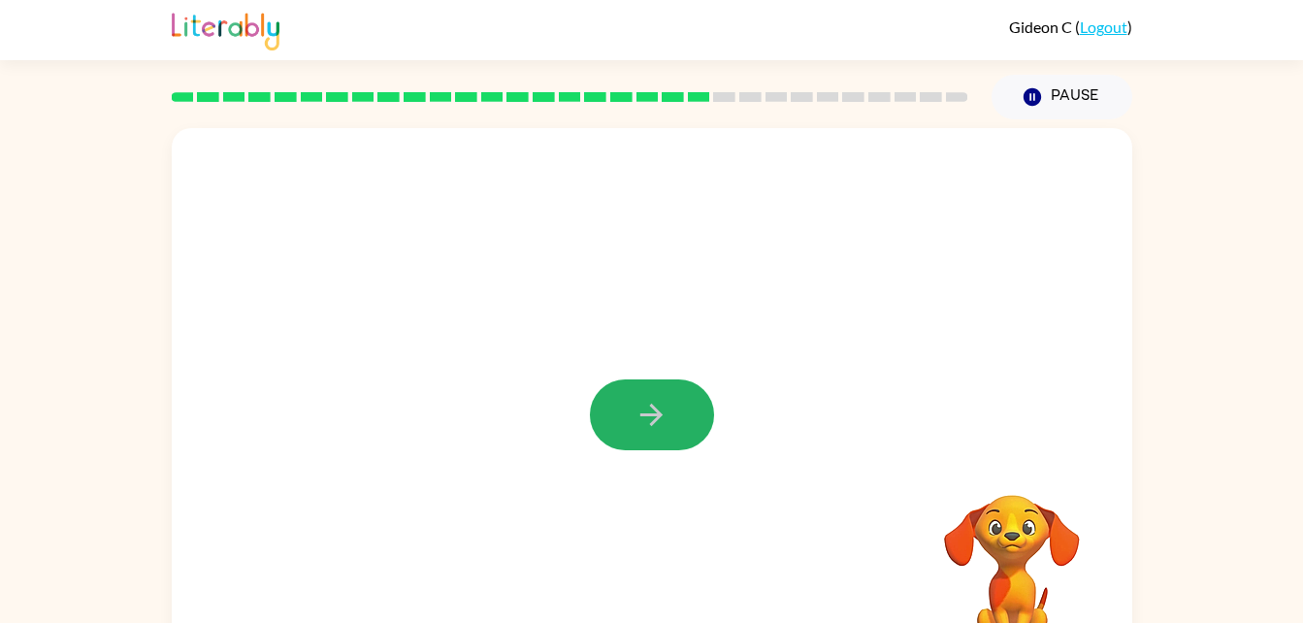
click at [661, 407] on icon "button" at bounding box center [652, 415] width 34 height 34
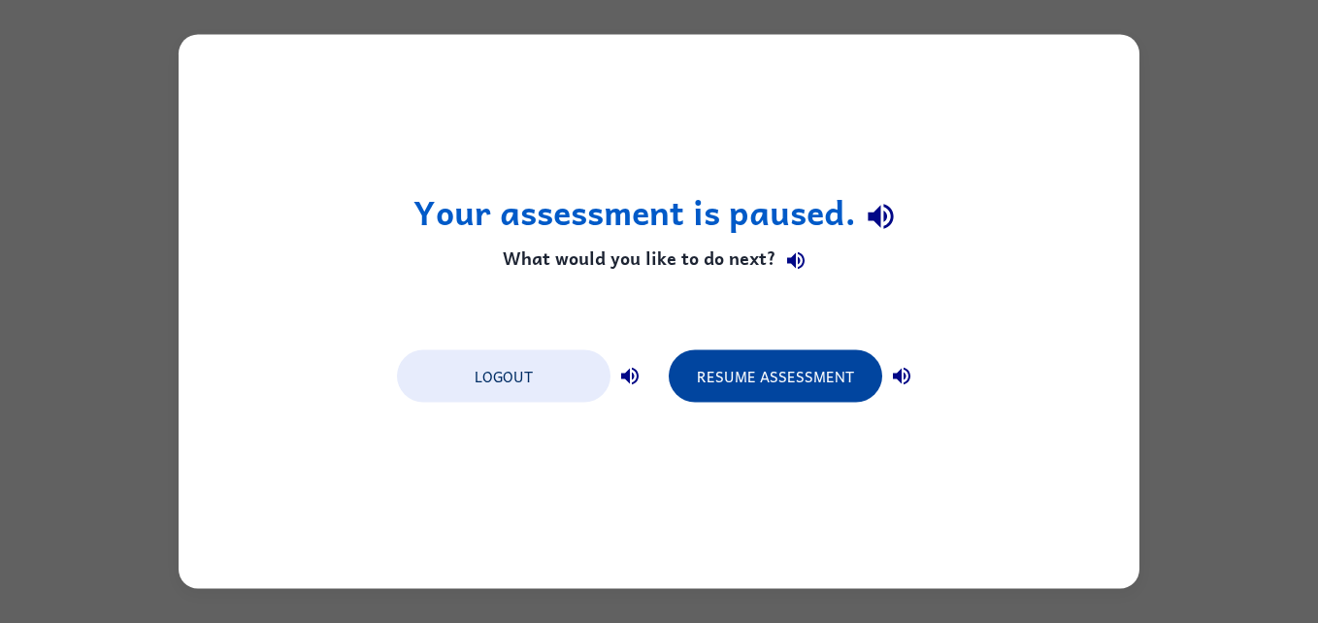
click at [744, 371] on button "Resume Assessment" at bounding box center [775, 376] width 213 height 52
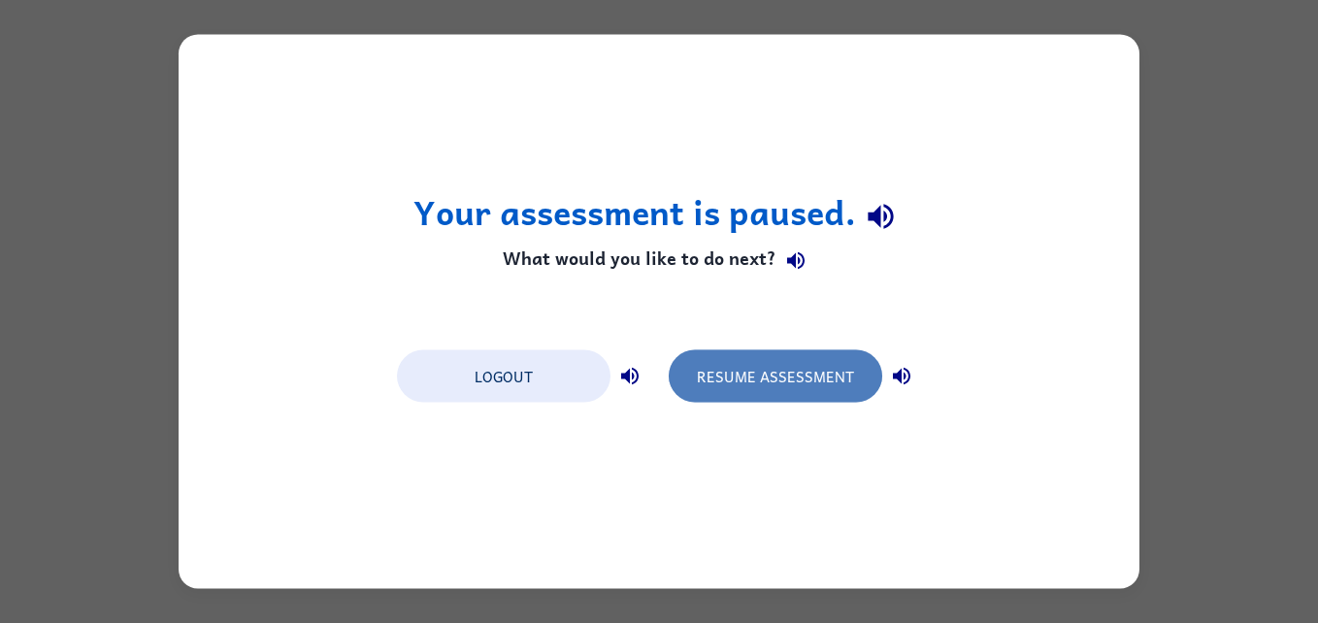
click at [779, 381] on button "Resume Assessment" at bounding box center [775, 376] width 213 height 52
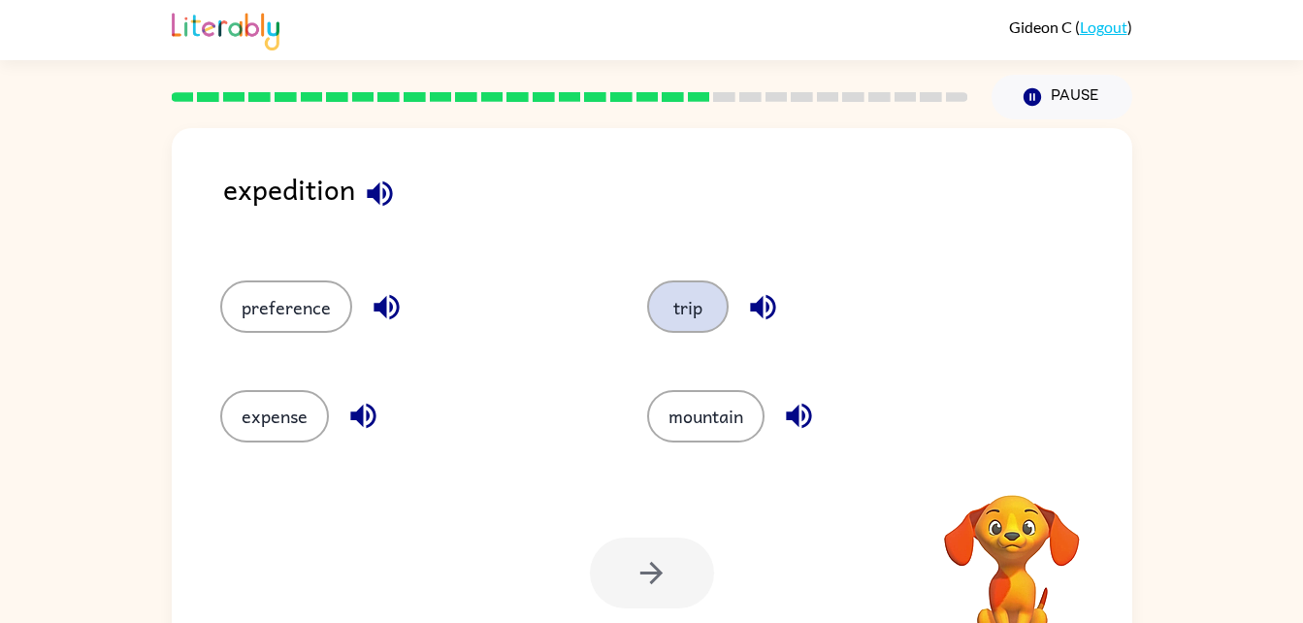
click at [660, 321] on button "trip" at bounding box center [688, 306] width 82 height 52
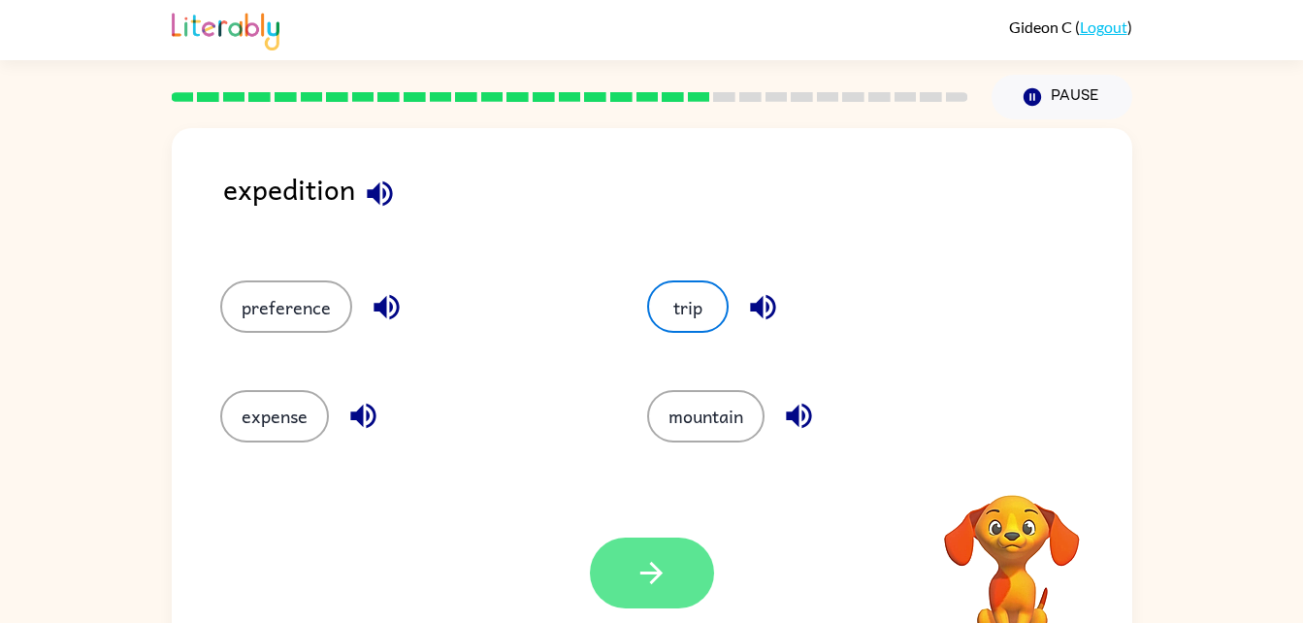
click at [673, 570] on button "button" at bounding box center [652, 573] width 124 height 71
click at [673, 570] on div at bounding box center [652, 573] width 124 height 71
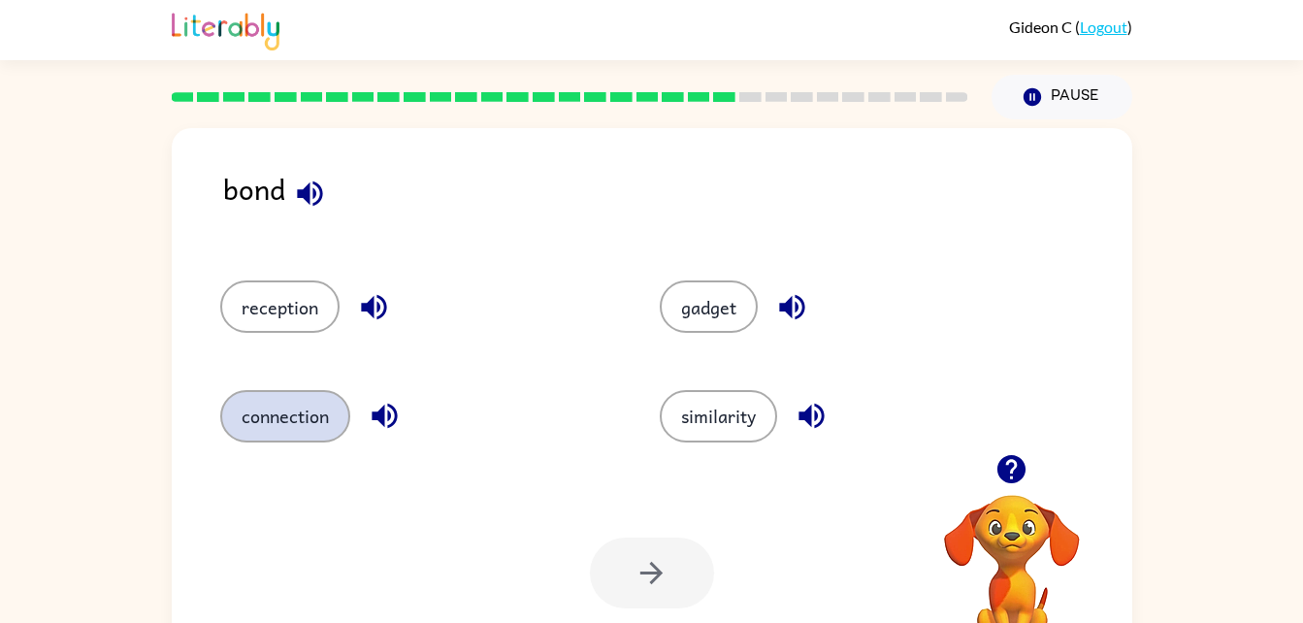
click at [268, 405] on button "connection" at bounding box center [285, 416] width 130 height 52
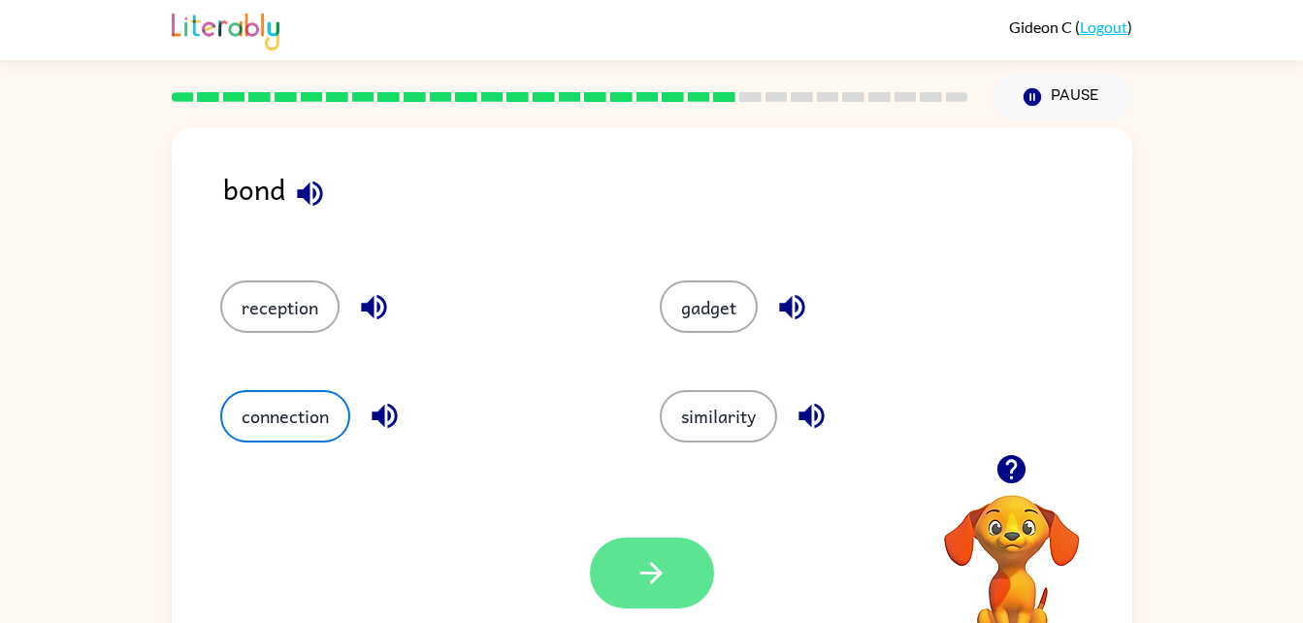
click at [634, 554] on button "button" at bounding box center [652, 573] width 124 height 71
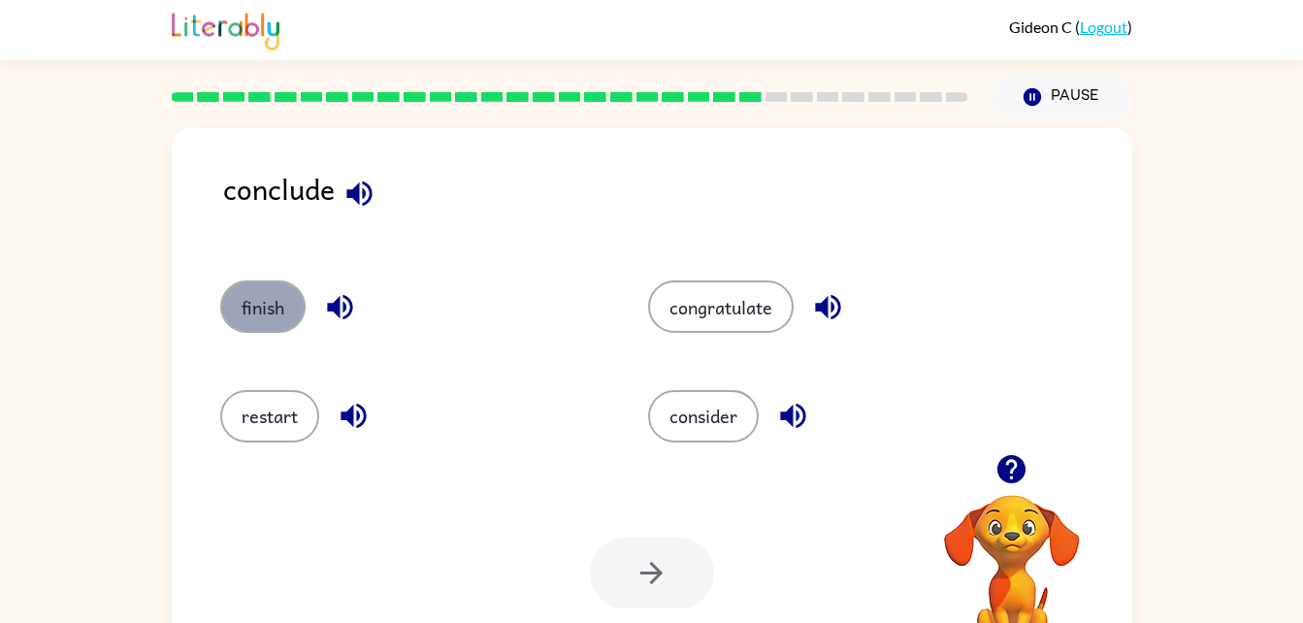
click at [282, 309] on button "finish" at bounding box center [262, 306] width 85 height 52
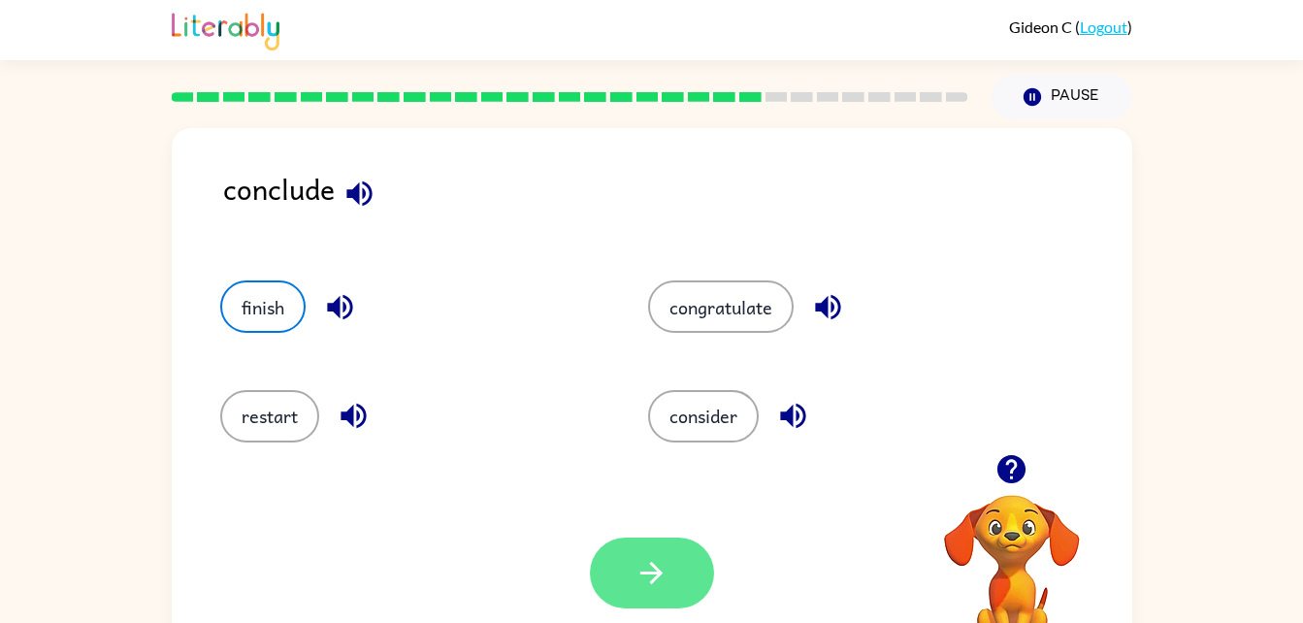
click at [699, 556] on button "button" at bounding box center [652, 573] width 124 height 71
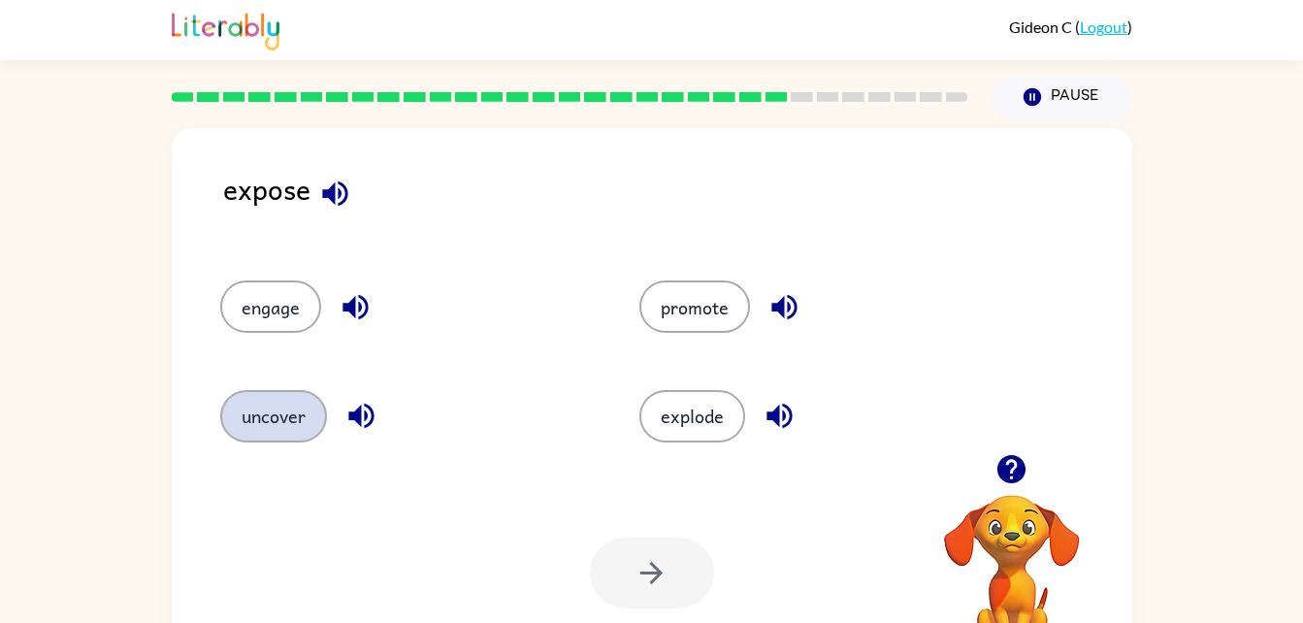
click at [256, 427] on button "uncover" at bounding box center [273, 416] width 107 height 52
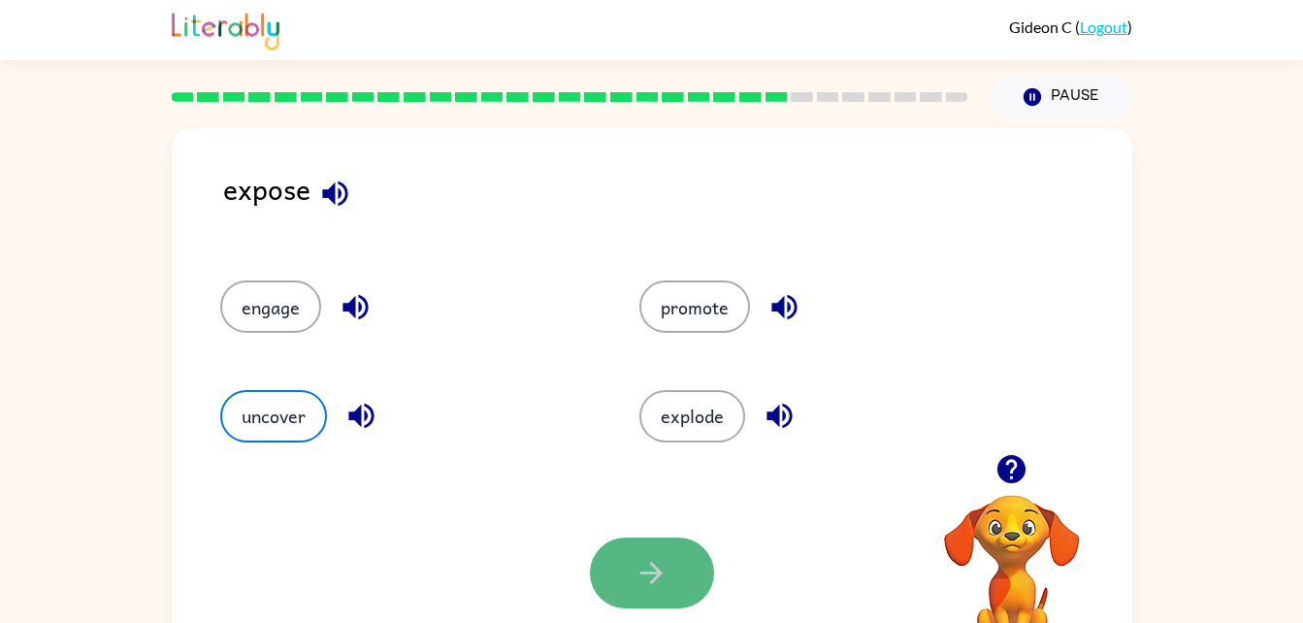
click at [695, 554] on button "button" at bounding box center [652, 573] width 124 height 71
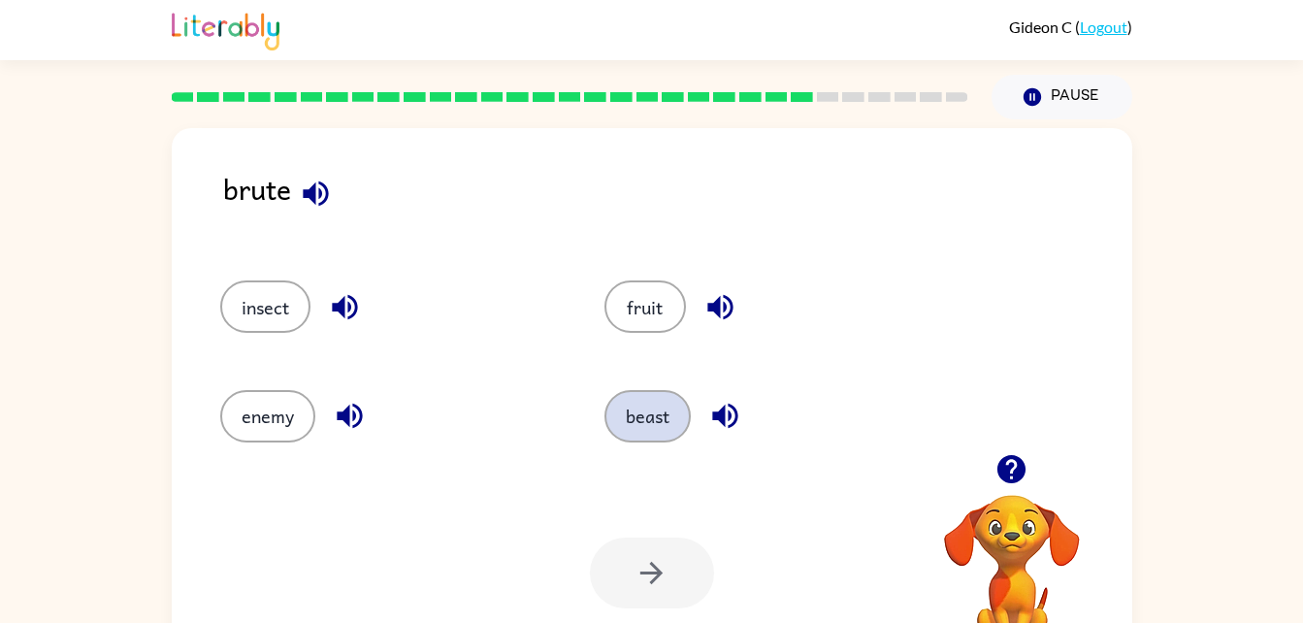
click at [628, 430] on button "beast" at bounding box center [648, 416] width 86 height 52
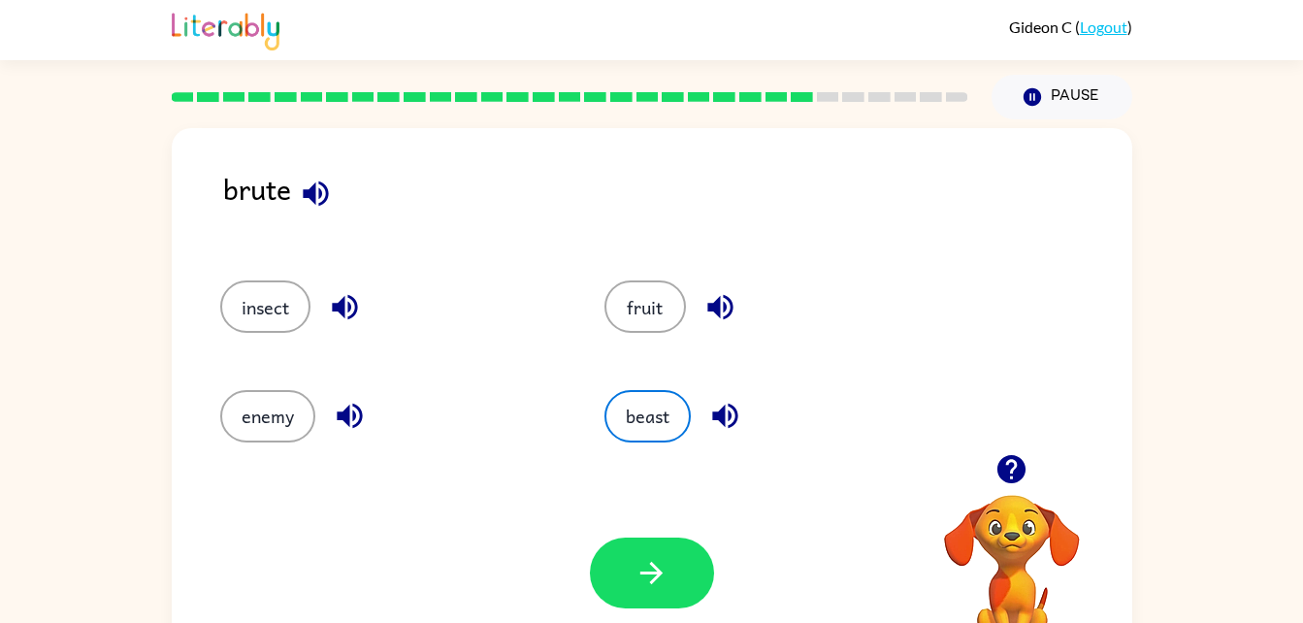
click at [704, 541] on div at bounding box center [652, 573] width 124 height 71
click at [654, 559] on icon "button" at bounding box center [652, 573] width 34 height 34
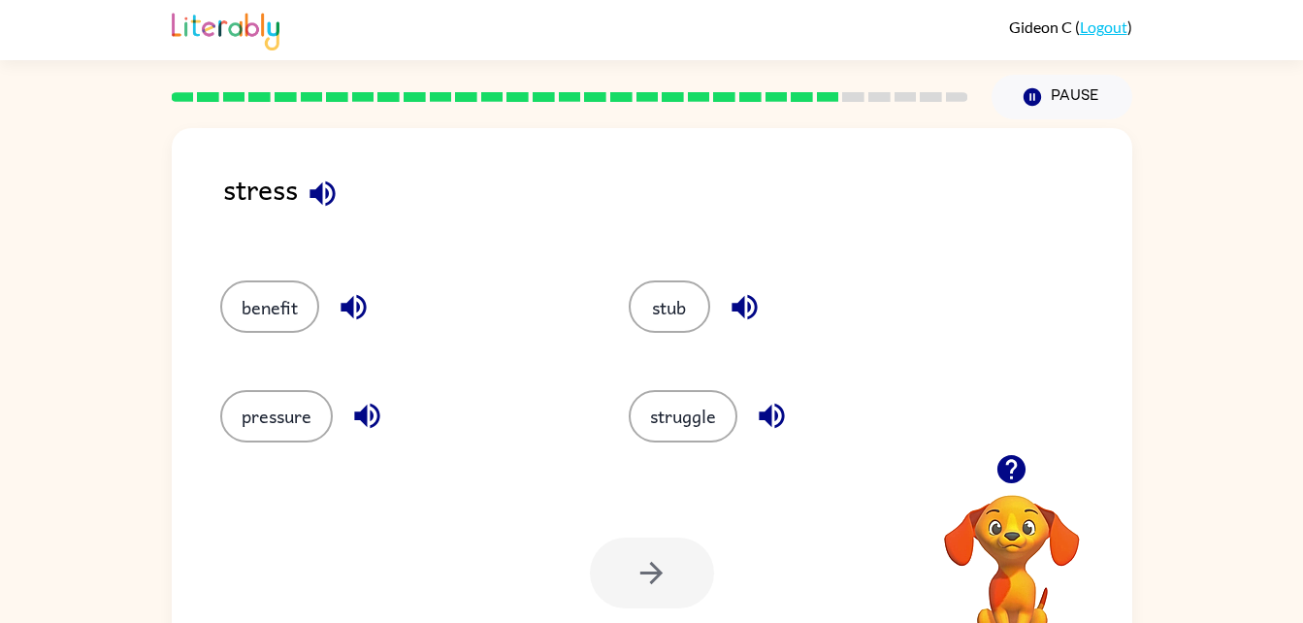
click at [321, 439] on div "pressure" at bounding box center [402, 416] width 364 height 52
click at [295, 420] on button "pressure" at bounding box center [276, 416] width 113 height 52
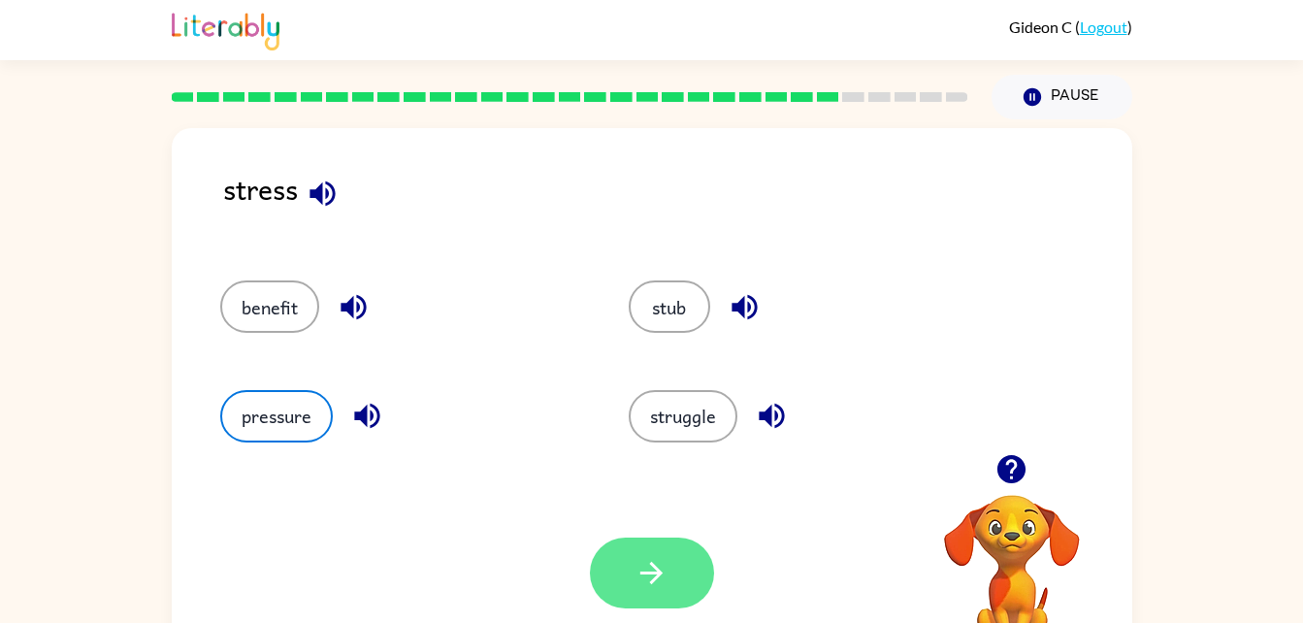
click at [632, 572] on button "button" at bounding box center [652, 573] width 124 height 71
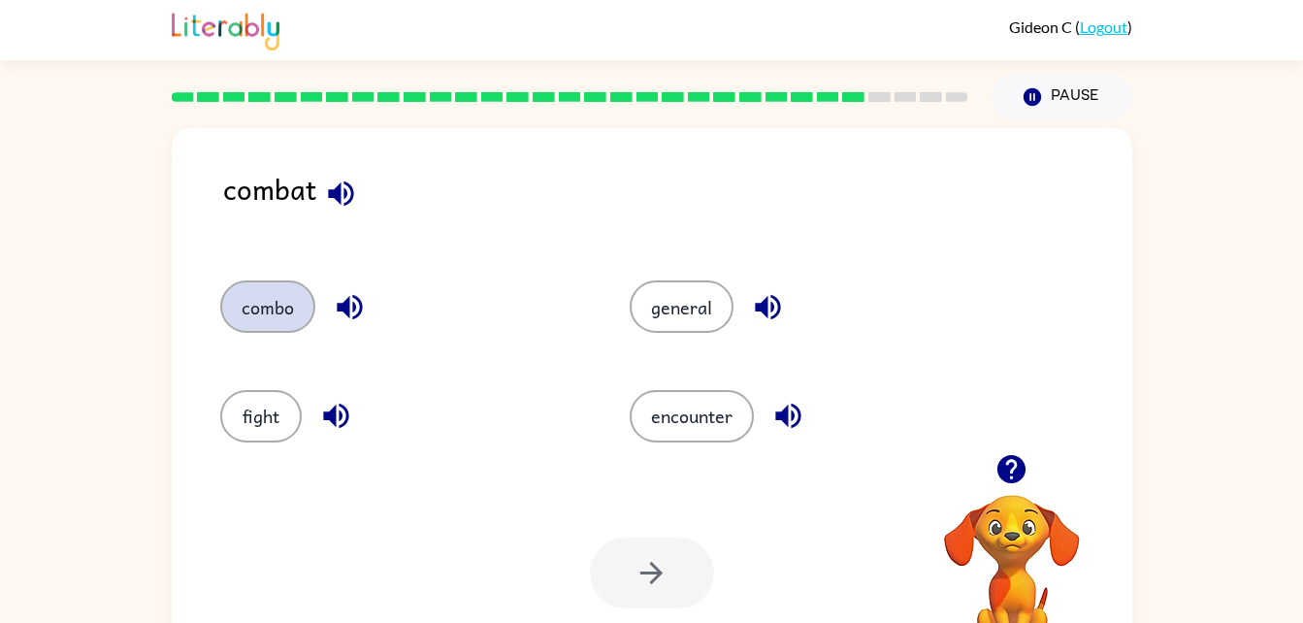
click at [272, 319] on button "combo" at bounding box center [267, 306] width 95 height 52
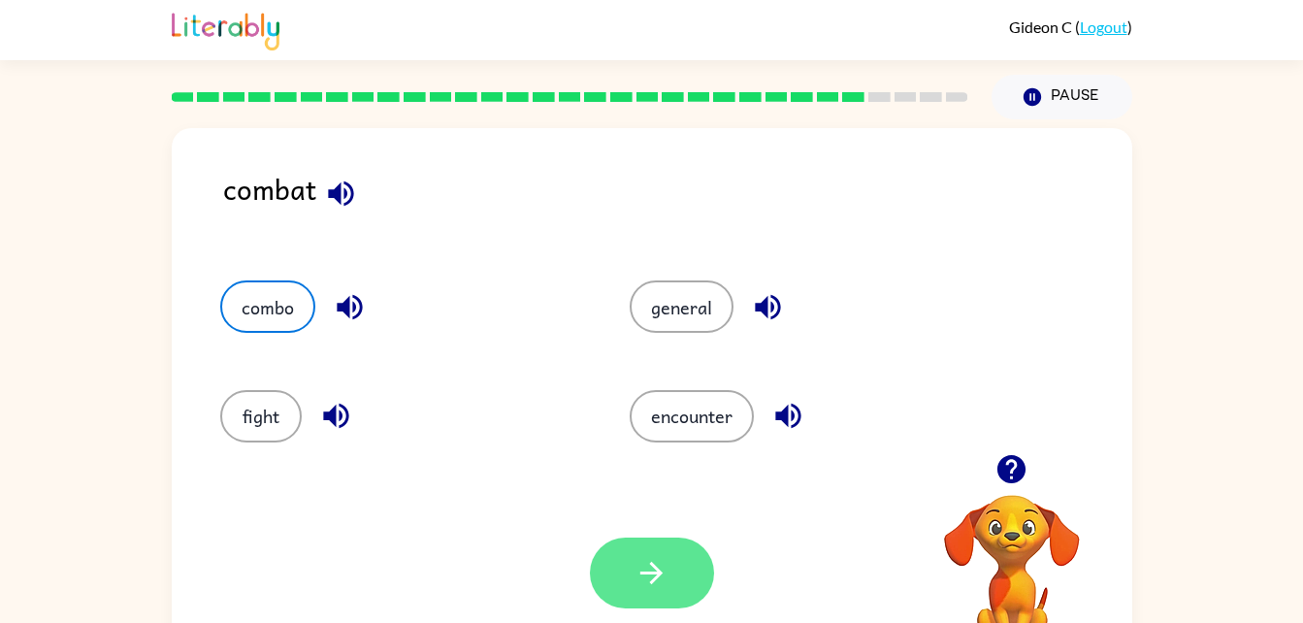
click at [629, 568] on button "button" at bounding box center [652, 573] width 124 height 71
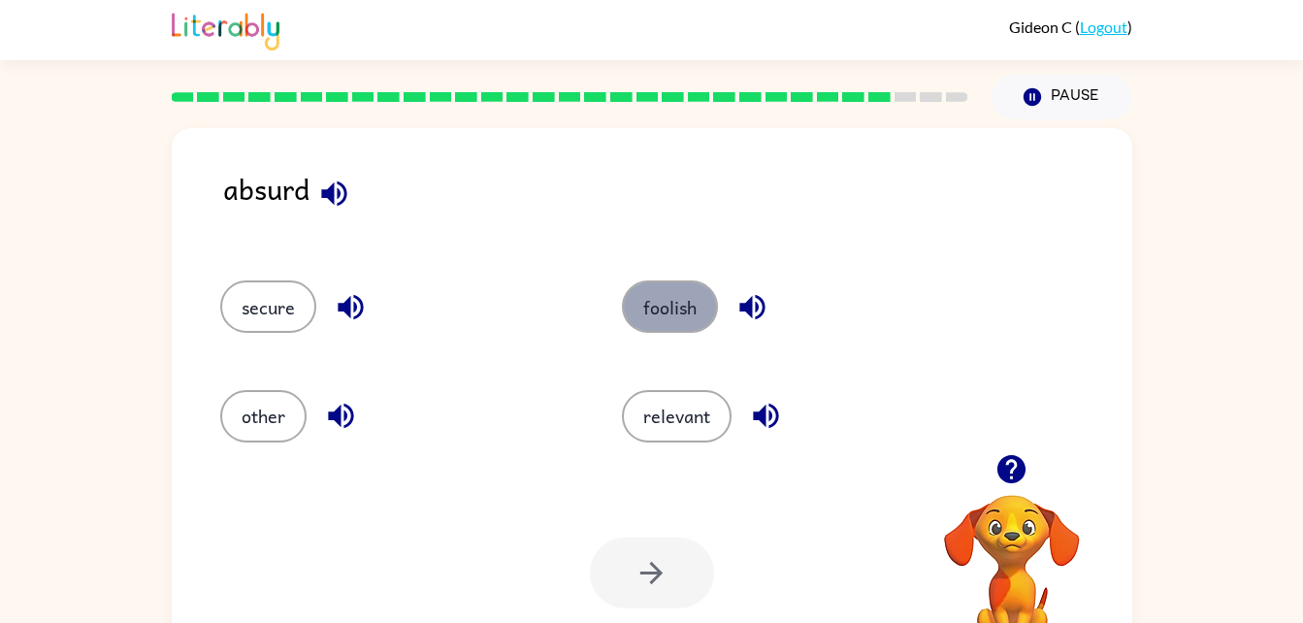
click at [673, 318] on button "foolish" at bounding box center [670, 306] width 96 height 52
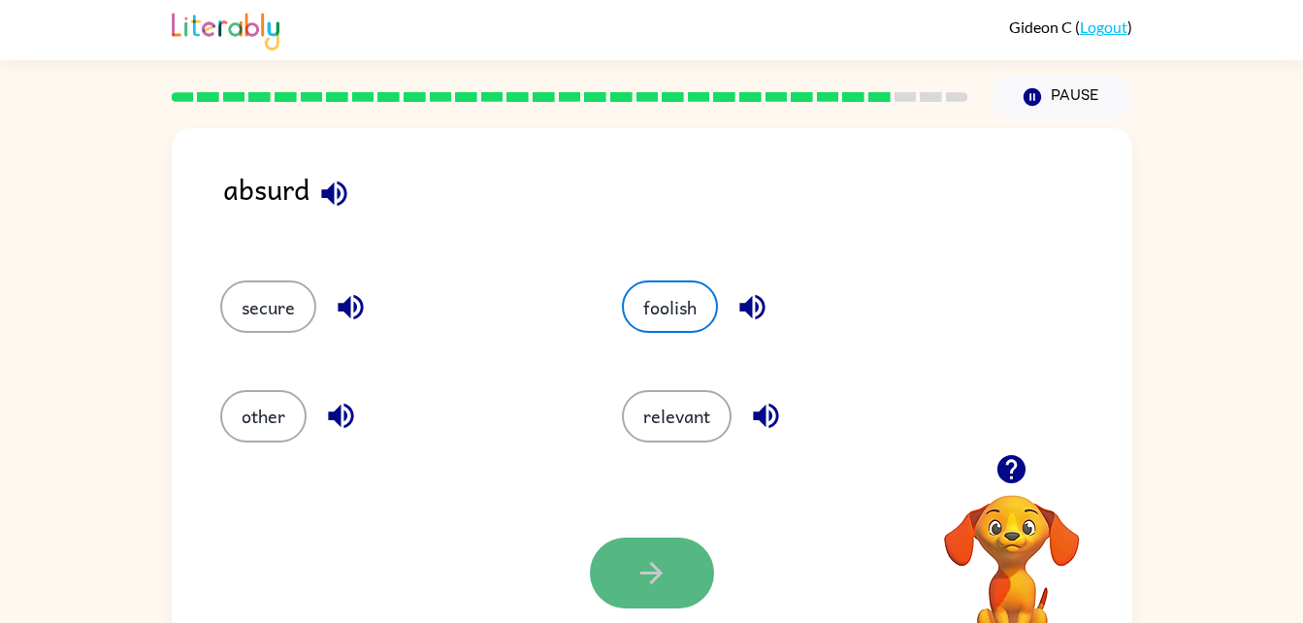
click at [693, 561] on button "button" at bounding box center [652, 573] width 124 height 71
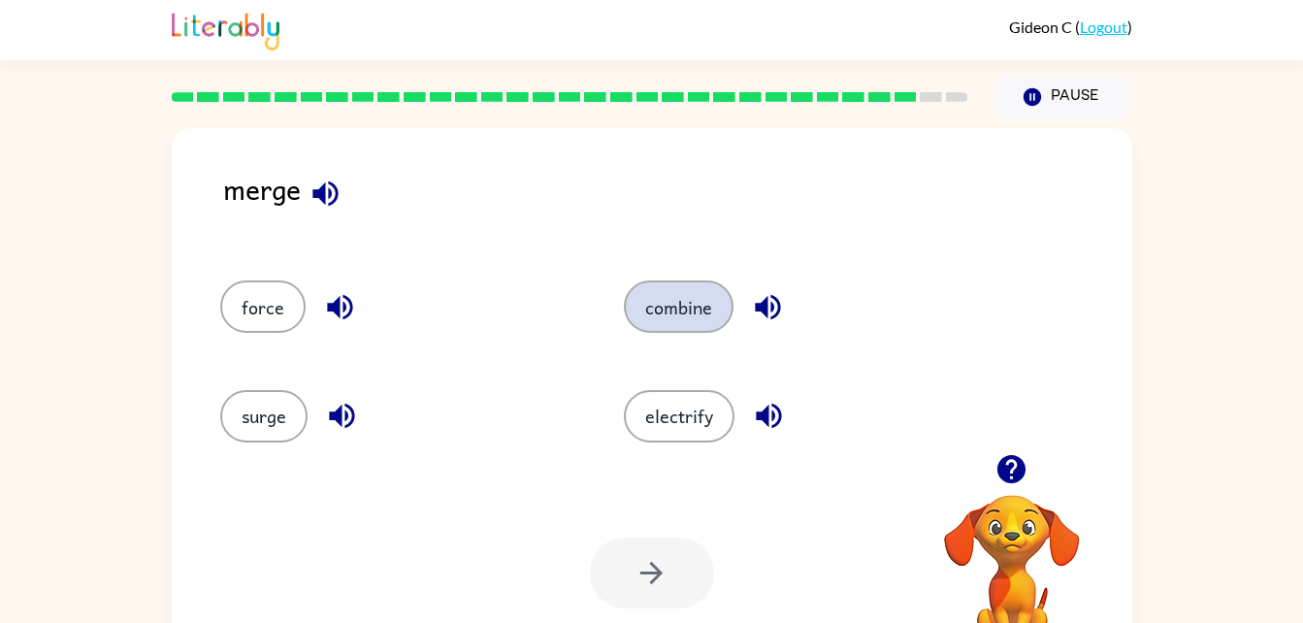
click at [707, 305] on button "combine" at bounding box center [679, 306] width 110 height 52
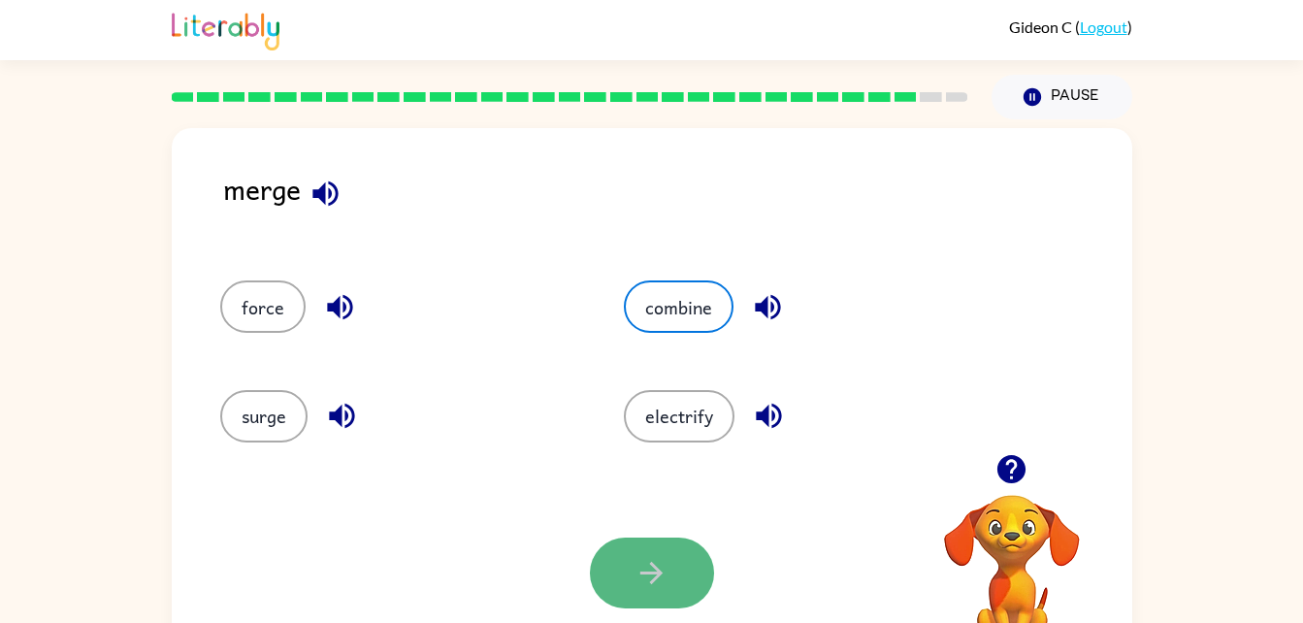
click at [676, 560] on button "button" at bounding box center [652, 573] width 124 height 71
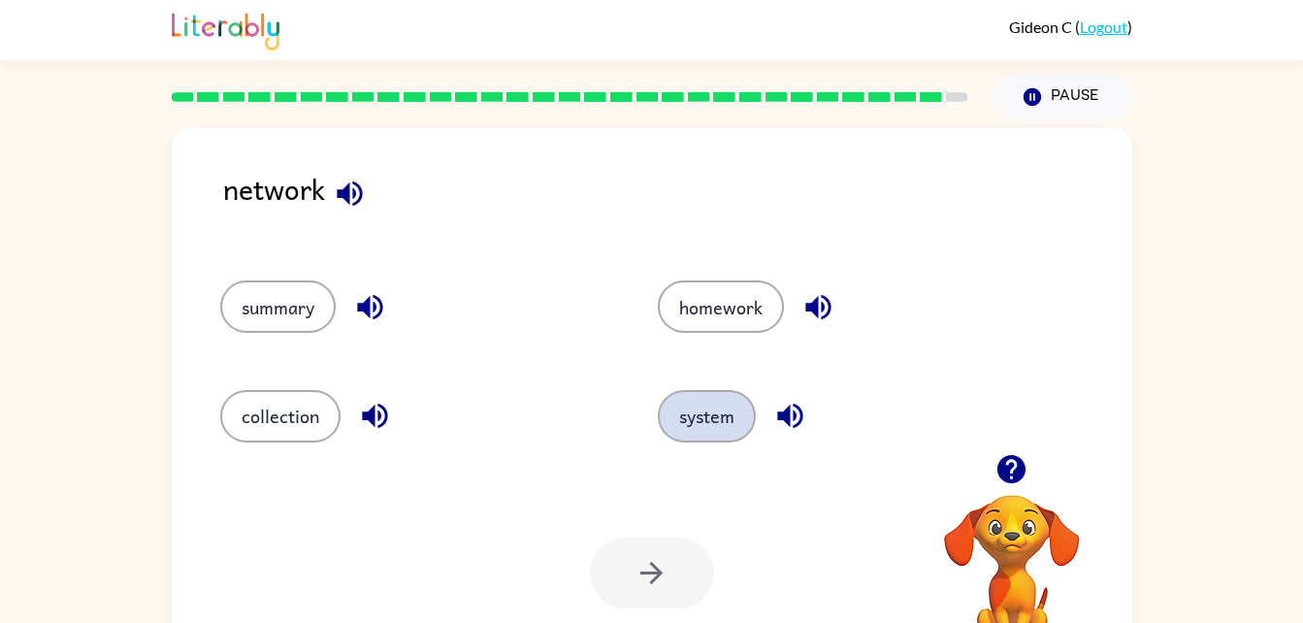
click at [723, 429] on button "system" at bounding box center [707, 416] width 98 height 52
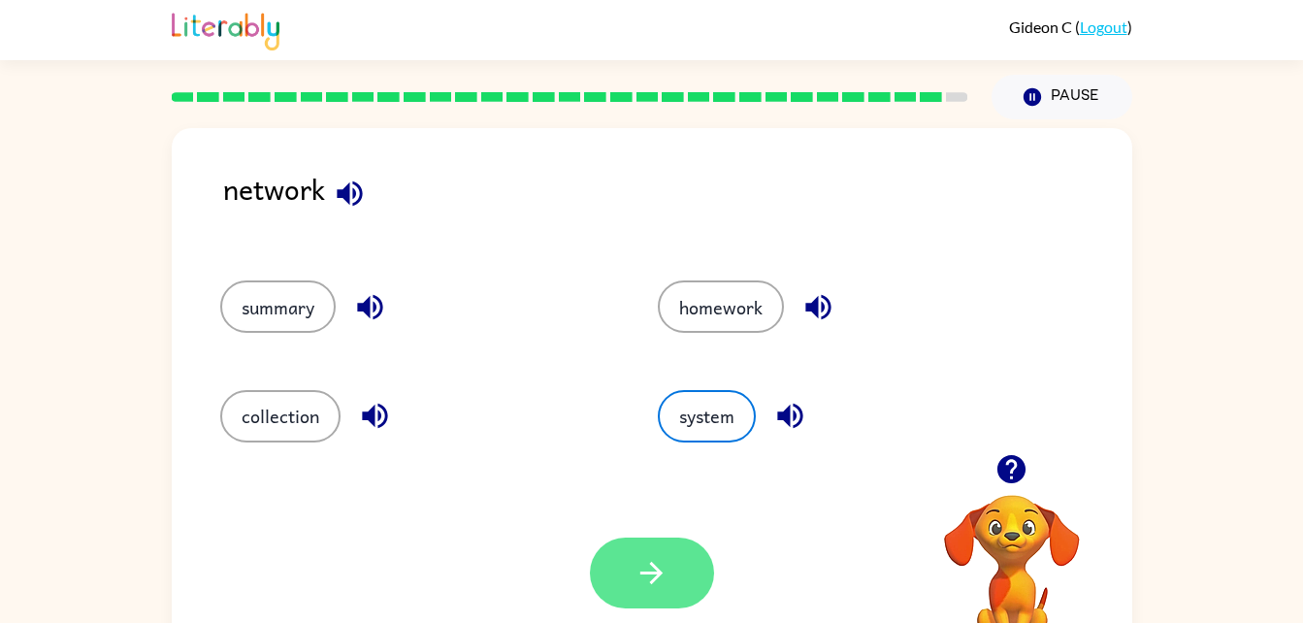
click at [656, 562] on icon "button" at bounding box center [652, 573] width 34 height 34
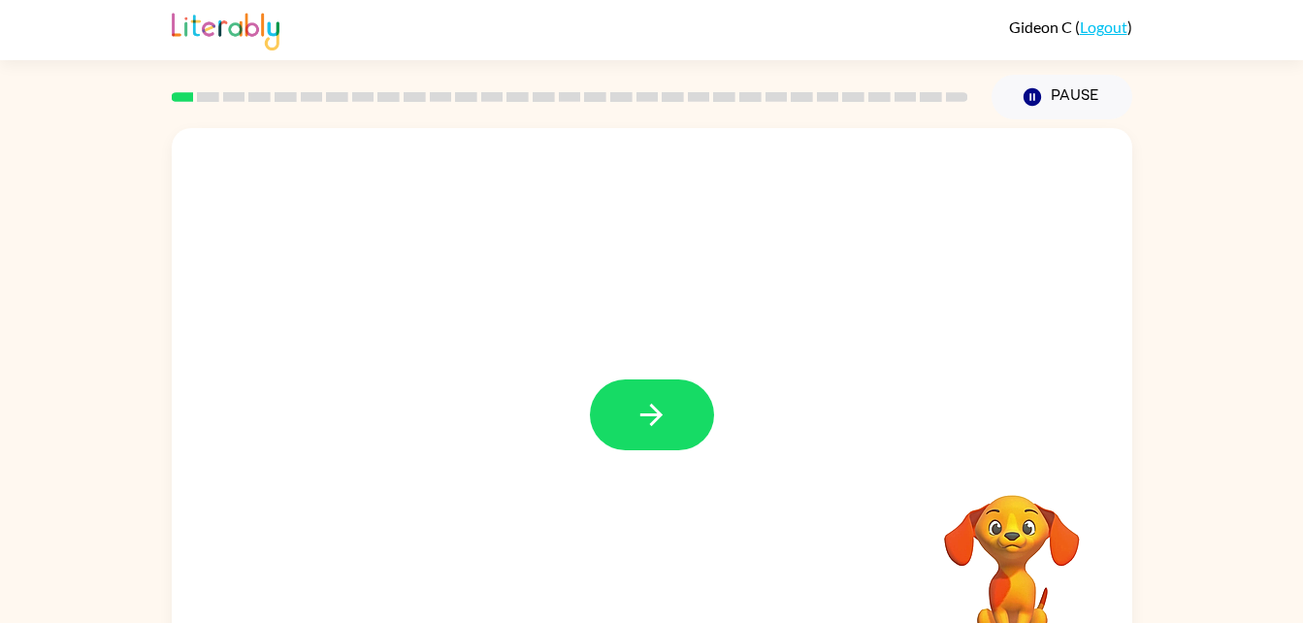
click at [635, 432] on icon "button" at bounding box center [652, 415] width 34 height 34
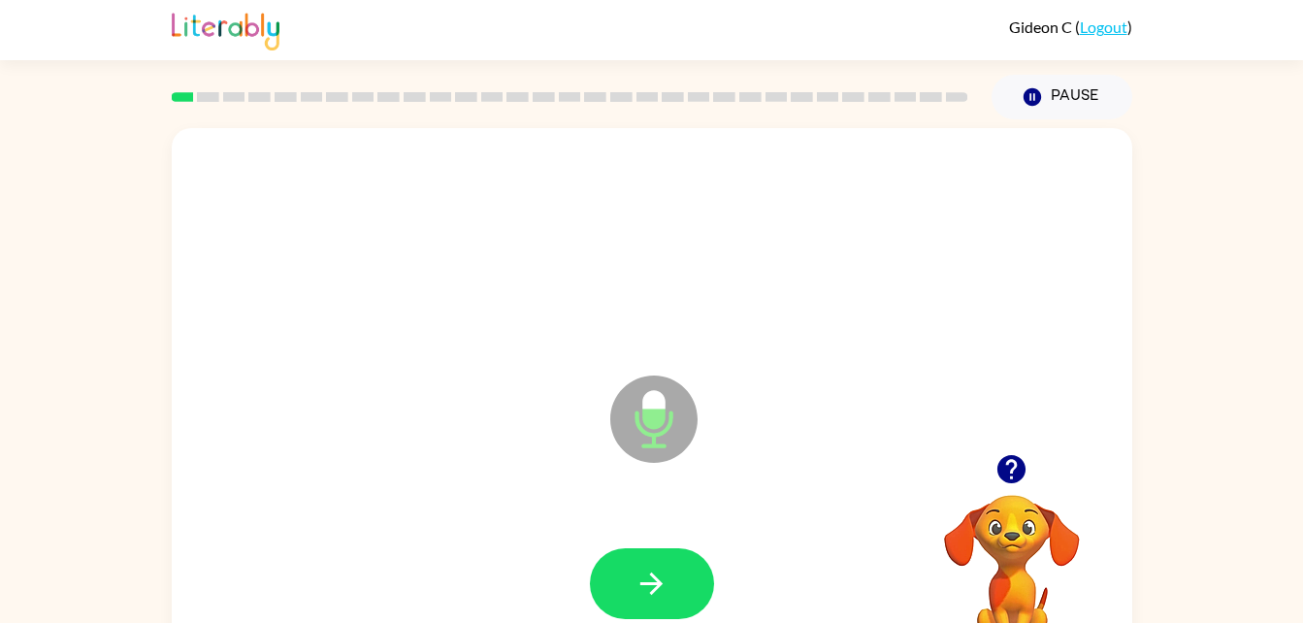
click at [678, 424] on icon at bounding box center [653, 419] width 87 height 87
click at [646, 434] on icon "Microphone The Microphone is here when it is your turn to talk" at bounding box center [751, 444] width 291 height 146
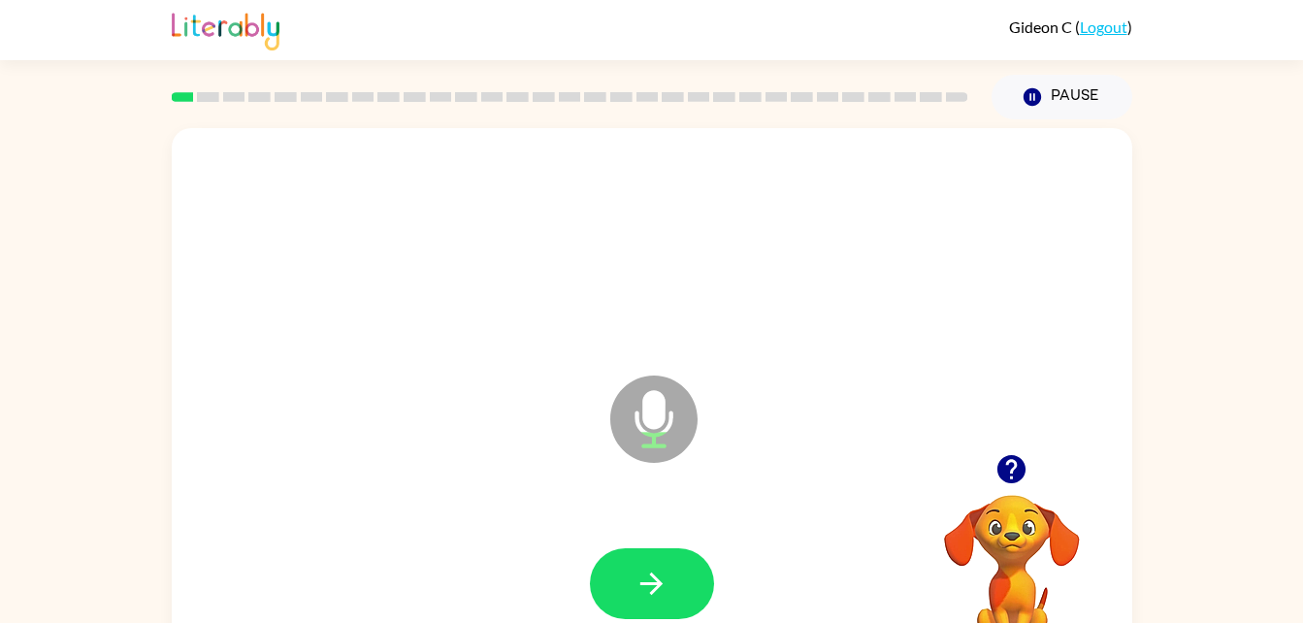
click at [661, 622] on html "Gideon C ( Logout ) Pause Pause Microphone The Microphone is here when it is yo…" at bounding box center [651, 341] width 1303 height 682
click at [658, 596] on icon "button" at bounding box center [652, 584] width 34 height 34
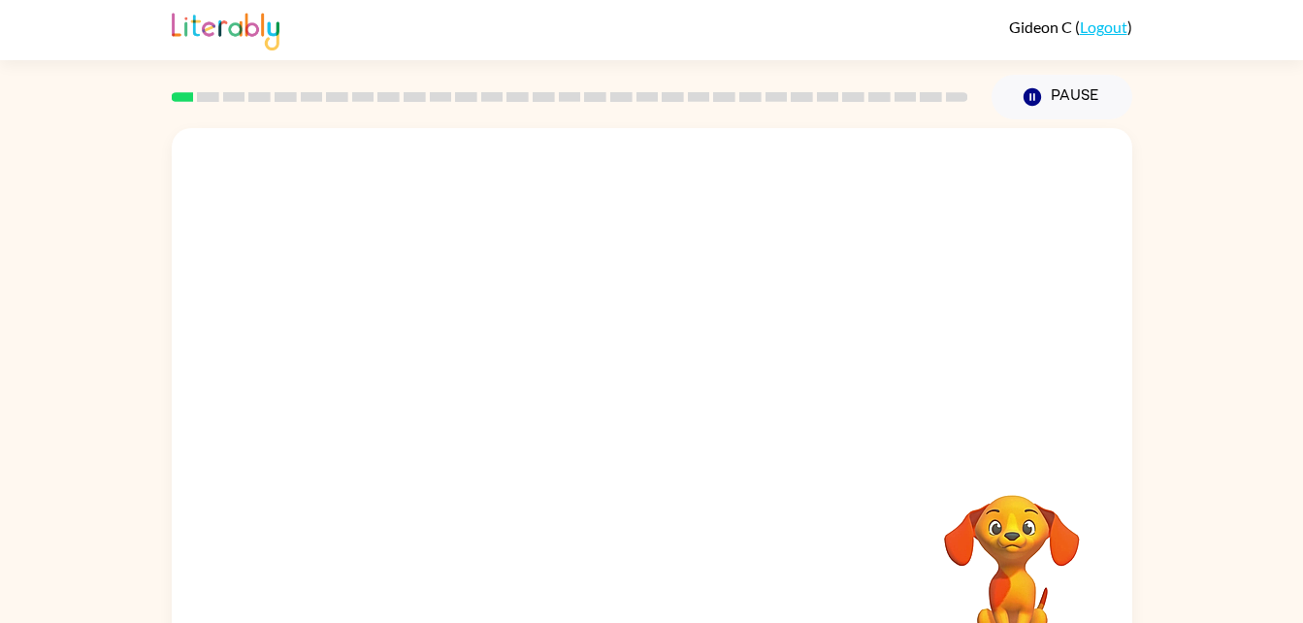
drag, startPoint x: 658, startPoint y: 596, endPoint x: 656, endPoint y: 611, distance: 15.6
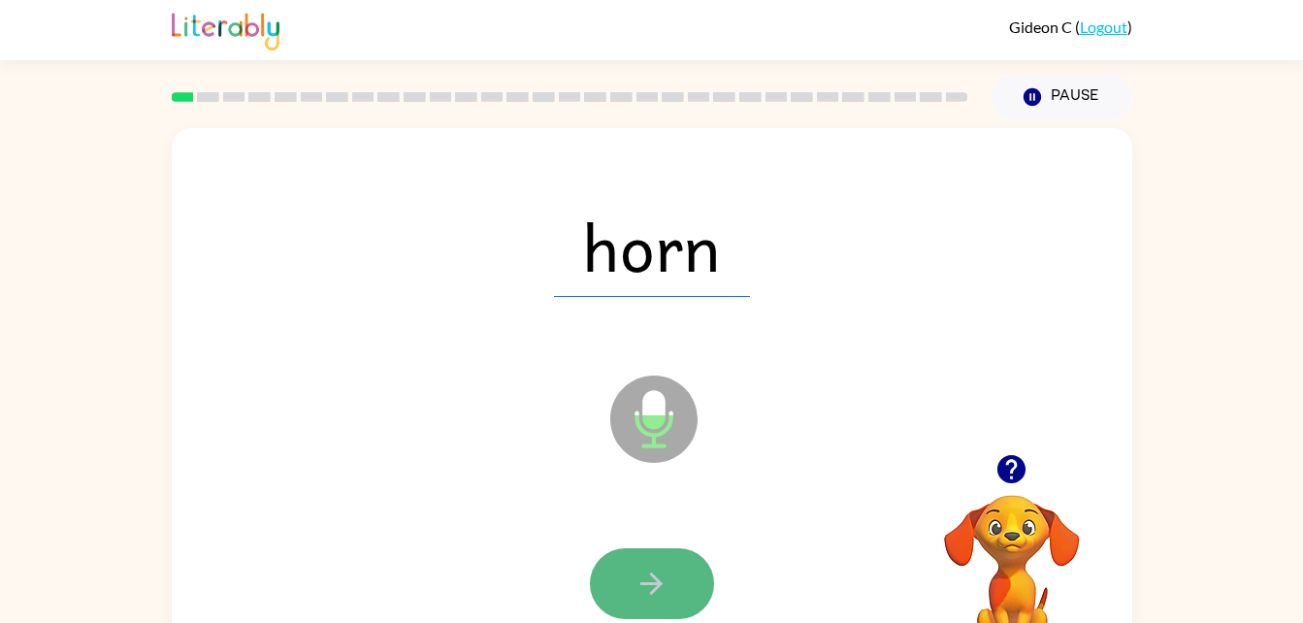
click at [656, 601] on button "button" at bounding box center [652, 583] width 124 height 71
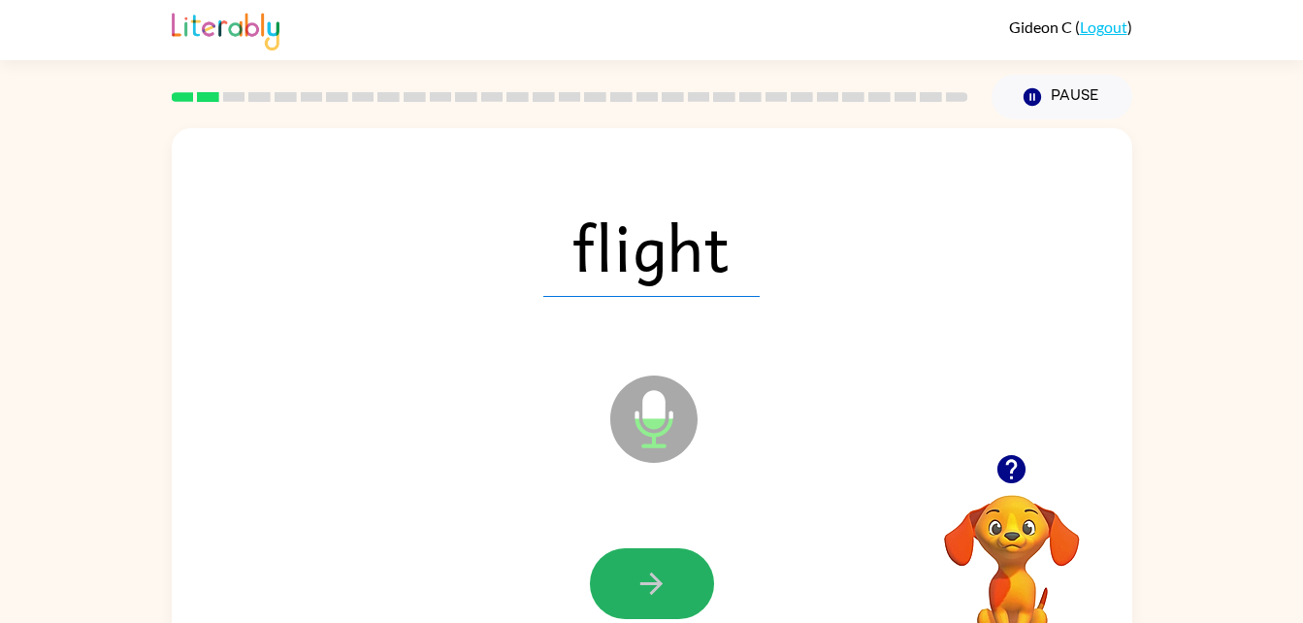
click at [656, 601] on button "button" at bounding box center [652, 583] width 124 height 71
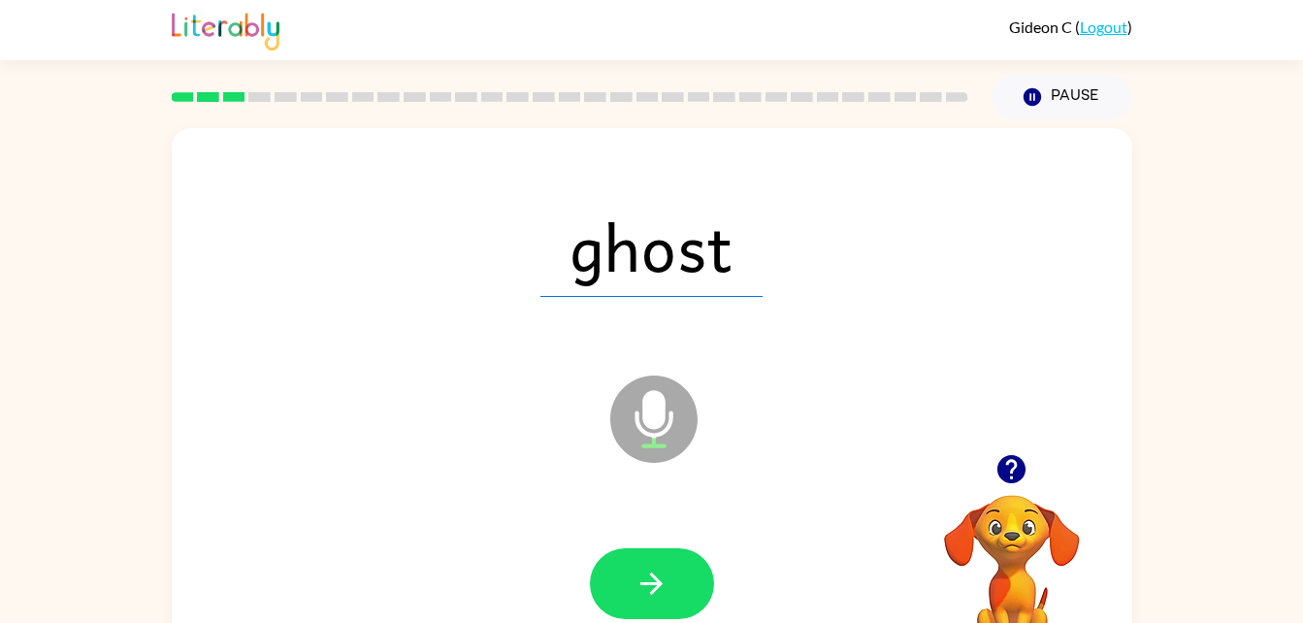
click at [656, 601] on button "button" at bounding box center [652, 583] width 124 height 71
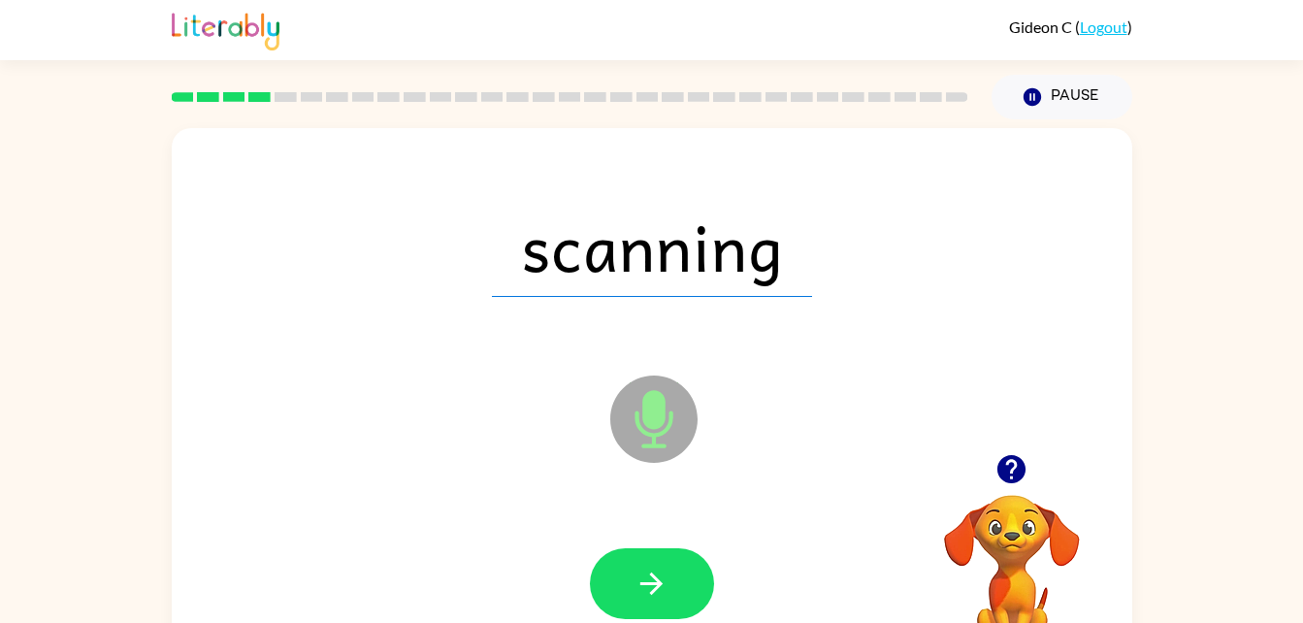
click at [662, 563] on button "button" at bounding box center [652, 583] width 124 height 71
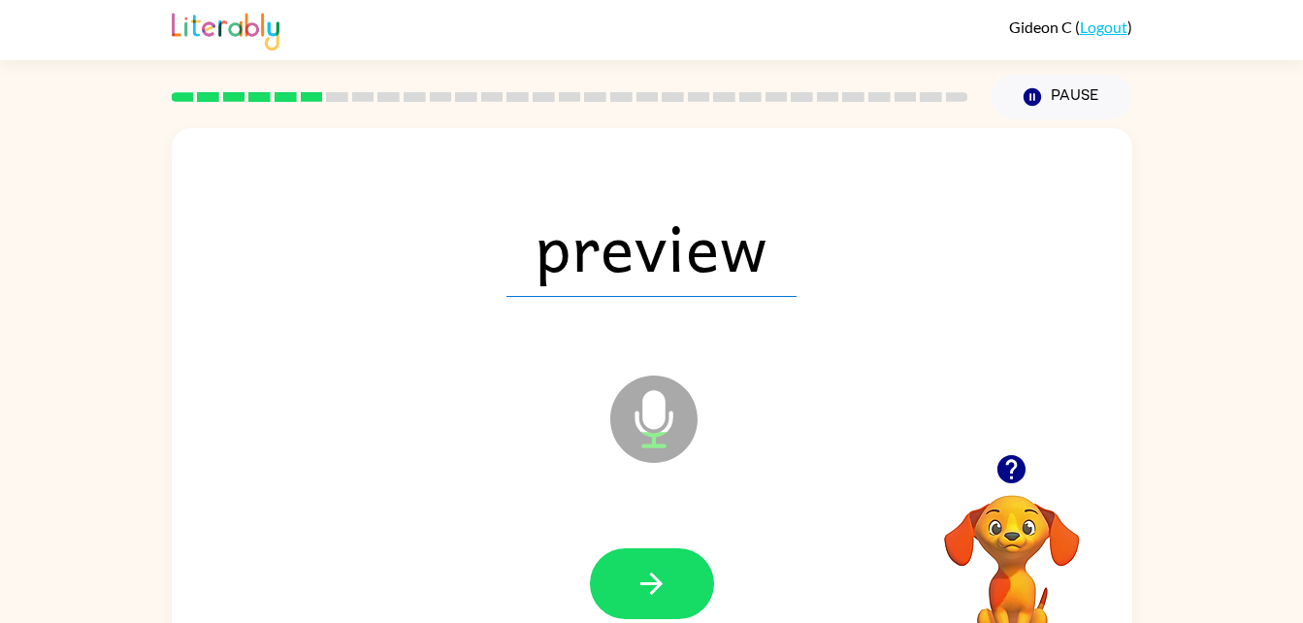
click at [662, 563] on button "button" at bounding box center [652, 583] width 124 height 71
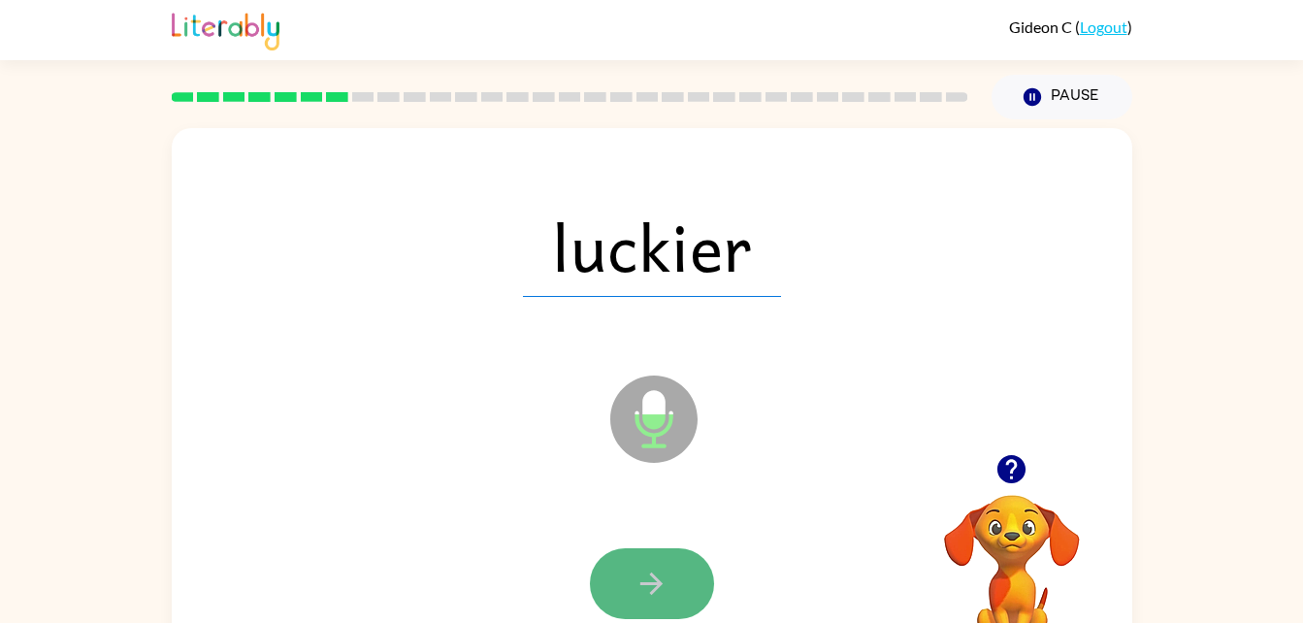
click at [668, 581] on icon "button" at bounding box center [652, 584] width 34 height 34
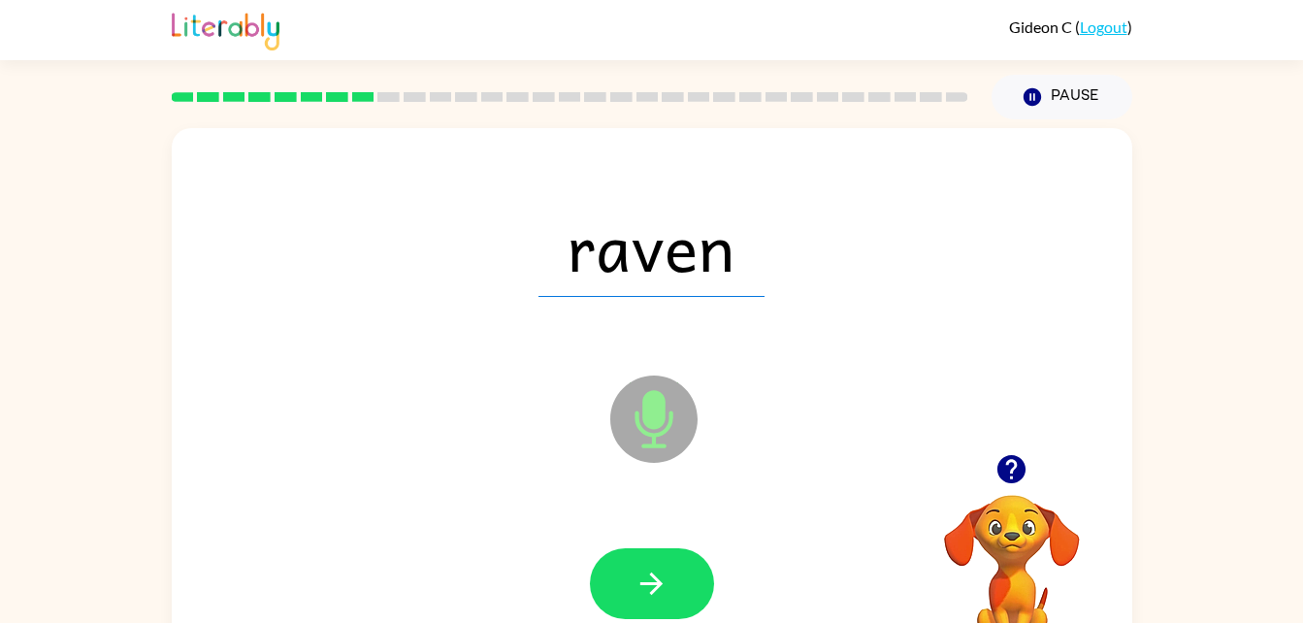
click at [668, 581] on icon "button" at bounding box center [652, 584] width 34 height 34
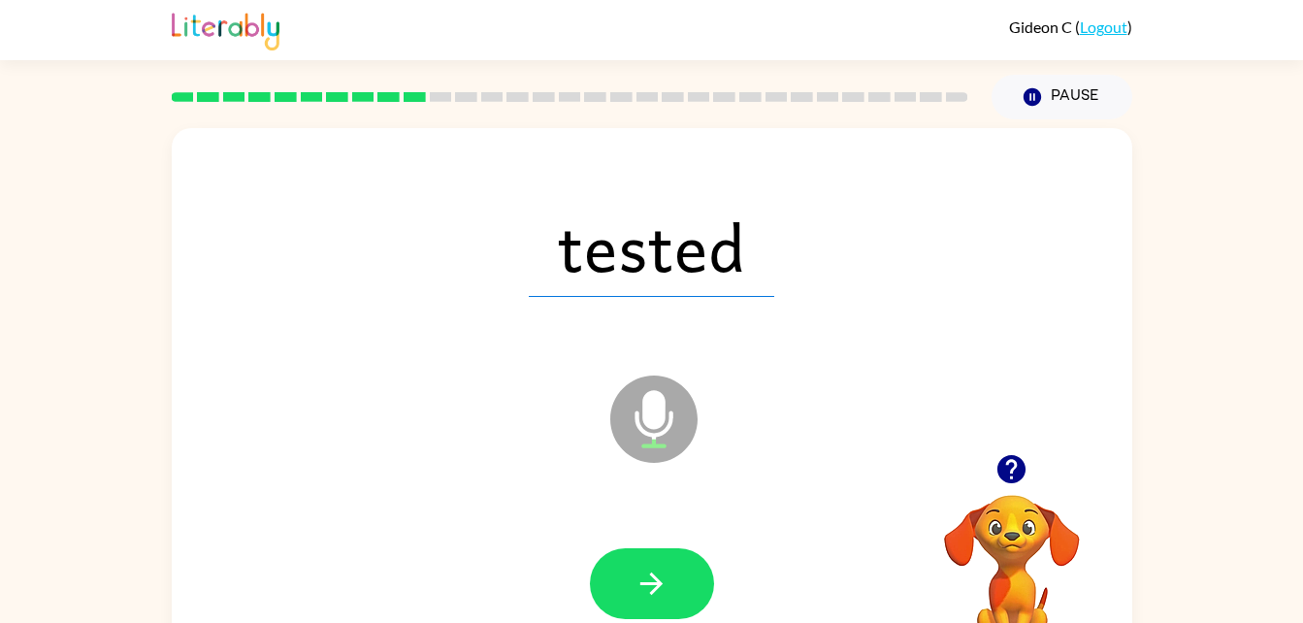
click at [668, 581] on div at bounding box center [652, 583] width 124 height 71
click at [668, 581] on icon "button" at bounding box center [652, 584] width 34 height 34
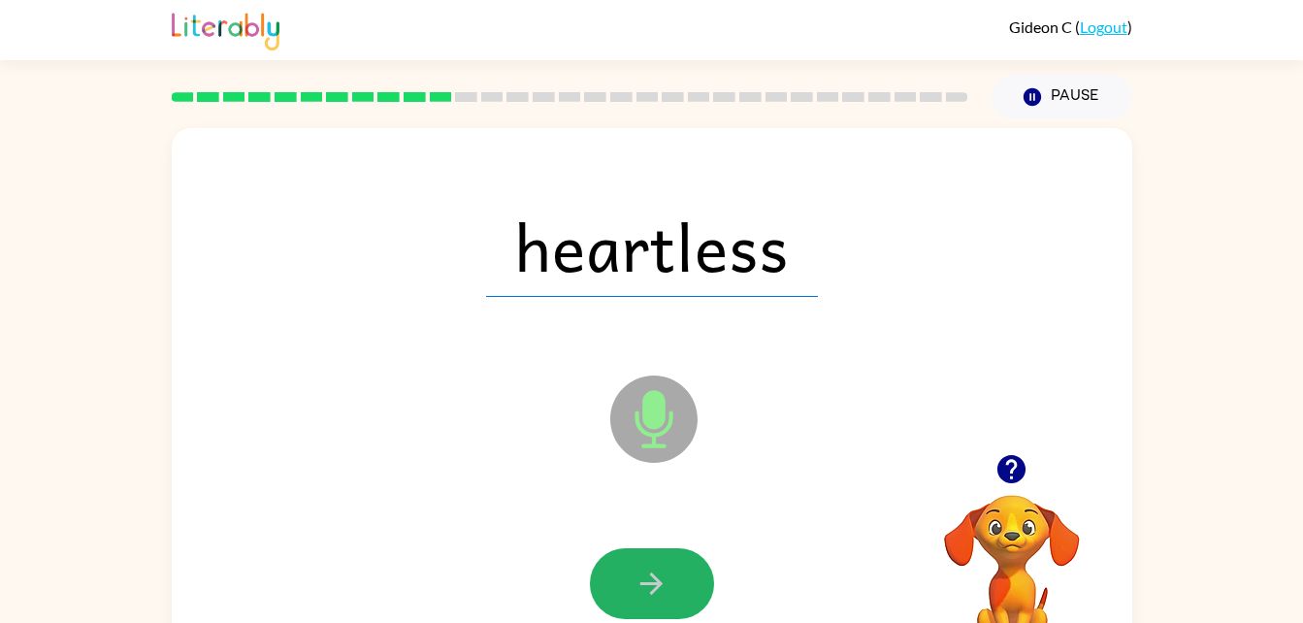
click at [668, 581] on icon "button" at bounding box center [652, 584] width 34 height 34
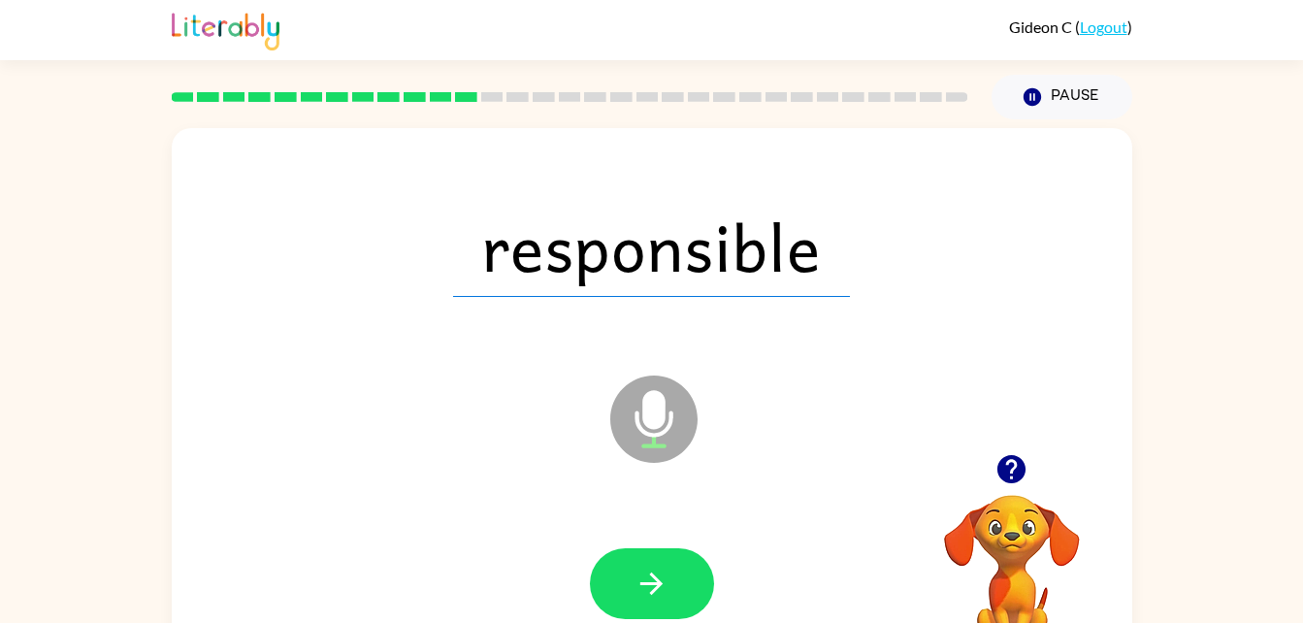
click at [651, 583] on icon "button" at bounding box center [651, 584] width 22 height 22
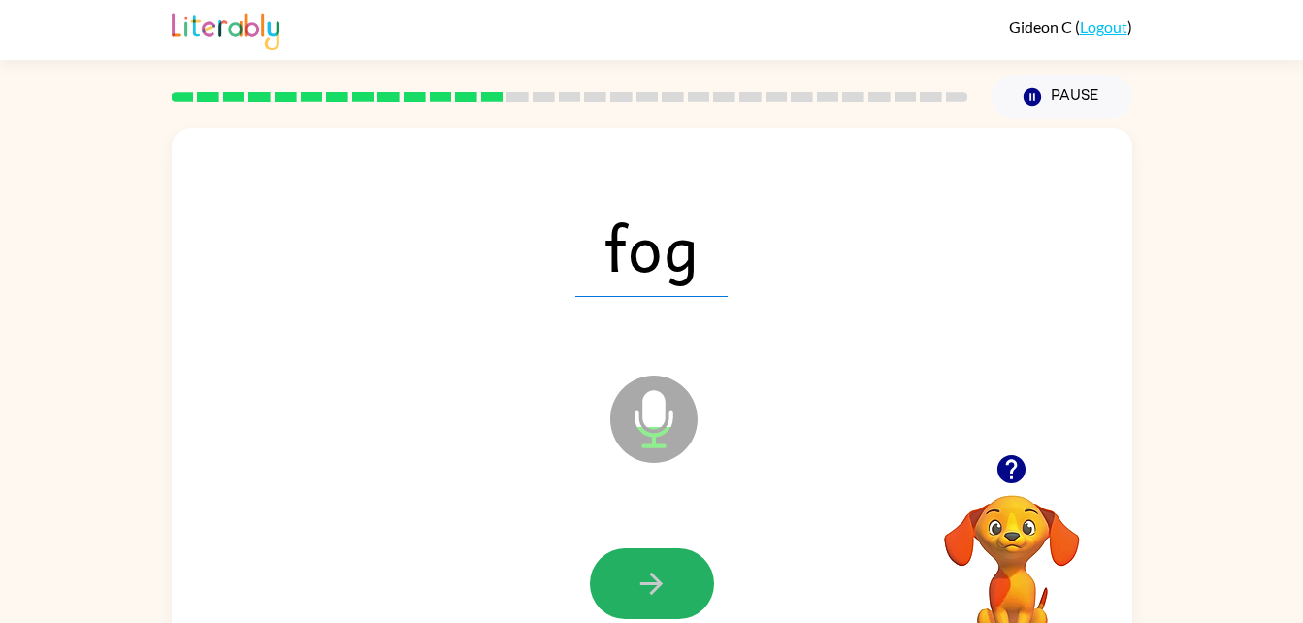
click at [651, 583] on icon "button" at bounding box center [651, 584] width 22 height 22
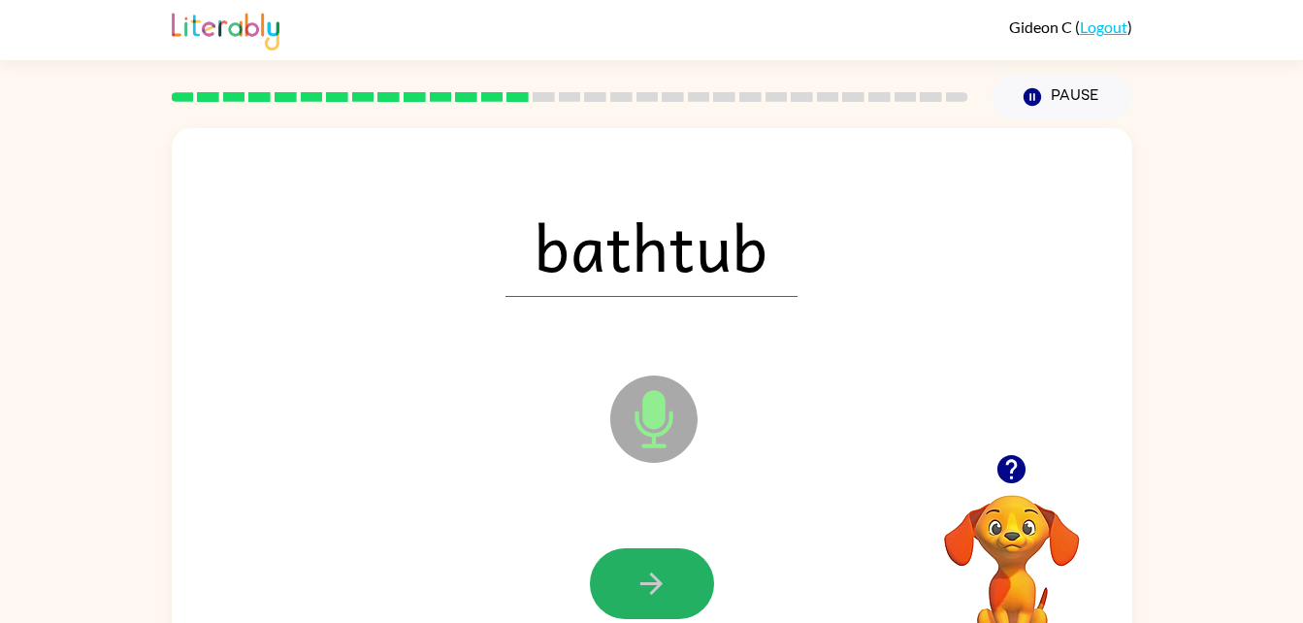
click at [651, 583] on icon "button" at bounding box center [651, 584] width 22 height 22
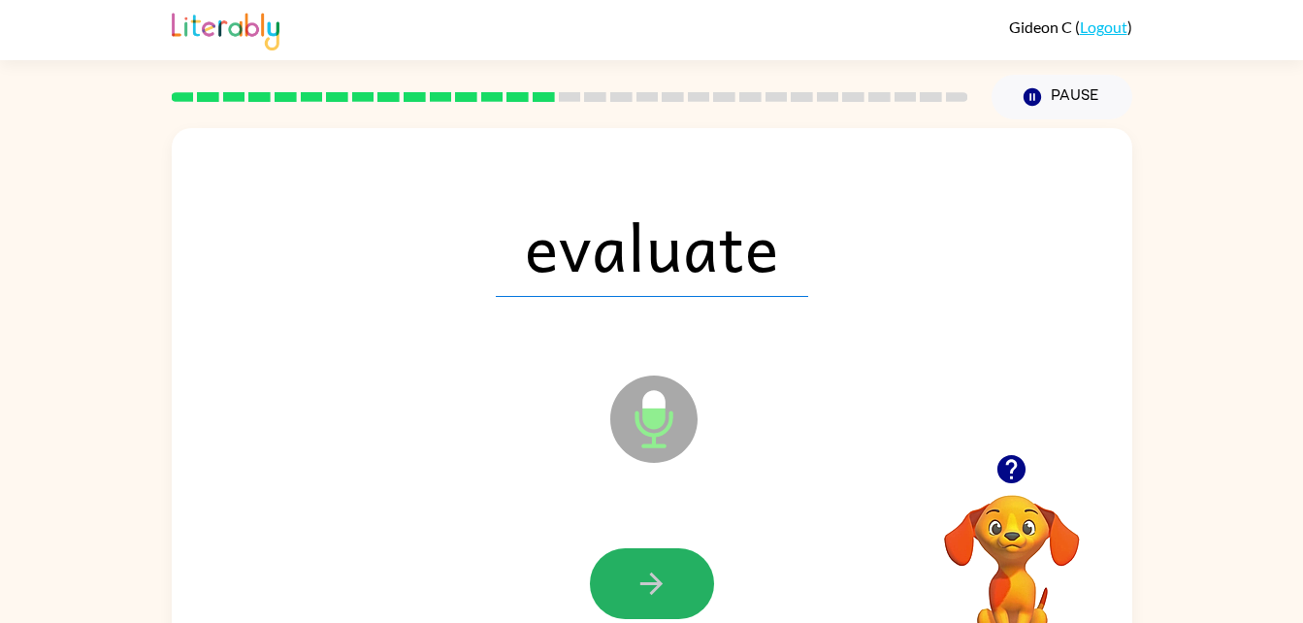
click at [651, 583] on icon "button" at bounding box center [651, 584] width 22 height 22
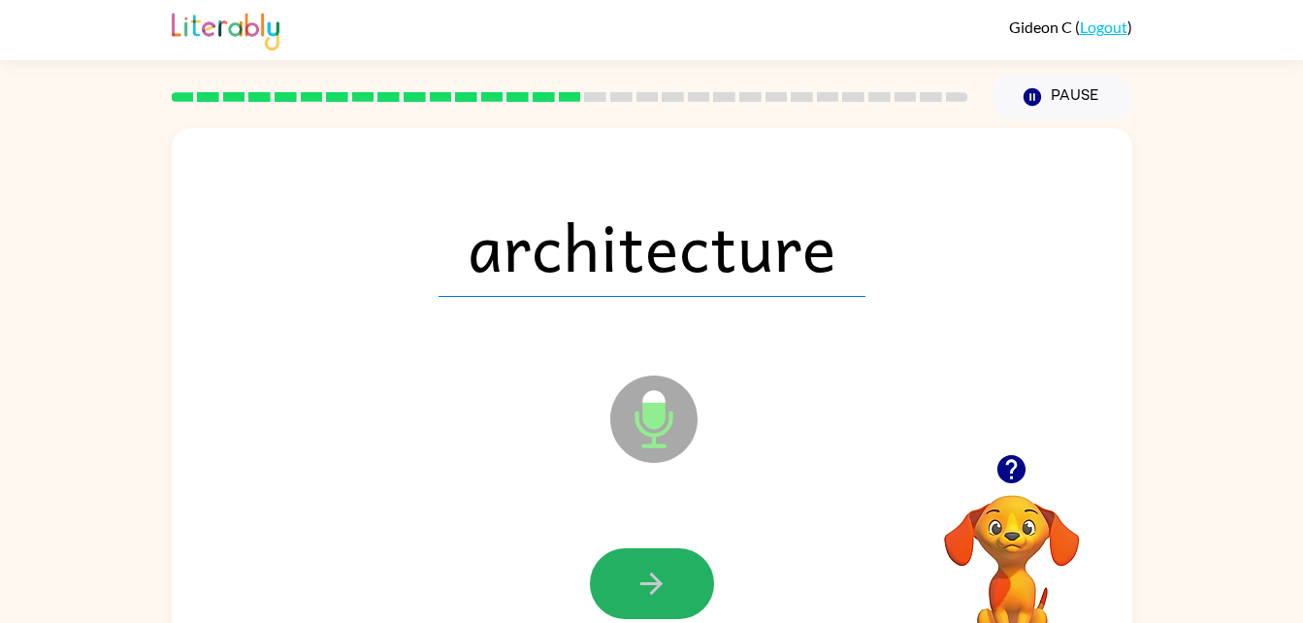
click at [649, 565] on button "button" at bounding box center [652, 583] width 124 height 71
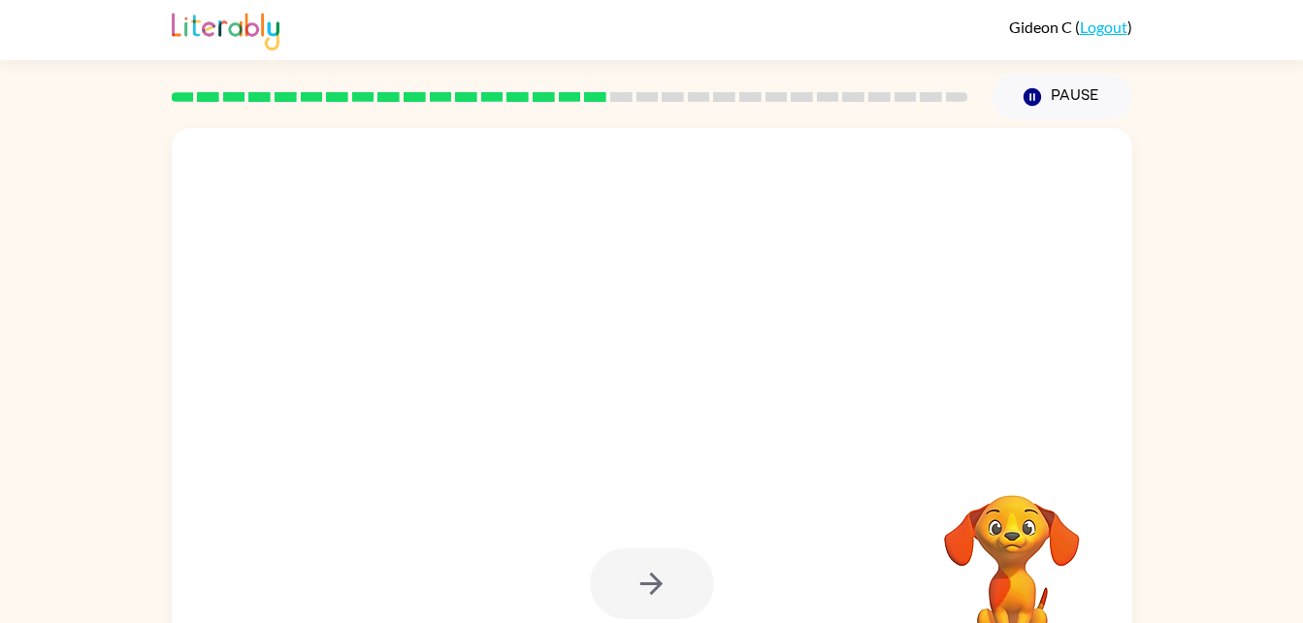
click at [649, 565] on div at bounding box center [652, 583] width 124 height 71
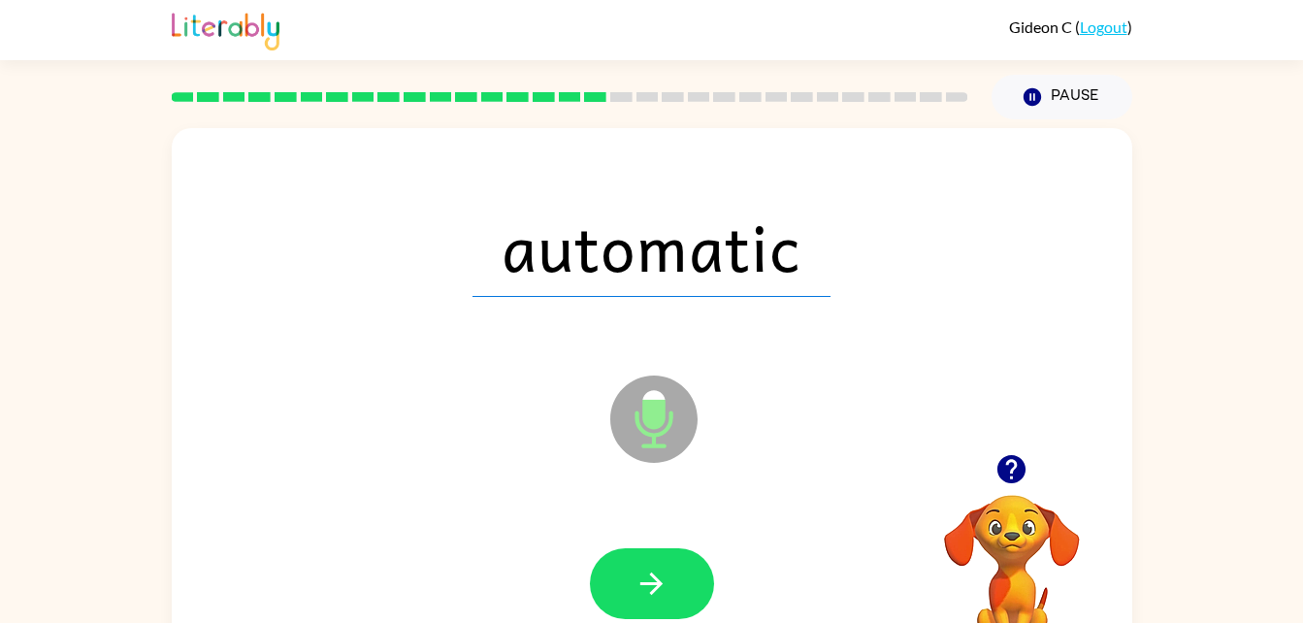
click at [649, 565] on button "button" at bounding box center [652, 583] width 124 height 71
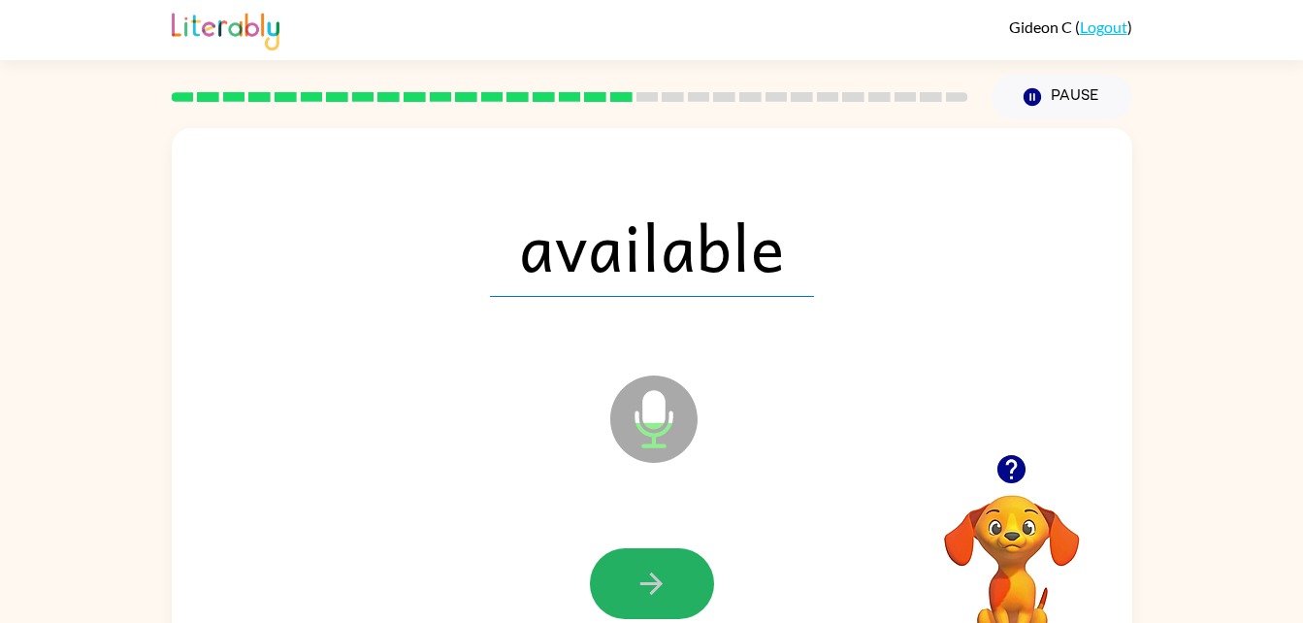
click at [649, 565] on button "button" at bounding box center [652, 583] width 124 height 71
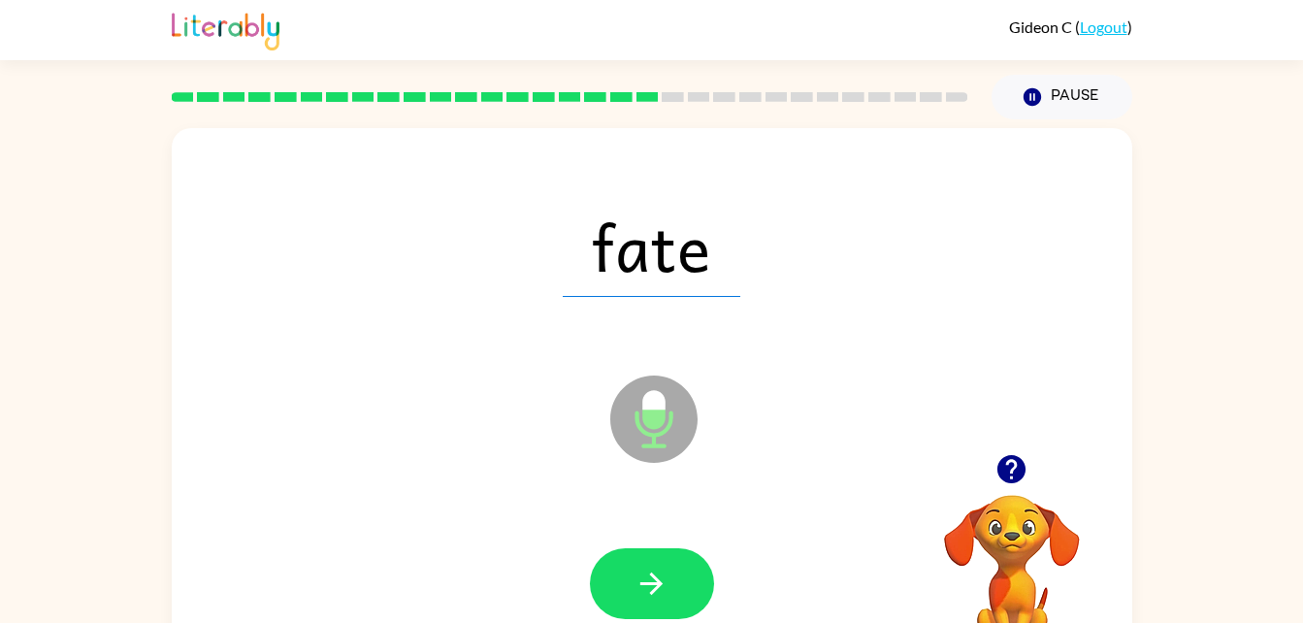
click at [649, 565] on button "button" at bounding box center [652, 583] width 124 height 71
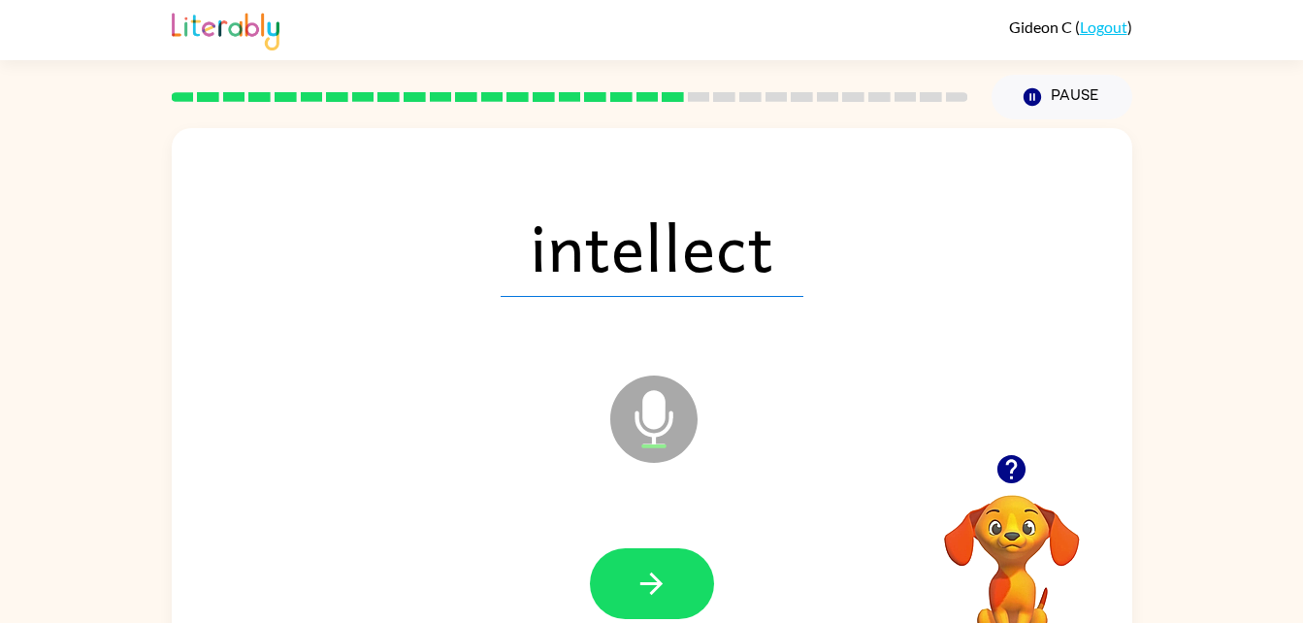
drag, startPoint x: 649, startPoint y: 565, endPoint x: 697, endPoint y: 519, distance: 65.9
click at [697, 519] on div at bounding box center [652, 584] width 922 height 159
click at [647, 570] on icon "button" at bounding box center [652, 584] width 34 height 34
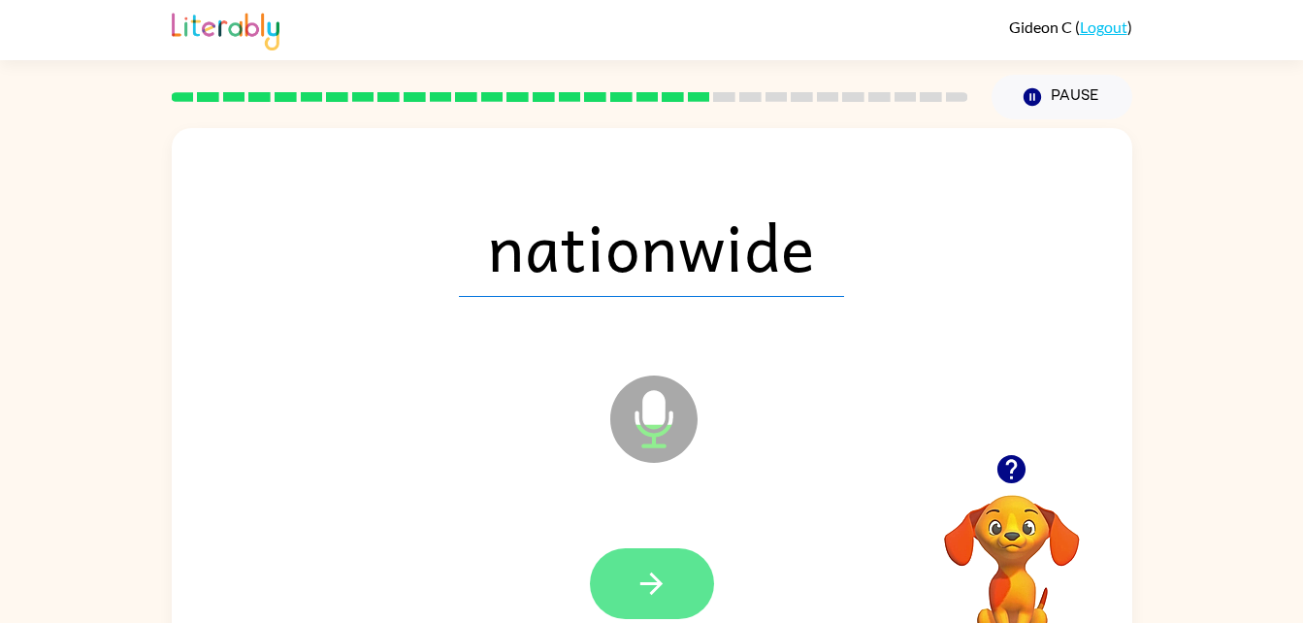
click at [645, 585] on icon "button" at bounding box center [652, 584] width 34 height 34
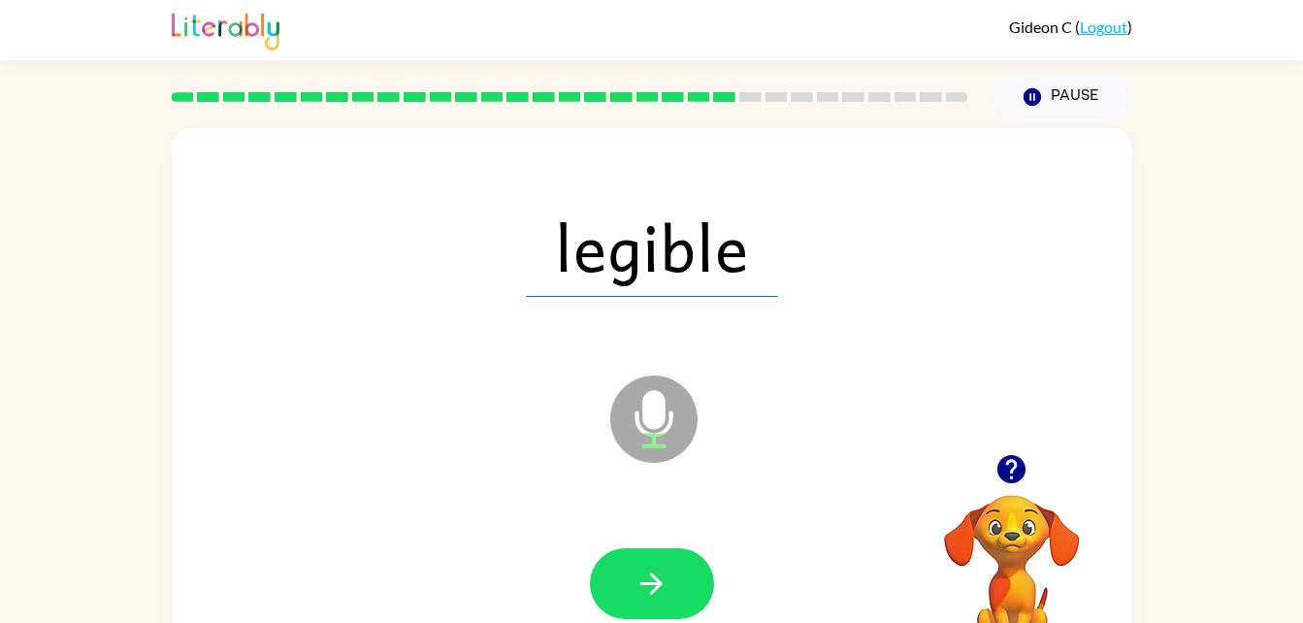
click at [645, 585] on icon "button" at bounding box center [652, 584] width 34 height 34
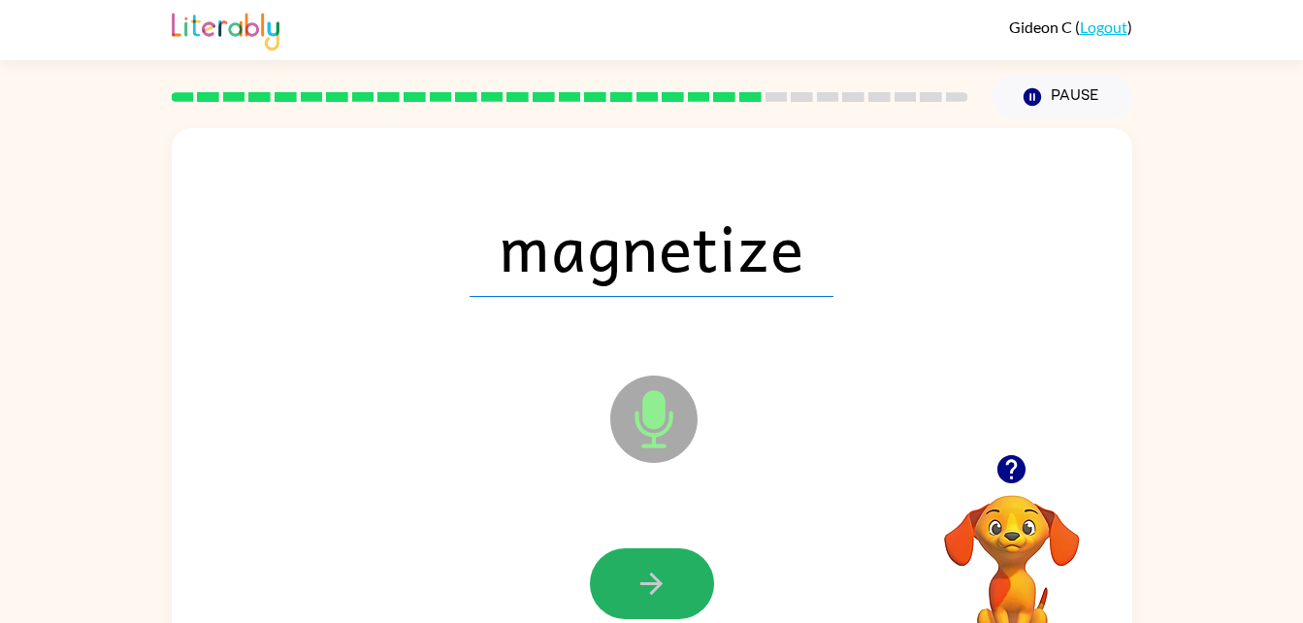
click at [645, 585] on icon "button" at bounding box center [652, 584] width 34 height 34
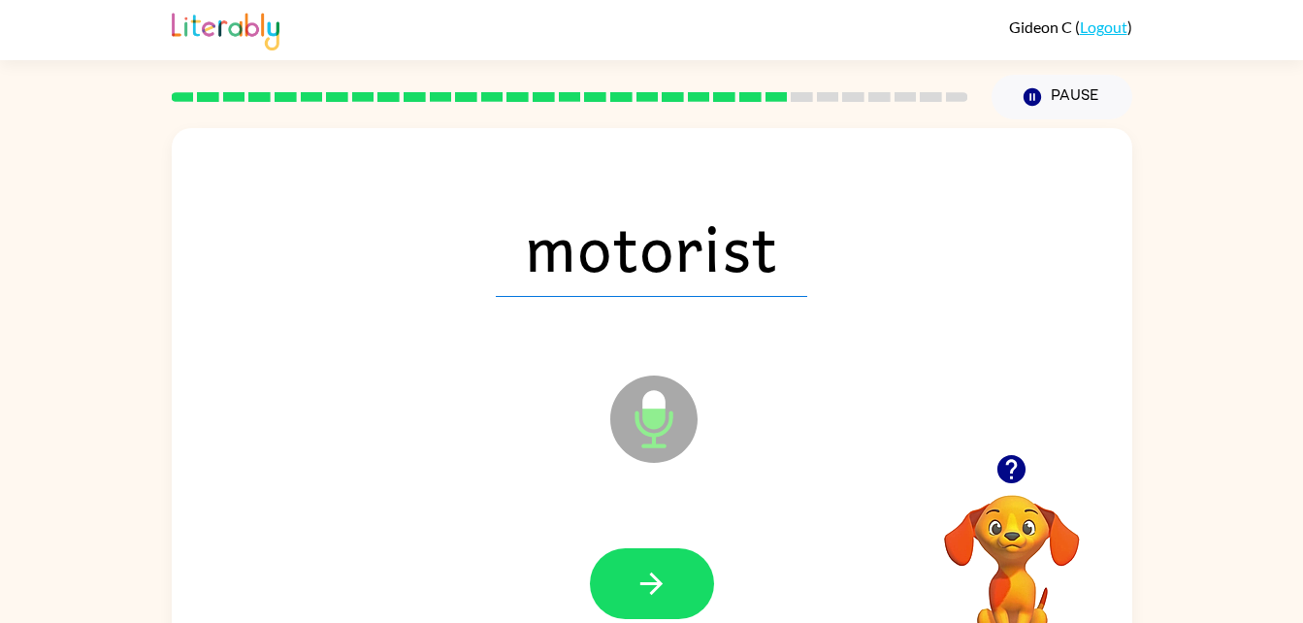
click at [645, 585] on icon "button" at bounding box center [652, 584] width 34 height 34
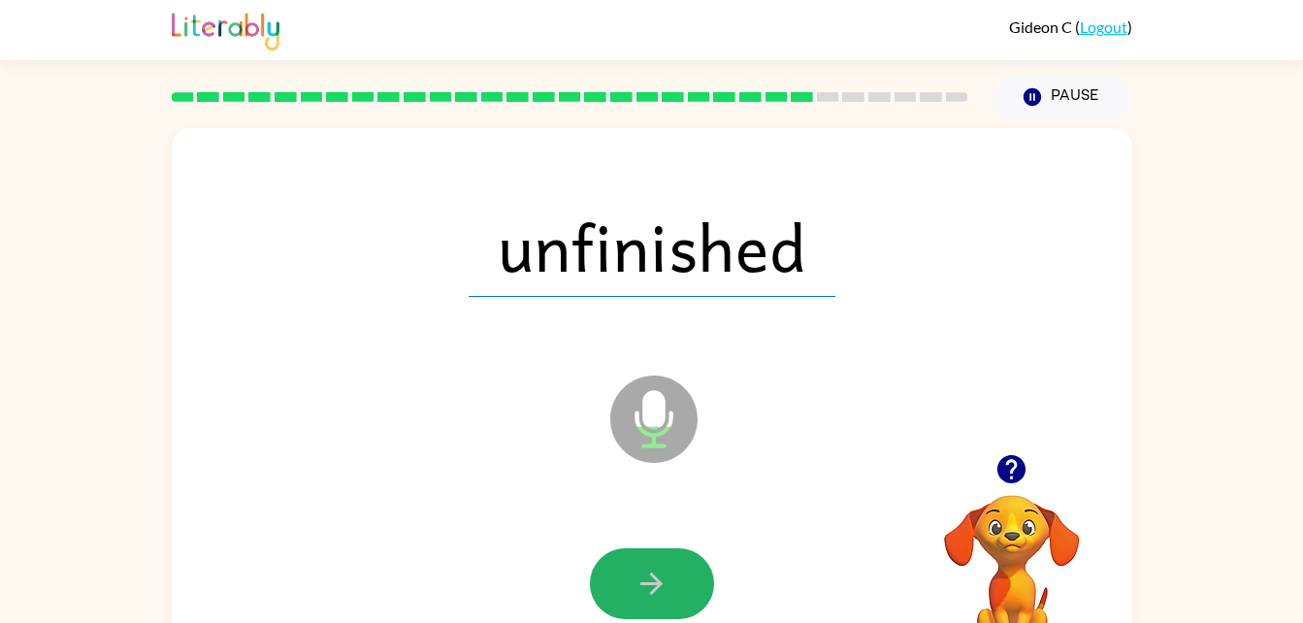
click at [645, 585] on icon "button" at bounding box center [652, 584] width 34 height 34
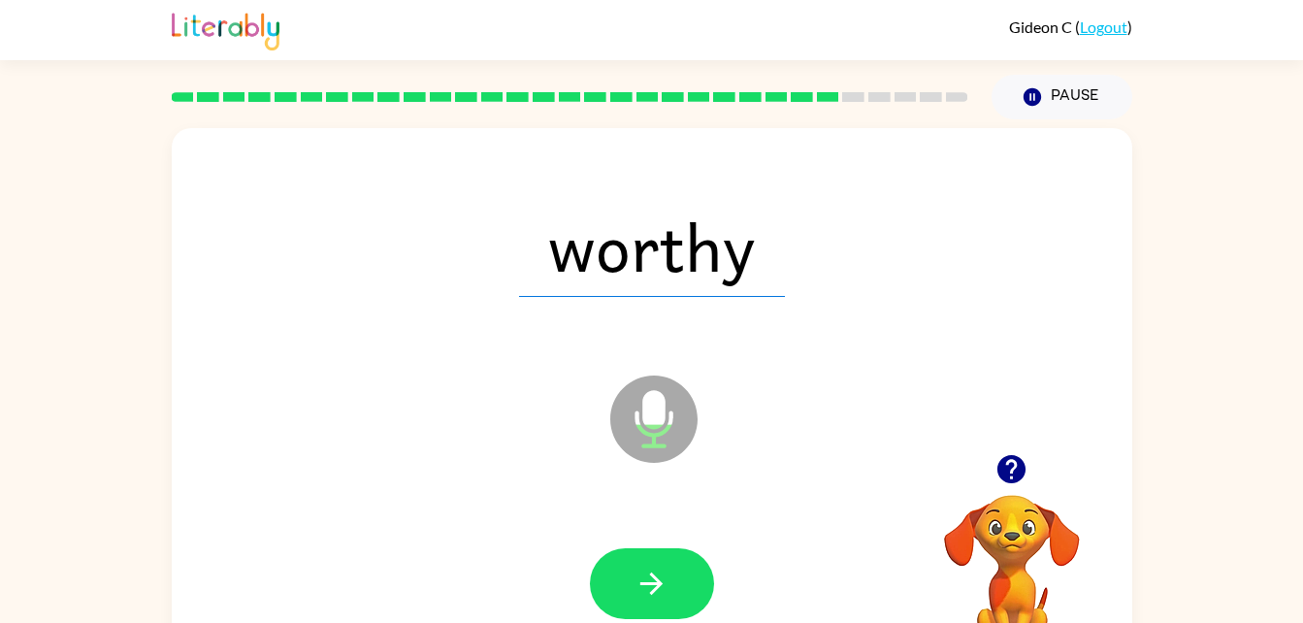
click at [645, 585] on icon "button" at bounding box center [652, 584] width 34 height 34
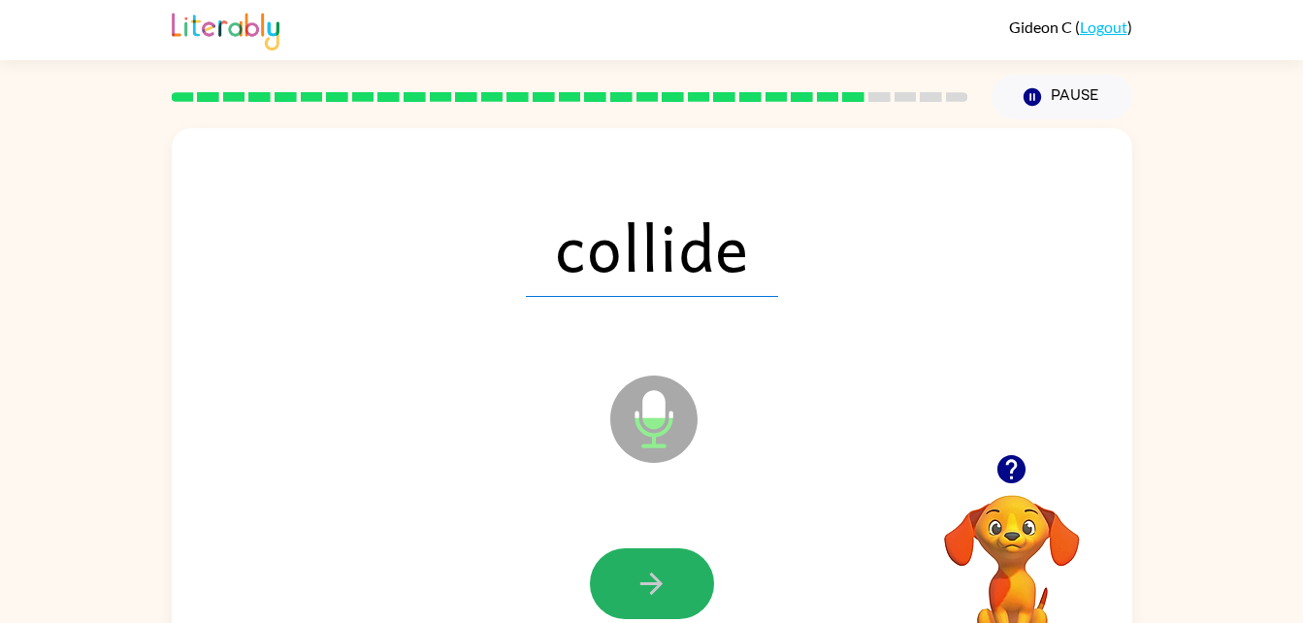
click at [645, 585] on icon "button" at bounding box center [652, 584] width 34 height 34
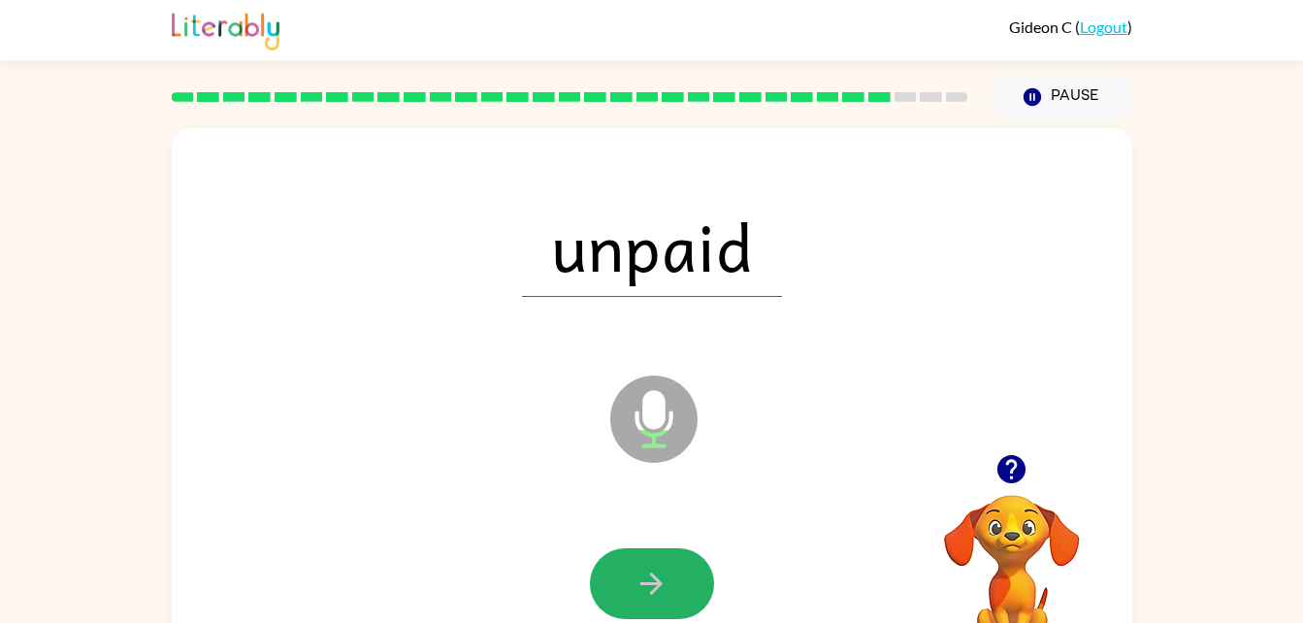
click at [645, 585] on icon "button" at bounding box center [652, 584] width 34 height 34
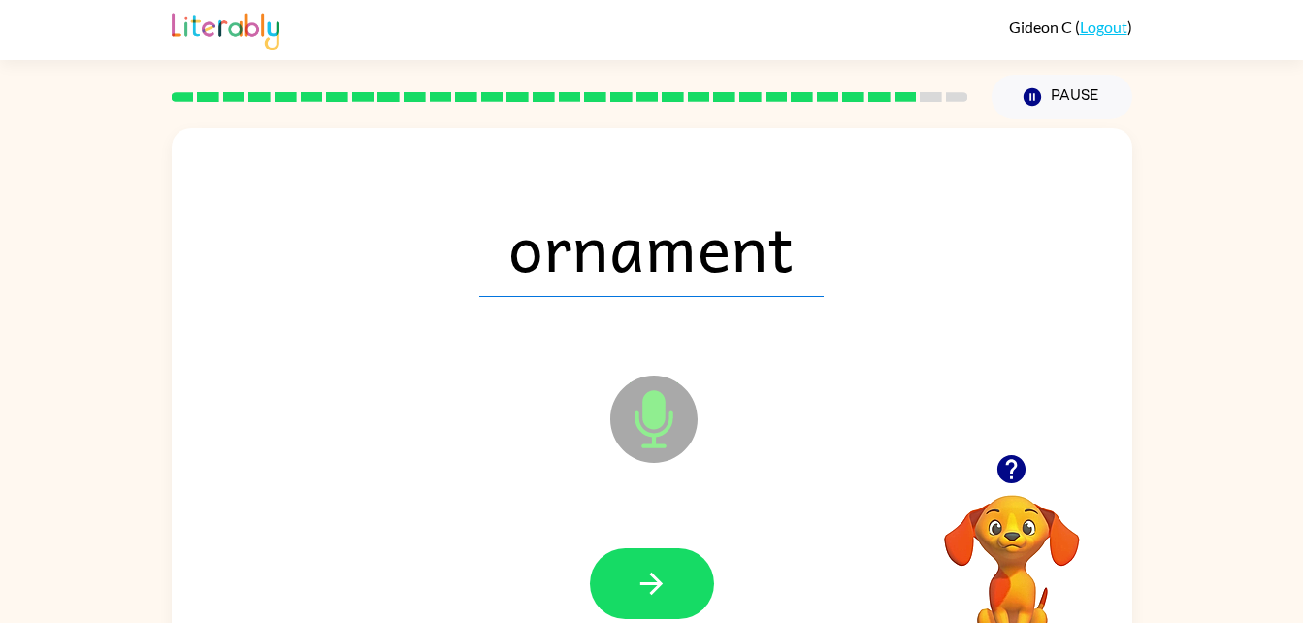
click at [645, 585] on icon "button" at bounding box center [652, 584] width 34 height 34
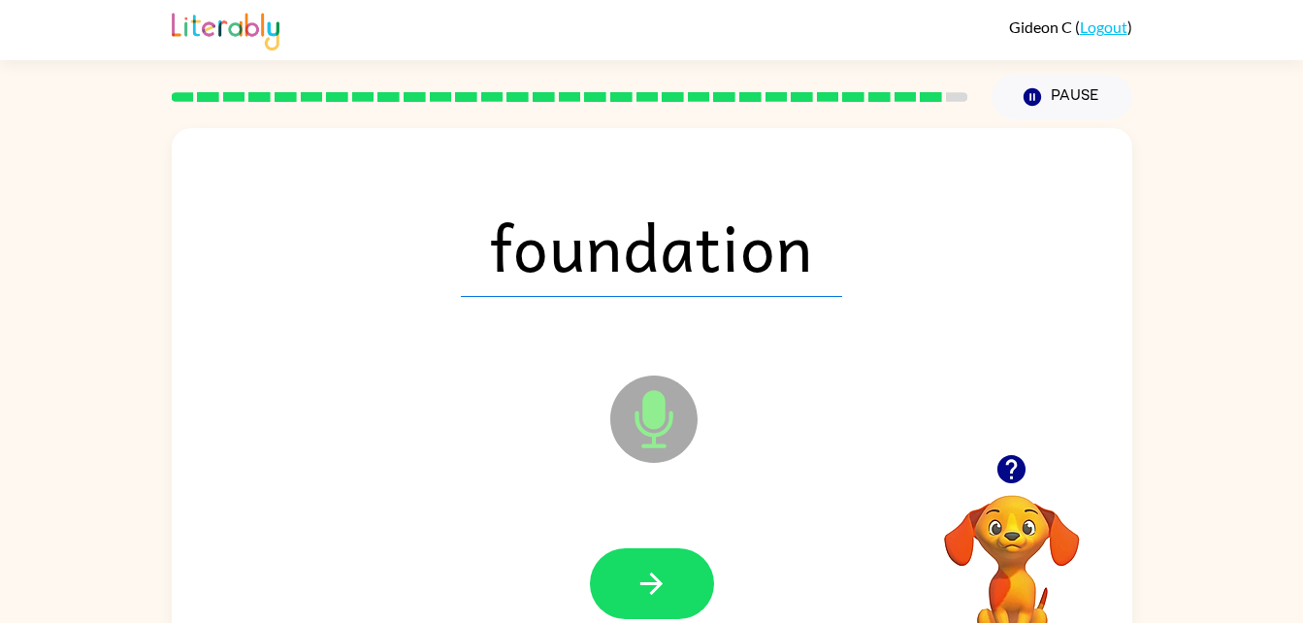
click at [648, 576] on icon "button" at bounding box center [652, 584] width 34 height 34
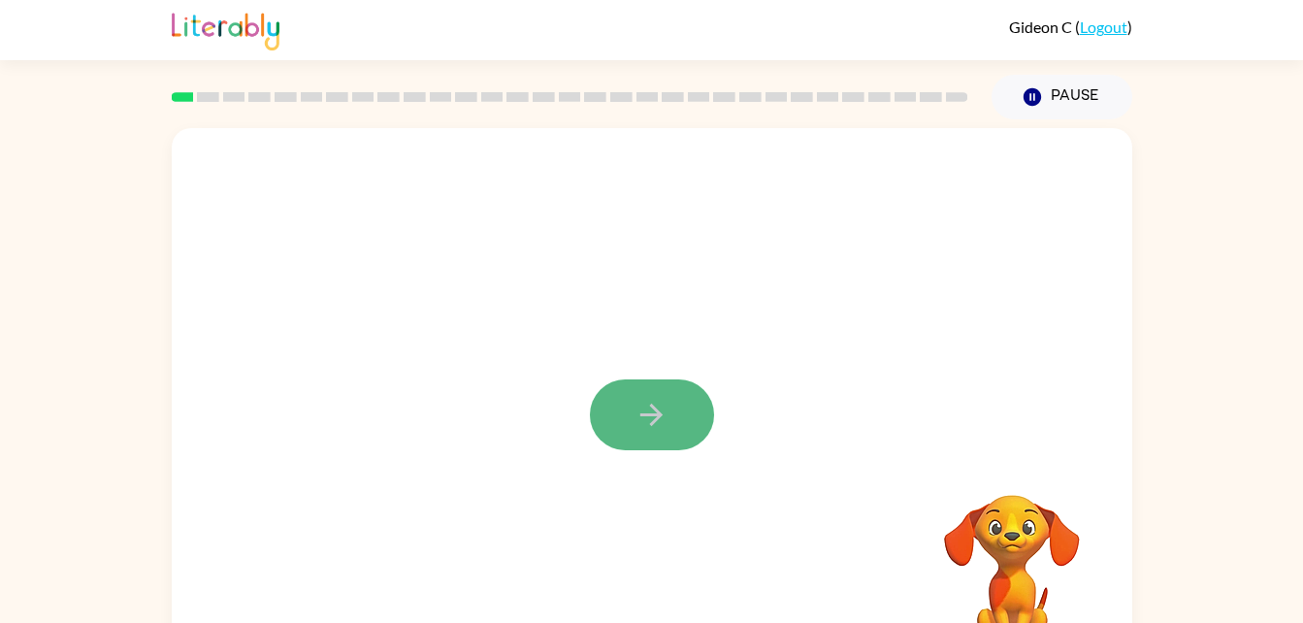
click at [655, 392] on button "button" at bounding box center [652, 414] width 124 height 71
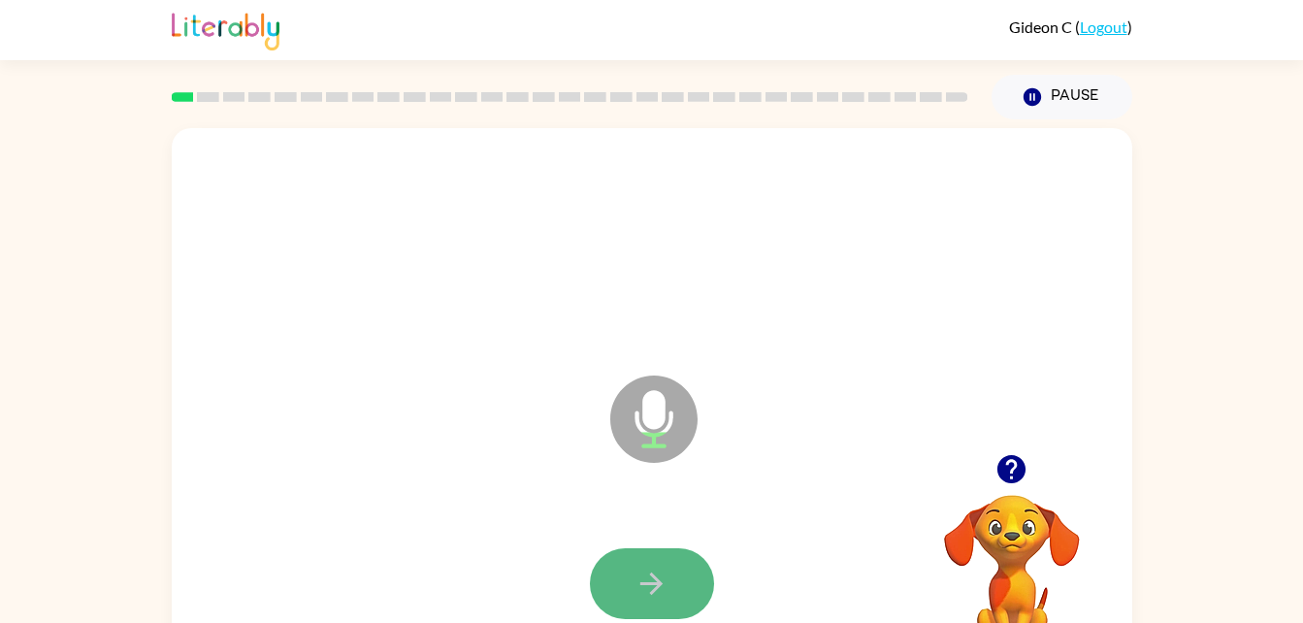
click at [660, 574] on icon "button" at bounding box center [652, 584] width 34 height 34
click at [628, 578] on button "button" at bounding box center [652, 583] width 124 height 71
click at [652, 588] on icon "button" at bounding box center [652, 584] width 34 height 34
click at [1004, 461] on icon "button" at bounding box center [1012, 469] width 28 height 28
click at [1000, 463] on icon "button" at bounding box center [1012, 469] width 28 height 28
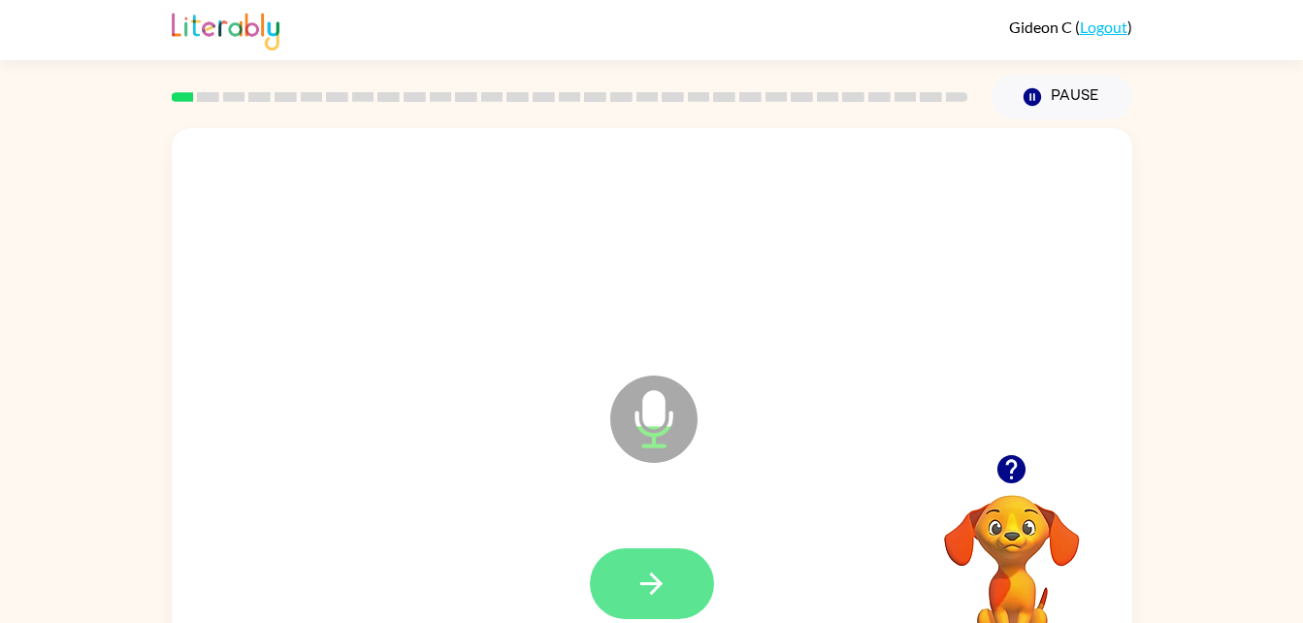
click at [676, 565] on button "button" at bounding box center [652, 583] width 124 height 71
click at [678, 573] on button "button" at bounding box center [652, 583] width 124 height 71
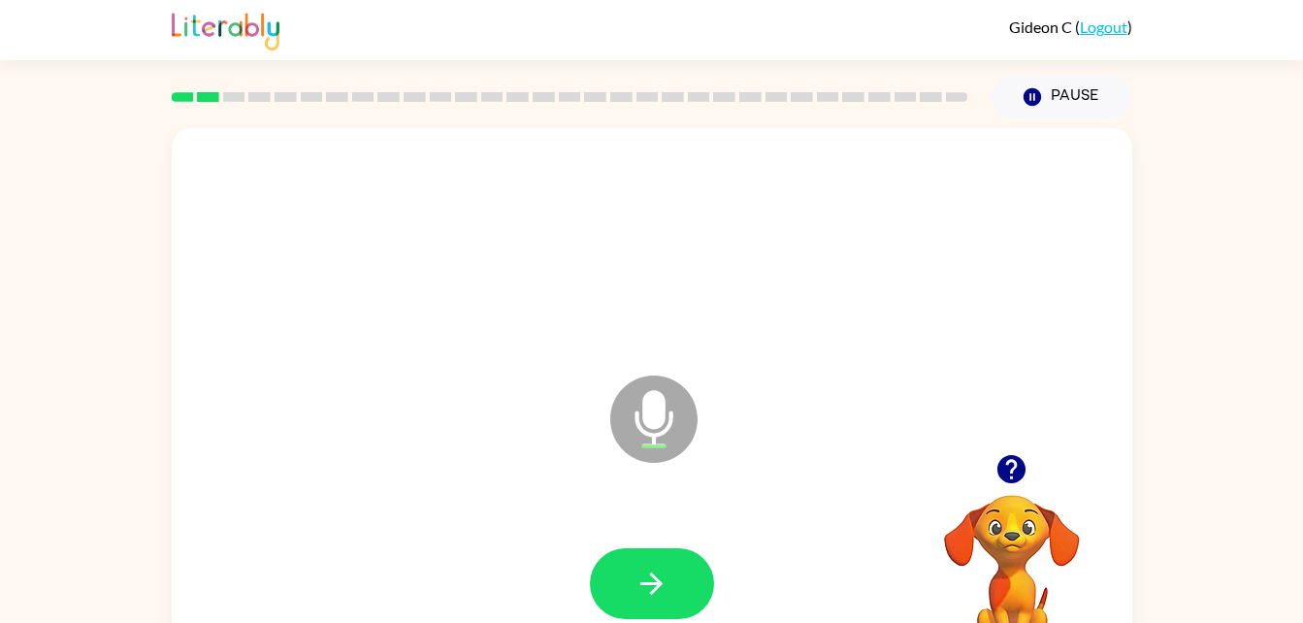
click at [976, 480] on div at bounding box center [1012, 468] width 194 height 49
click at [1010, 466] on icon "button" at bounding box center [1012, 469] width 28 height 28
click at [682, 568] on button "button" at bounding box center [652, 583] width 124 height 71
click at [628, 611] on button "button" at bounding box center [652, 583] width 124 height 71
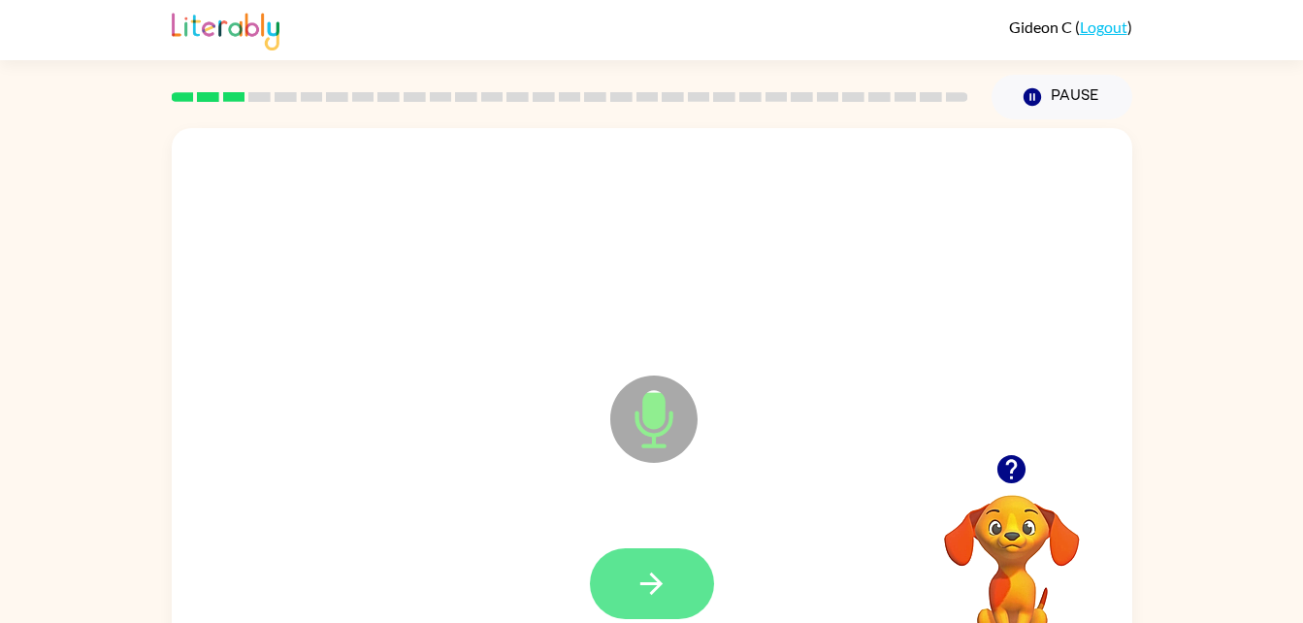
click at [644, 582] on icon "button" at bounding box center [651, 584] width 22 height 22
click at [651, 576] on icon "button" at bounding box center [652, 584] width 34 height 34
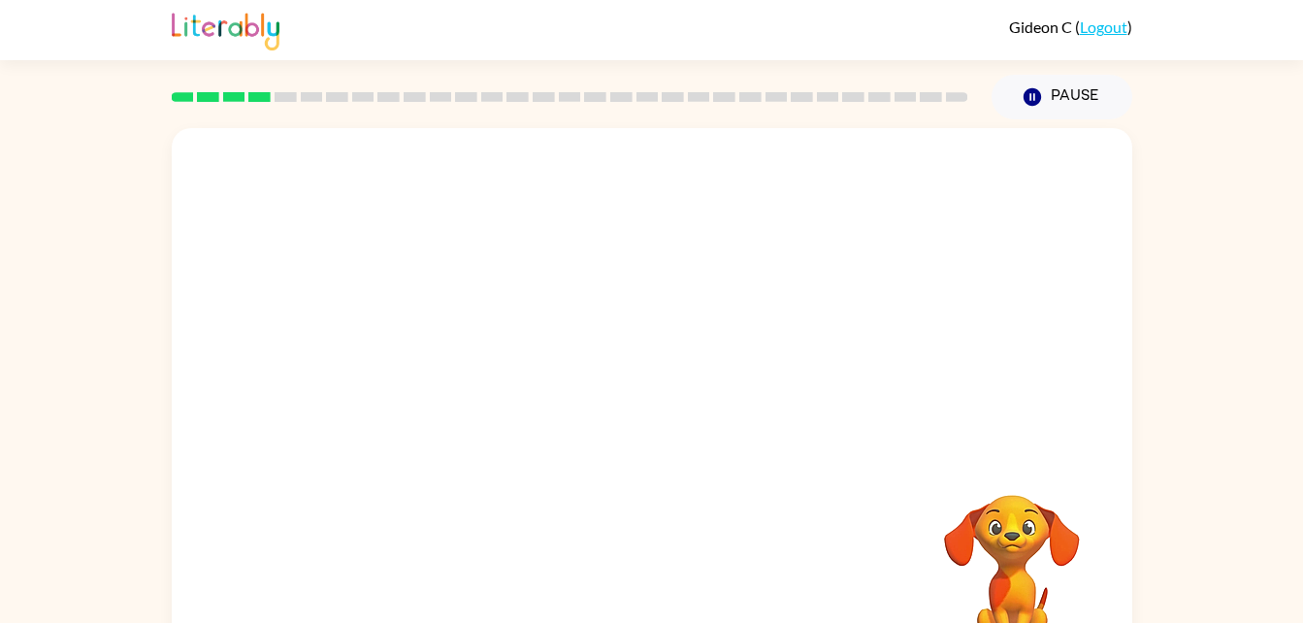
click at [651, 576] on div at bounding box center [652, 584] width 922 height 159
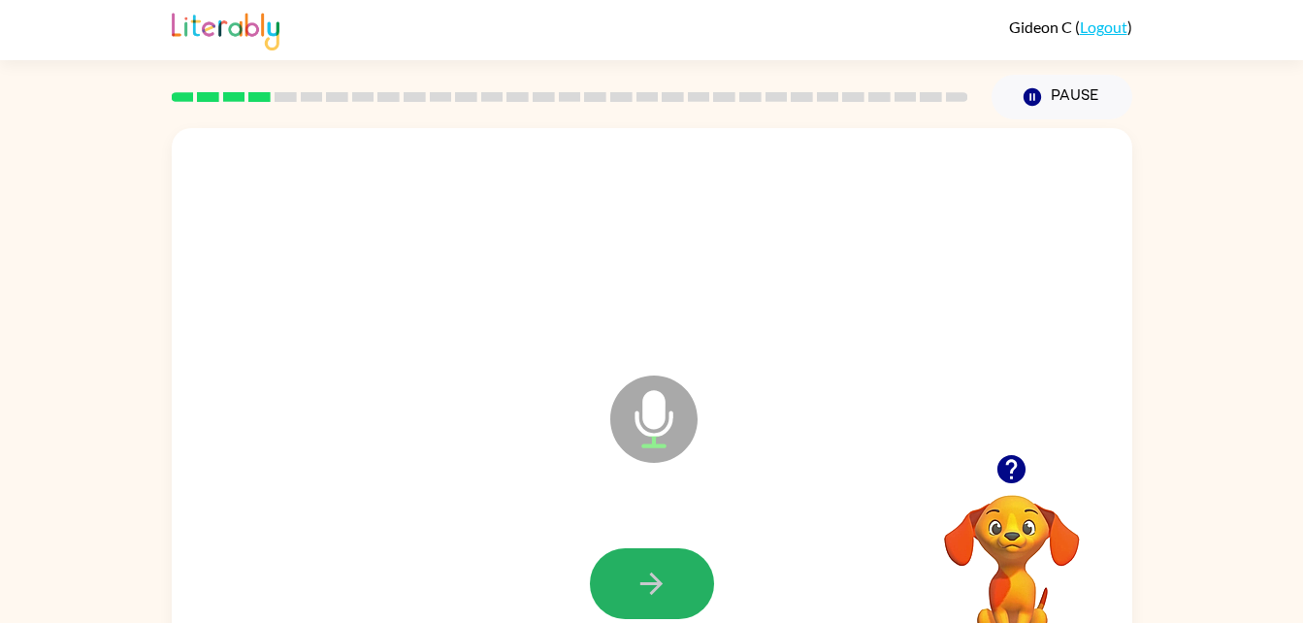
click at [651, 576] on icon "button" at bounding box center [652, 584] width 34 height 34
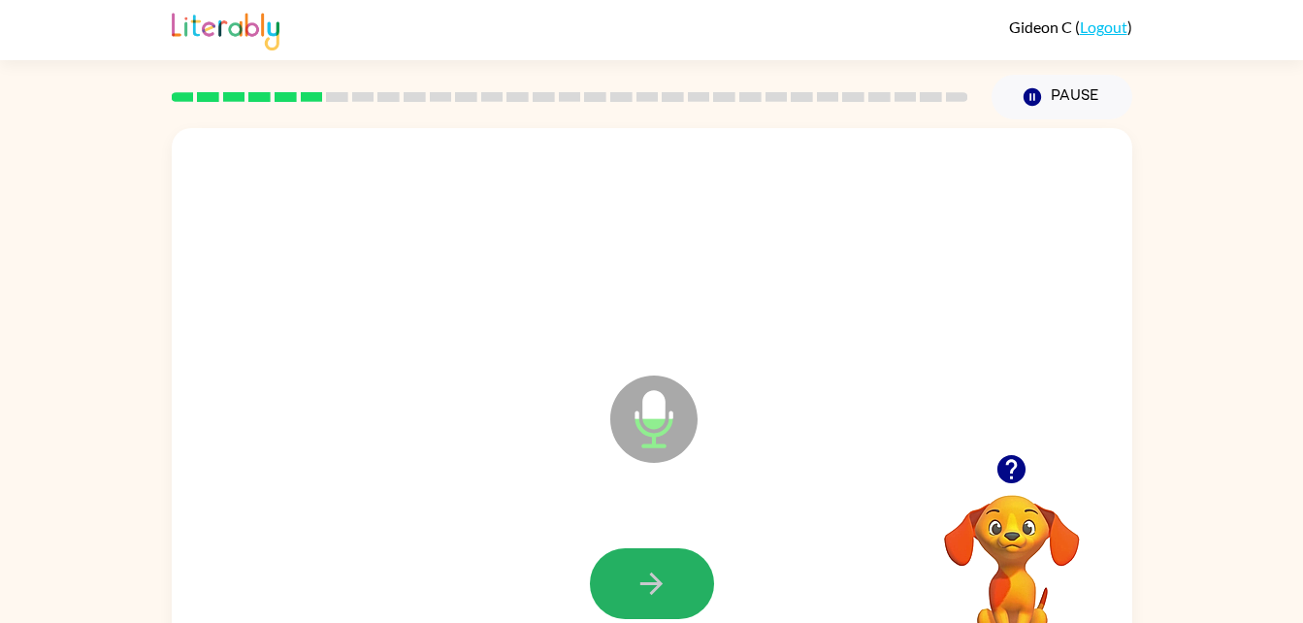
click at [651, 576] on icon "button" at bounding box center [652, 584] width 34 height 34
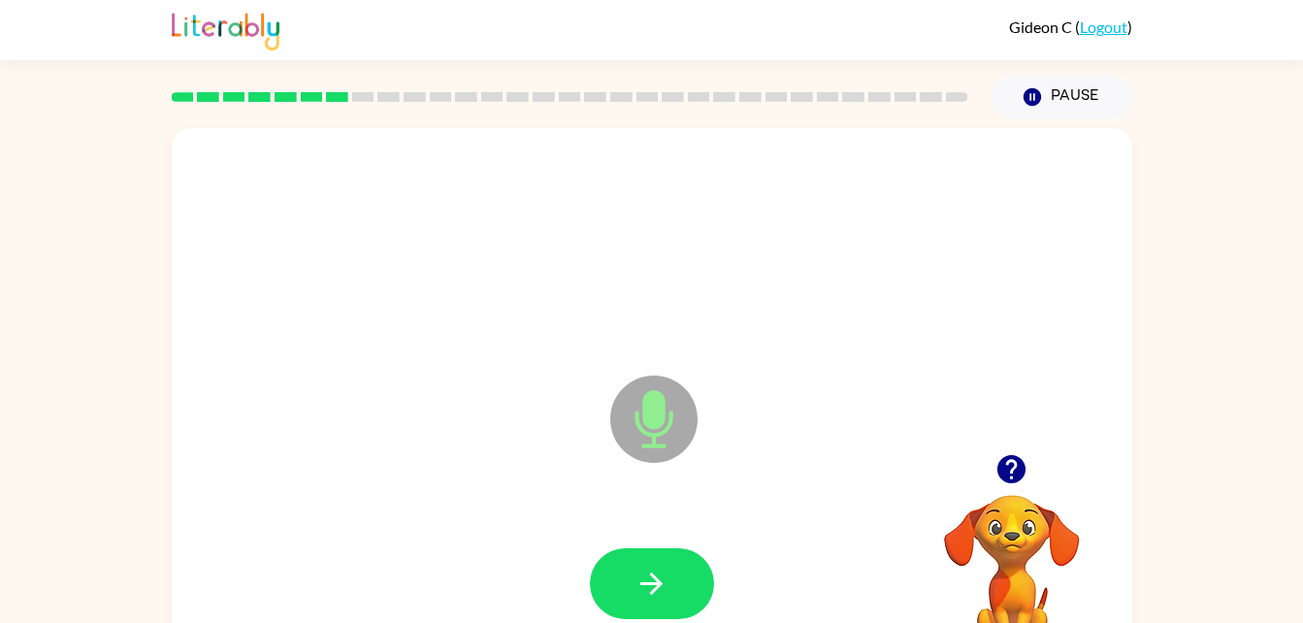
click at [651, 576] on icon "button" at bounding box center [652, 584] width 34 height 34
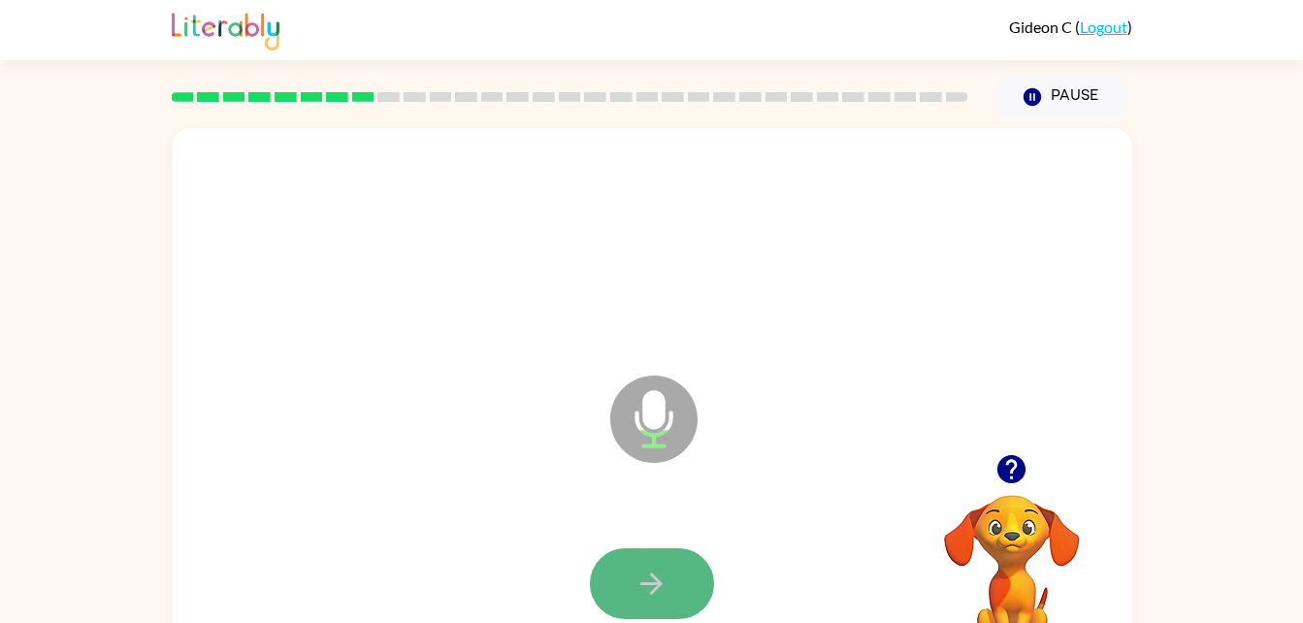
click at [649, 569] on icon "button" at bounding box center [652, 584] width 34 height 34
click at [674, 571] on button "button" at bounding box center [652, 583] width 124 height 71
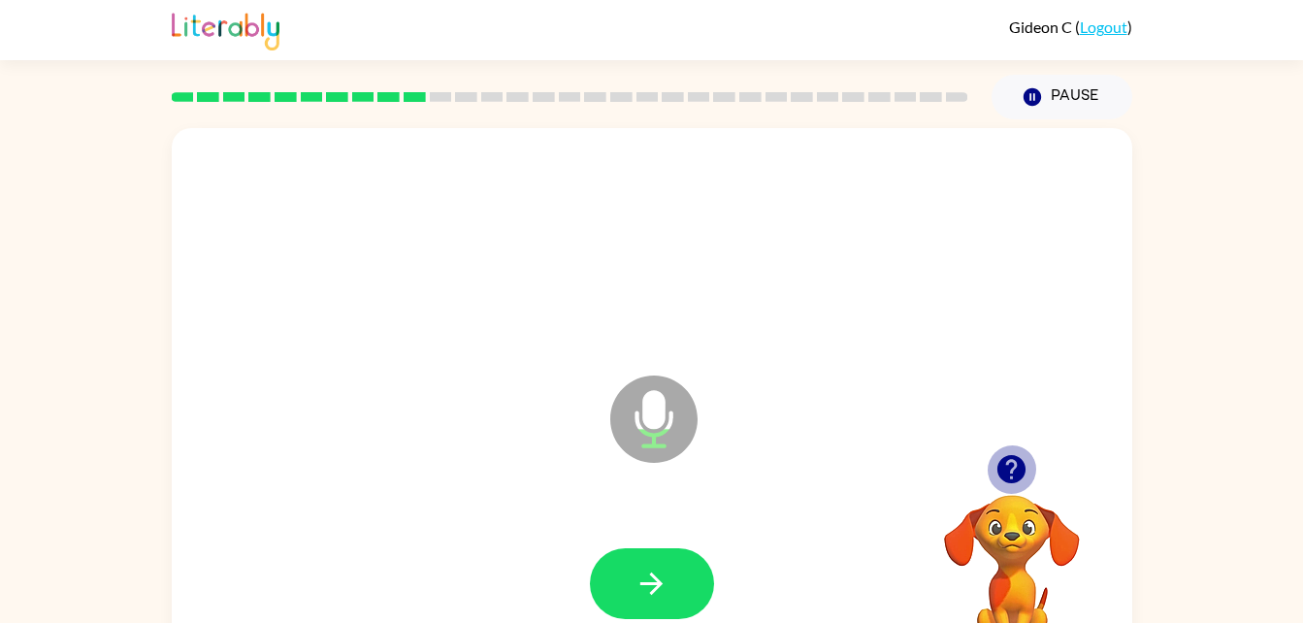
click at [1018, 473] on icon "button" at bounding box center [1012, 469] width 28 height 28
click at [1014, 472] on icon "button" at bounding box center [1012, 469] width 28 height 28
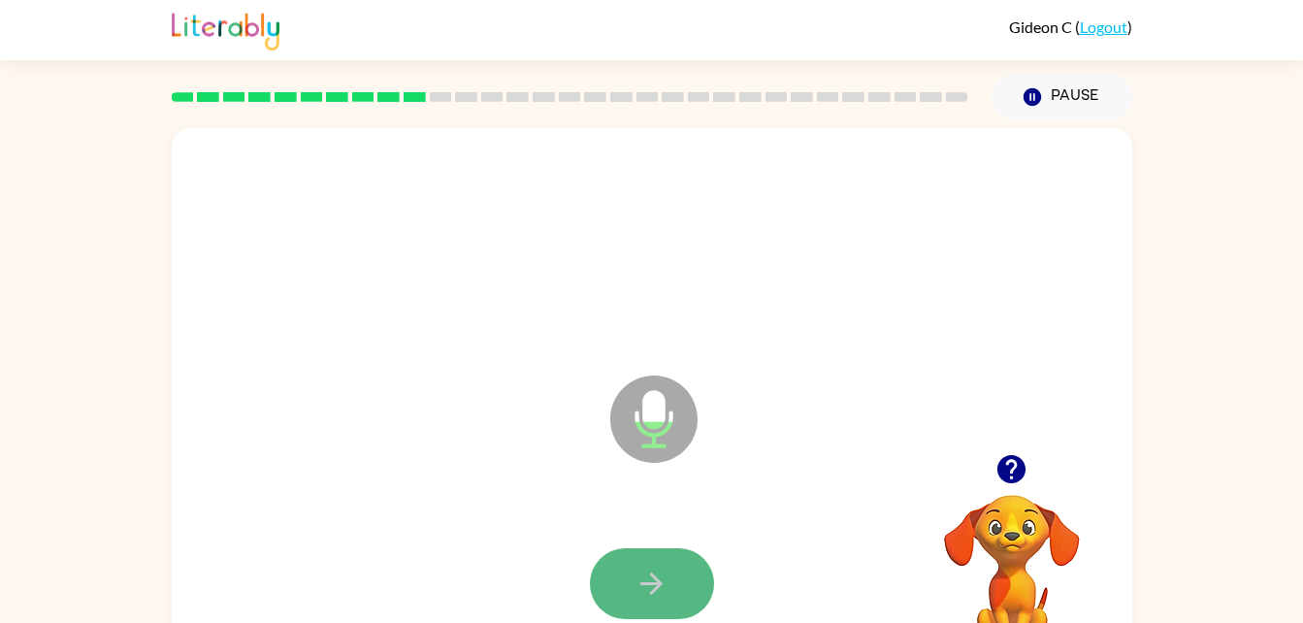
click at [673, 551] on button "button" at bounding box center [652, 583] width 124 height 71
click at [662, 556] on button "button" at bounding box center [652, 583] width 124 height 71
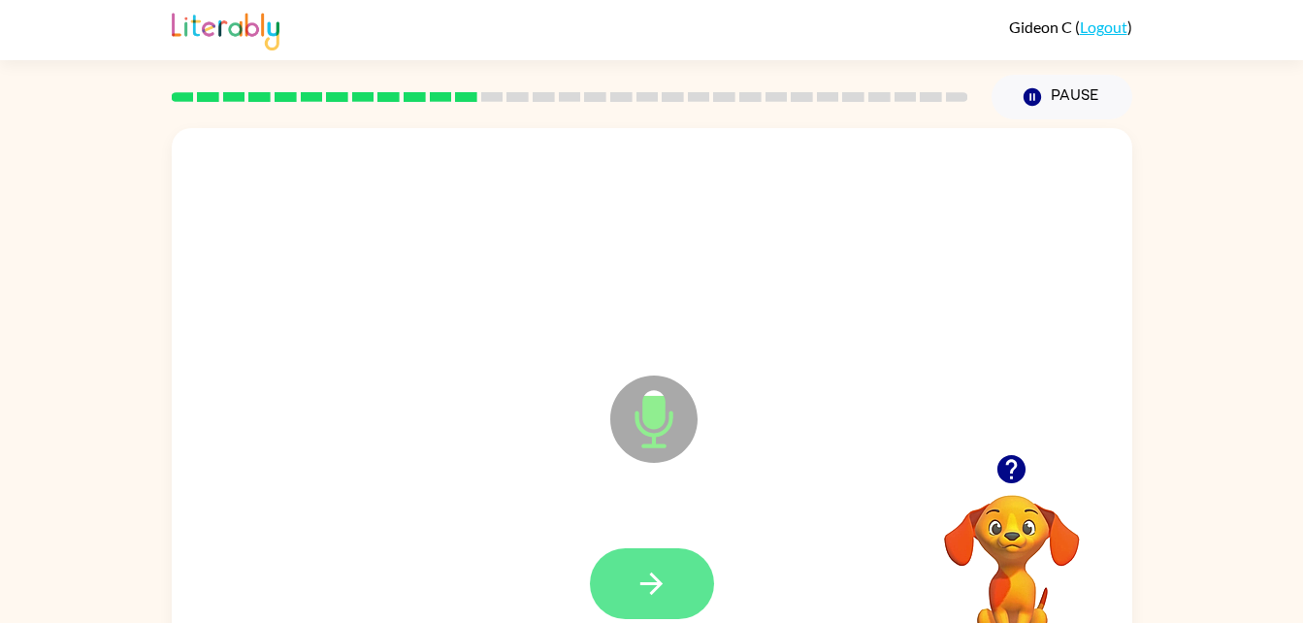
click at [665, 564] on button "button" at bounding box center [652, 583] width 124 height 71
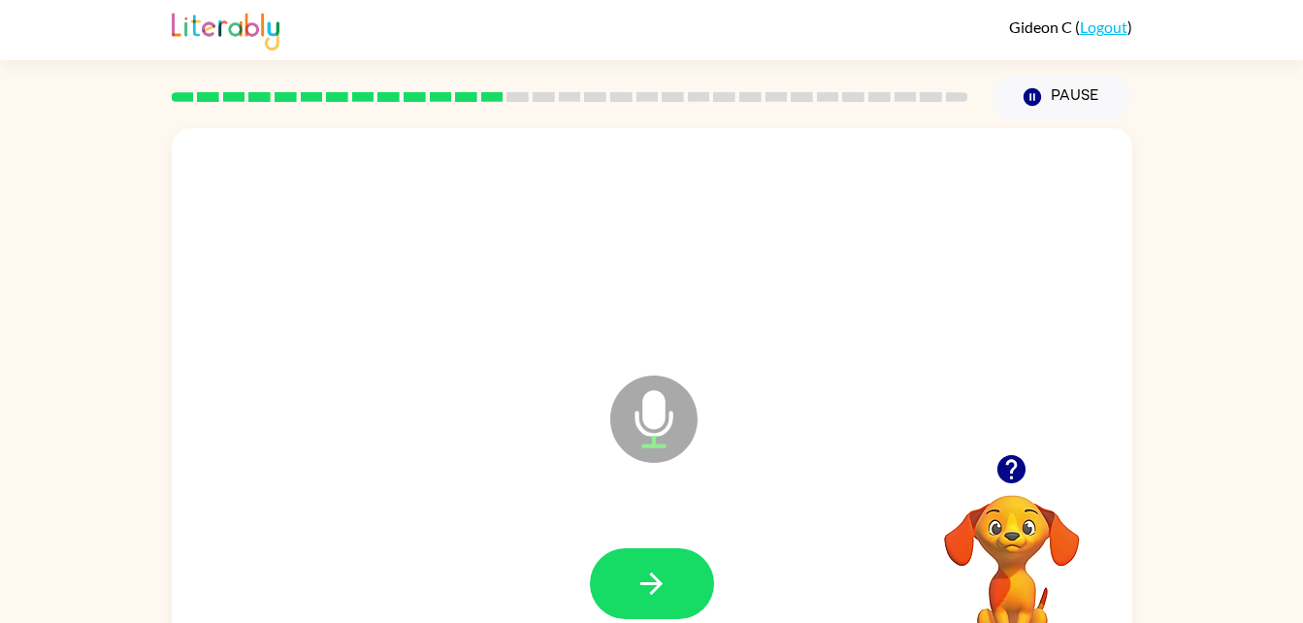
click at [665, 564] on button "button" at bounding box center [652, 583] width 124 height 71
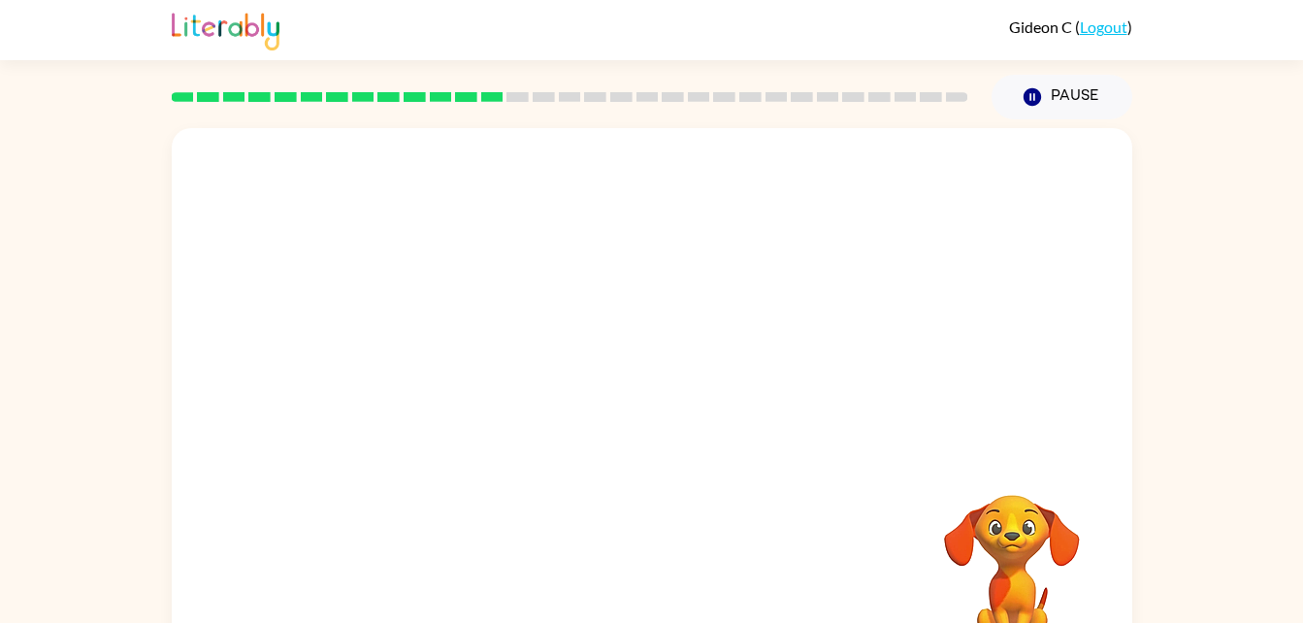
click at [1038, 524] on video "Your browser must support playing .mp4 files to use Literably. Please try using…" at bounding box center [1012, 562] width 194 height 194
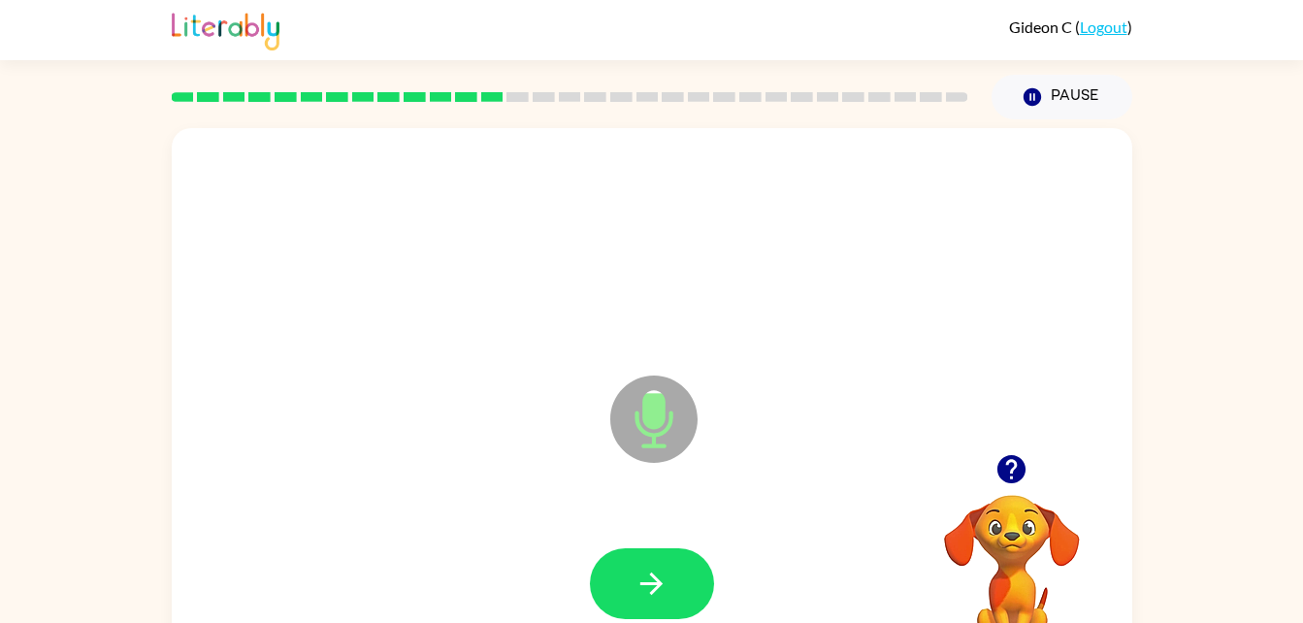
click at [1146, 525] on div "Microphone The Microphone is here when it is your turn to talk Your browser mus…" at bounding box center [651, 400] width 1303 height 563
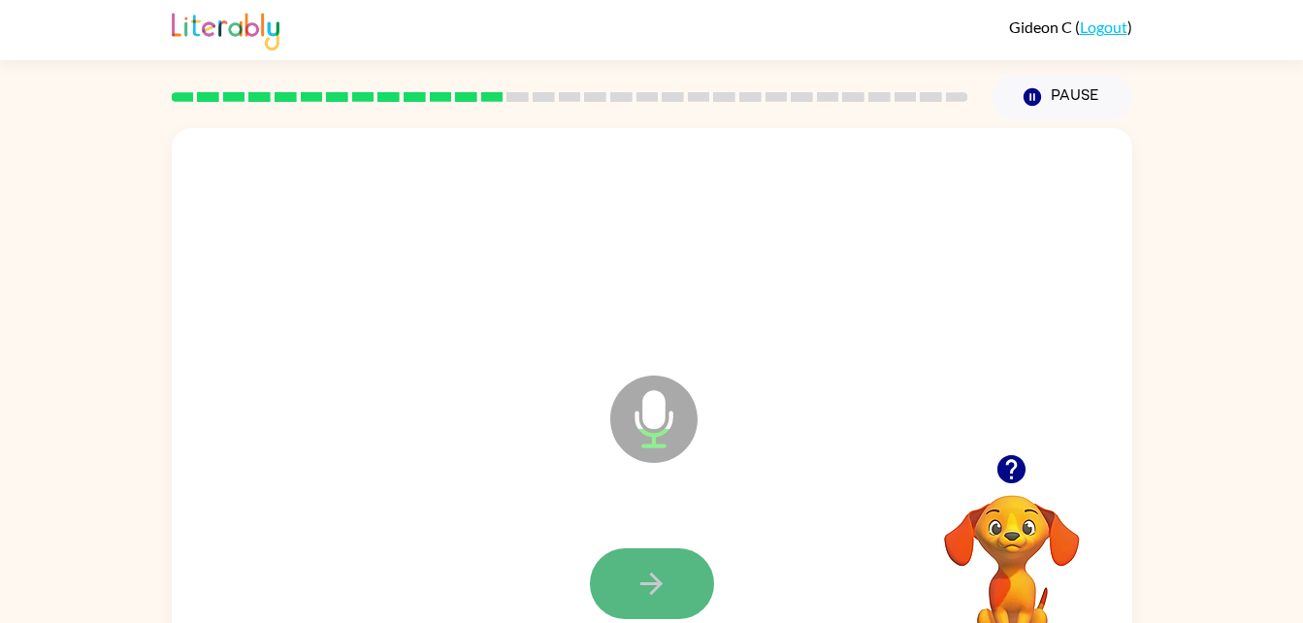
click at [662, 583] on icon "button" at bounding box center [651, 584] width 22 height 22
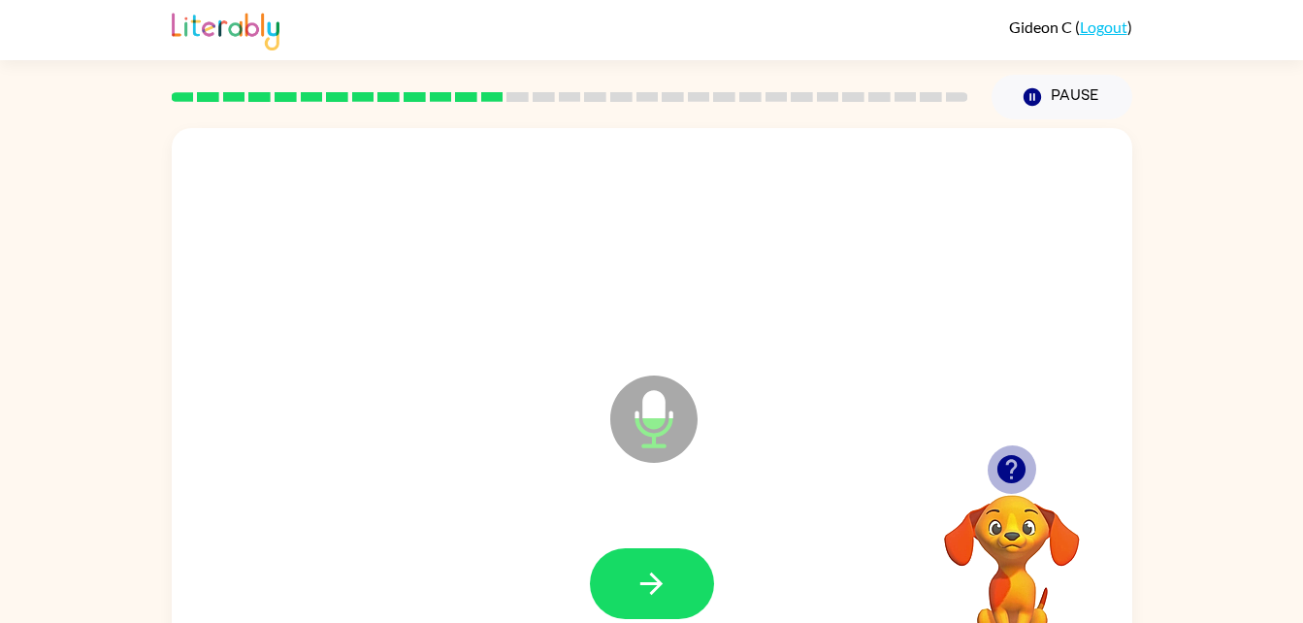
click at [1020, 473] on icon "button" at bounding box center [1012, 469] width 28 height 28
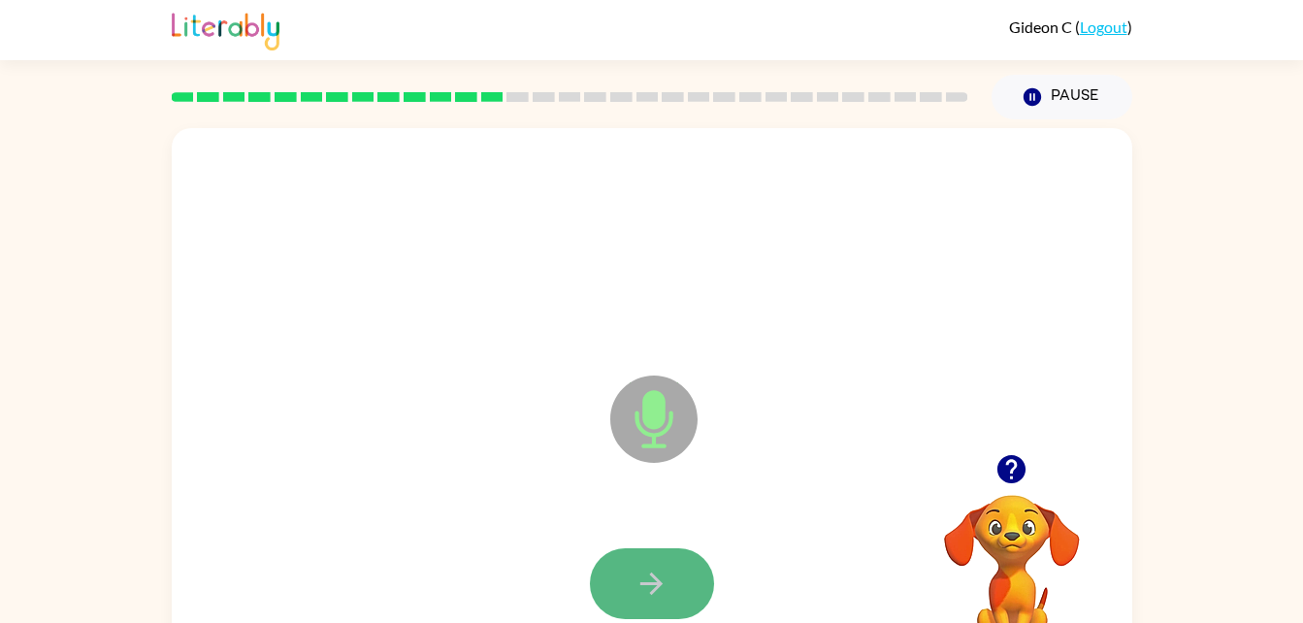
click at [672, 582] on button "button" at bounding box center [652, 583] width 124 height 71
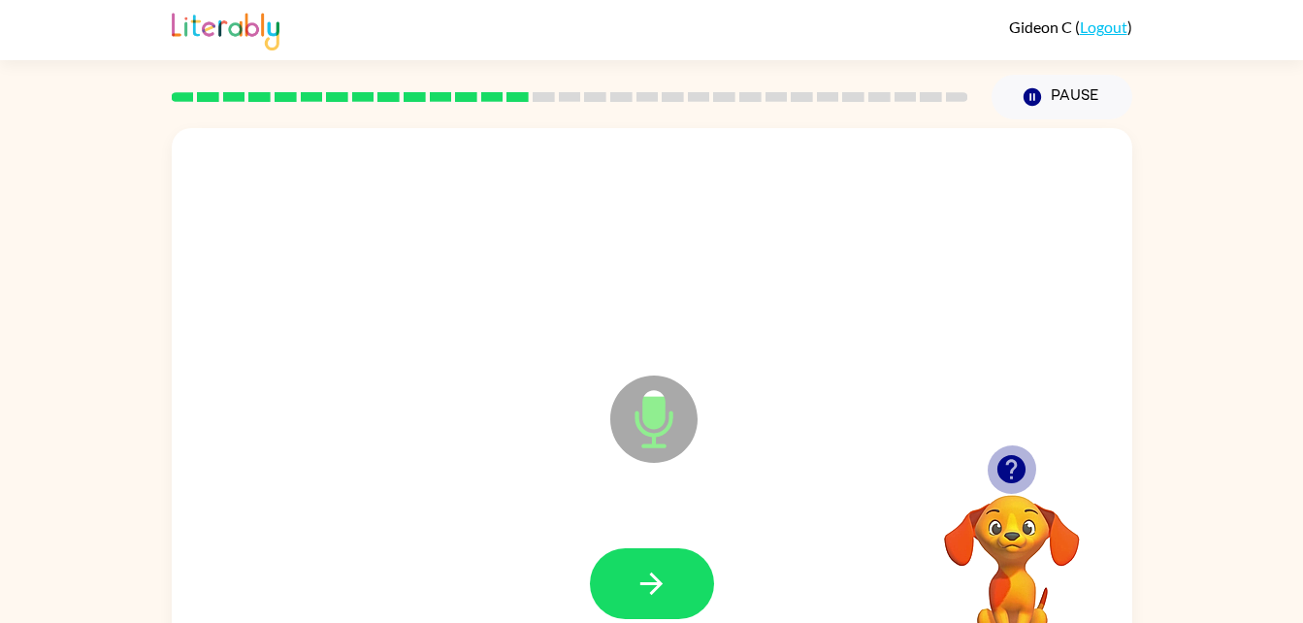
click at [1006, 459] on icon "button" at bounding box center [1012, 469] width 28 height 28
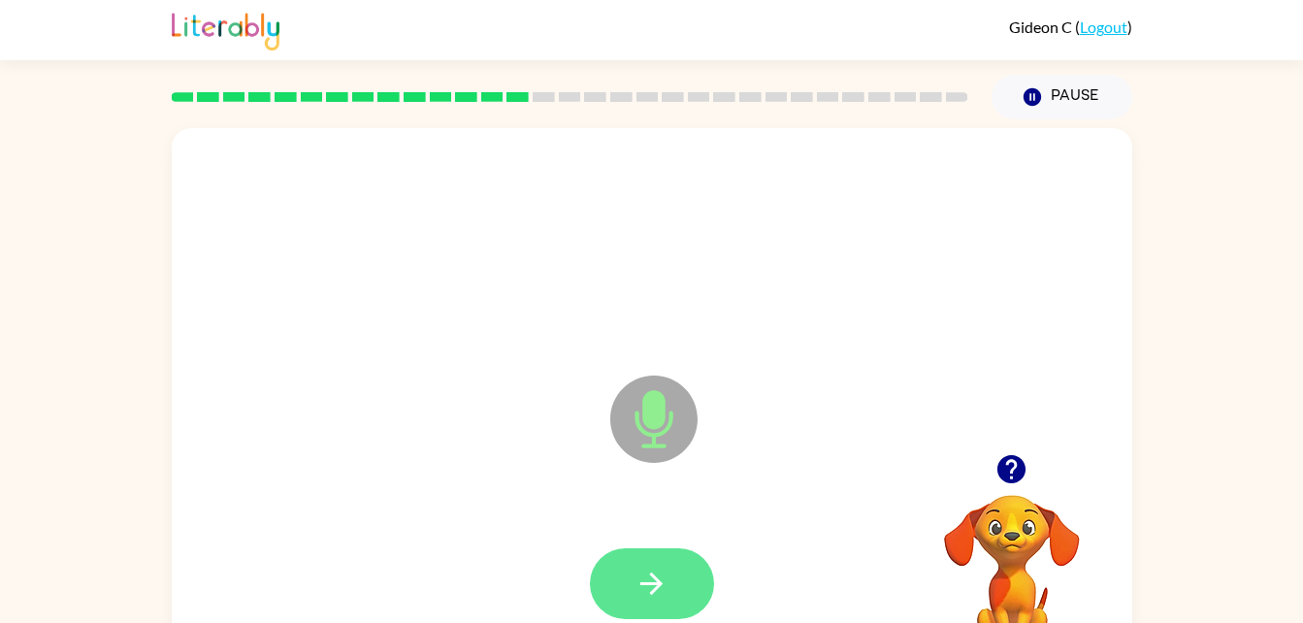
click at [673, 577] on button "button" at bounding box center [652, 583] width 124 height 71
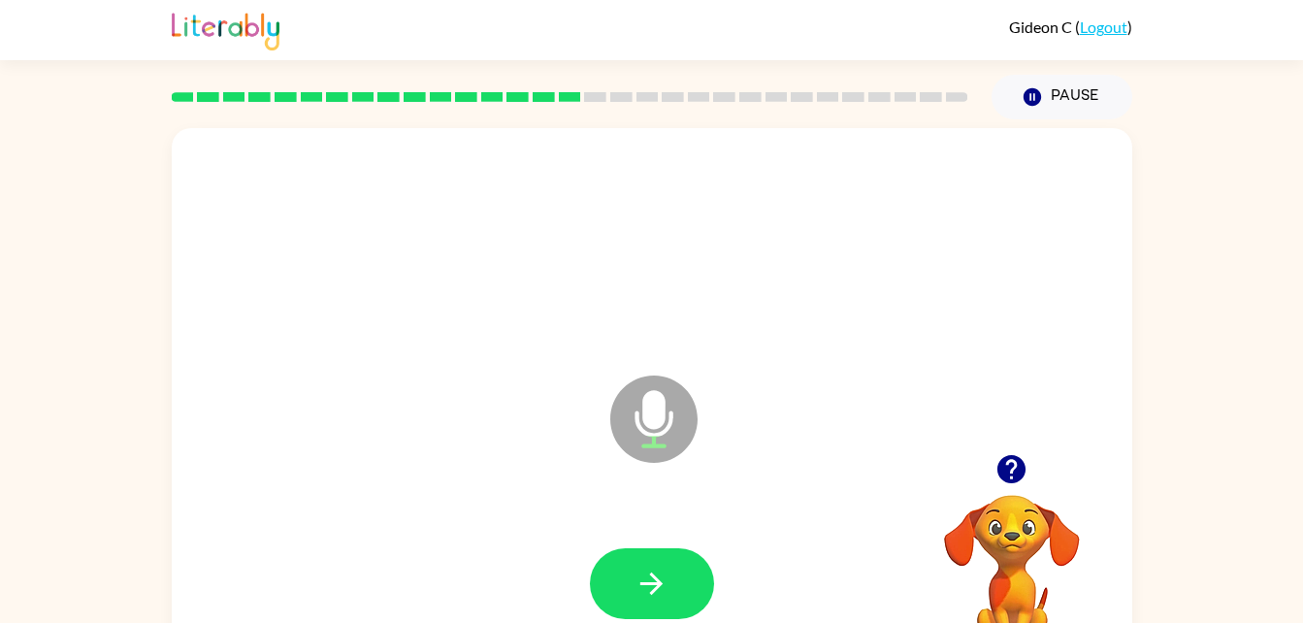
click at [1014, 467] on icon "button" at bounding box center [1012, 469] width 34 height 34
click at [656, 575] on icon "button" at bounding box center [652, 584] width 34 height 34
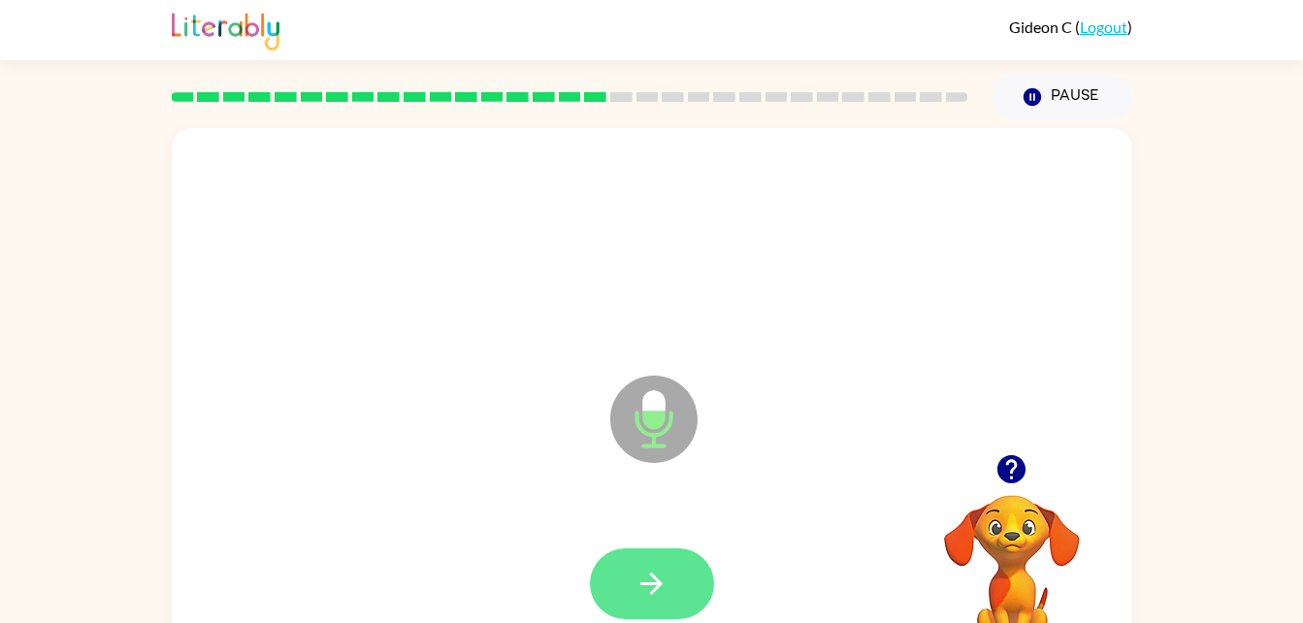
click at [627, 576] on button "button" at bounding box center [652, 583] width 124 height 71
click at [632, 574] on button "button" at bounding box center [652, 583] width 124 height 71
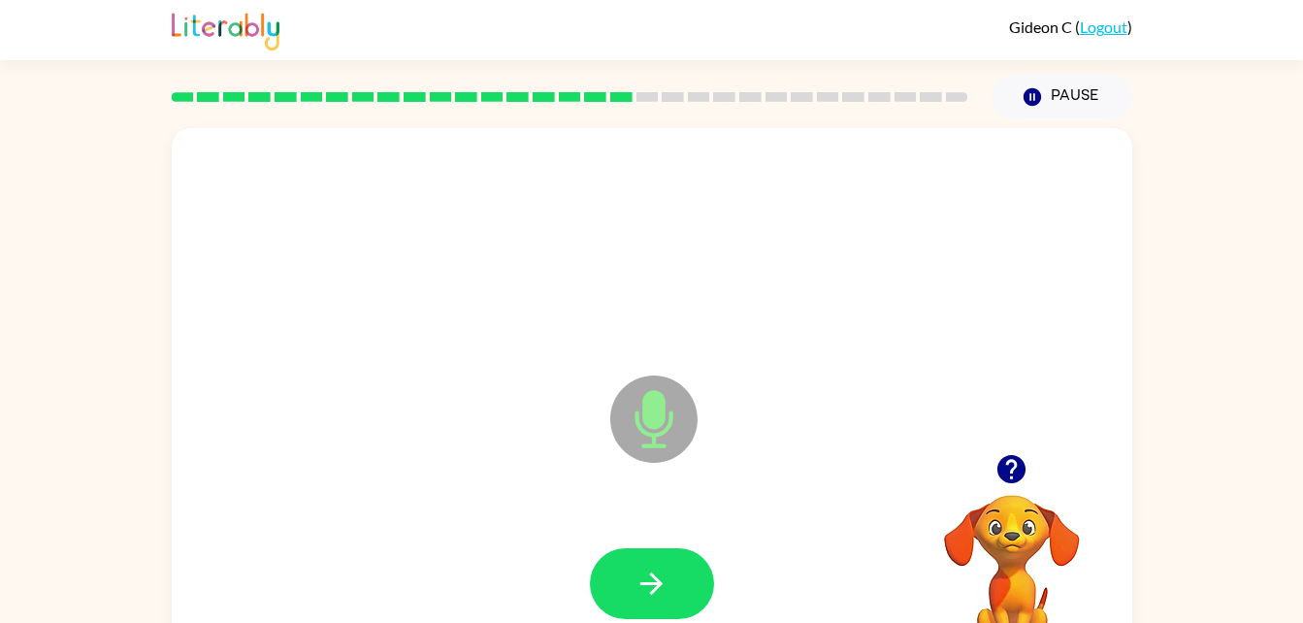
click at [632, 574] on button "button" at bounding box center [652, 583] width 124 height 71
click at [1025, 459] on icon "button" at bounding box center [1012, 469] width 34 height 34
click at [668, 574] on icon "button" at bounding box center [652, 584] width 34 height 34
click at [1025, 473] on icon "button" at bounding box center [1012, 469] width 28 height 28
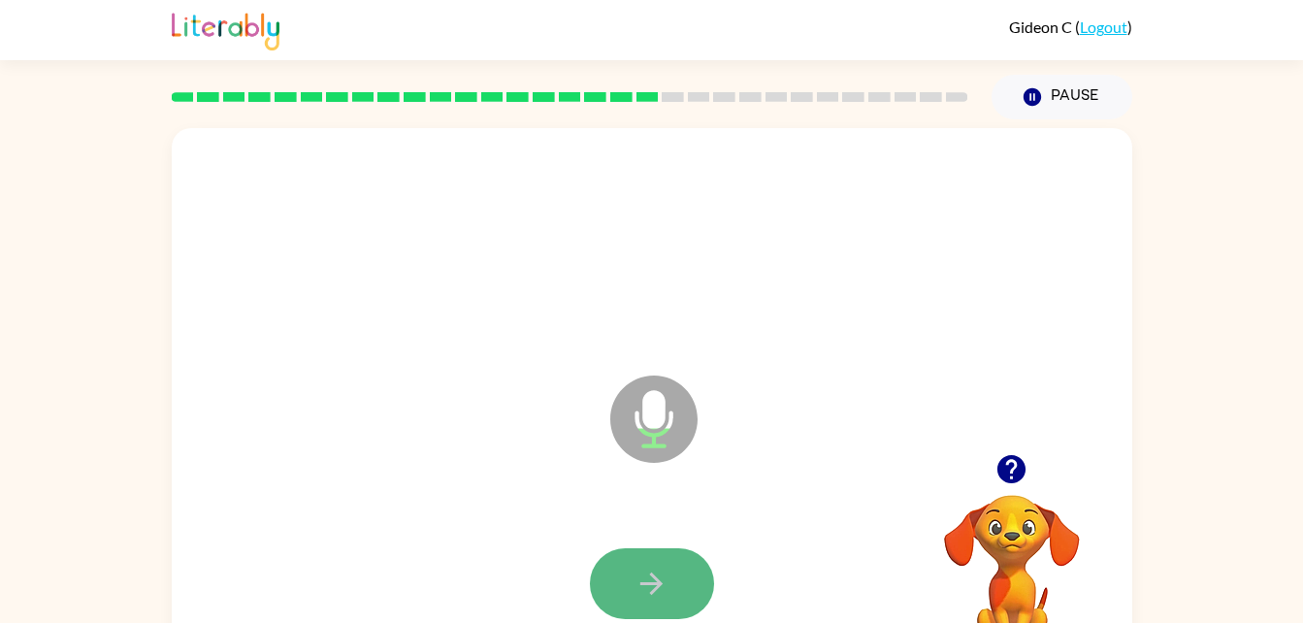
click at [658, 577] on icon "button" at bounding box center [652, 584] width 34 height 34
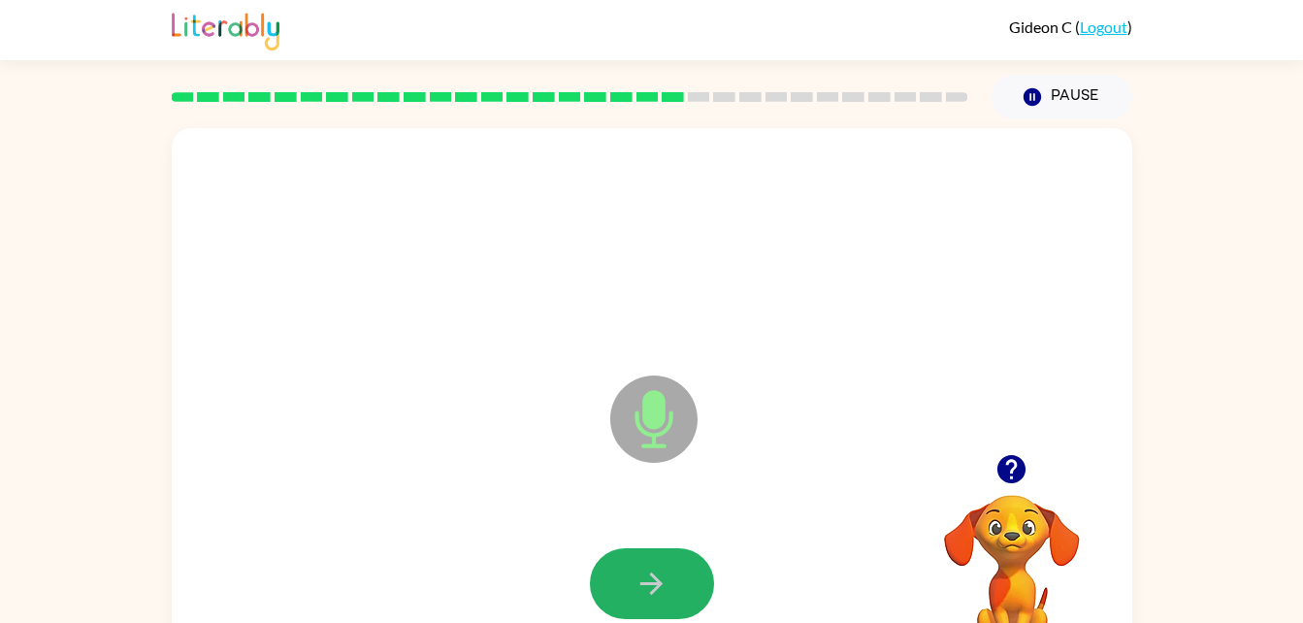
click at [658, 577] on icon "button" at bounding box center [652, 584] width 34 height 34
click at [665, 594] on icon "button" at bounding box center [652, 584] width 34 height 34
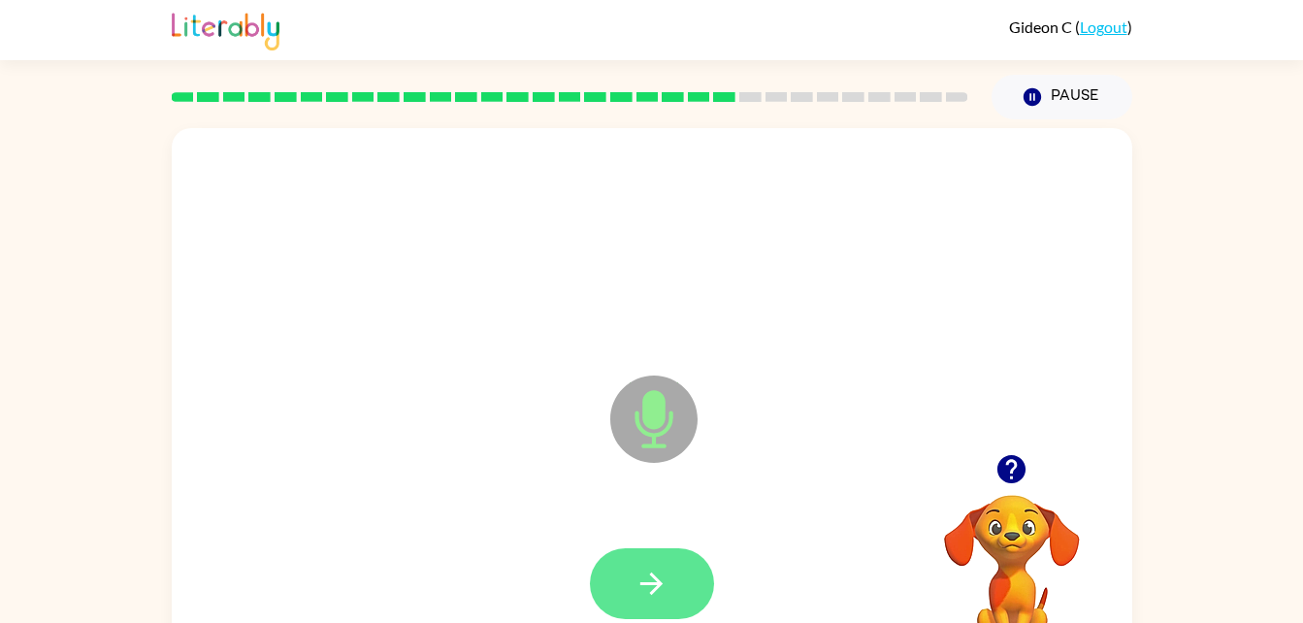
click at [670, 594] on button "button" at bounding box center [652, 583] width 124 height 71
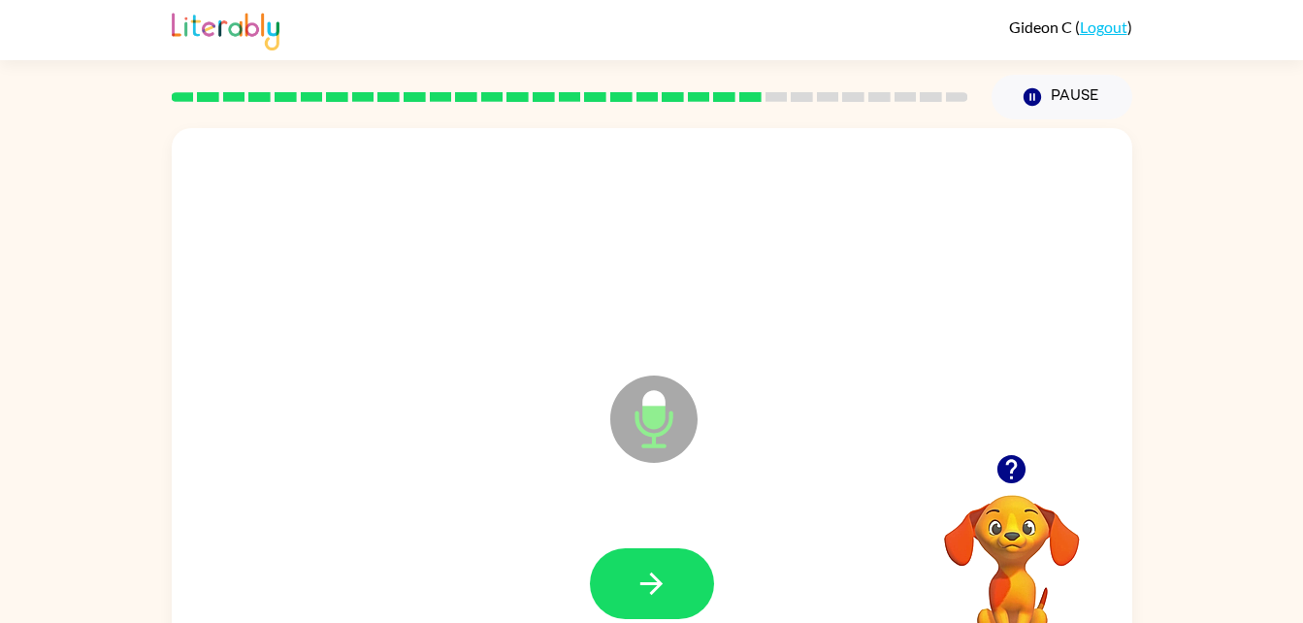
click at [670, 594] on button "button" at bounding box center [652, 583] width 124 height 71
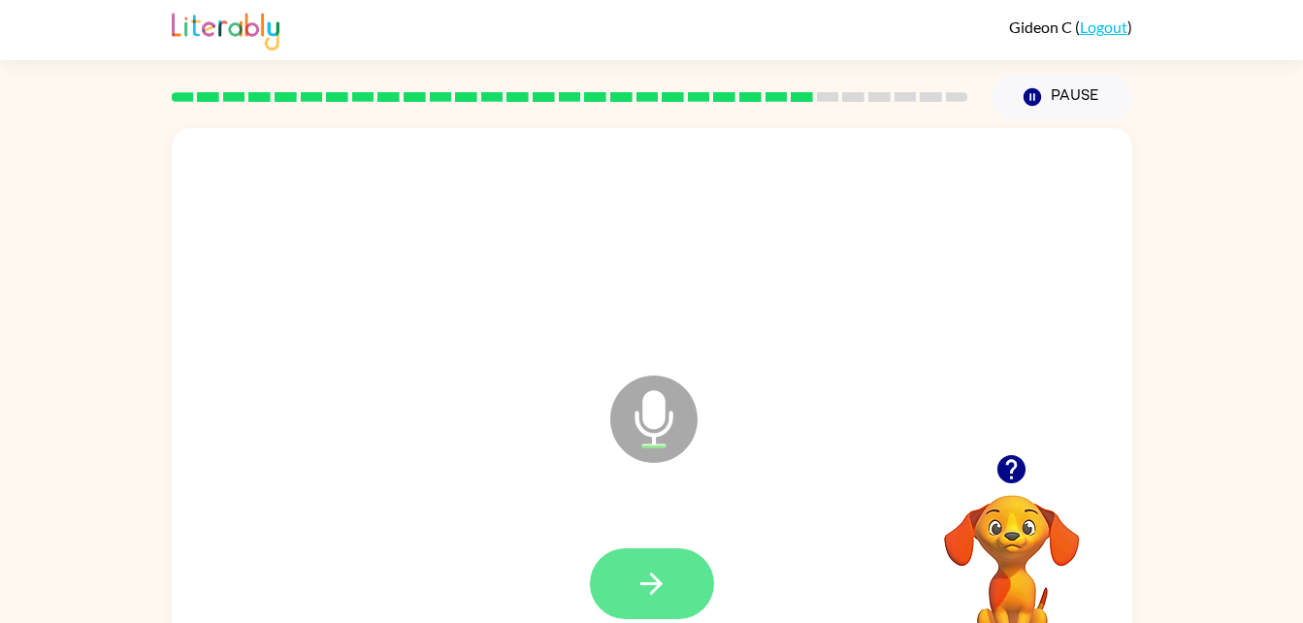
click at [659, 602] on button "button" at bounding box center [652, 583] width 124 height 71
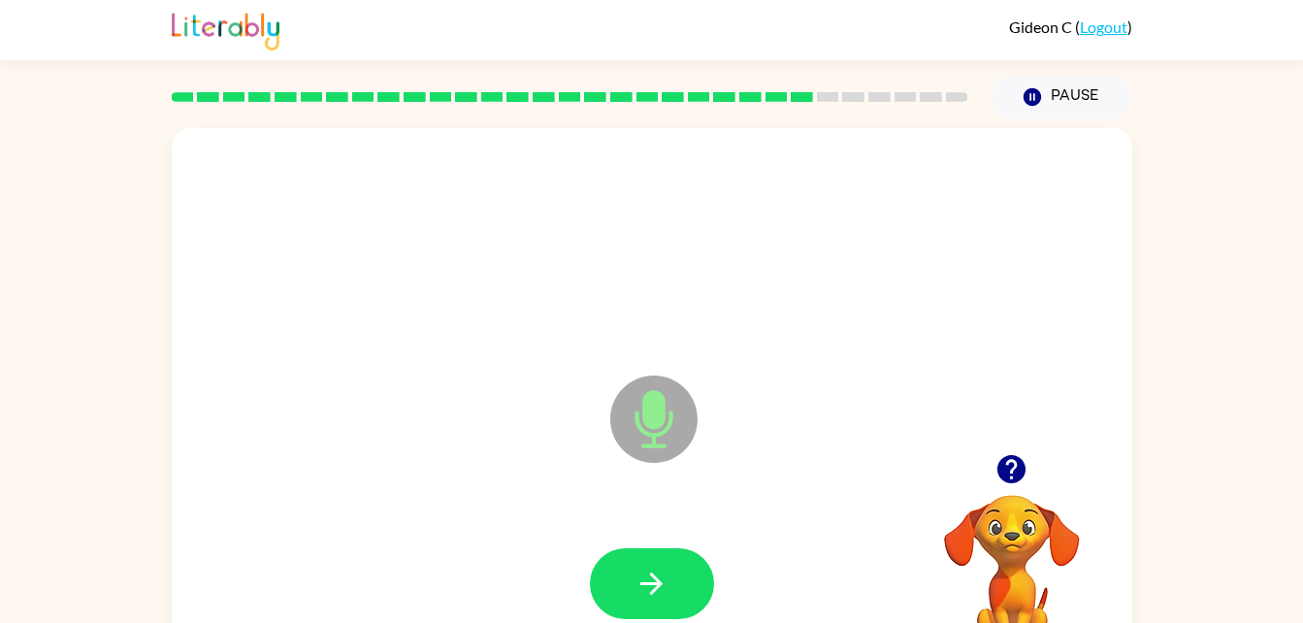
click at [659, 602] on button "button" at bounding box center [652, 583] width 124 height 71
click at [1006, 471] on icon "button" at bounding box center [1012, 469] width 28 height 28
click at [691, 574] on button "button" at bounding box center [652, 583] width 124 height 71
click at [646, 580] on icon "button" at bounding box center [652, 584] width 34 height 34
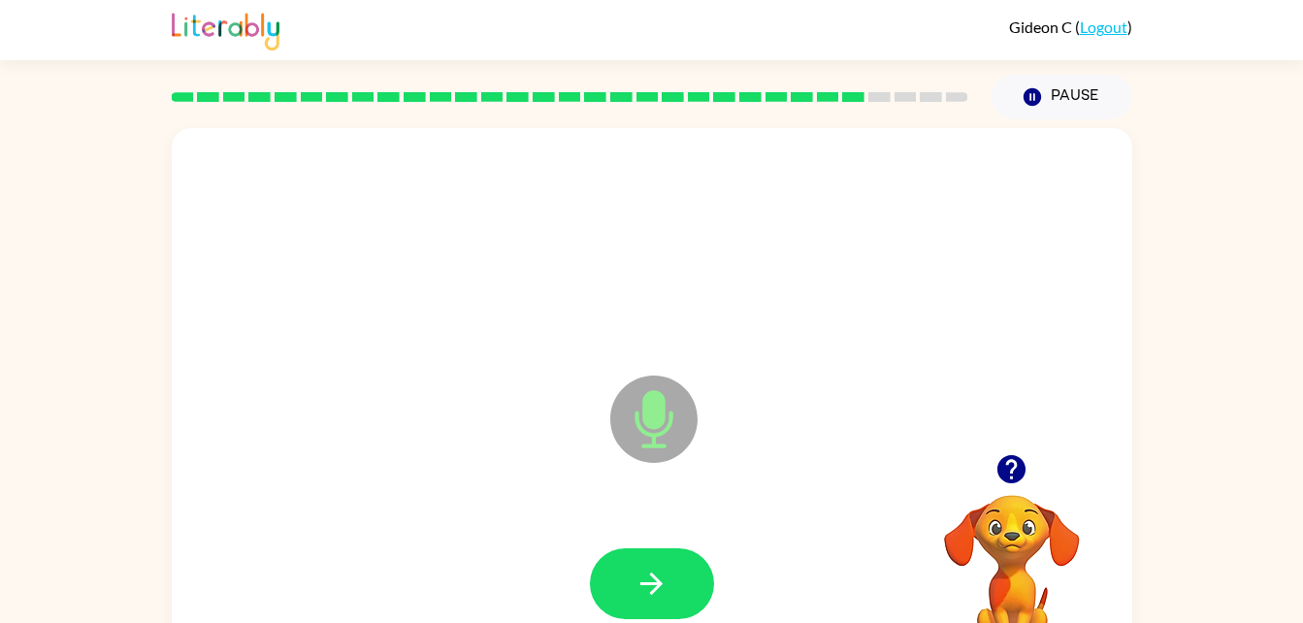
click at [645, 574] on icon "button" at bounding box center [652, 584] width 34 height 34
click at [1018, 482] on icon "button" at bounding box center [1012, 469] width 34 height 34
click at [696, 561] on button "button" at bounding box center [652, 583] width 124 height 71
click at [1025, 460] on icon "button" at bounding box center [1012, 469] width 34 height 34
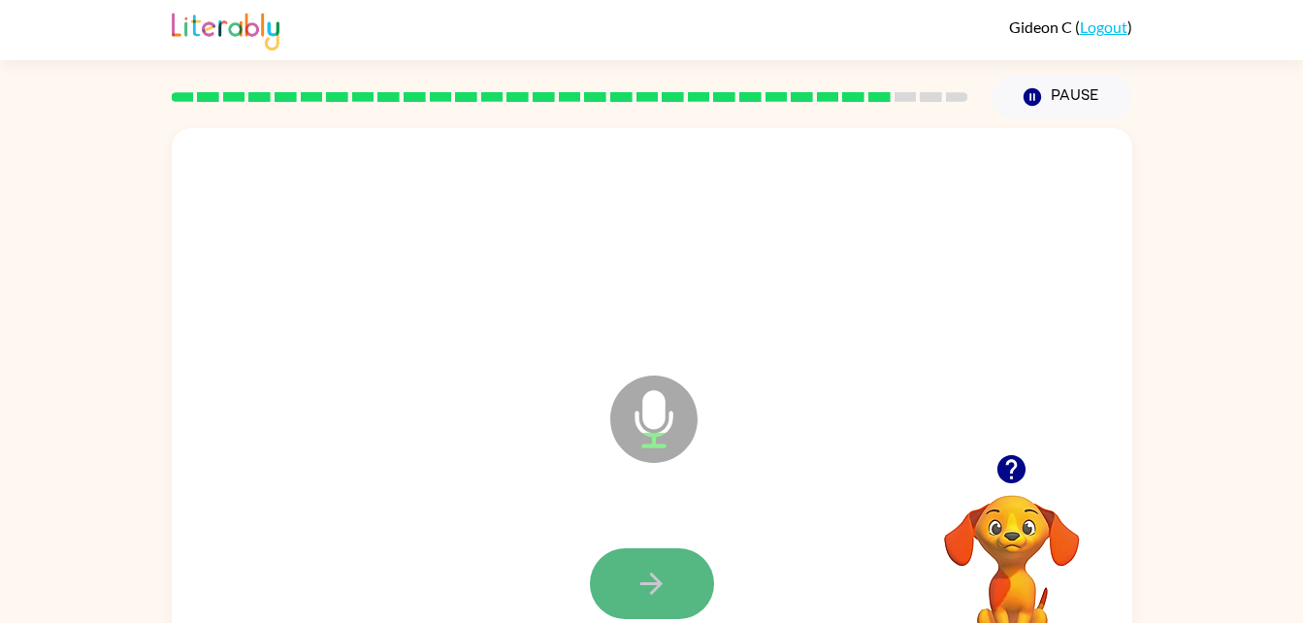
click at [641, 597] on icon "button" at bounding box center [652, 584] width 34 height 34
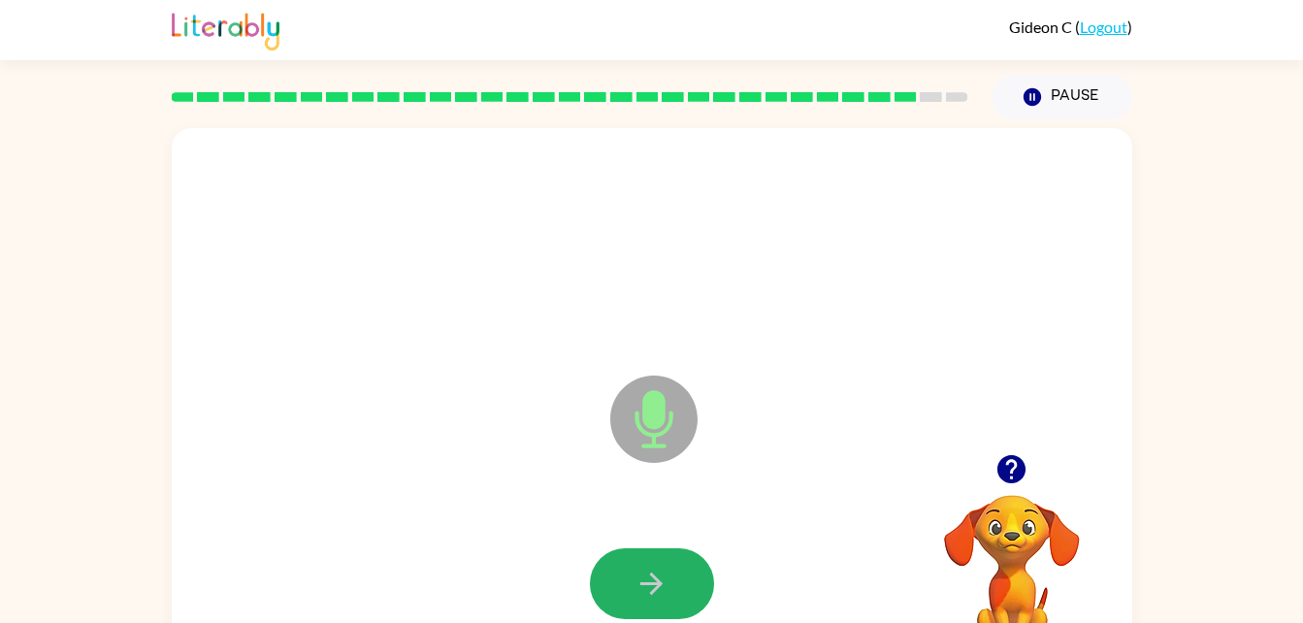
click at [641, 597] on icon "button" at bounding box center [652, 584] width 34 height 34
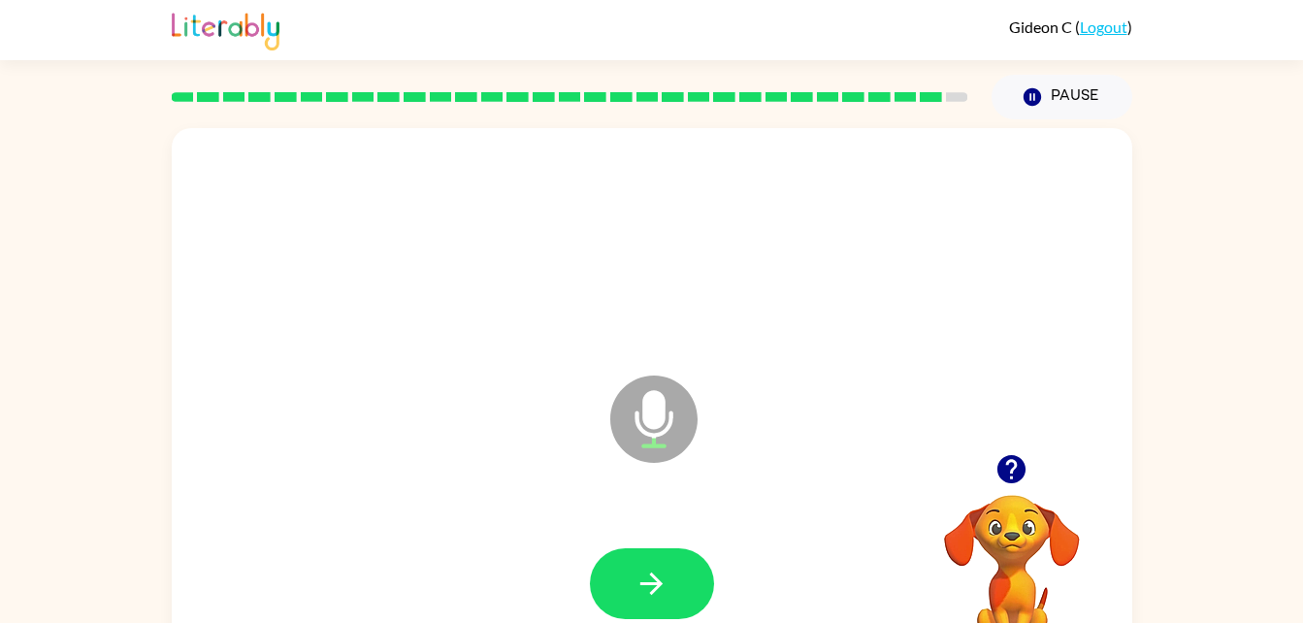
click at [641, 597] on icon "button" at bounding box center [652, 584] width 34 height 34
click at [1017, 463] on icon "button" at bounding box center [1012, 469] width 28 height 28
click at [697, 597] on button "button" at bounding box center [652, 583] width 124 height 71
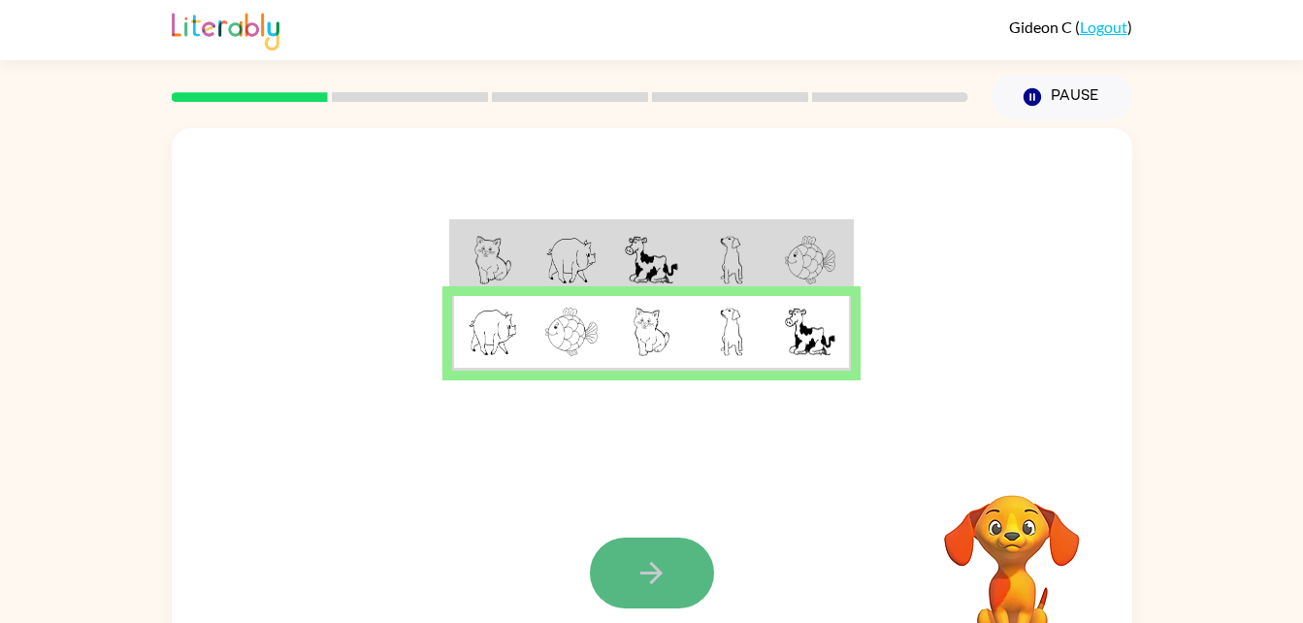
click at [639, 556] on icon "button" at bounding box center [652, 573] width 34 height 34
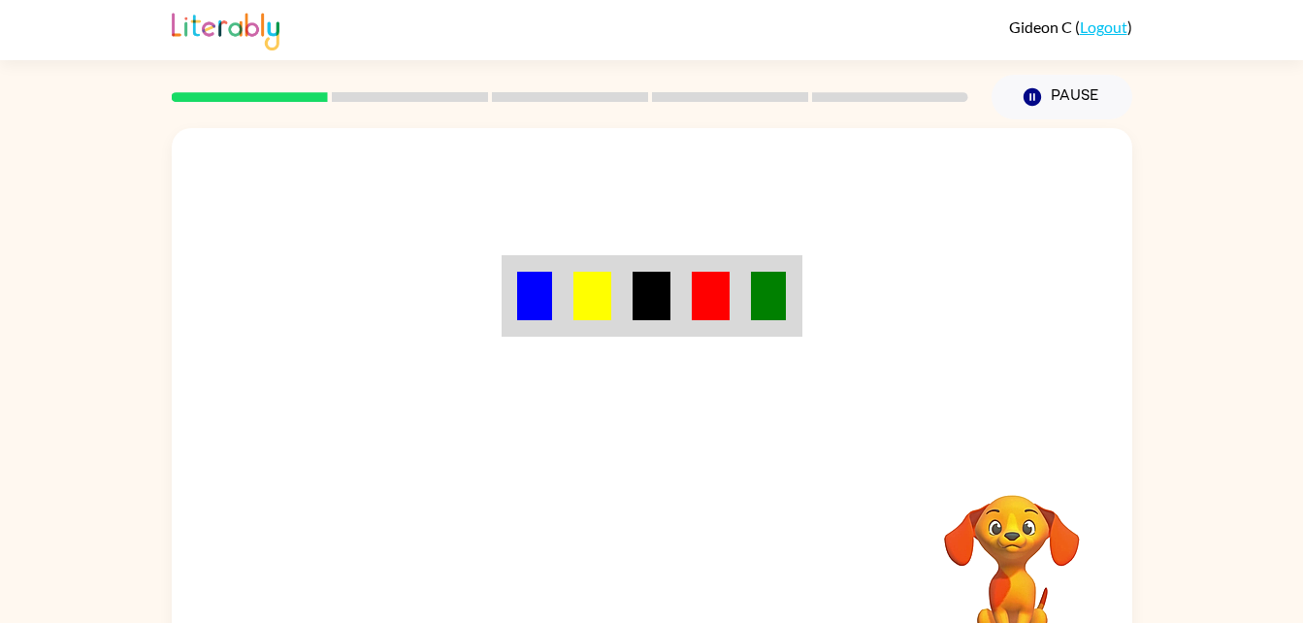
click at [639, 556] on div "Your browser must support playing .mp4 files to use Literably. Please try using…" at bounding box center [652, 405] width 961 height 554
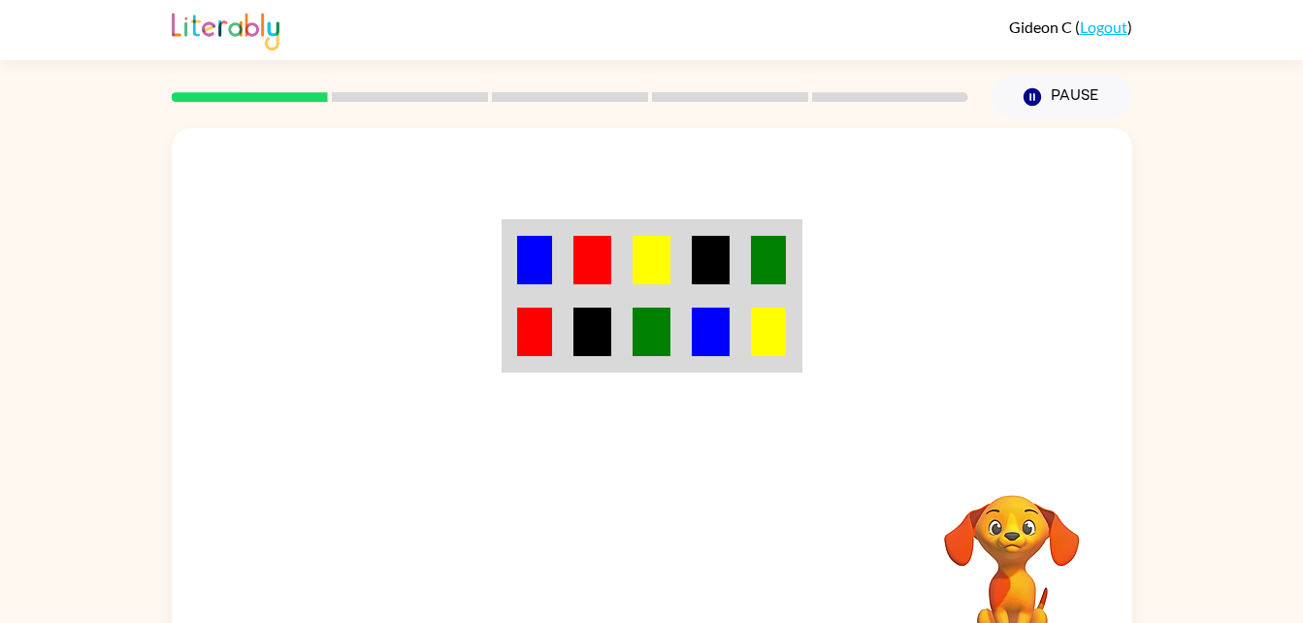
click at [654, 449] on div at bounding box center [652, 291] width 961 height 326
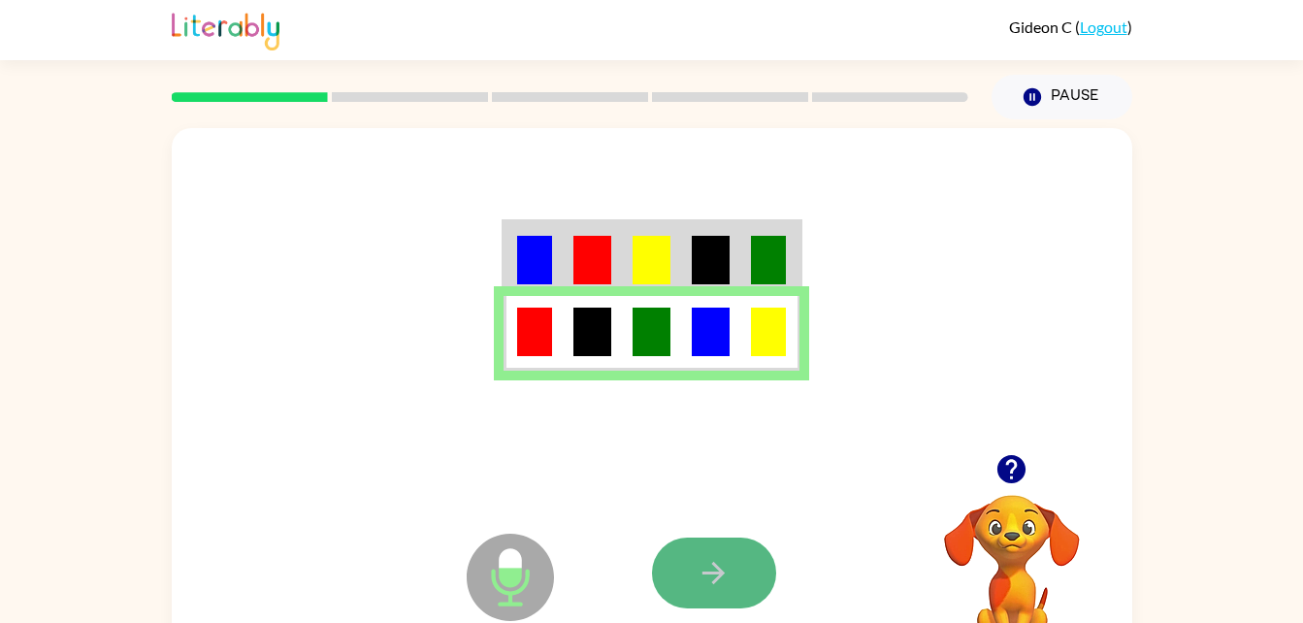
click at [696, 560] on button "button" at bounding box center [714, 573] width 124 height 71
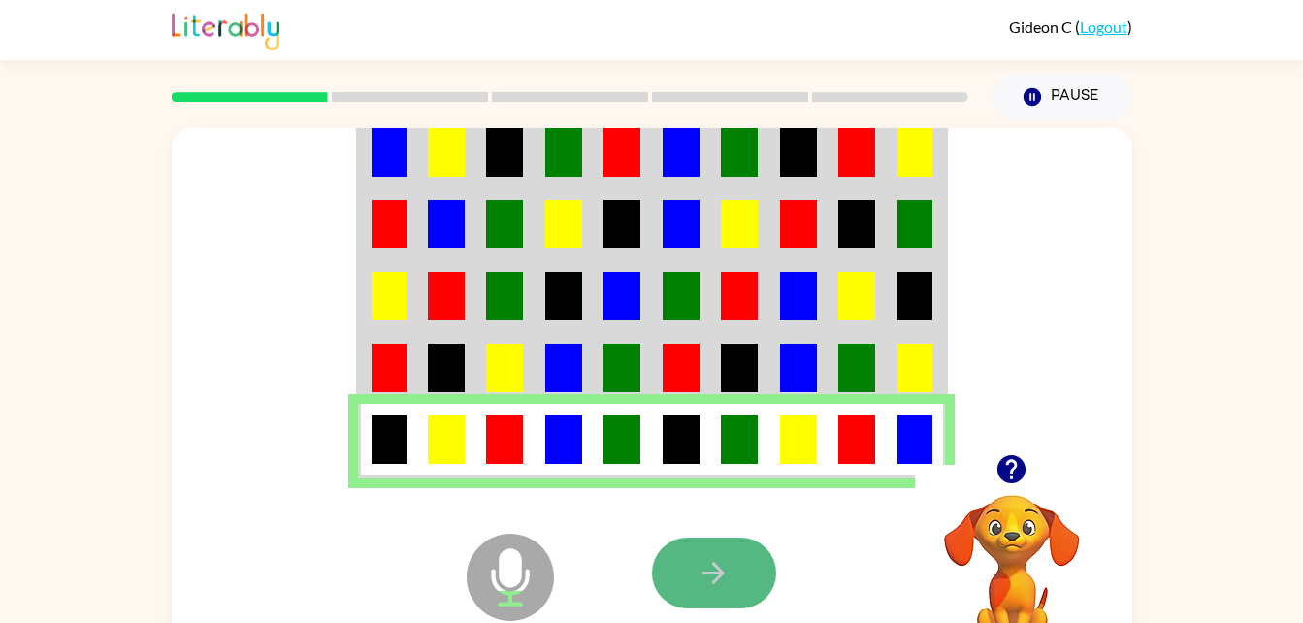
click at [759, 586] on button "button" at bounding box center [714, 573] width 124 height 71
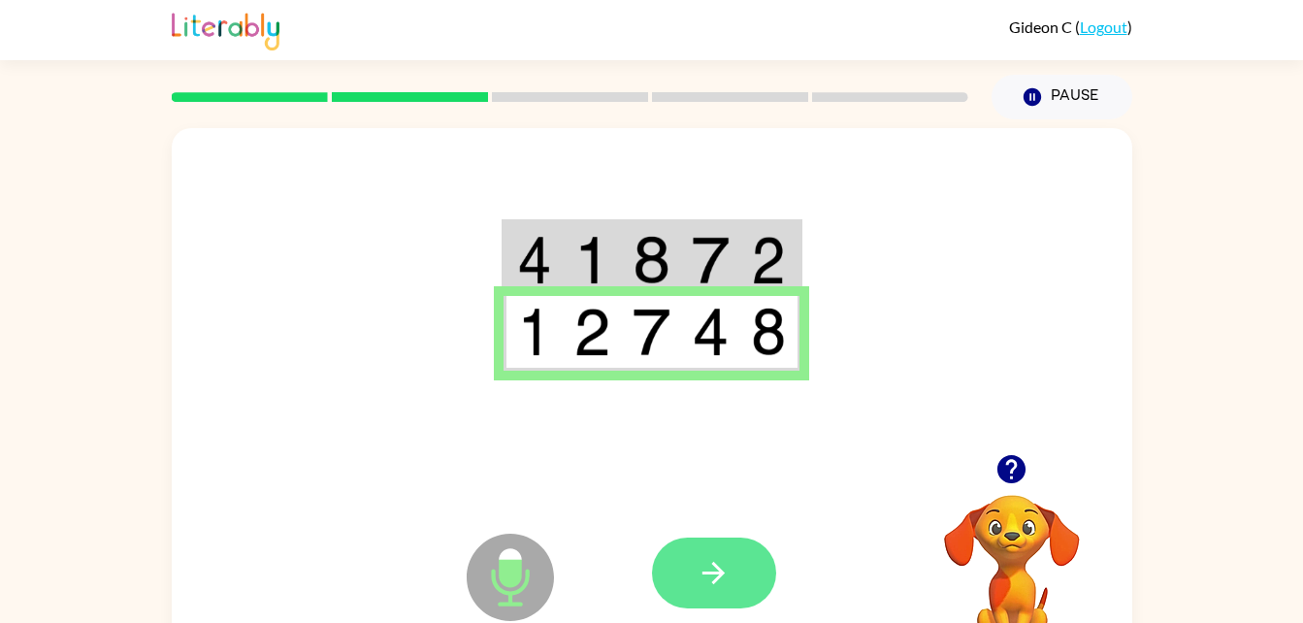
click at [706, 578] on icon "button" at bounding box center [714, 573] width 34 height 34
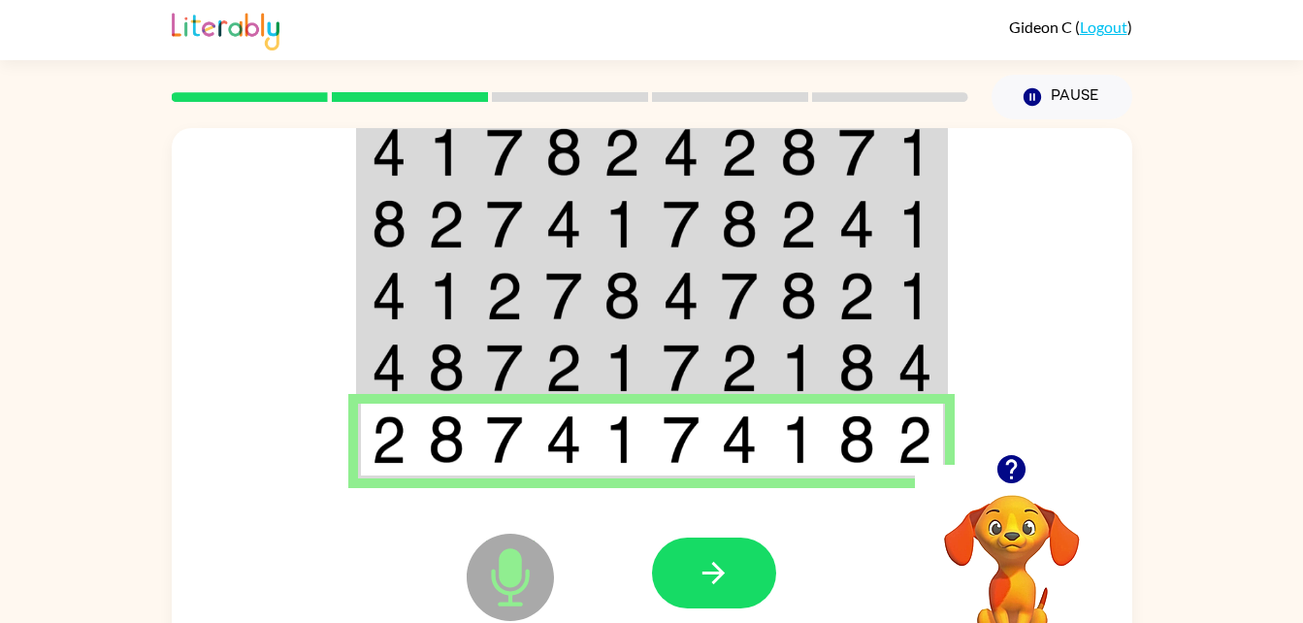
click at [706, 578] on icon "button" at bounding box center [714, 573] width 34 height 34
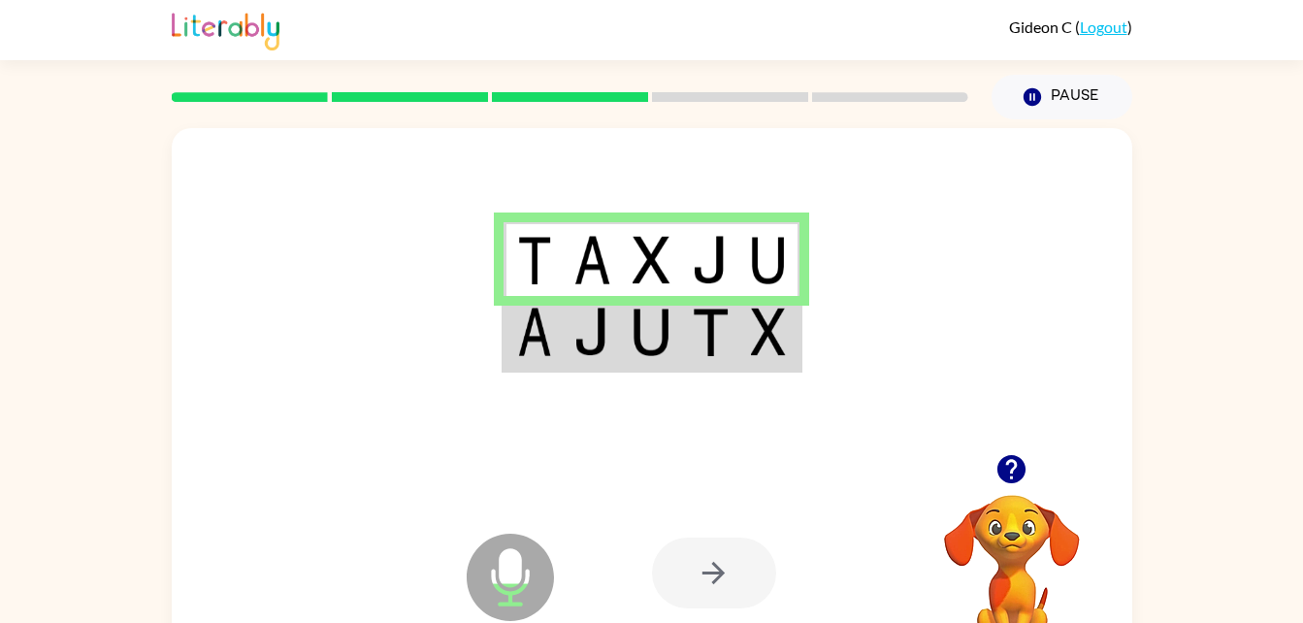
click at [1014, 459] on icon "button" at bounding box center [1012, 469] width 28 height 28
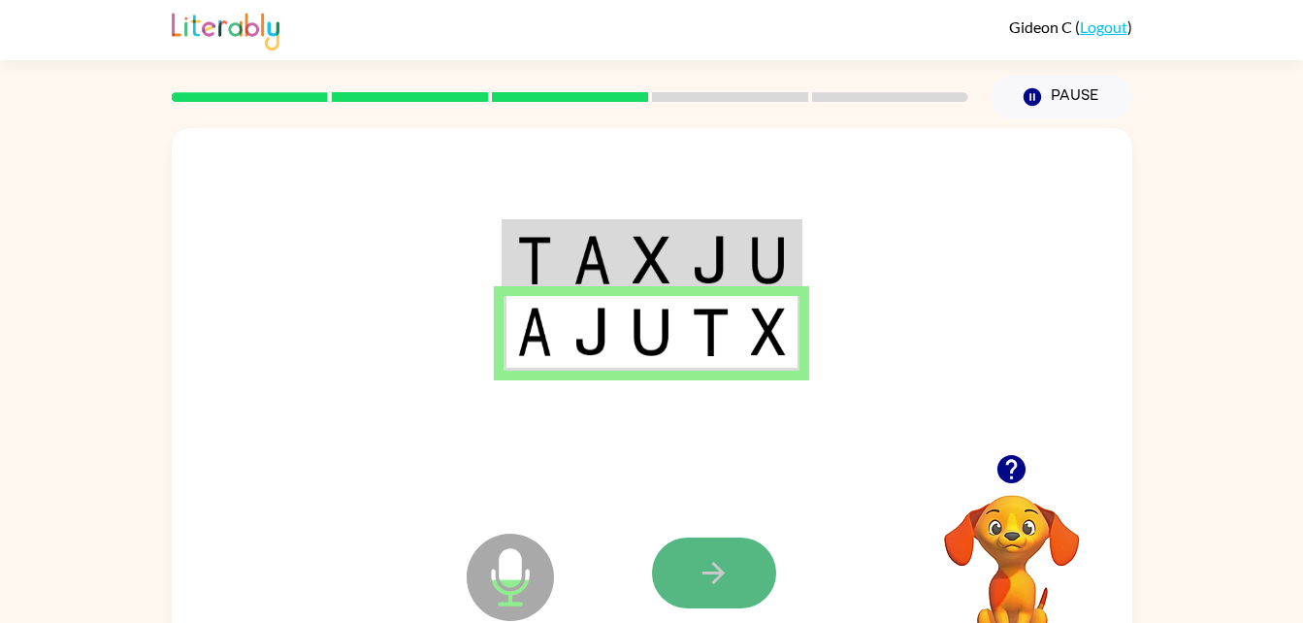
click at [742, 557] on button "button" at bounding box center [714, 573] width 124 height 71
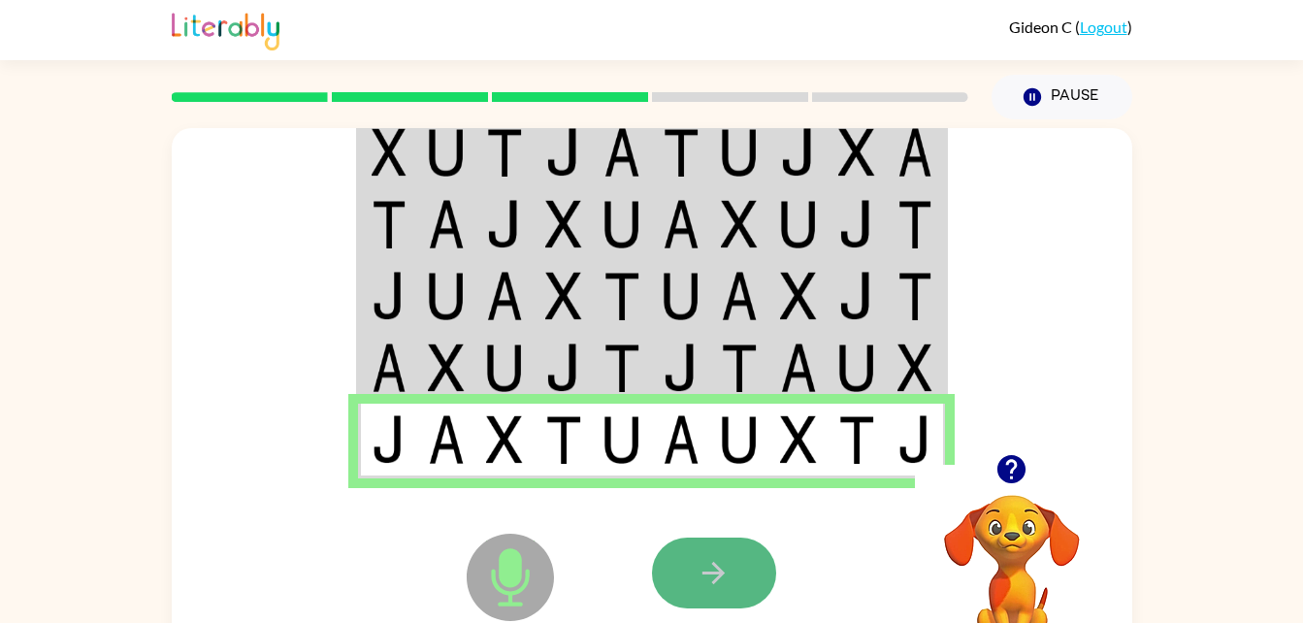
click at [710, 559] on icon "button" at bounding box center [714, 573] width 34 height 34
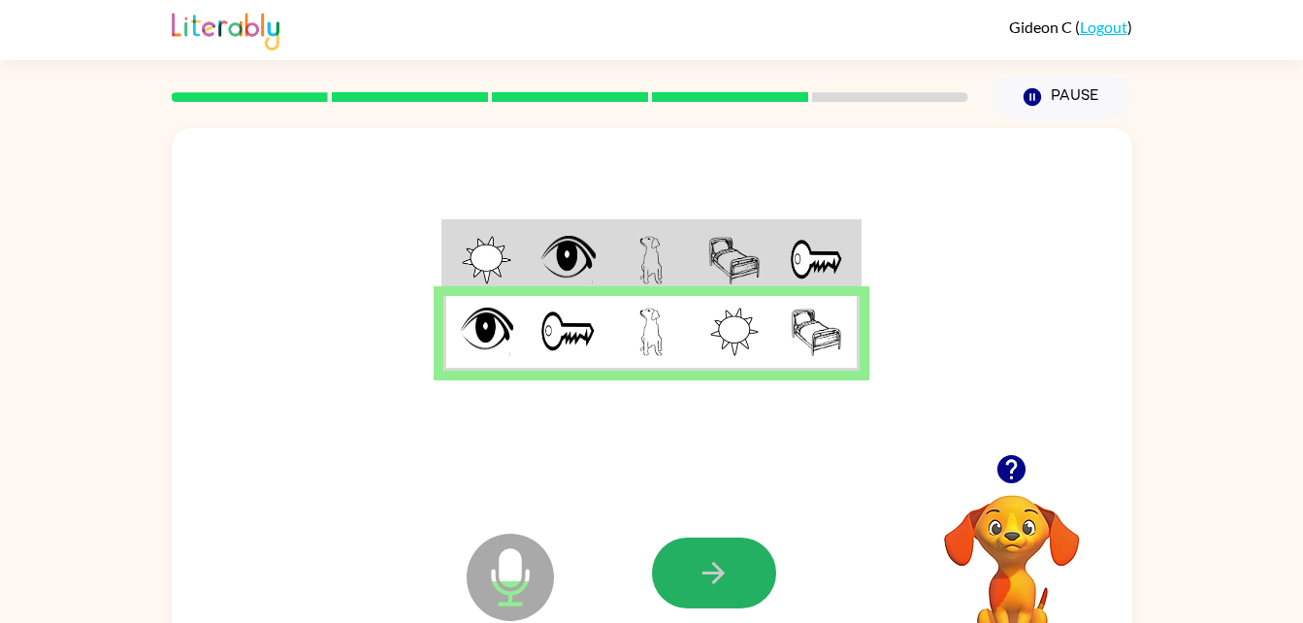
drag, startPoint x: 687, startPoint y: 560, endPoint x: 659, endPoint y: 538, distance: 35.9
click at [659, 538] on div at bounding box center [714, 573] width 124 height 71
click at [714, 561] on icon "button" at bounding box center [714, 573] width 34 height 34
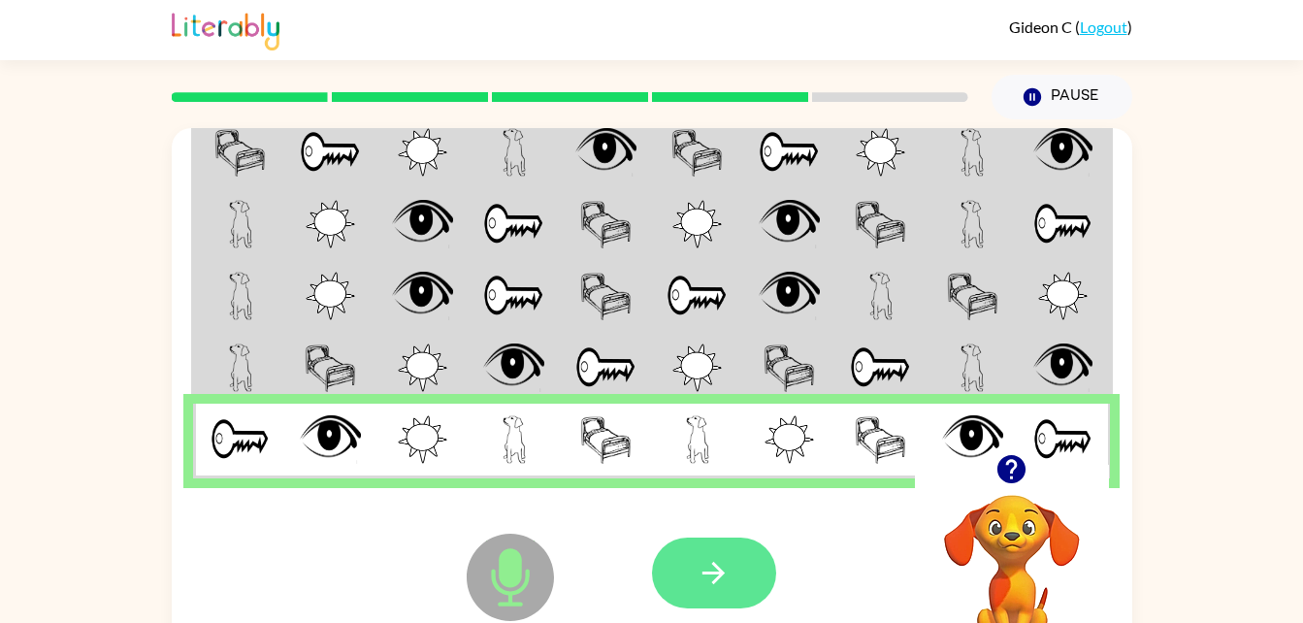
click at [709, 547] on button "button" at bounding box center [714, 573] width 124 height 71
